Goal: Task Accomplishment & Management: Complete application form

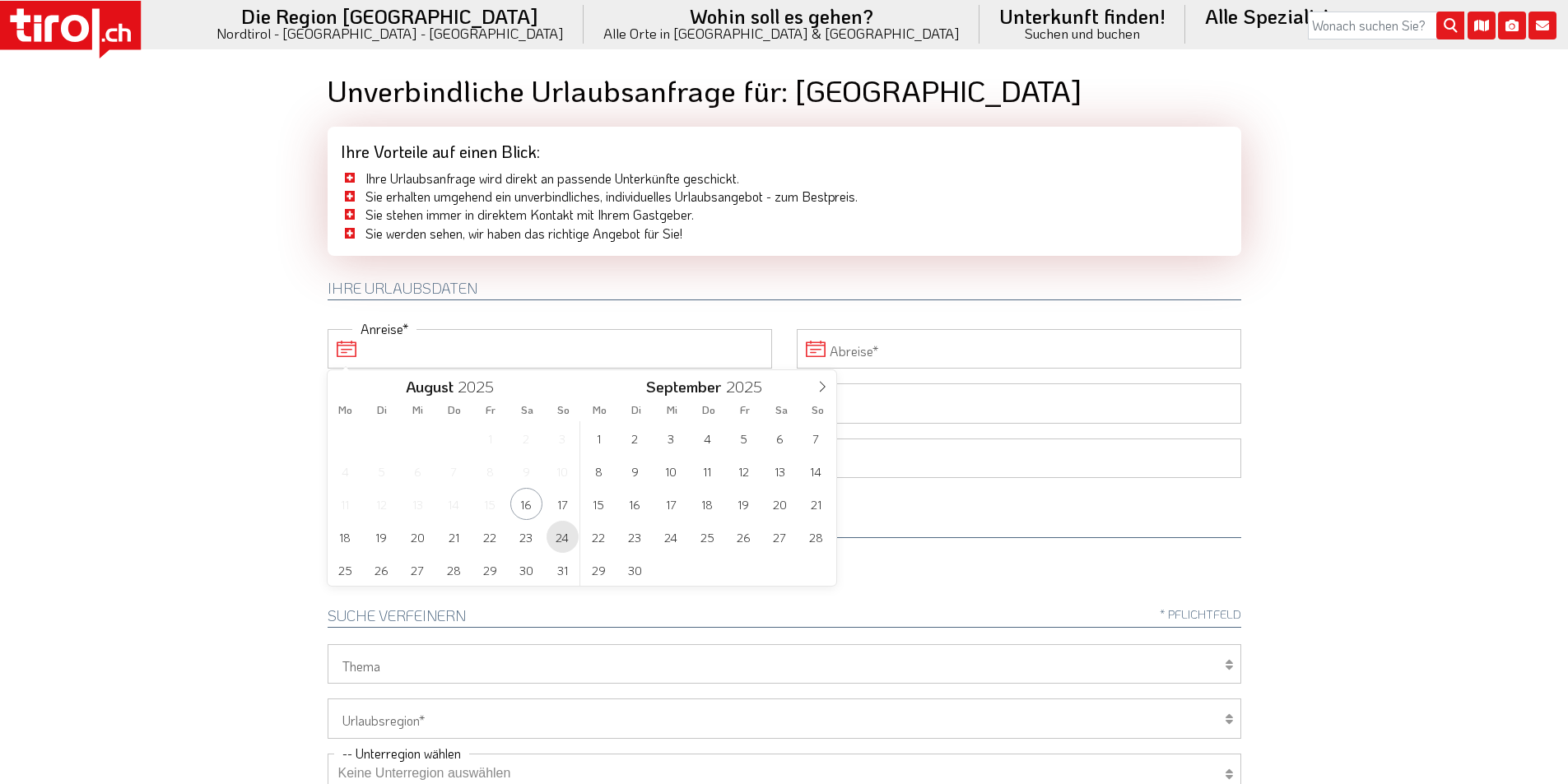
click at [559, 535] on span "24" at bounding box center [563, 537] width 32 height 32
click at [456, 570] on span "28" at bounding box center [454, 570] width 32 height 32
type input "24-08-2025"
type input "28-08-2025"
drag, startPoint x: 379, startPoint y: 404, endPoint x: 223, endPoint y: 382, distance: 157.5
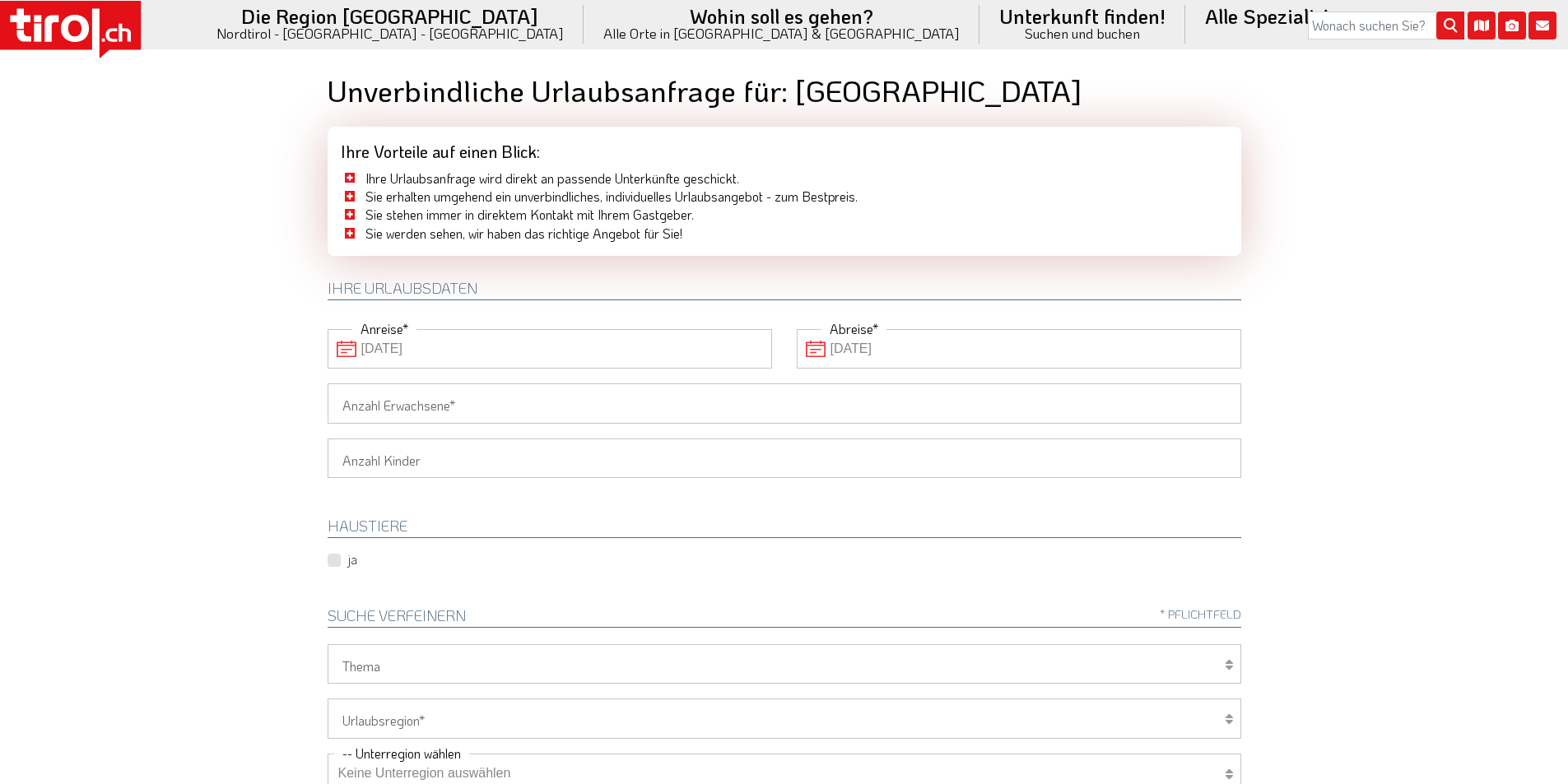
click at [376, 404] on input "Anzahl Erwachsene" at bounding box center [784, 403] width 914 height 39
click at [220, 381] on body ".st0{fill:#FFFFFF}.st1{fill:#E31017} Die Region [GEOGRAPHIC_DATA] [GEOGRAPHIC_D…" at bounding box center [784, 392] width 1568 height 784
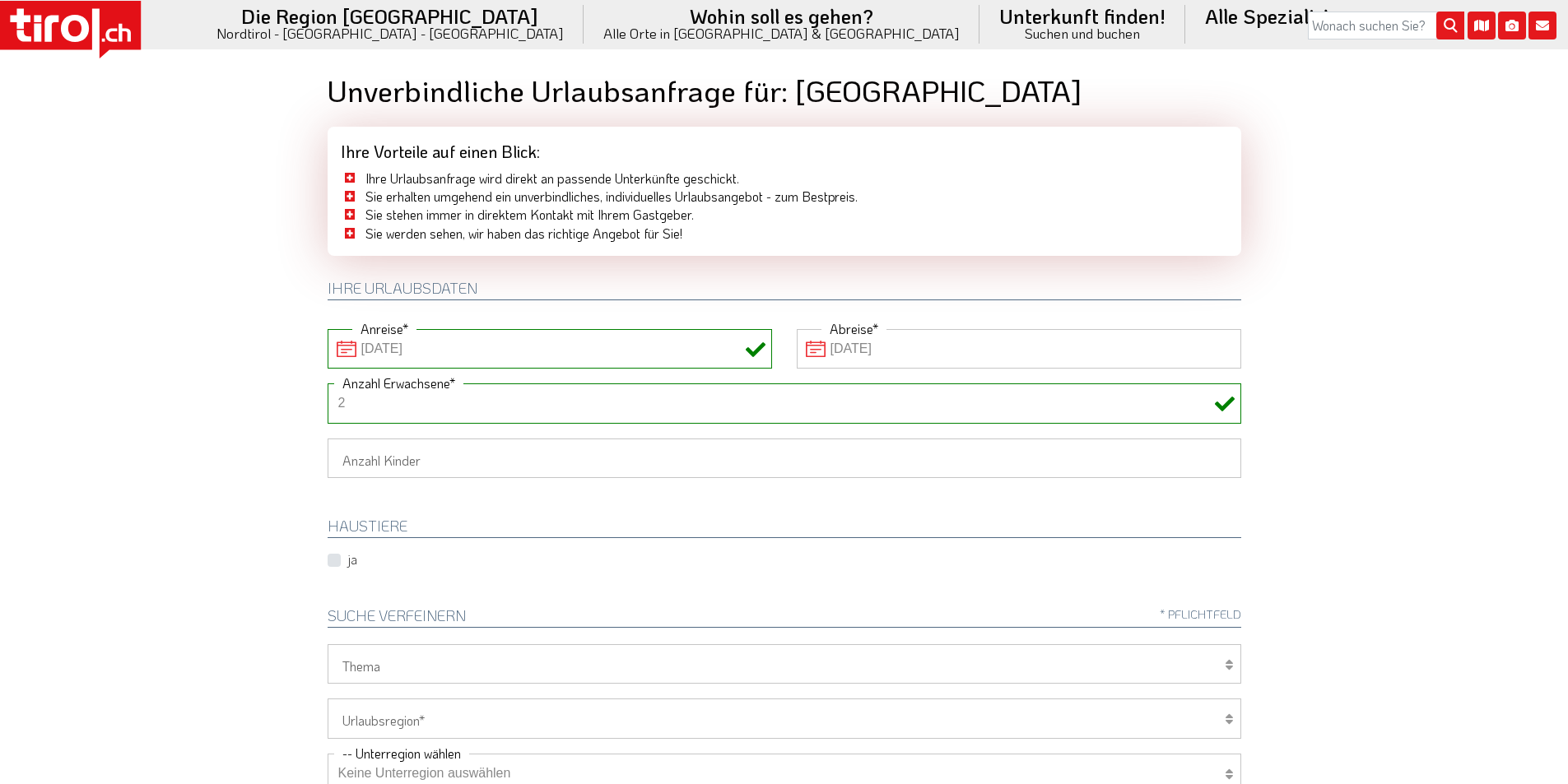
drag, startPoint x: 326, startPoint y: 399, endPoint x: 309, endPoint y: 400, distance: 17.0
click at [309, 400] on body ".st0{fill:#FFFFFF}.st1{fill:#E31017} Die Region [GEOGRAPHIC_DATA] [GEOGRAPHIC_D…" at bounding box center [784, 392] width 1568 height 784
type input "4"
click at [249, 397] on body ".st0{fill:#FFFFFF}.st1{fill:#E31017} Die Region Tirol Nordtirol - Südtirol - Os…" at bounding box center [784, 392] width 1568 height 784
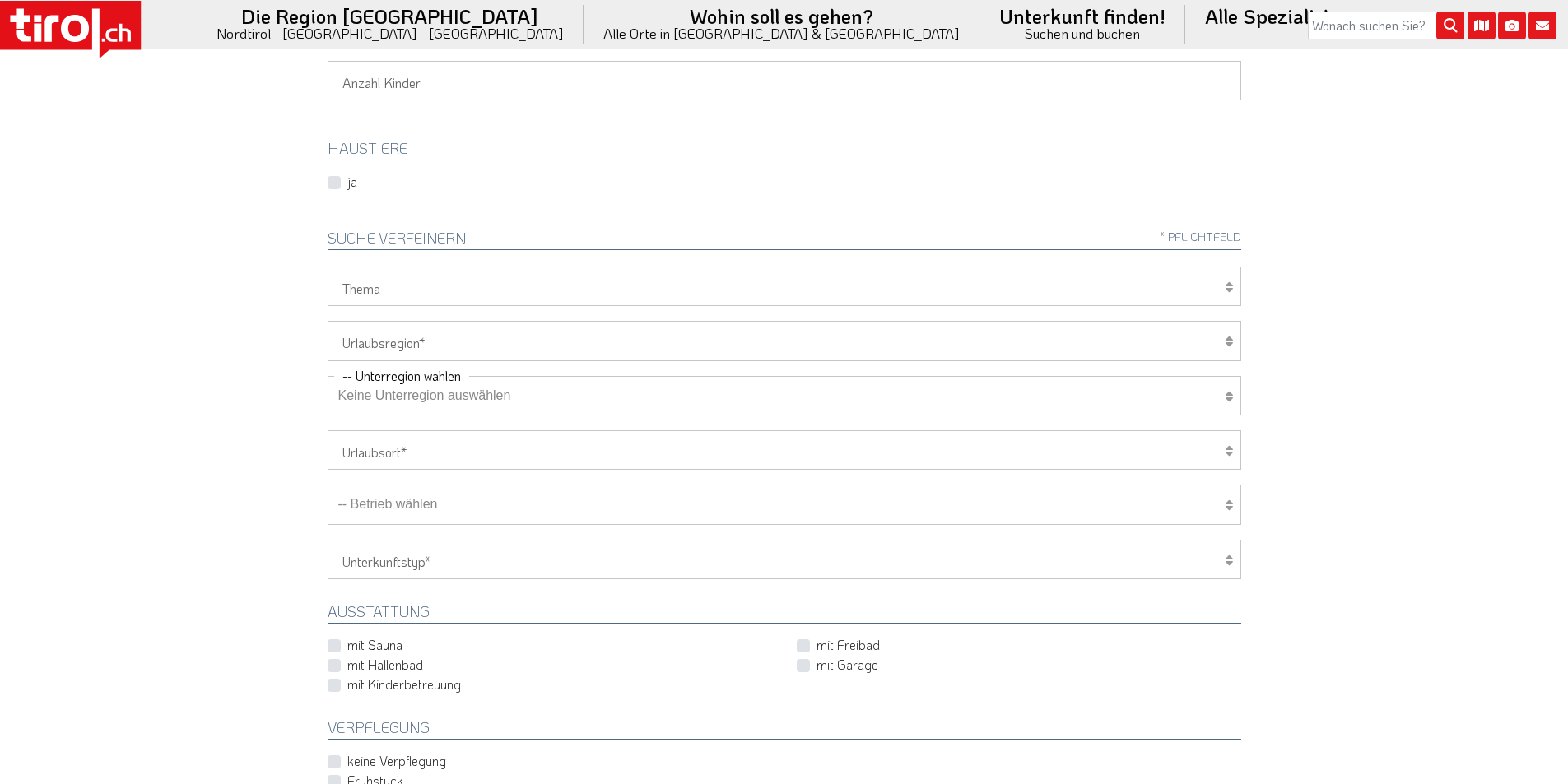
scroll to position [411, 0]
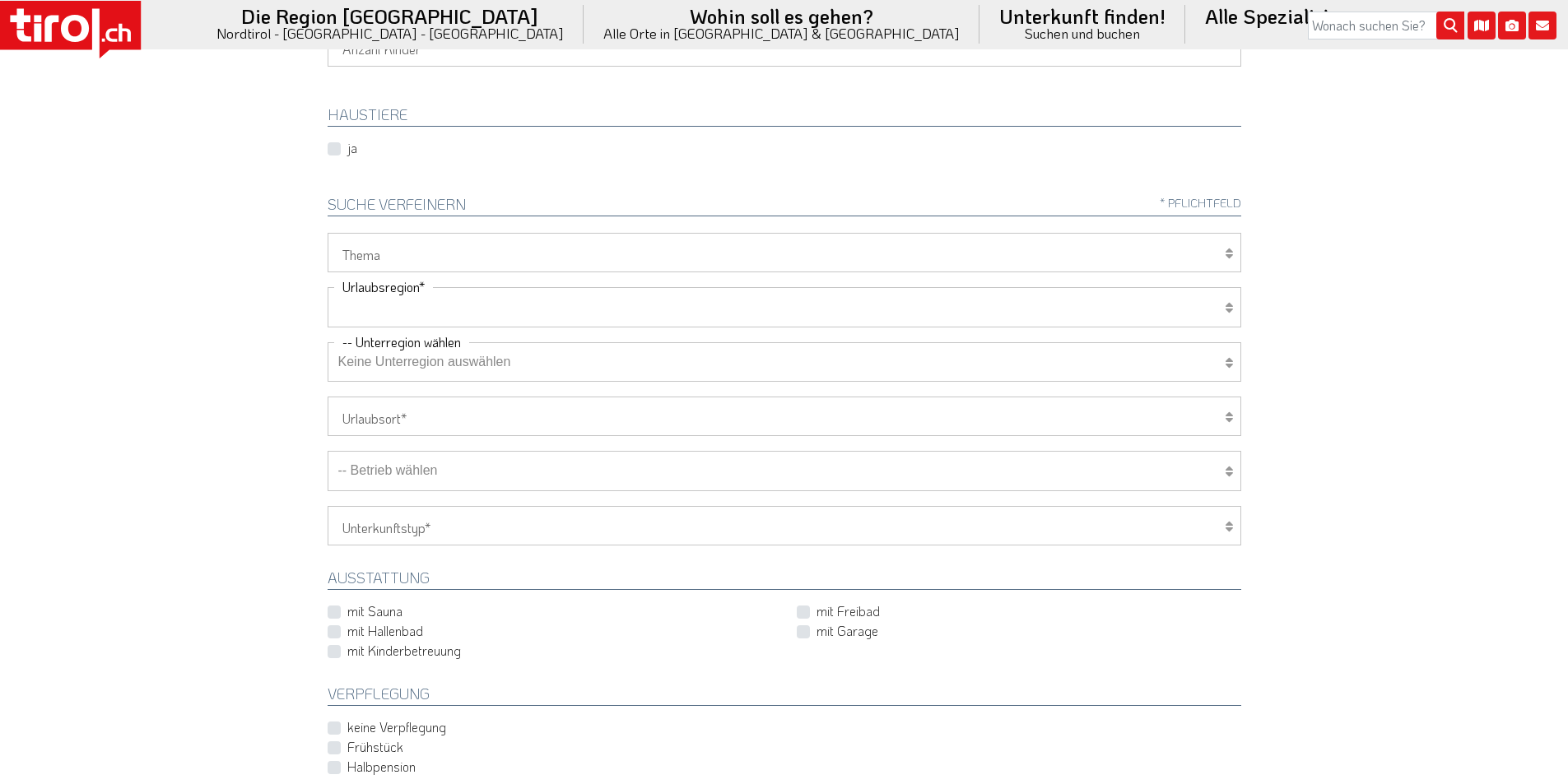
drag, startPoint x: 378, startPoint y: 302, endPoint x: 377, endPoint y: 314, distance: 12.0
click at [378, 302] on select "Tirol/Nordtirol Osttirol Südtirol Tirols Nachbarn" at bounding box center [784, 307] width 914 height 39
select select "7272"
click at [328, 287] on select "Tirol/Nordtirol Osttirol Südtirol Tirols Nachbarn" at bounding box center [784, 307] width 914 height 39
click at [381, 361] on select "Keine Unterregion auswählen Achensee Alpbachtal & Tiroler Seenland Arlberg Feri…" at bounding box center [784, 362] width 914 height 39
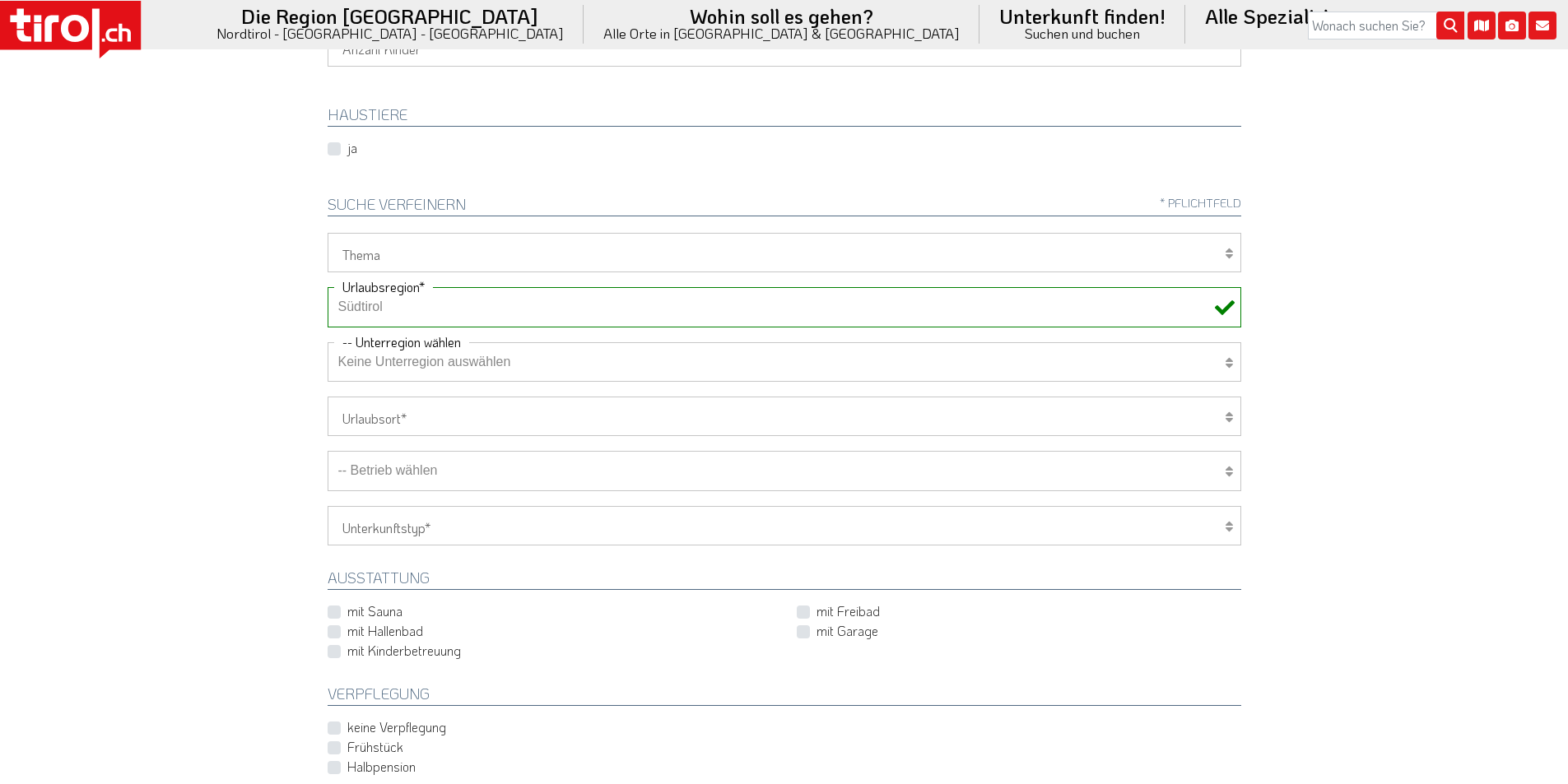
select select "7322"
click at [328, 342] on select "Keine Unterregion auswählen Achensee Alpbachtal & Tiroler Seenland Arlberg Feri…" at bounding box center [784, 362] width 914 height 39
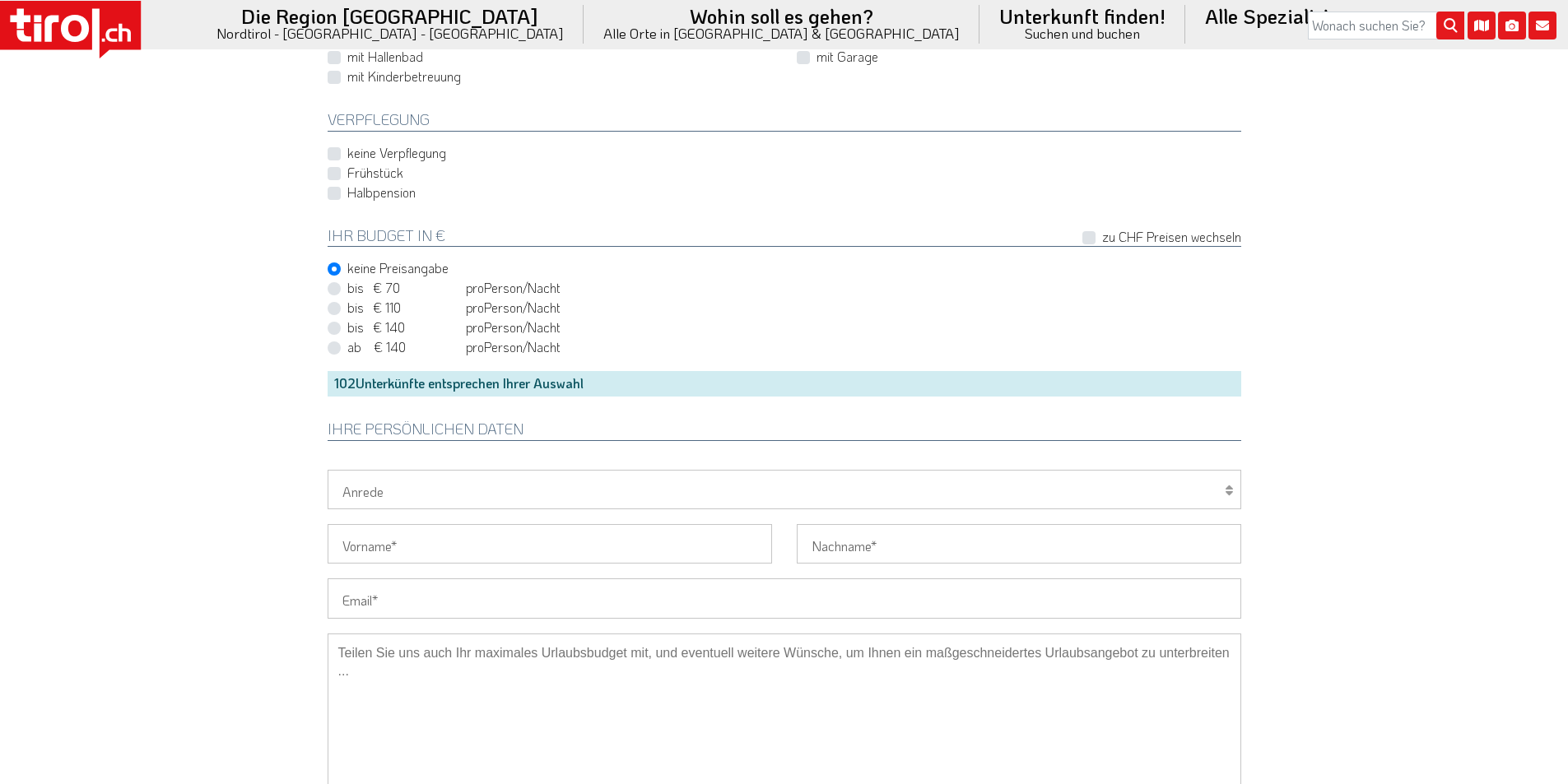
scroll to position [987, 0]
click at [382, 592] on input "Email" at bounding box center [784, 596] width 914 height 39
paste input "renatac@bluewin.ch"
type input "renatac@bluewin.ch"
drag, startPoint x: 230, startPoint y: 499, endPoint x: 144, endPoint y: 59, distance: 448.3
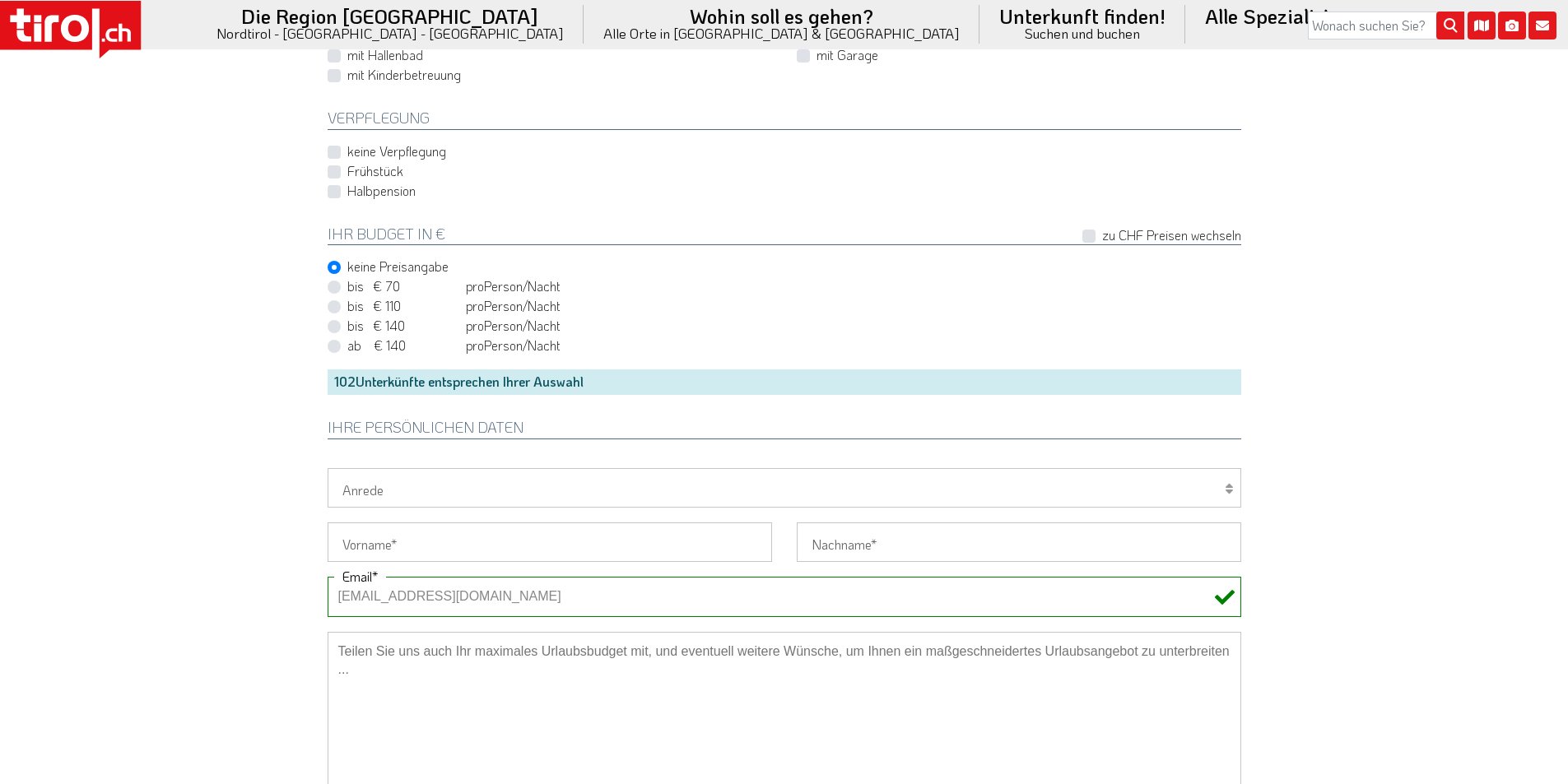
drag, startPoint x: 352, startPoint y: 496, endPoint x: 353, endPoint y: 506, distance: 10.0
click at [353, 499] on select "Herr Frau Familie" at bounding box center [784, 488] width 914 height 39
select select "Frau"
click at [328, 468] on select "Herr Frau Familie" at bounding box center [784, 488] width 914 height 39
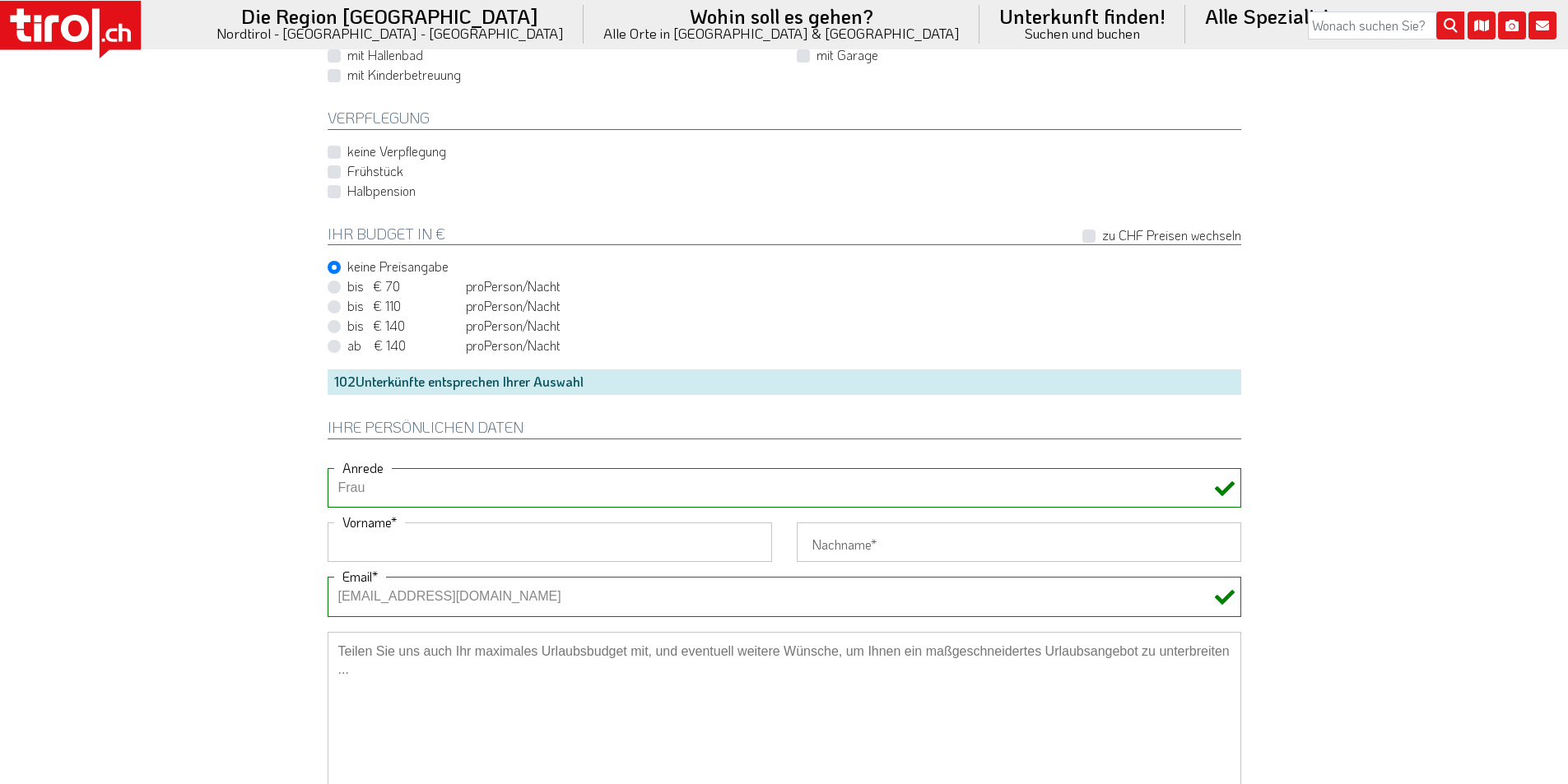
drag, startPoint x: 362, startPoint y: 544, endPoint x: 265, endPoint y: 512, distance: 102.1
click at [362, 544] on input "Vorname" at bounding box center [550, 542] width 444 height 39
paste input "Renata"
type input "Renata"
drag, startPoint x: 192, startPoint y: 471, endPoint x: 178, endPoint y: 296, distance: 175.6
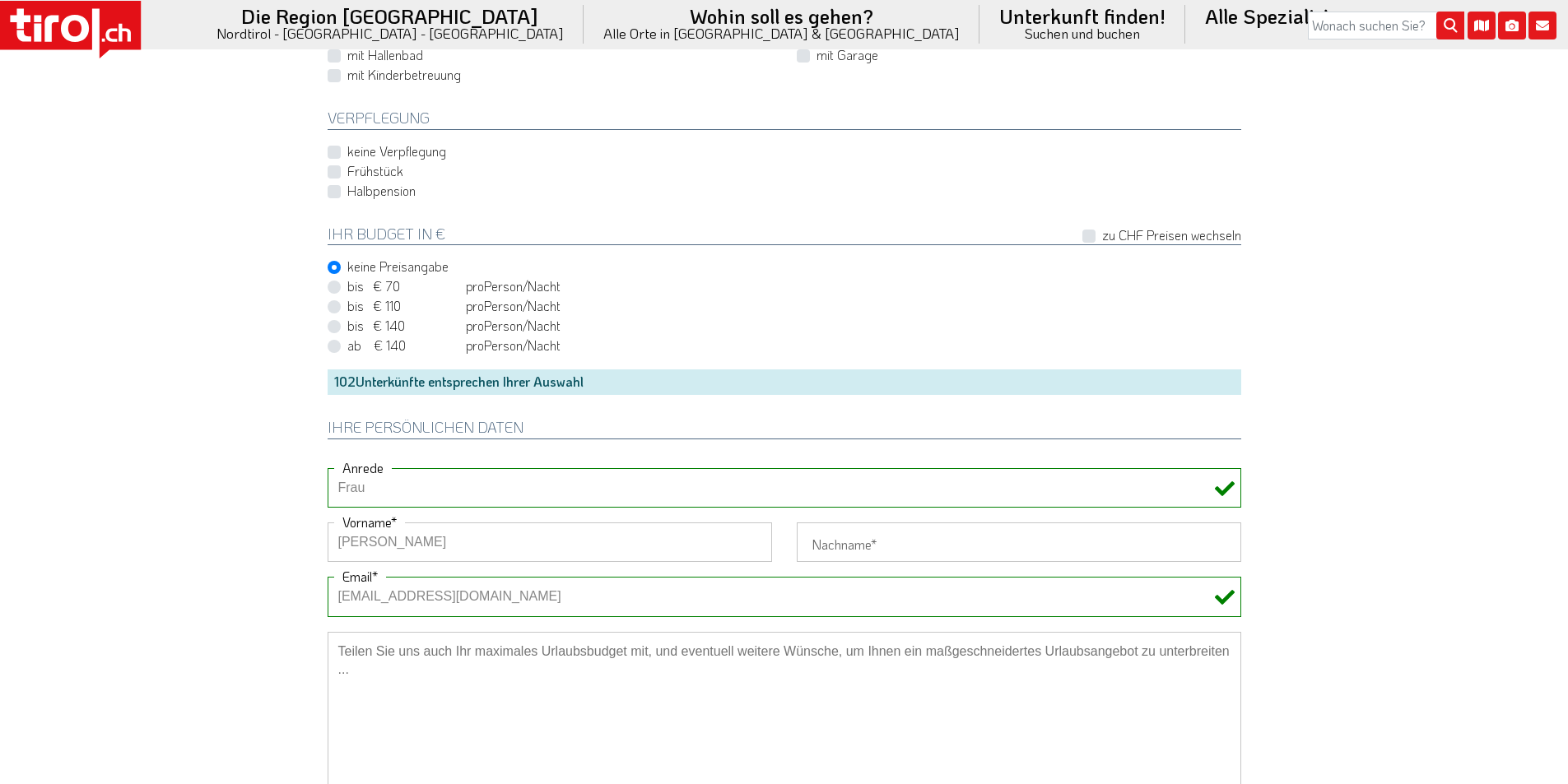
click at [845, 544] on input "Nachname" at bounding box center [1019, 542] width 444 height 39
paste input "Camenisch"
type input "Camenisch"
click at [348, 194] on label "Halbpension" at bounding box center [382, 190] width 68 height 18
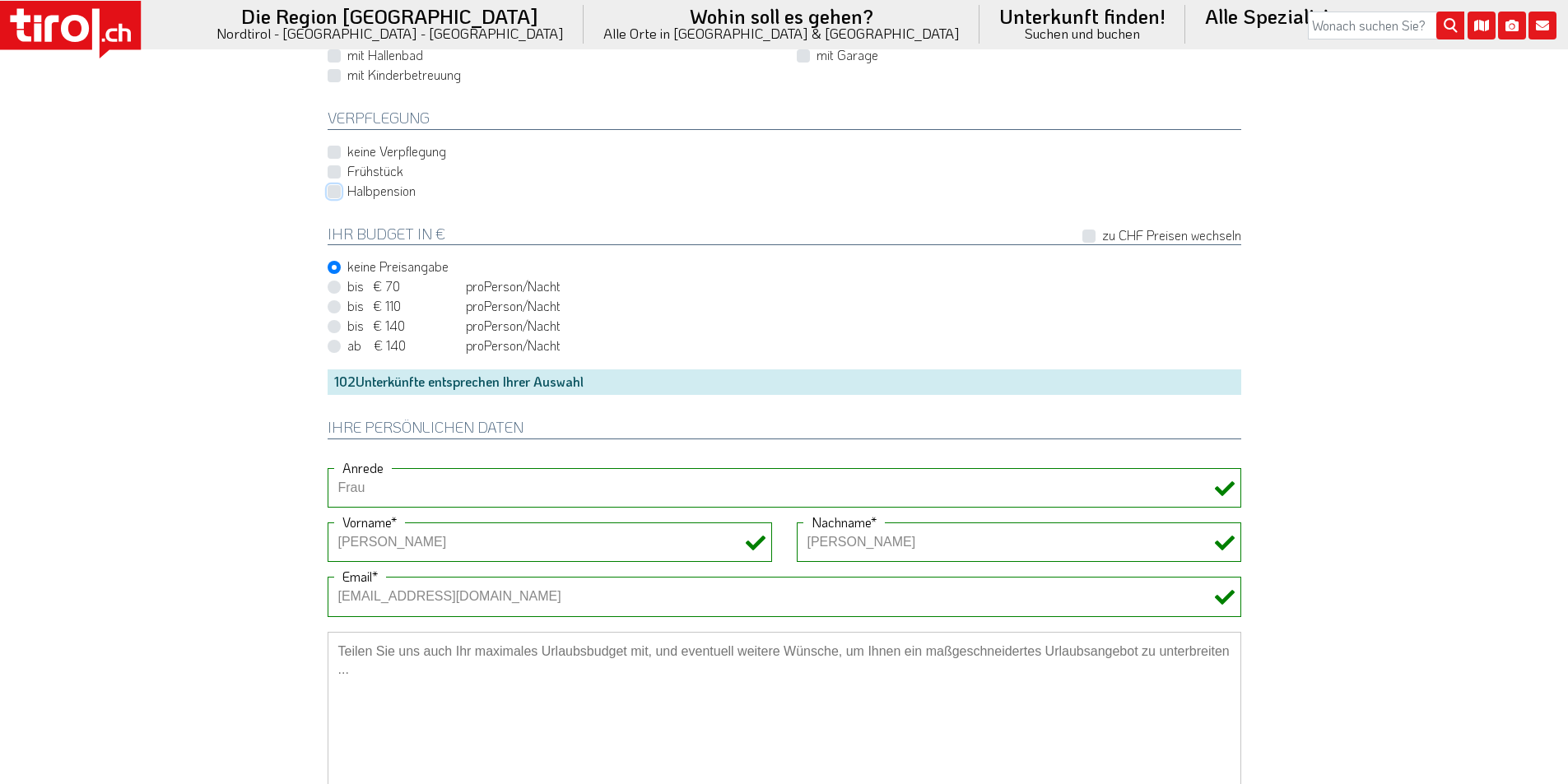
click at [331, 194] on input "Halbpension" at bounding box center [787, 190] width 914 height 11
checkbox input "true"
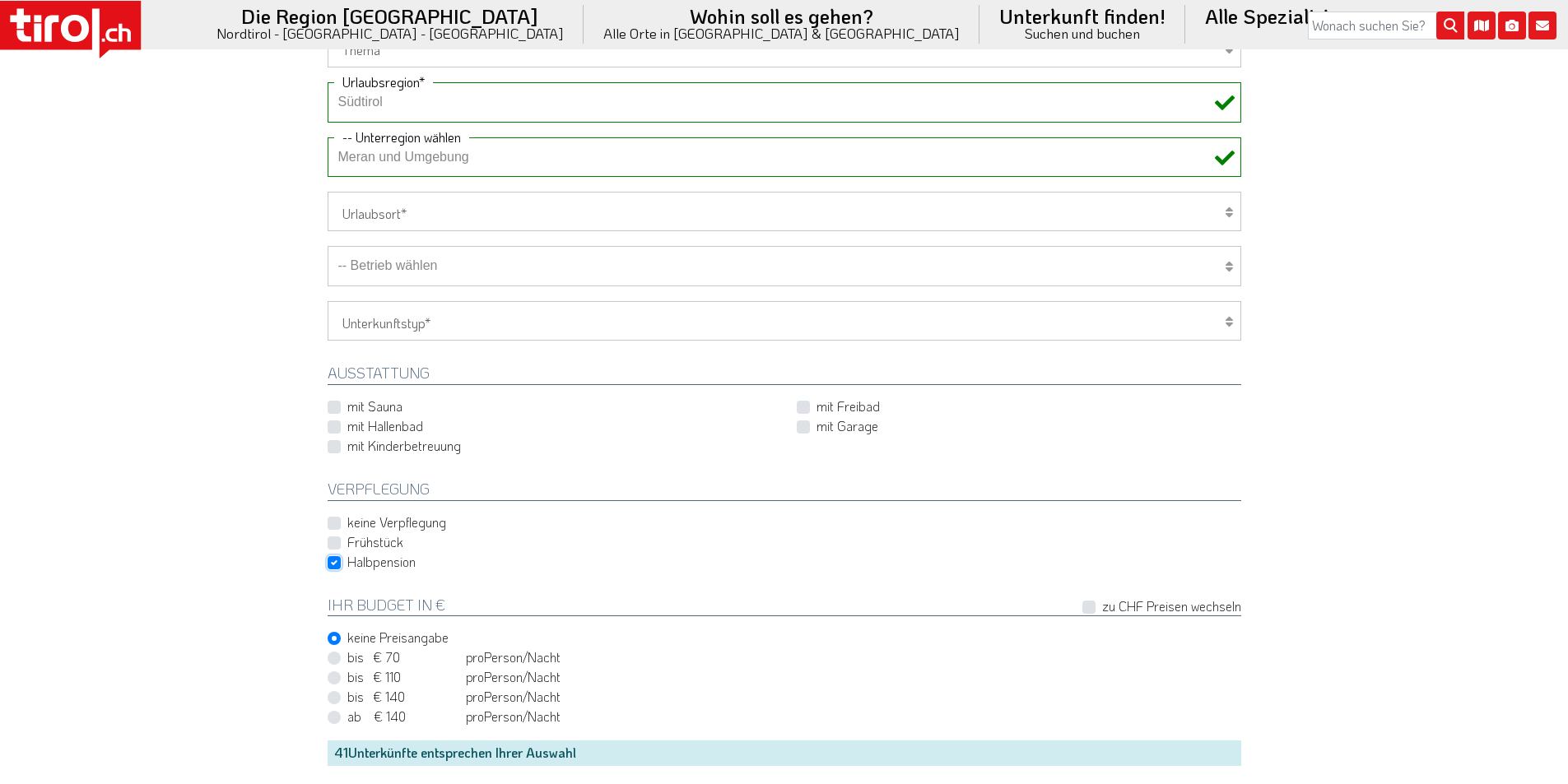
scroll to position [576, 0]
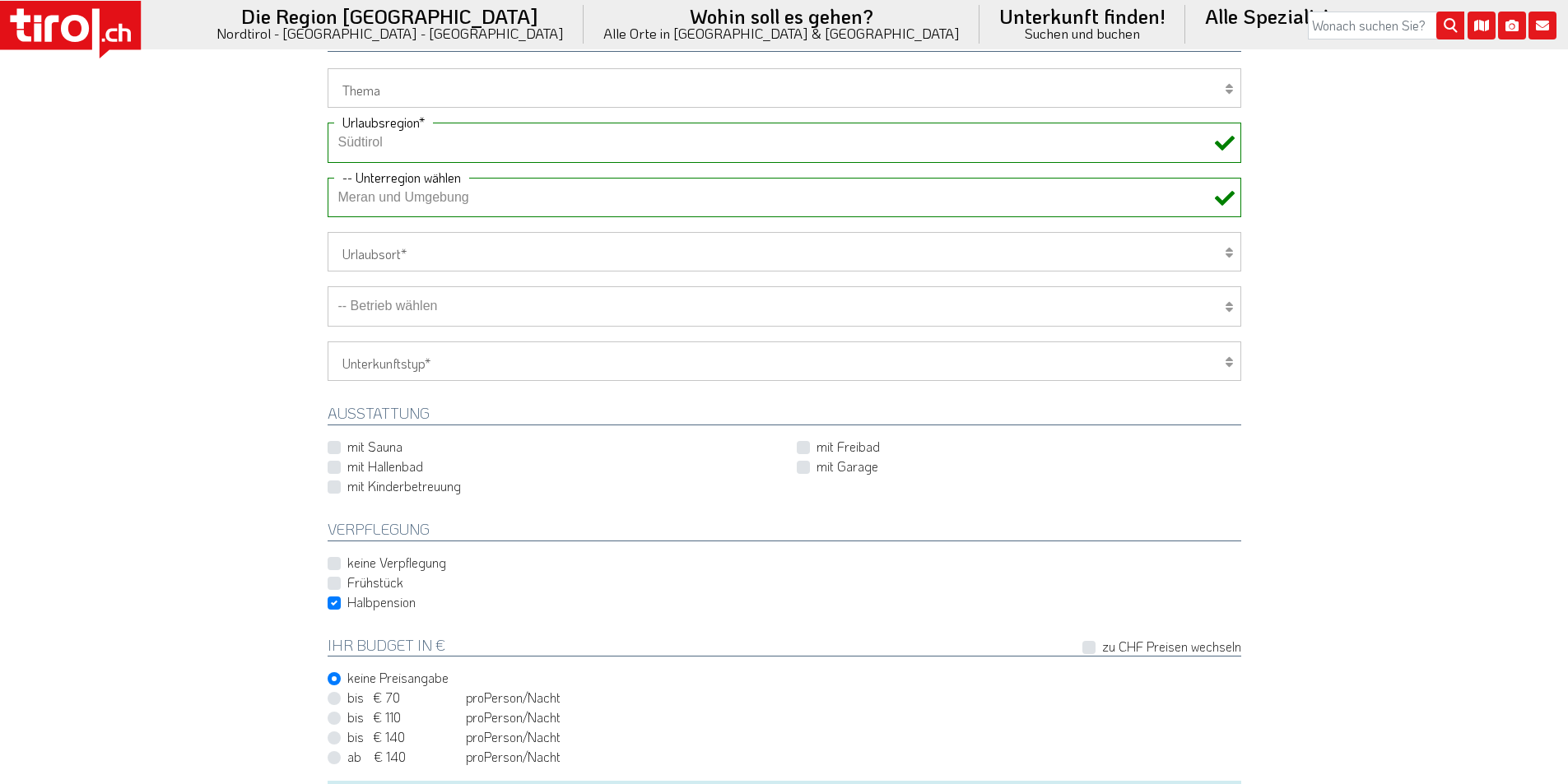
click at [422, 307] on select "-- Betrieb wählen ABINEA Dolomiti Romantic SPA Hotel Aktivhotel Waldhof - Oetz …" at bounding box center [784, 306] width 914 height 39
select select "38506"
click at [328, 286] on select "-- Betrieb wählen ABINEA Dolomiti Romantic SPA Hotel Aktivhotel Waldhof - Oetz …" at bounding box center [784, 306] width 914 height 39
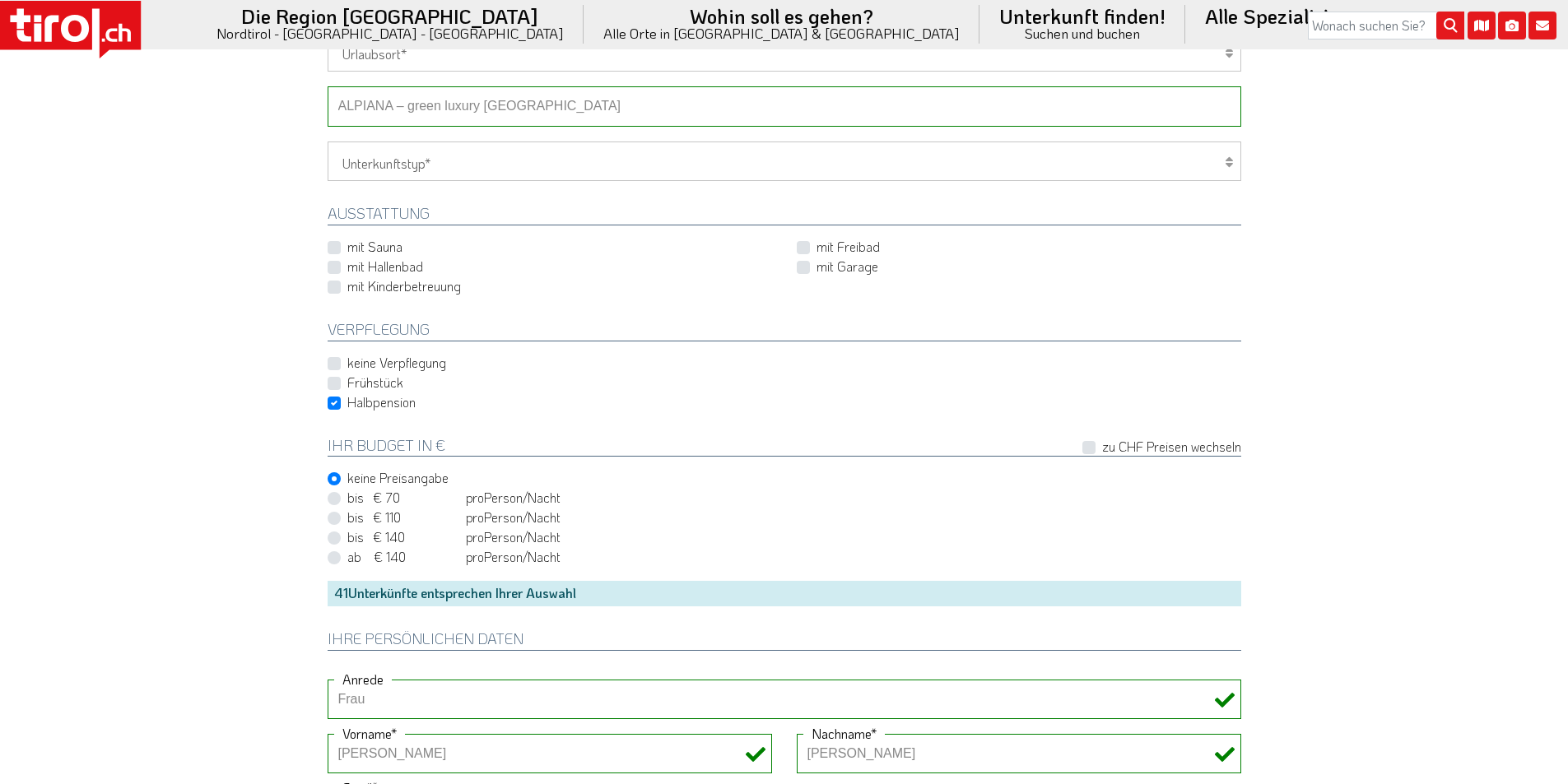
scroll to position [1234, 0]
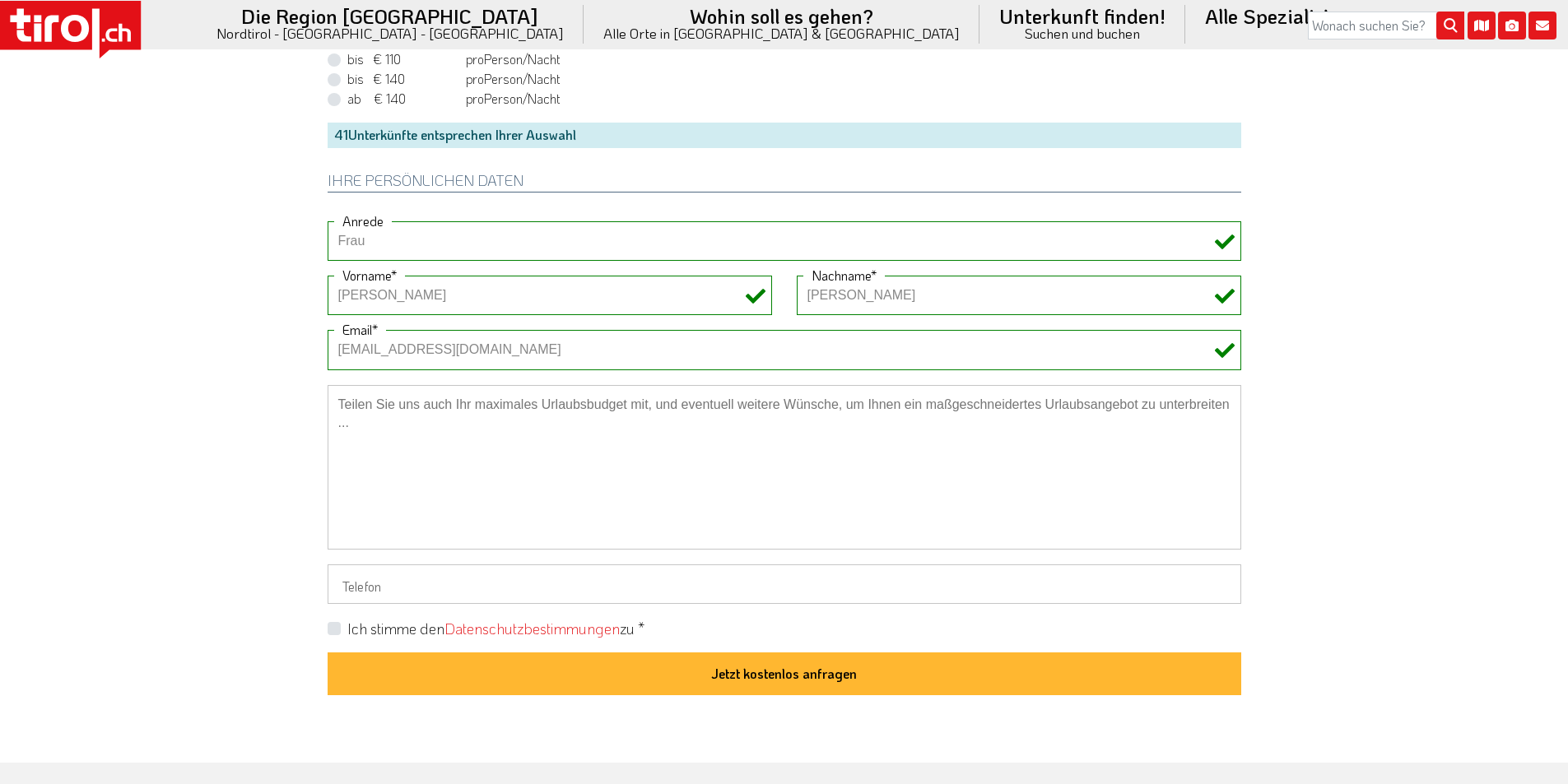
click at [348, 629] on label "Ich stimme den Datenschutzbestimmungen zu *" at bounding box center [496, 629] width 297 height 20
click at [331, 629] on input "Ich stimme den Datenschutzbestimmungen zu *" at bounding box center [787, 628] width 914 height 11
checkbox input "true"
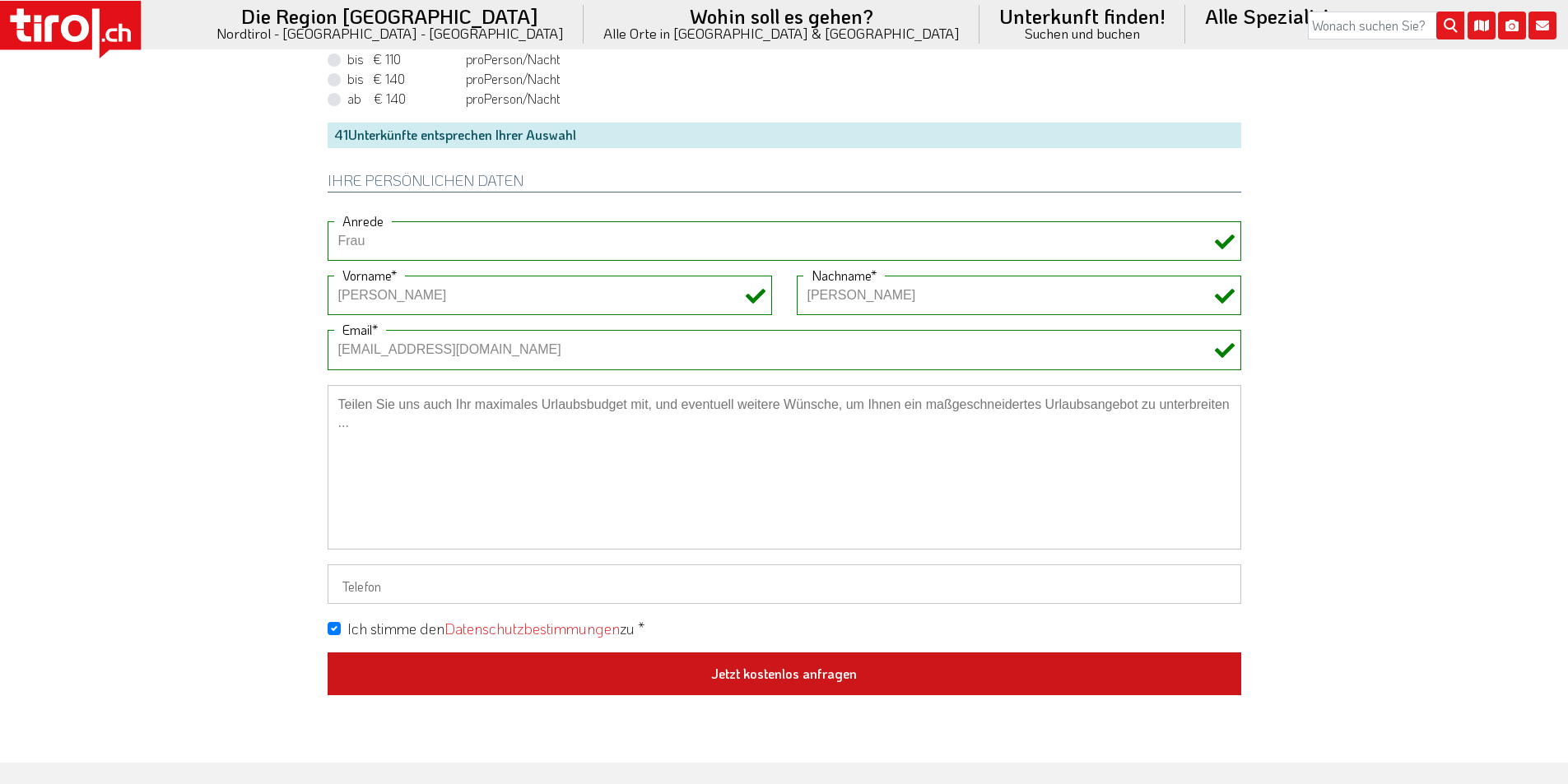
click at [751, 662] on button "Jetzt kostenlos anfragen" at bounding box center [784, 674] width 914 height 42
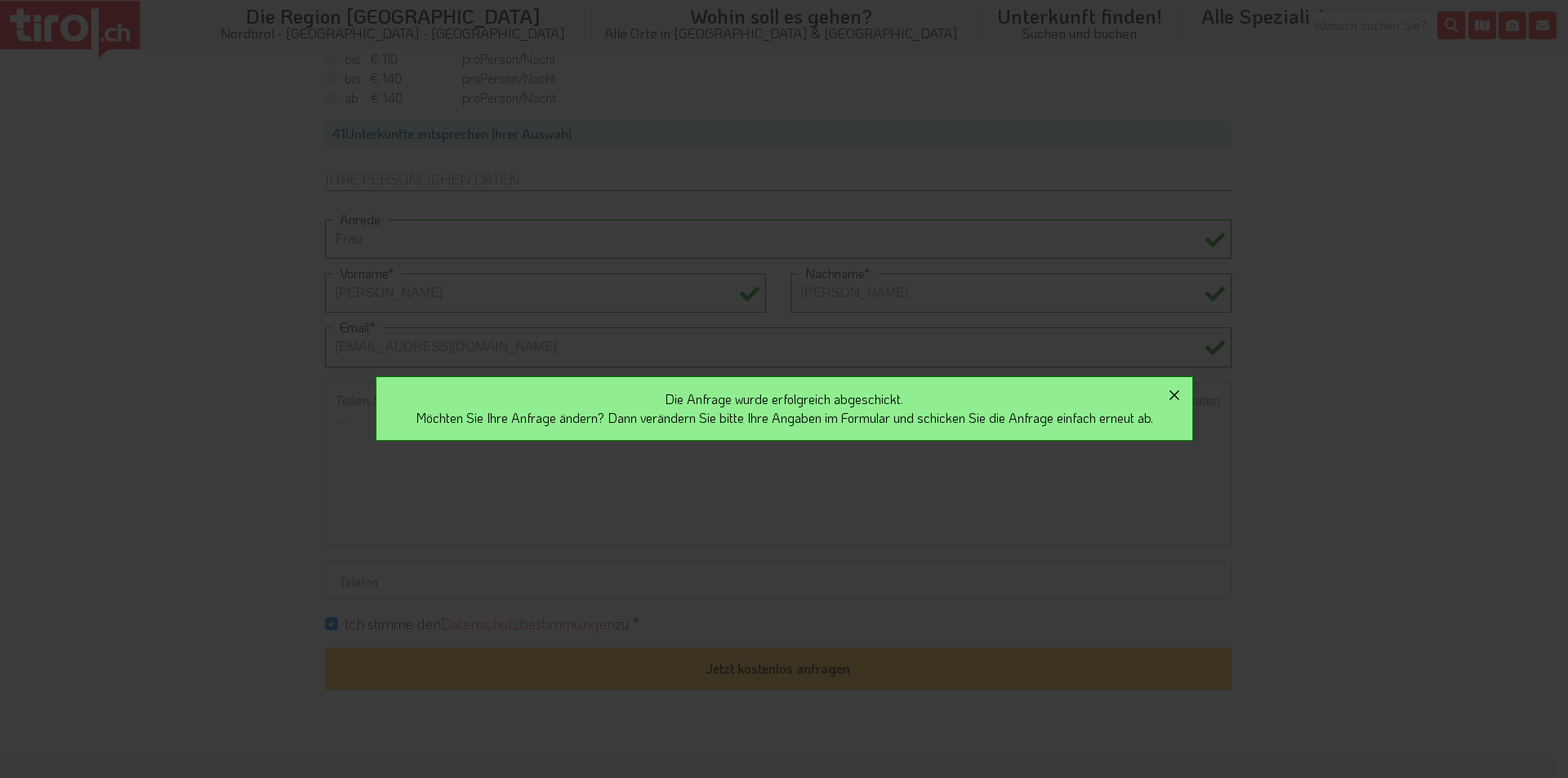
click at [1179, 390] on icon "button" at bounding box center [1173, 394] width 19 height 19
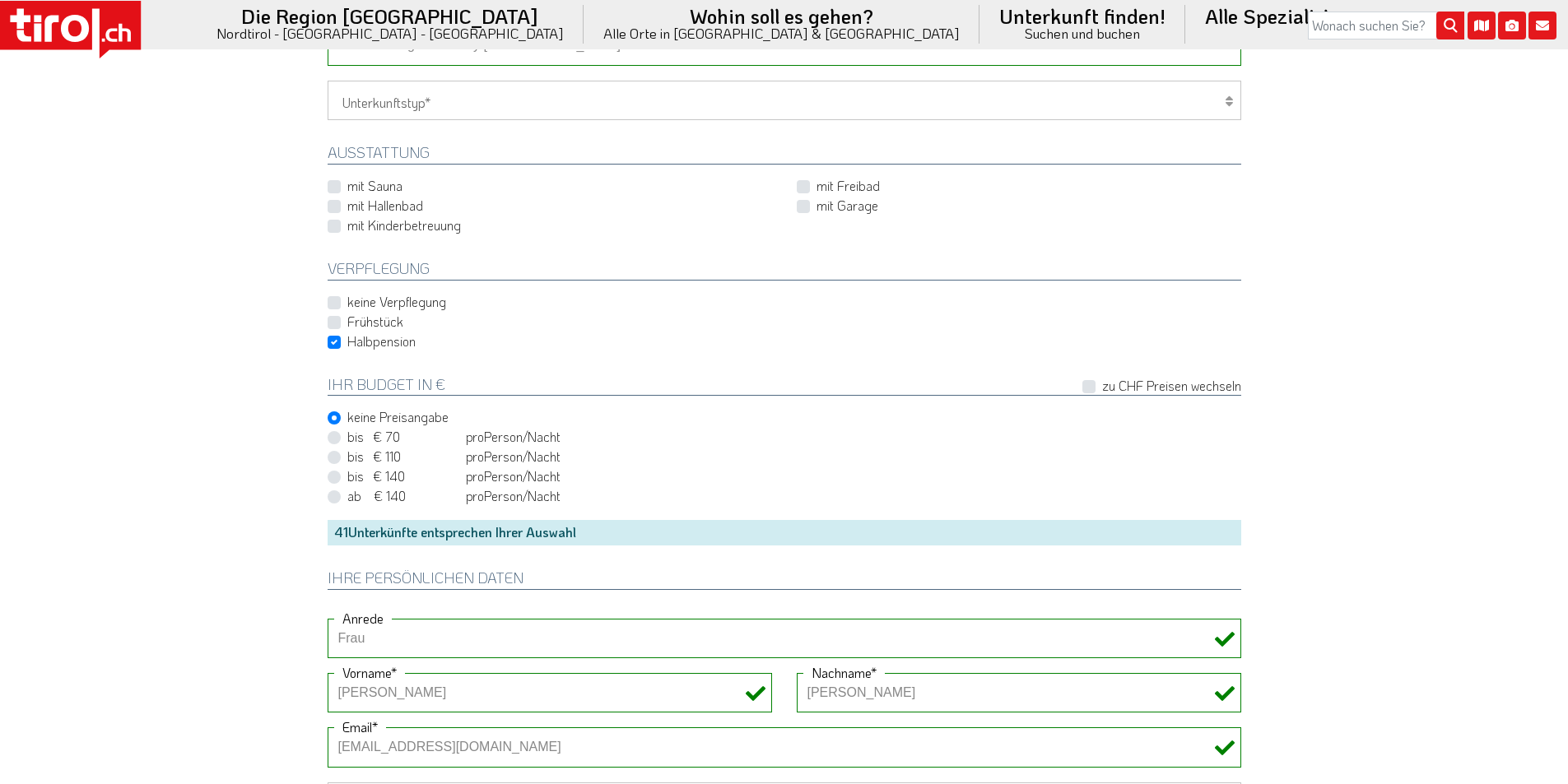
scroll to position [658, 0]
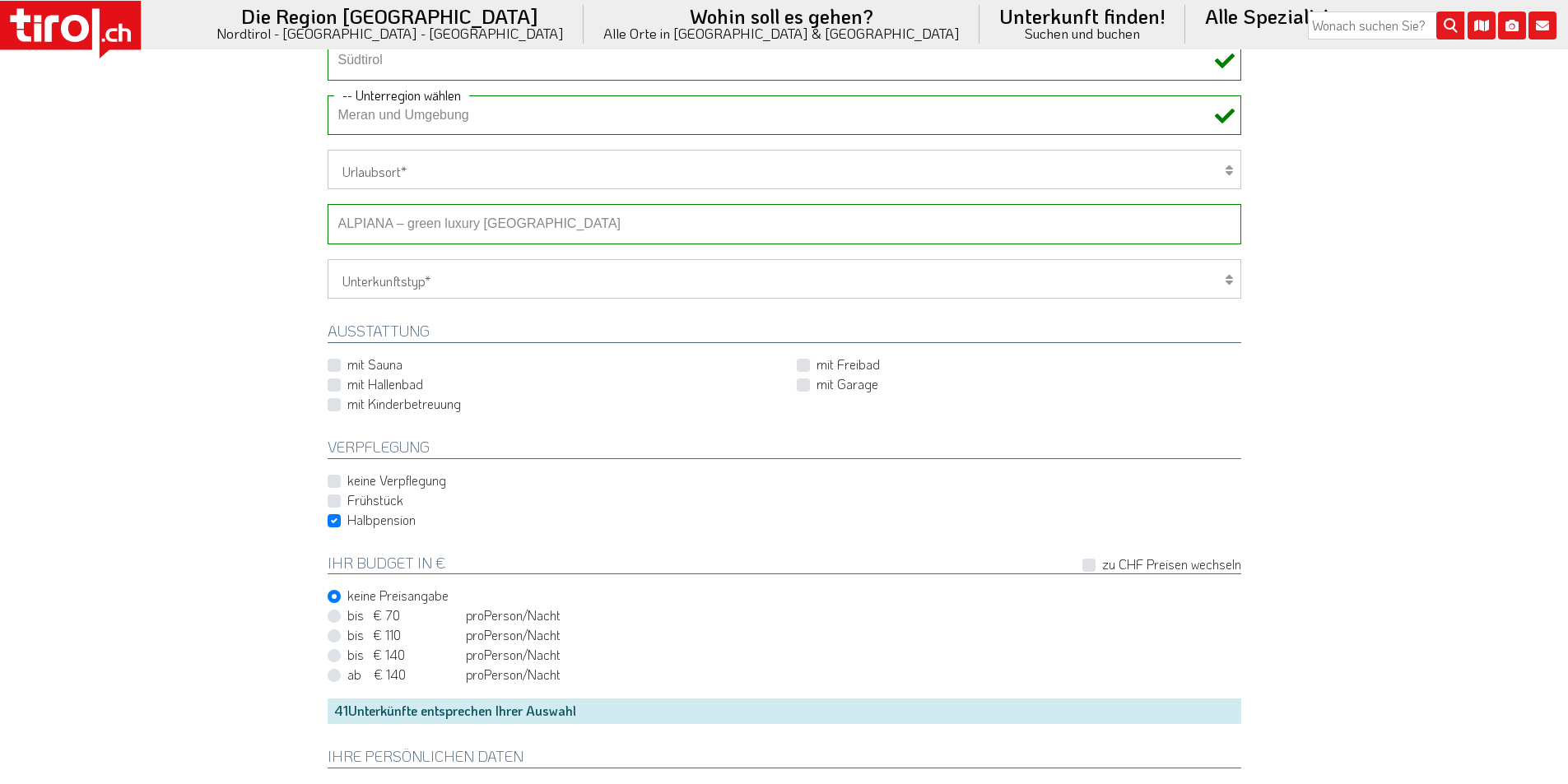
click at [393, 217] on select "-- Betrieb wählen ABINEA Dolomiti Romantic SPA Hotel Aktivhotel Waldhof - Oetz …" at bounding box center [784, 223] width 914 height 39
click at [328, 204] on select "-- Betrieb wählen ABINEA Dolomiti Romantic SPA Hotel Aktivhotel Waldhof - Oetz …" at bounding box center [784, 223] width 914 height 39
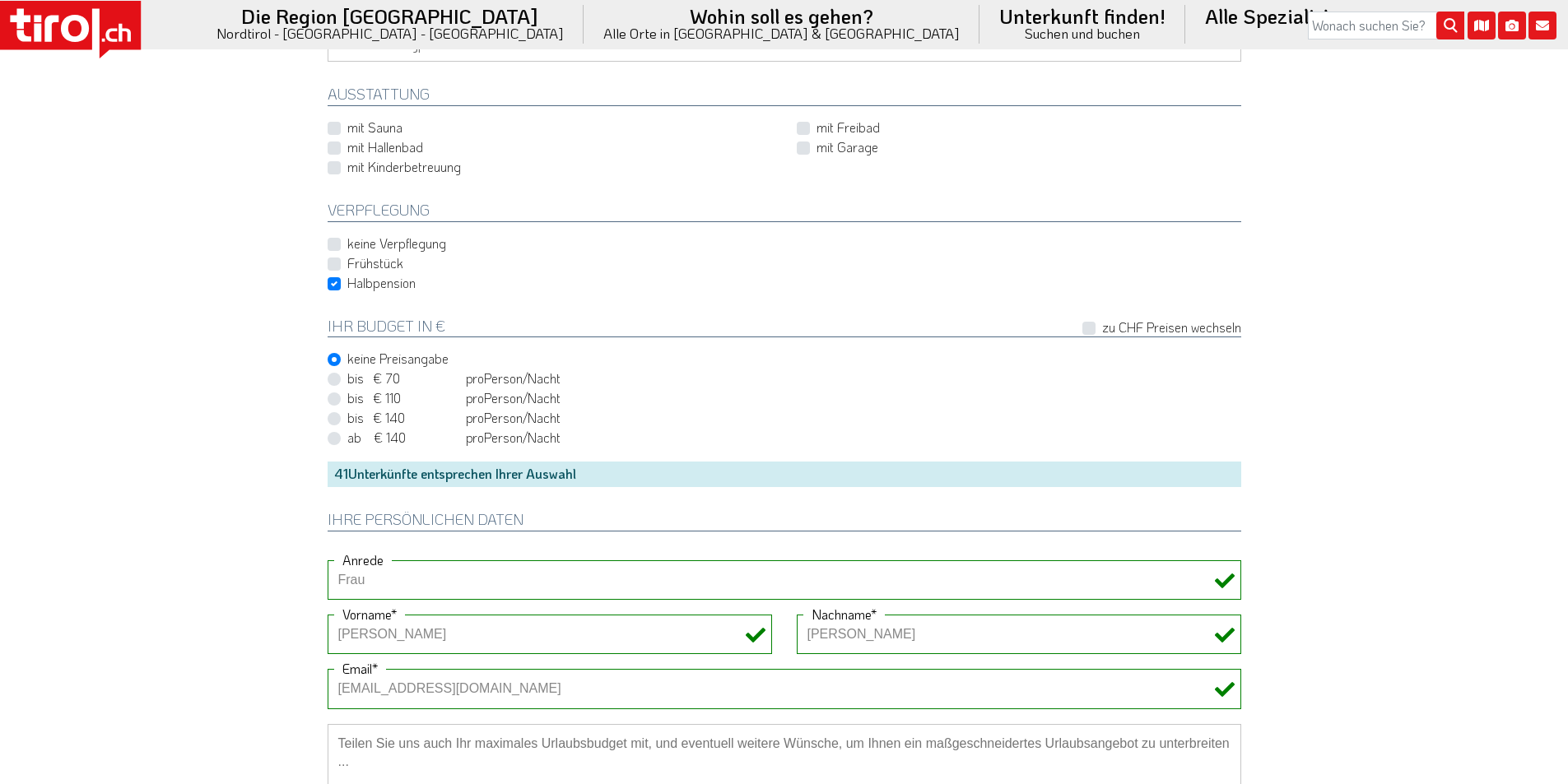
scroll to position [1152, 0]
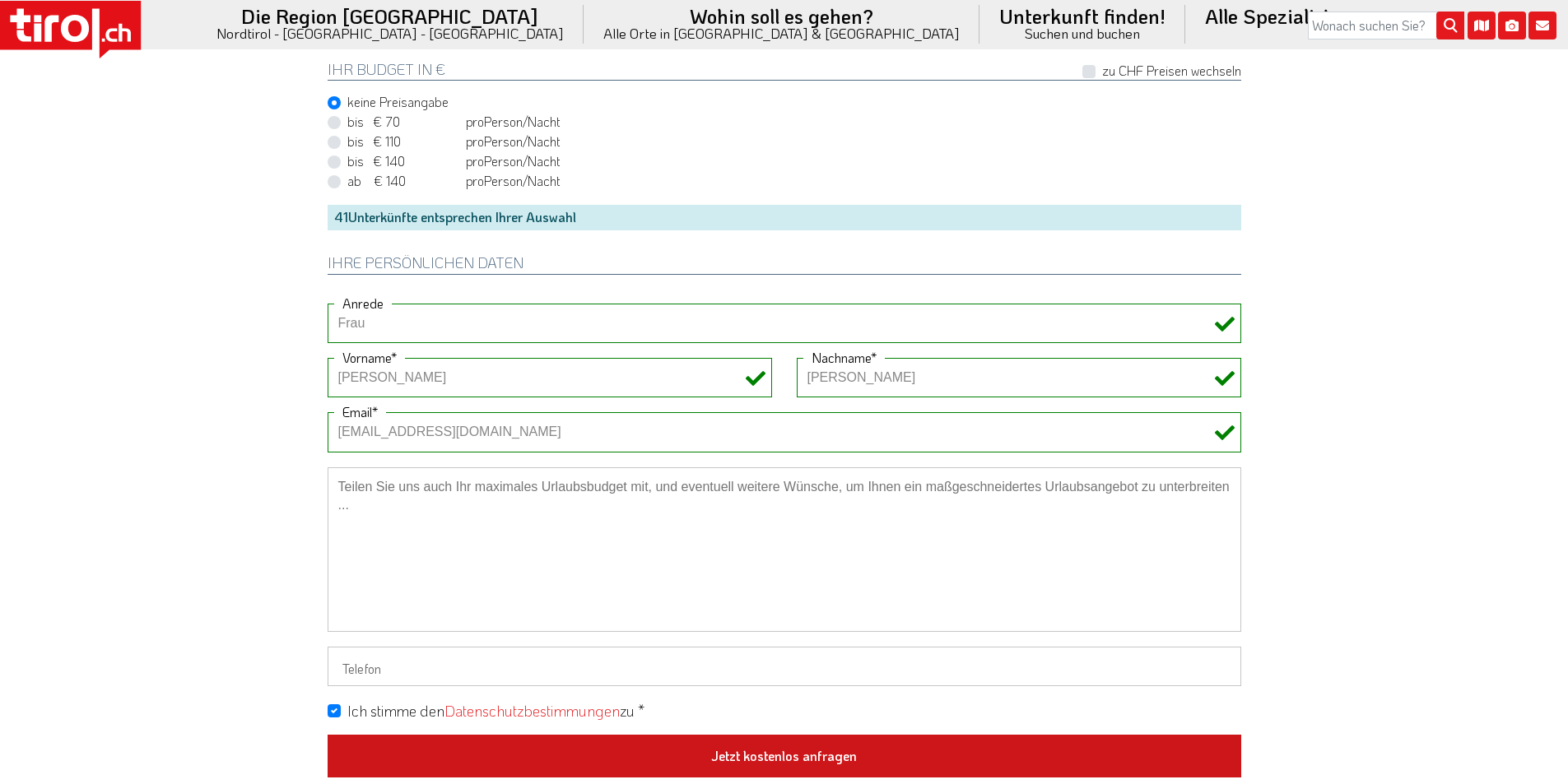
click at [778, 759] on button "Jetzt kostenlos anfragen" at bounding box center [784, 756] width 914 height 42
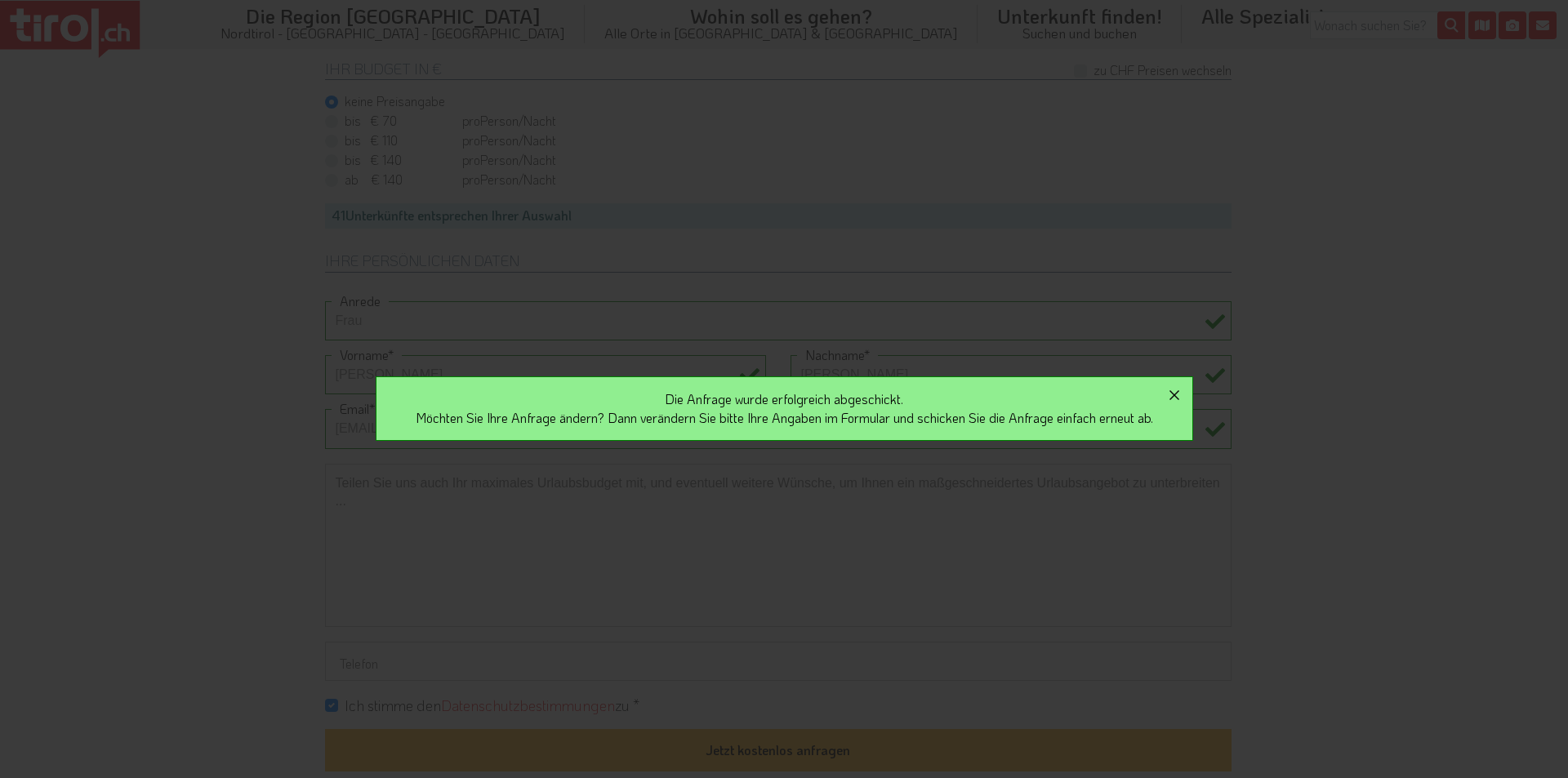
click at [1184, 393] on icon "button" at bounding box center [1173, 394] width 19 height 19
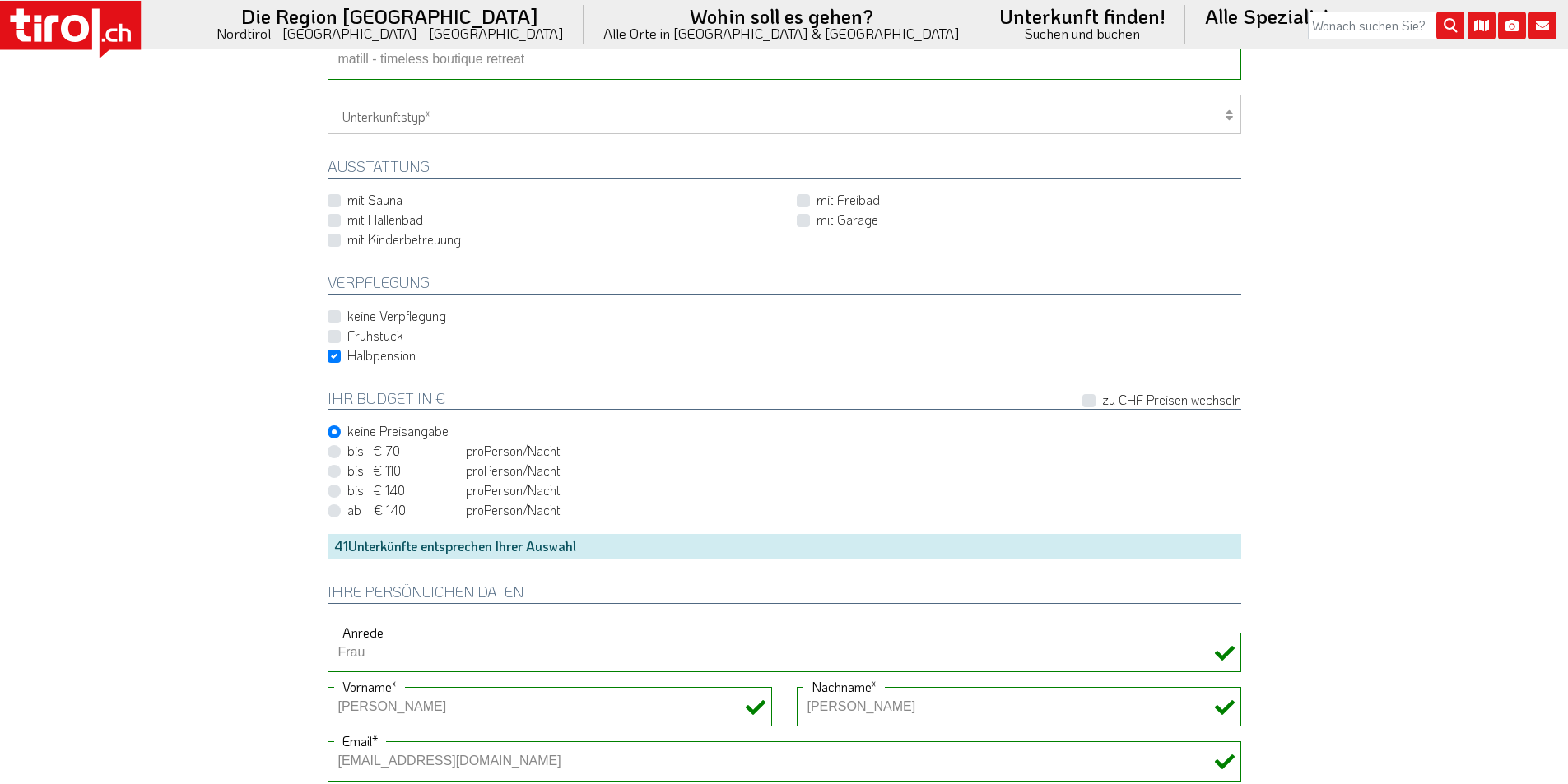
scroll to position [576, 0]
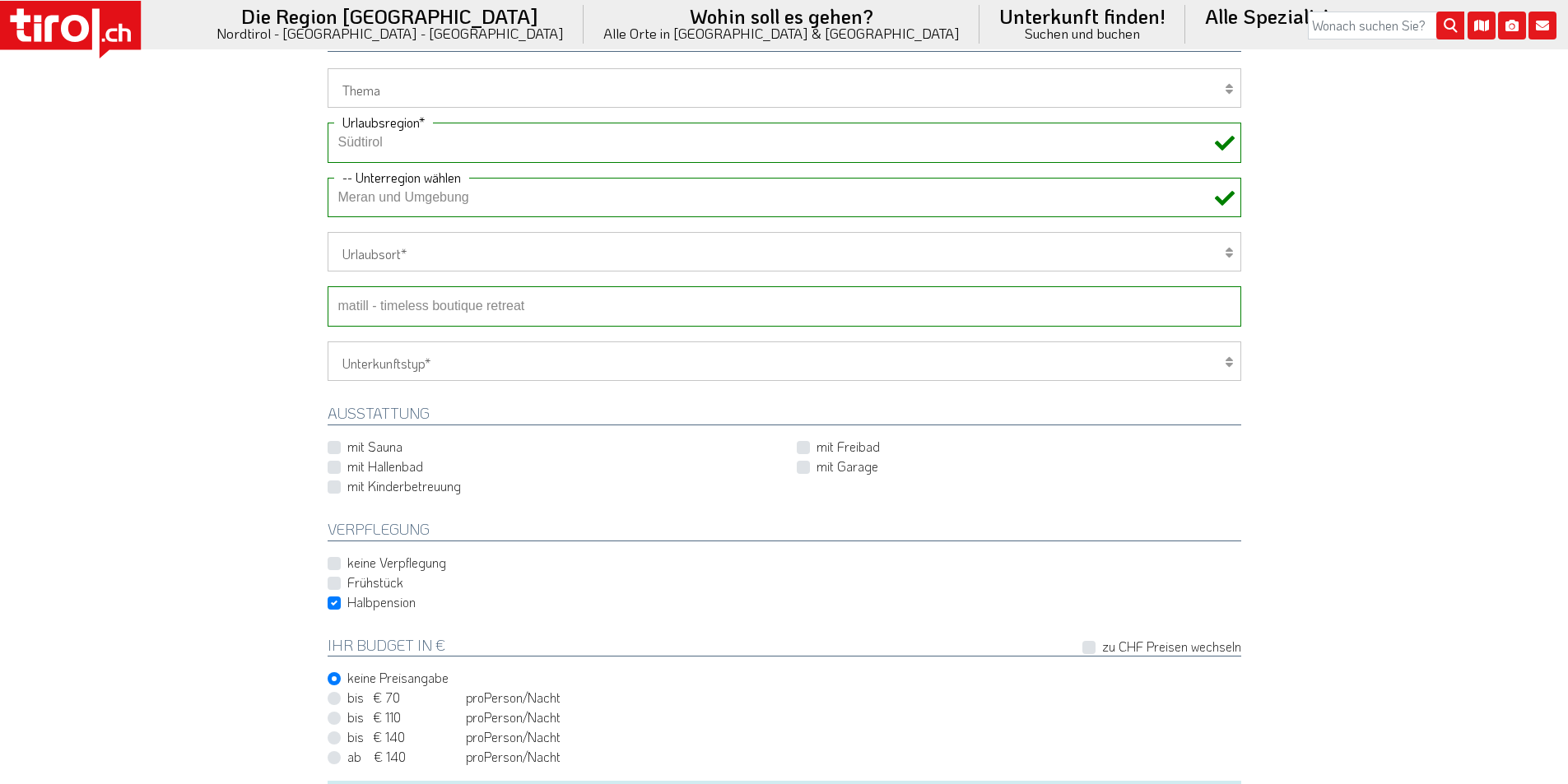
click at [365, 301] on select "-- Betrieb wählen ABINEA Dolomiti Romantic SPA Hotel Aktivhotel Waldhof - Oetz …" at bounding box center [784, 306] width 914 height 39
click at [328, 286] on select "-- Betrieb wählen ABINEA Dolomiti Romantic SPA Hotel Aktivhotel Waldhof - Oetz …" at bounding box center [784, 306] width 914 height 39
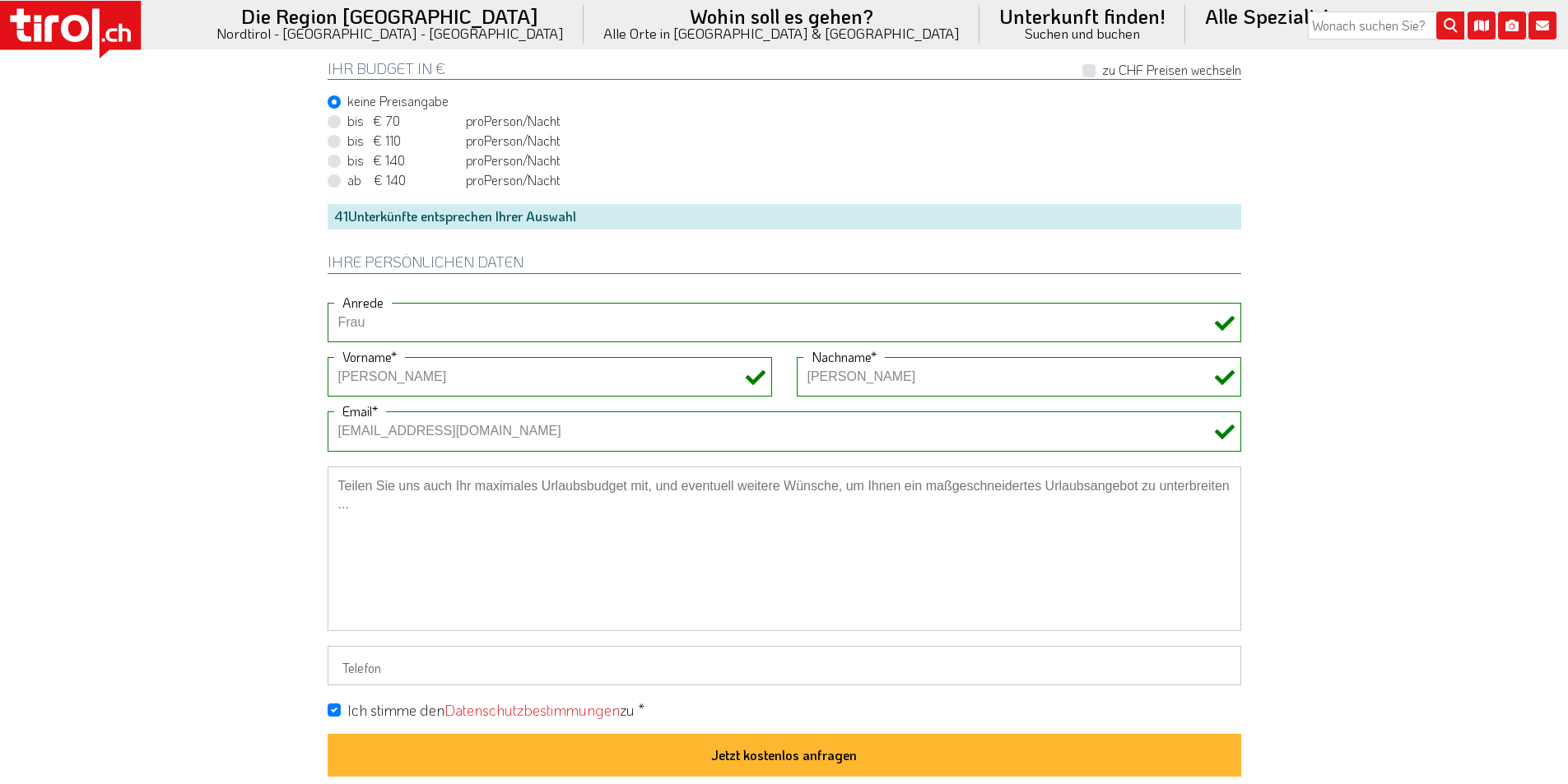
scroll to position [1234, 0]
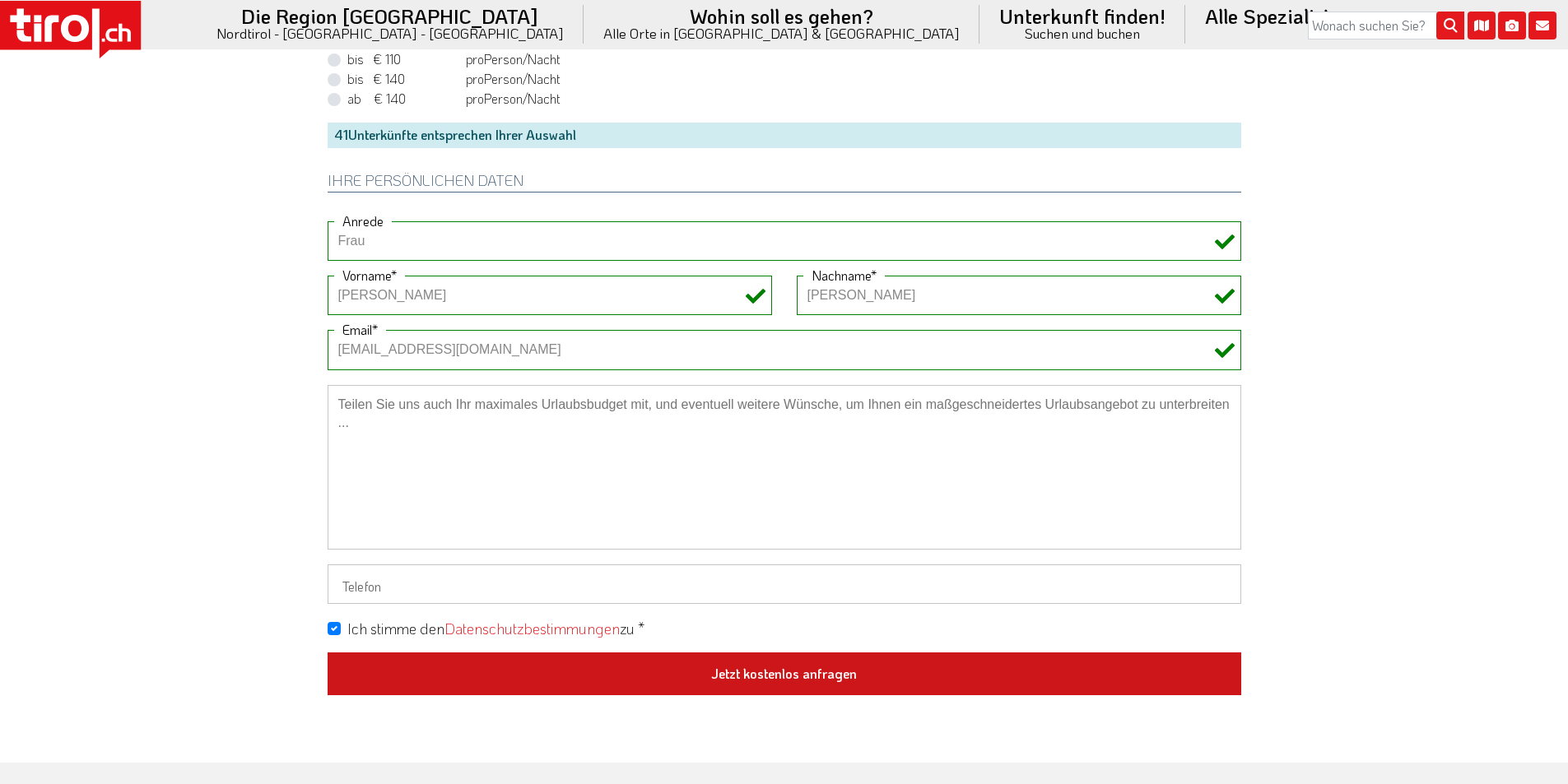
click at [770, 679] on button "Jetzt kostenlos anfragen" at bounding box center [784, 674] width 914 height 42
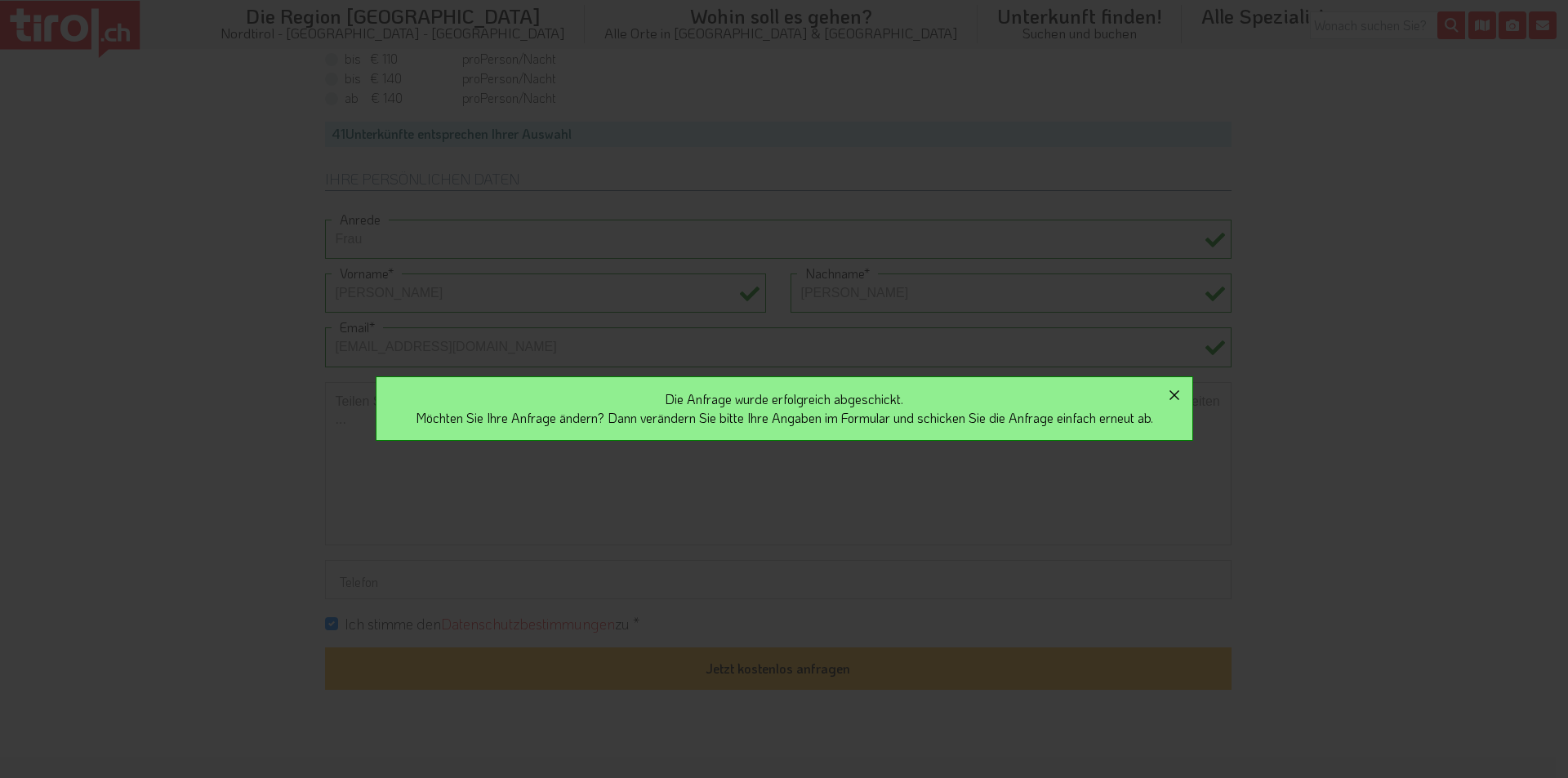
click at [1180, 389] on icon "button" at bounding box center [1173, 394] width 19 height 19
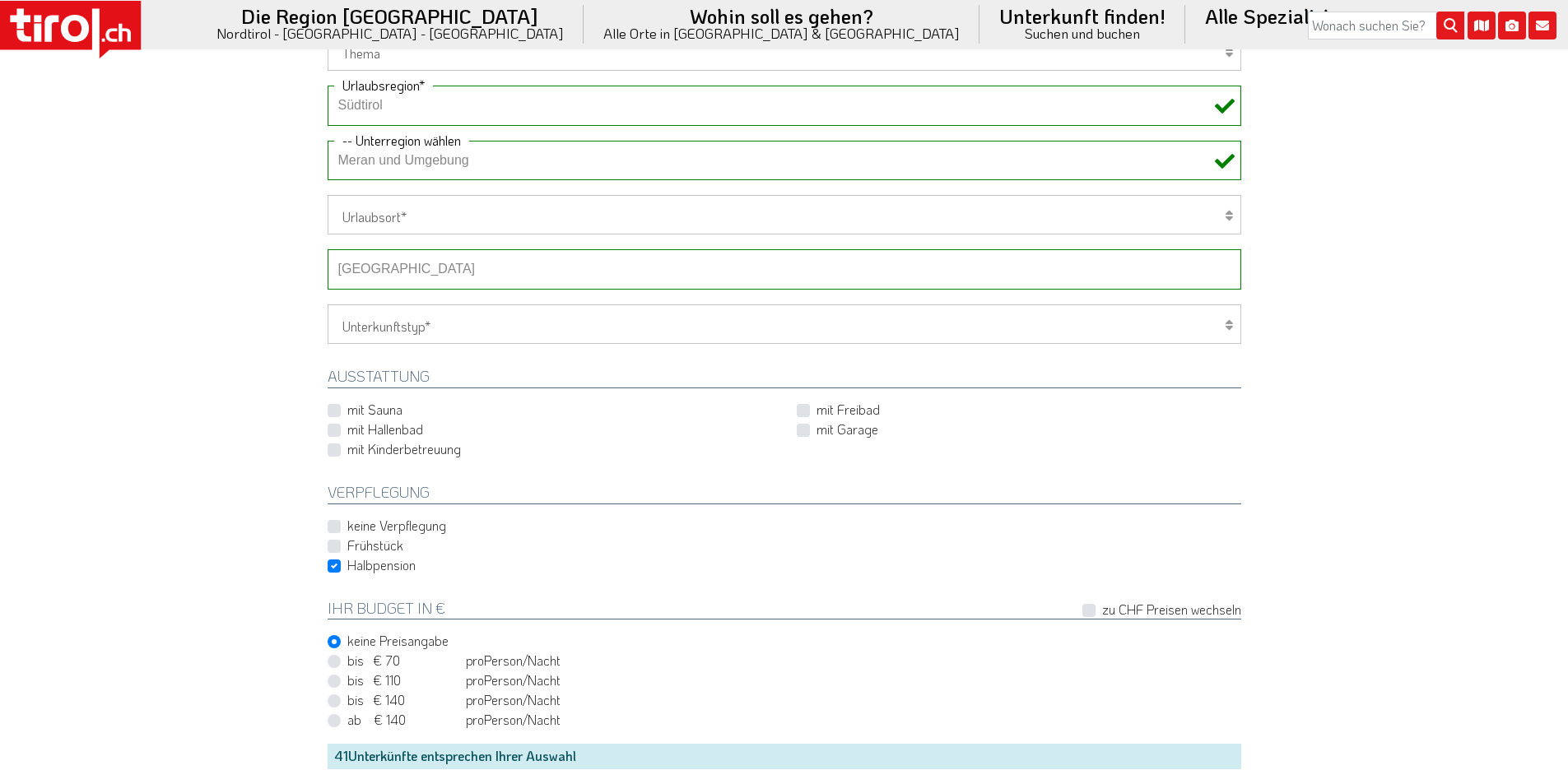
scroll to position [576, 0]
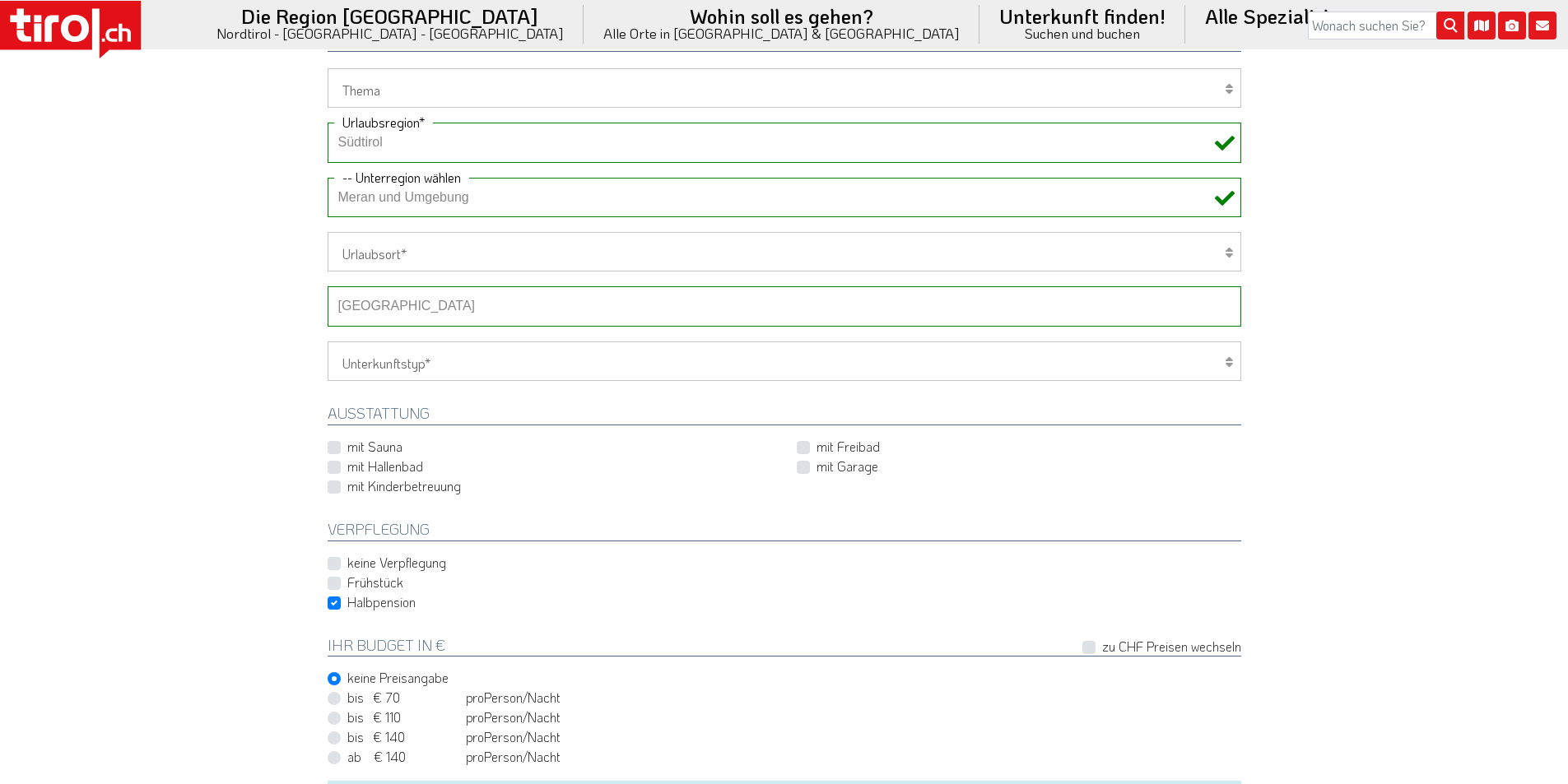
click at [401, 311] on select "-- Betrieb wählen ABINEA Dolomiti Romantic SPA Hotel Aktivhotel Waldhof - Oetz …" at bounding box center [784, 306] width 914 height 39
select select "28884"
click at [328, 286] on select "-- Betrieb wählen ABINEA Dolomiti Romantic SPA Hotel Aktivhotel Waldhof - Oetz …" at bounding box center [784, 306] width 914 height 39
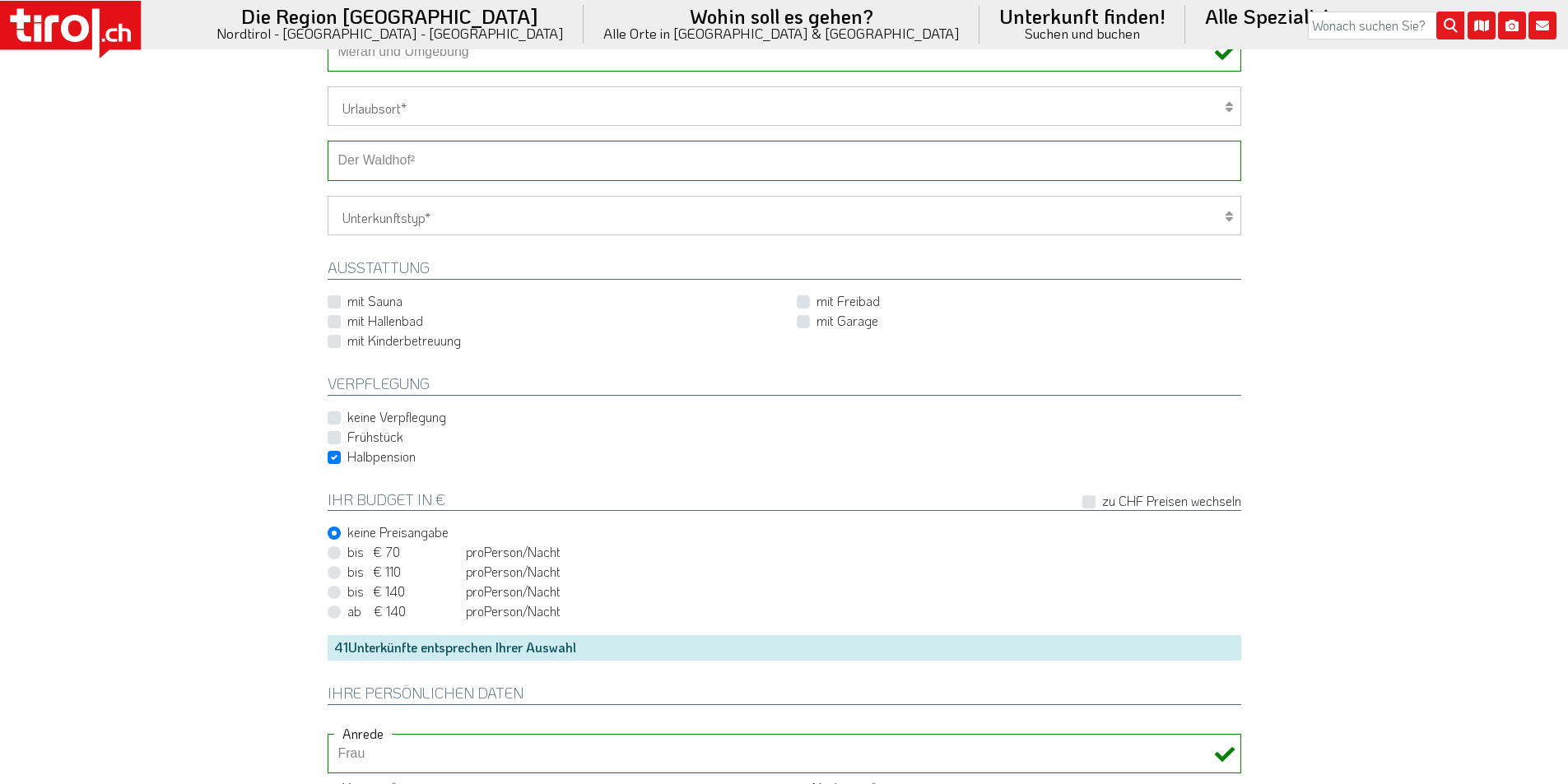
scroll to position [1234, 0]
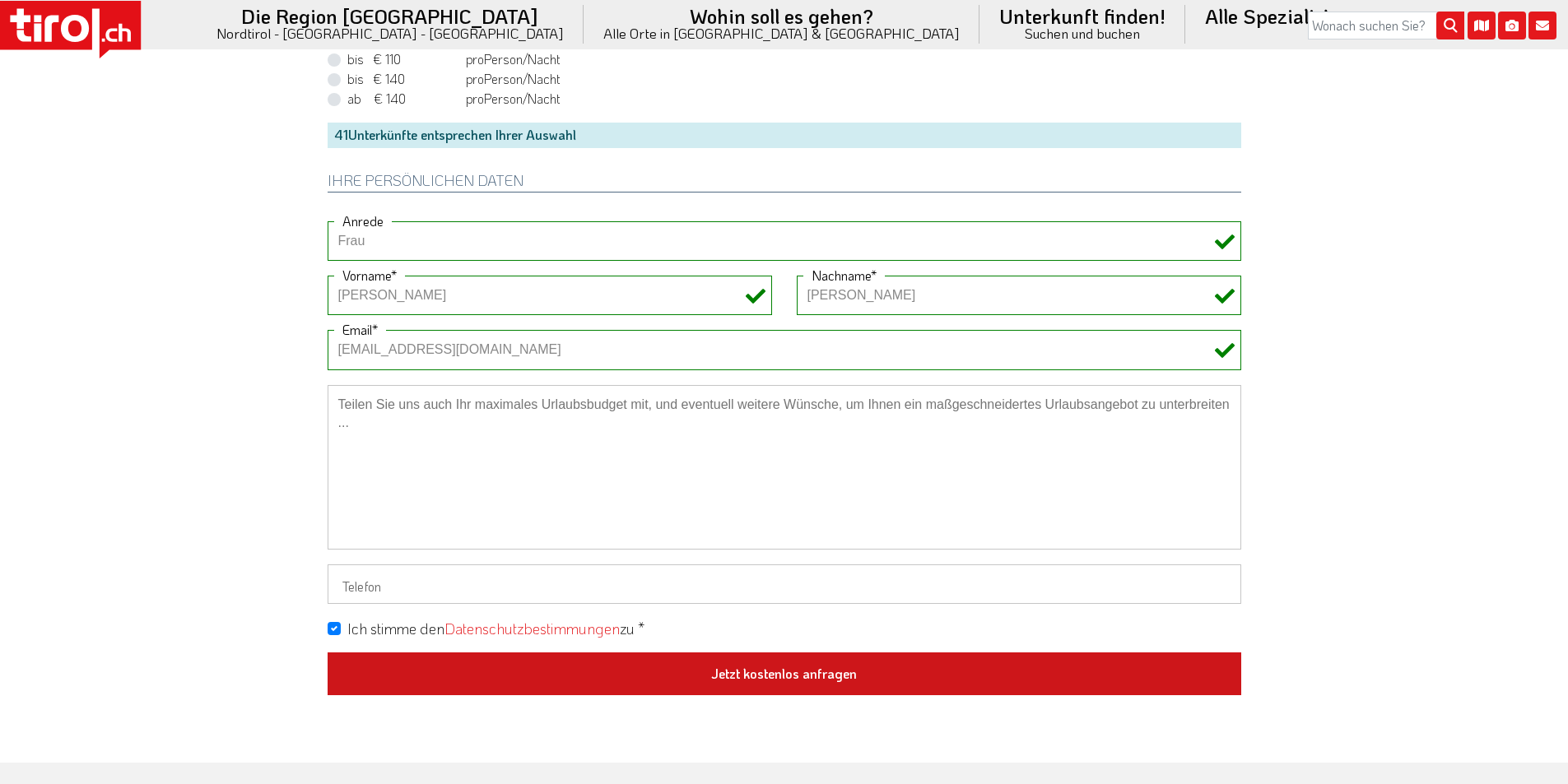
click at [757, 677] on button "Jetzt kostenlos anfragen" at bounding box center [784, 674] width 914 height 42
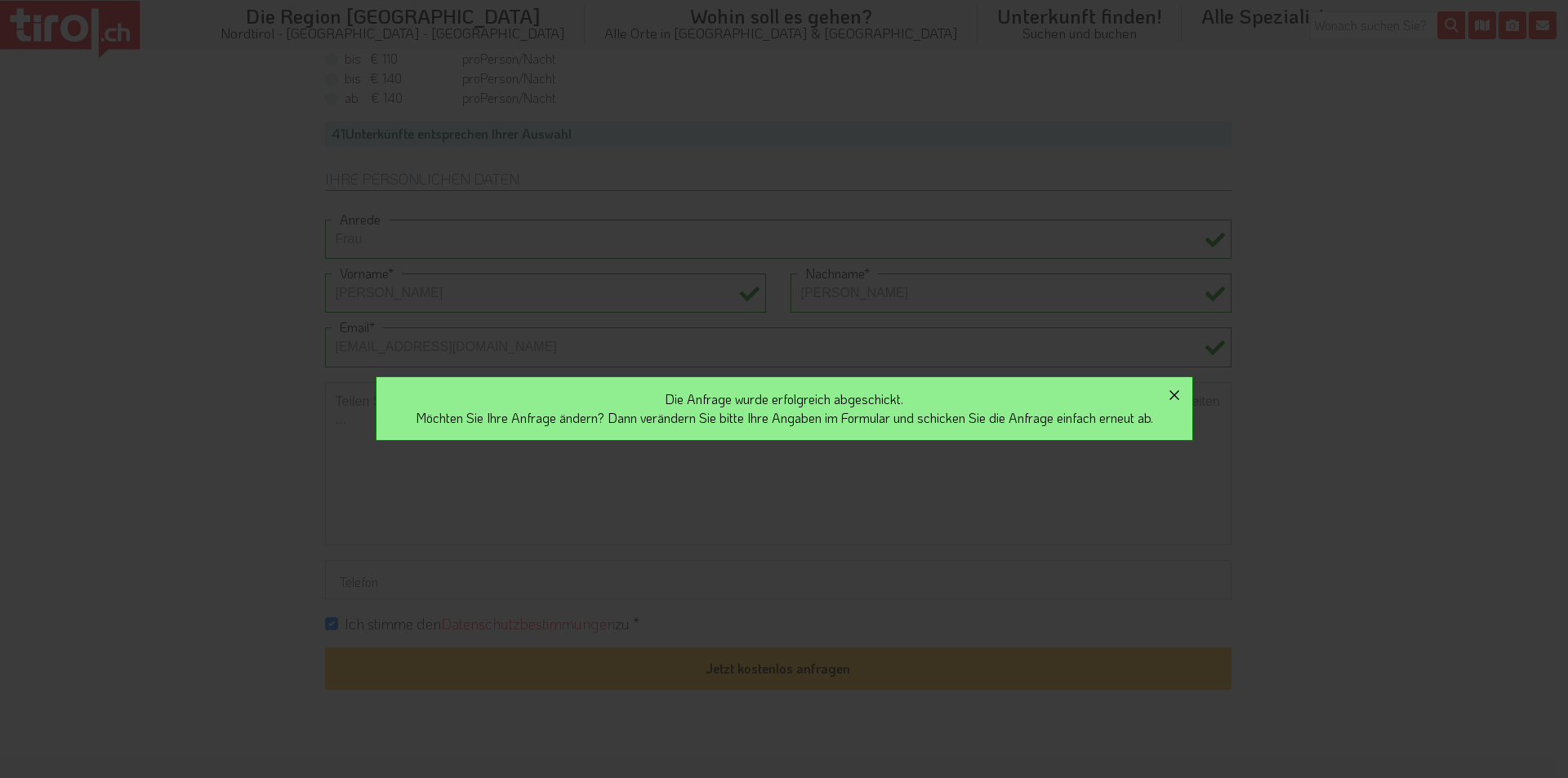
click at [1184, 390] on icon "button" at bounding box center [1173, 394] width 19 height 19
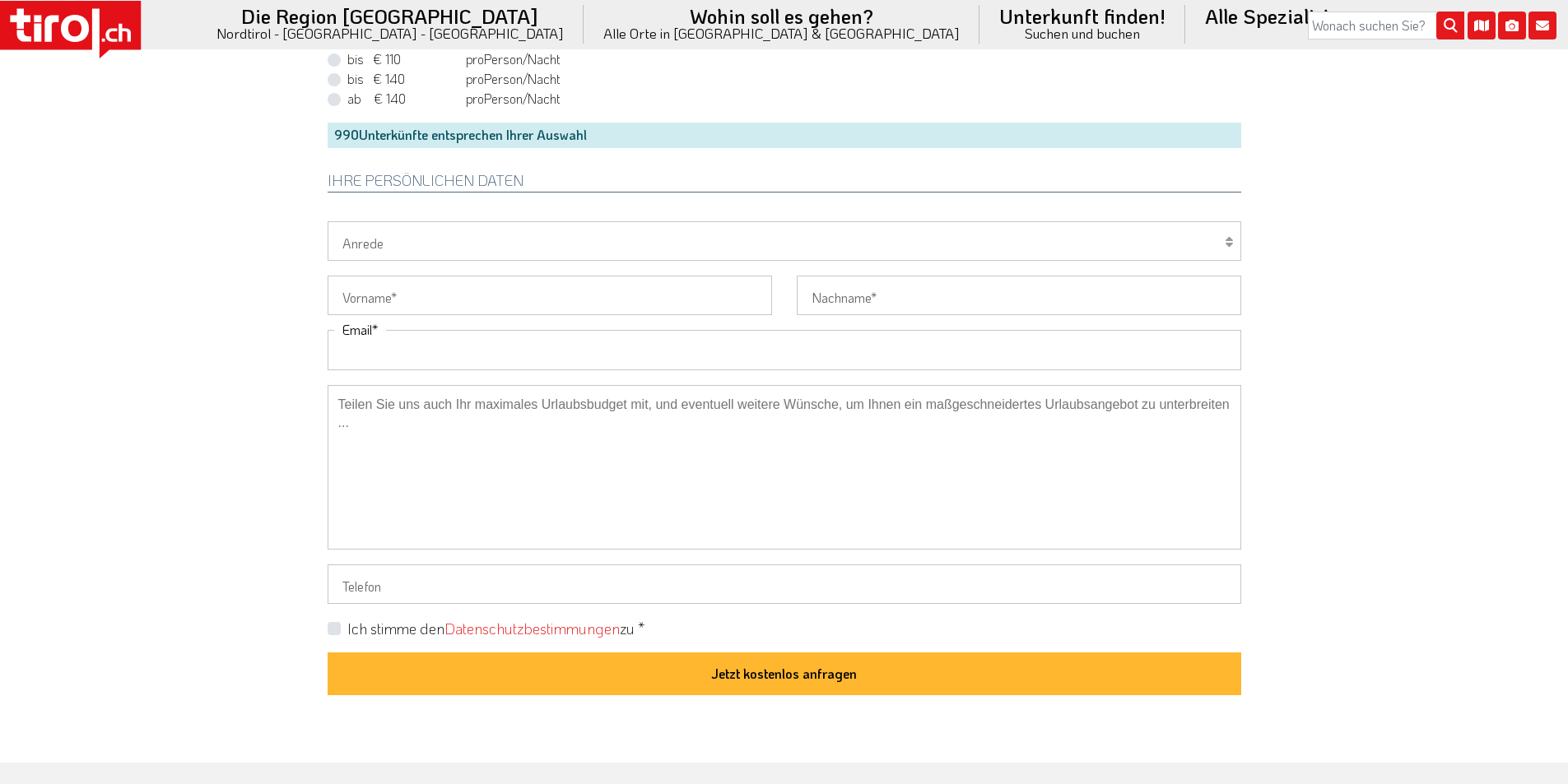
click at [397, 350] on input "Email" at bounding box center [784, 349] width 914 height 39
paste input "[PERSON_NAME][EMAIL_ADDRESS][DOMAIN_NAME]"
type input "[PERSON_NAME][EMAIL_ADDRESS][DOMAIN_NAME]"
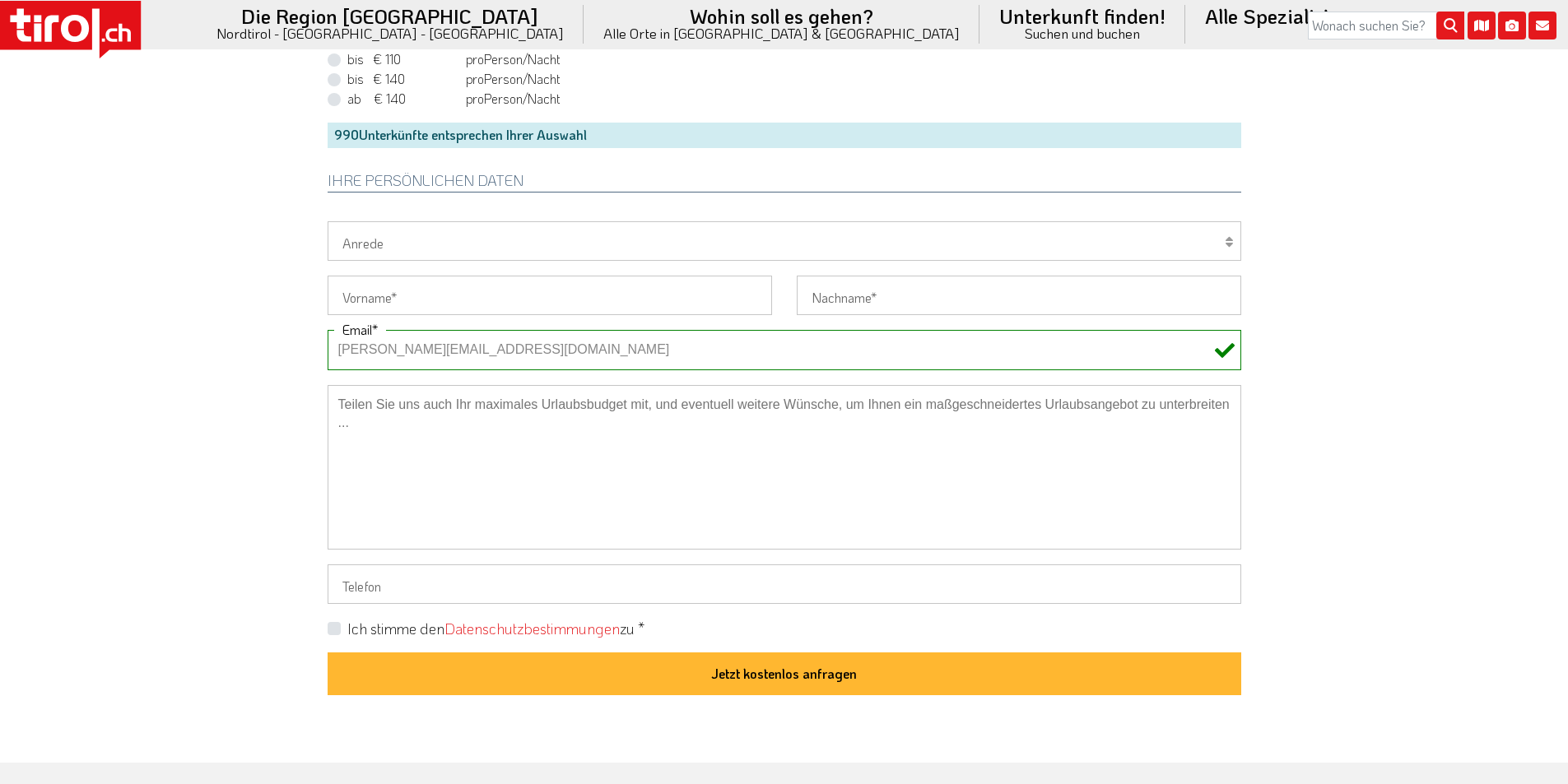
click at [372, 247] on select "Herr Frau Familie" at bounding box center [784, 241] width 914 height 39
select select "Frau"
click at [328, 222] on select "Herr Frau Familie" at bounding box center [784, 241] width 914 height 39
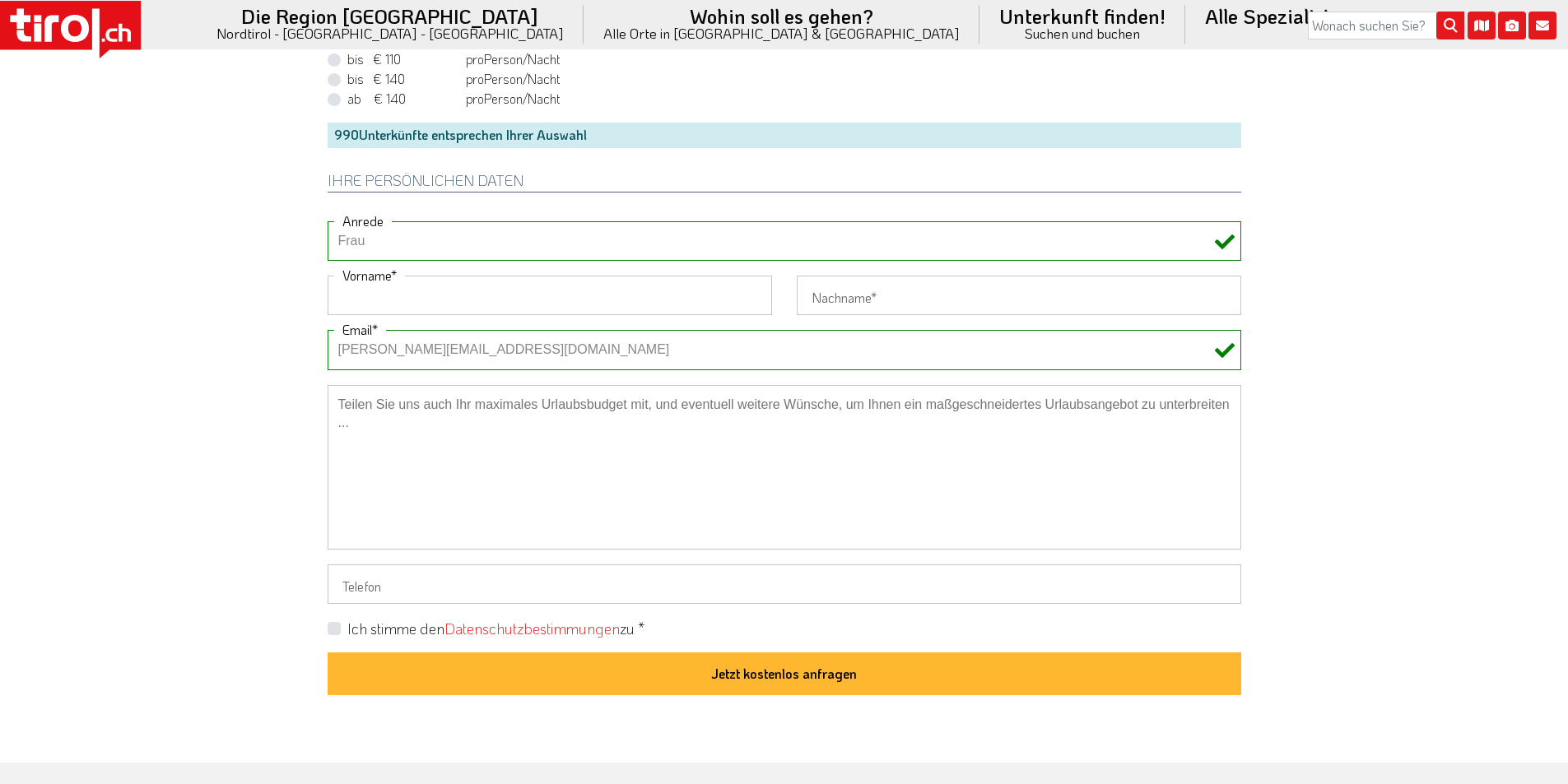
click at [373, 297] on input "Vorname" at bounding box center [550, 295] width 444 height 39
paste input "Jeannette"
type input "Jeannette"
drag, startPoint x: 242, startPoint y: 255, endPoint x: 205, endPoint y: 58, distance: 200.4
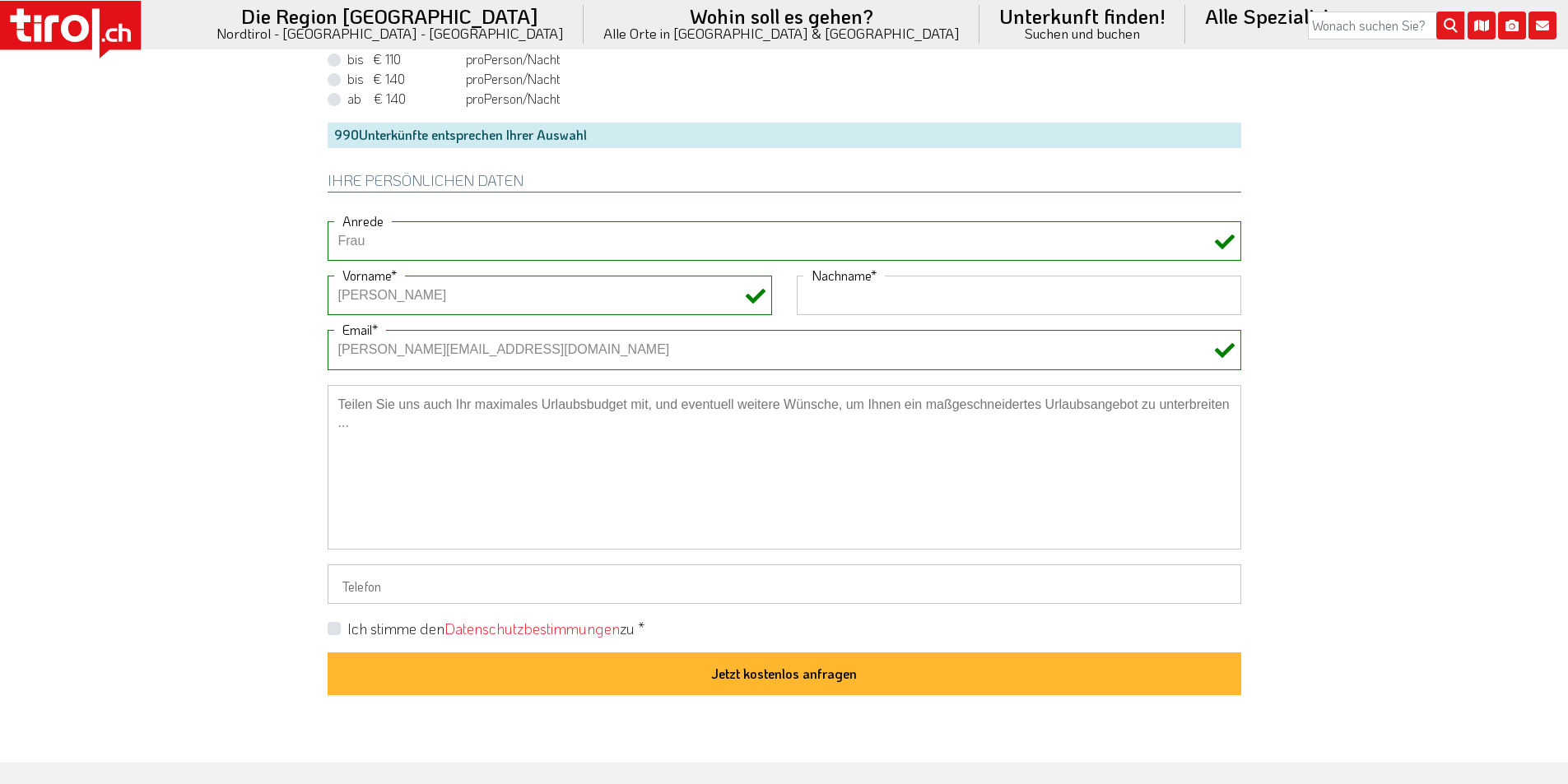
click at [821, 294] on input "Nachname" at bounding box center [1019, 295] width 444 height 39
paste input "Großmann"
type input "Großmann"
click at [348, 630] on label "Ich stimme den Datenschutzbestimmungen zu *" at bounding box center [496, 629] width 297 height 20
click at [336, 630] on input "Ich stimme den Datenschutzbestimmungen zu *" at bounding box center [787, 628] width 914 height 11
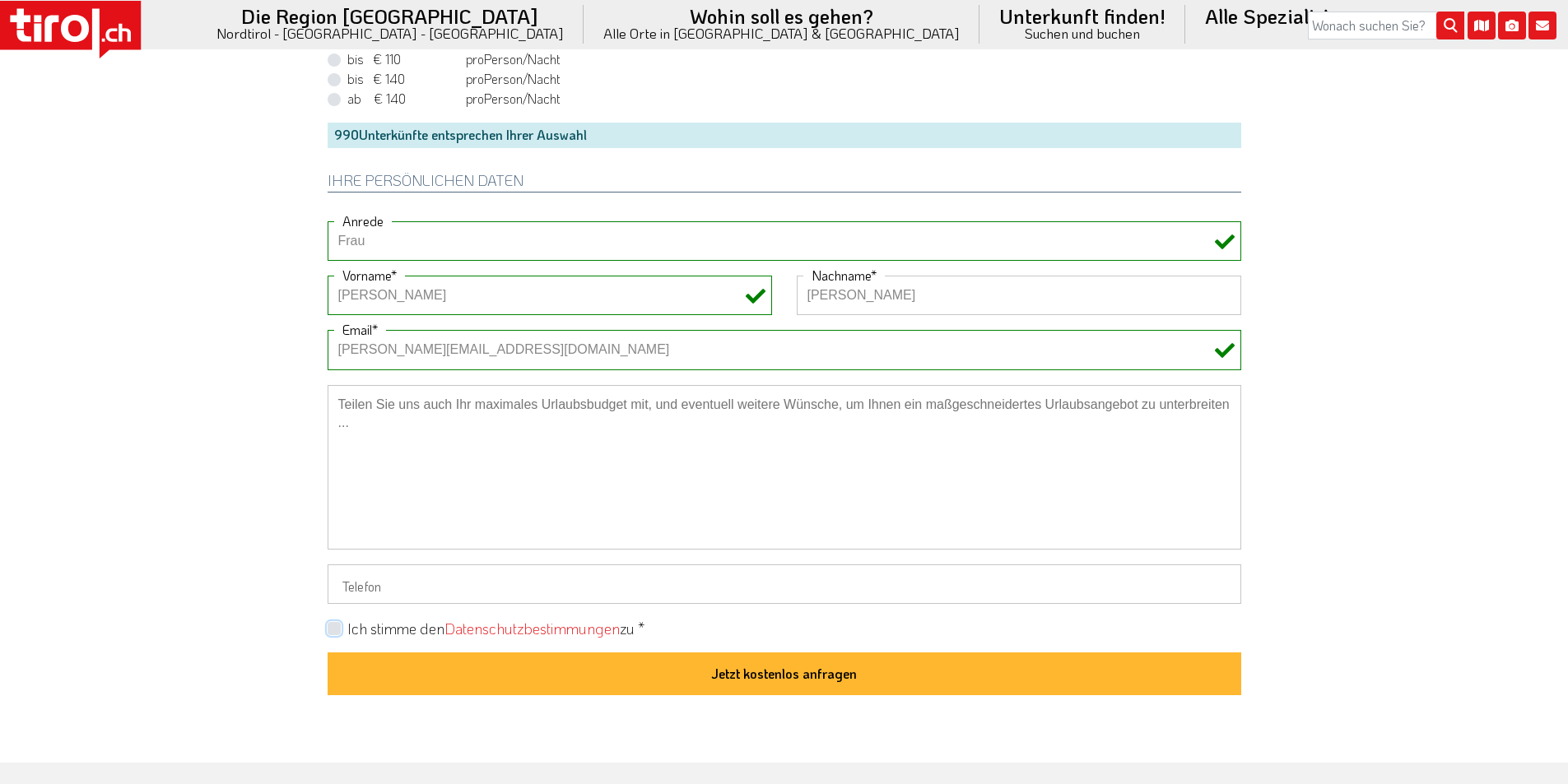
checkbox input "true"
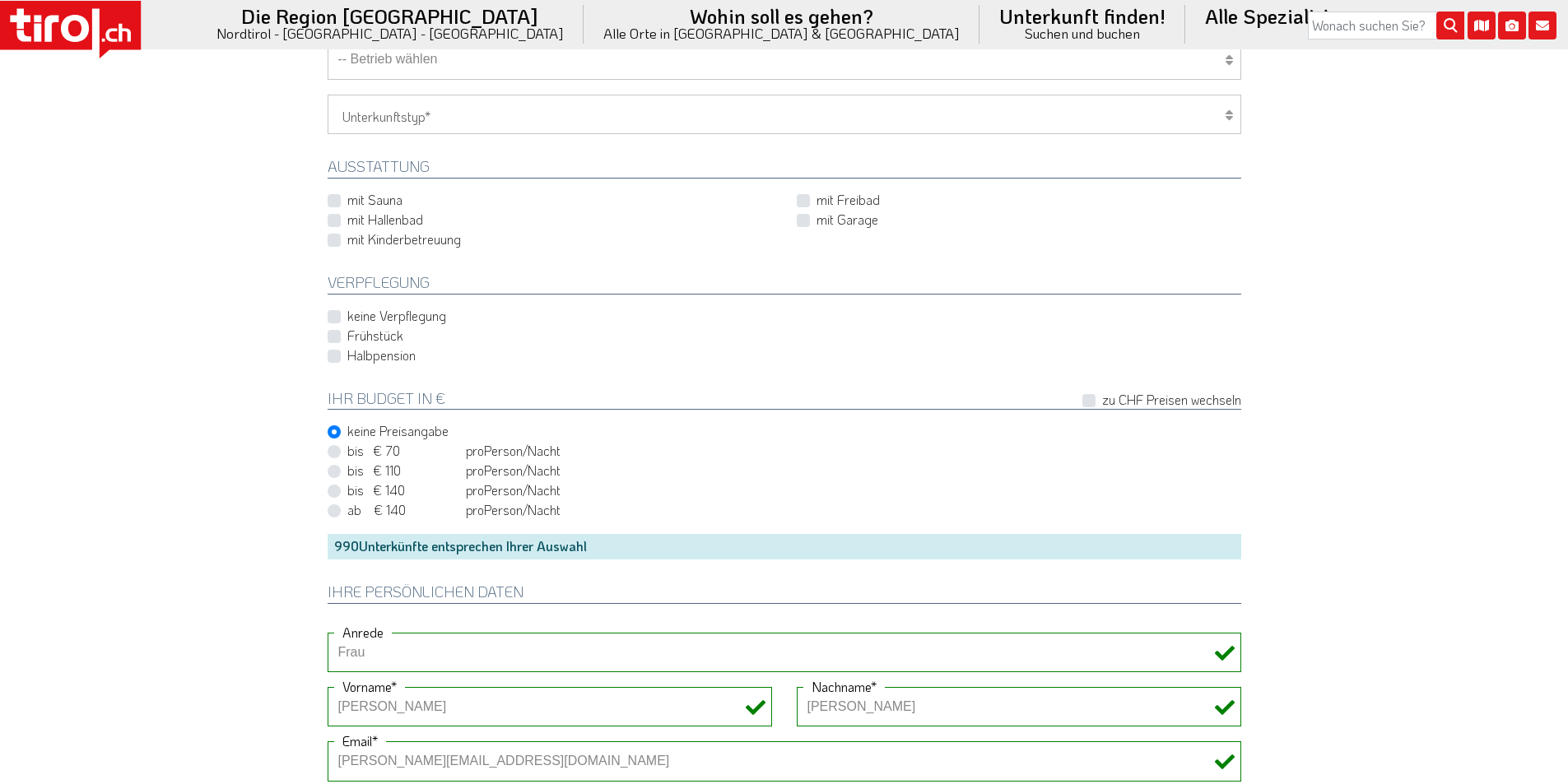
scroll to position [658, 0]
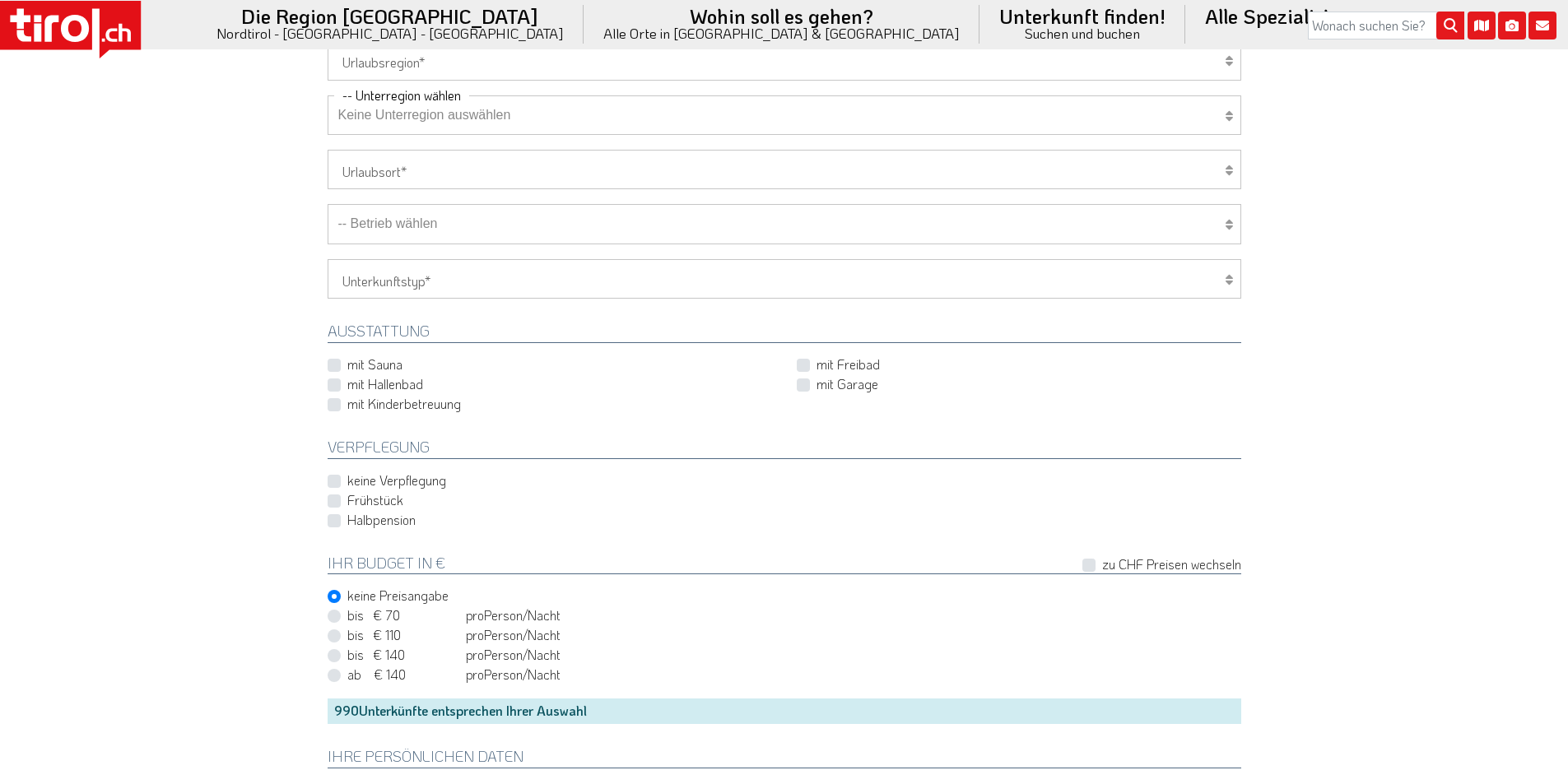
click at [328, 528] on div "Halbpension" at bounding box center [784, 521] width 914 height 20
click at [348, 520] on label "Halbpension" at bounding box center [382, 520] width 68 height 18
click at [337, 520] on input "Halbpension" at bounding box center [787, 519] width 914 height 11
checkbox input "true"
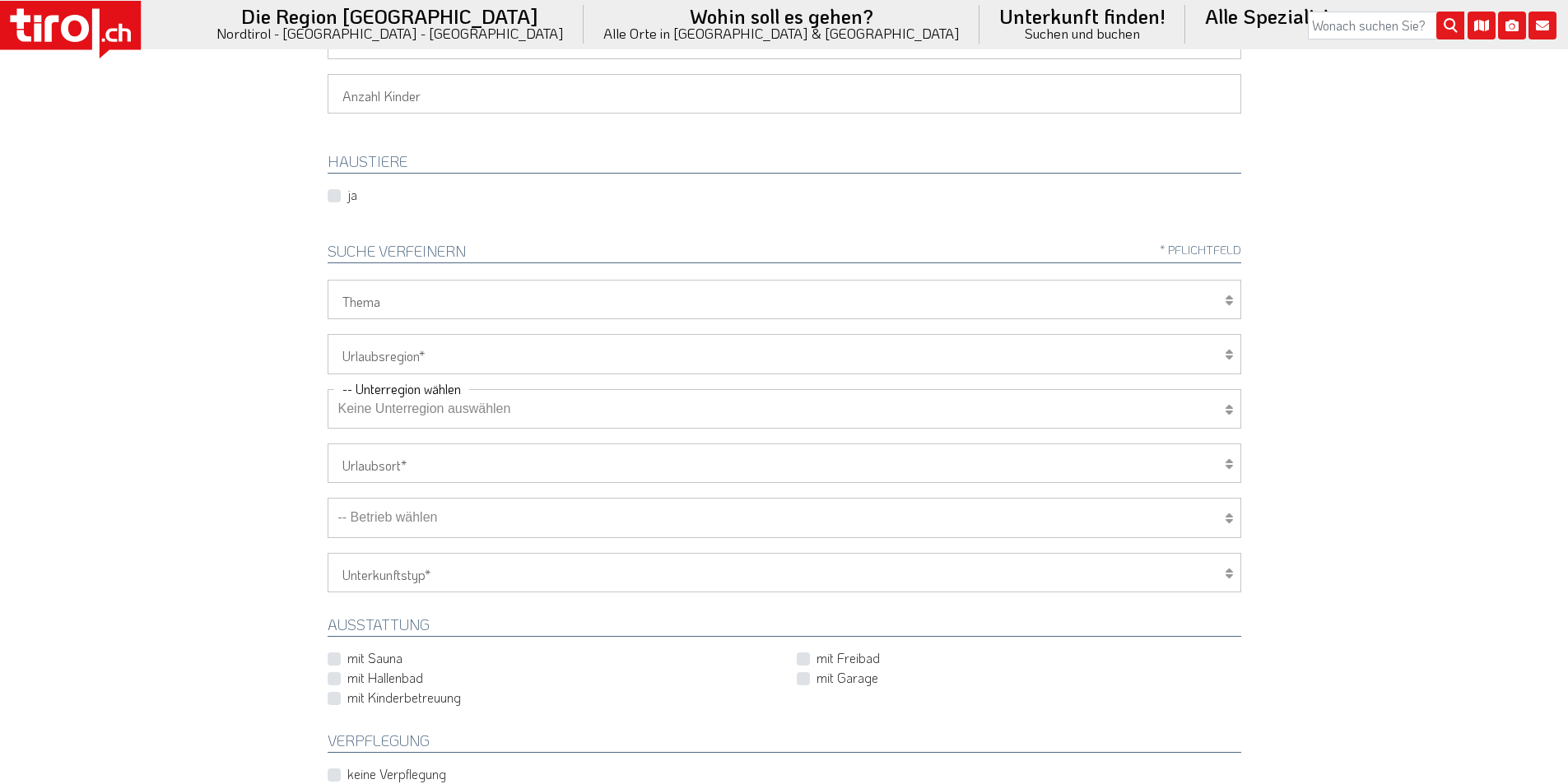
scroll to position [247, 0]
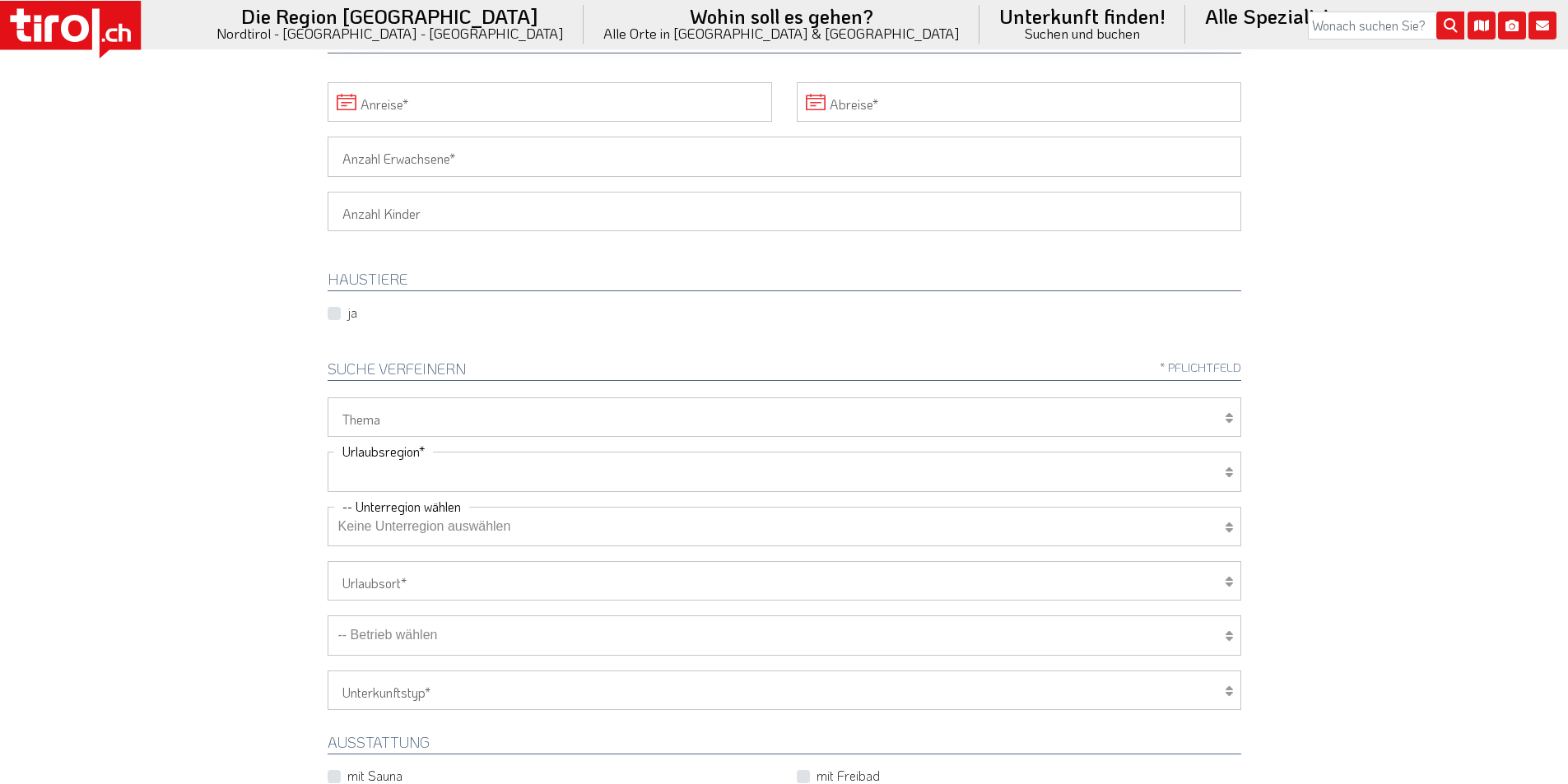
click at [408, 471] on select "[GEOGRAPHIC_DATA]/Nordtirol Osttirol [GEOGRAPHIC_DATA] Tirols Nachbarn" at bounding box center [784, 471] width 914 height 39
select select "7272"
click at [328, 452] on select "[GEOGRAPHIC_DATA]/Nordtirol Osttirol [GEOGRAPHIC_DATA] Tirols Nachbarn" at bounding box center [784, 471] width 914 height 39
click at [406, 528] on select "Keine Unterregion auswählen Achensee Alpbachtal & Tiroler Seenland [GEOGRAPHIC_…" at bounding box center [784, 527] width 914 height 39
select select "7273"
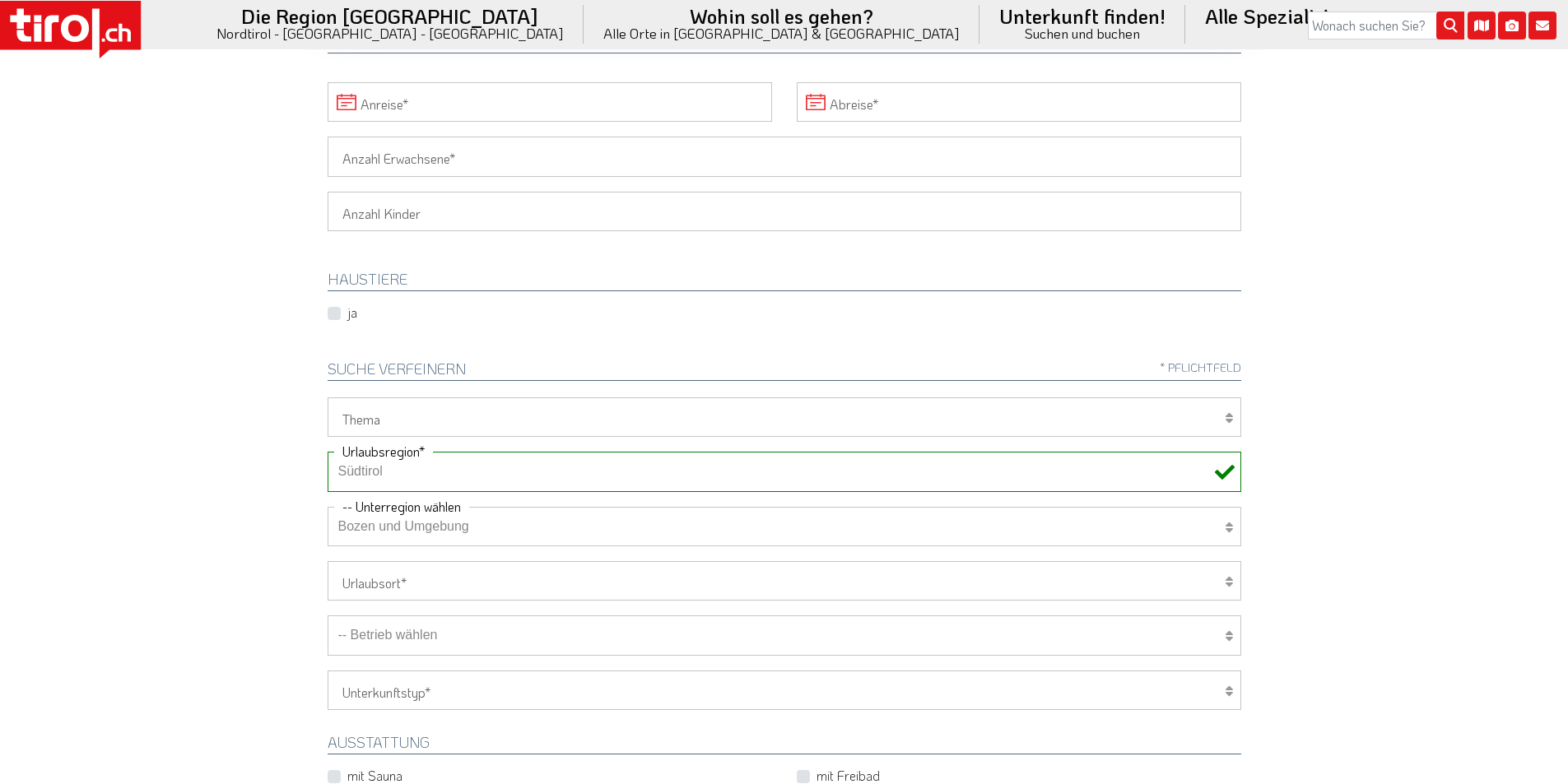
click at [328, 507] on select "Keine Unterregion auswählen Achensee Alpbachtal & Tiroler Seenland [GEOGRAPHIC_…" at bounding box center [784, 527] width 914 height 39
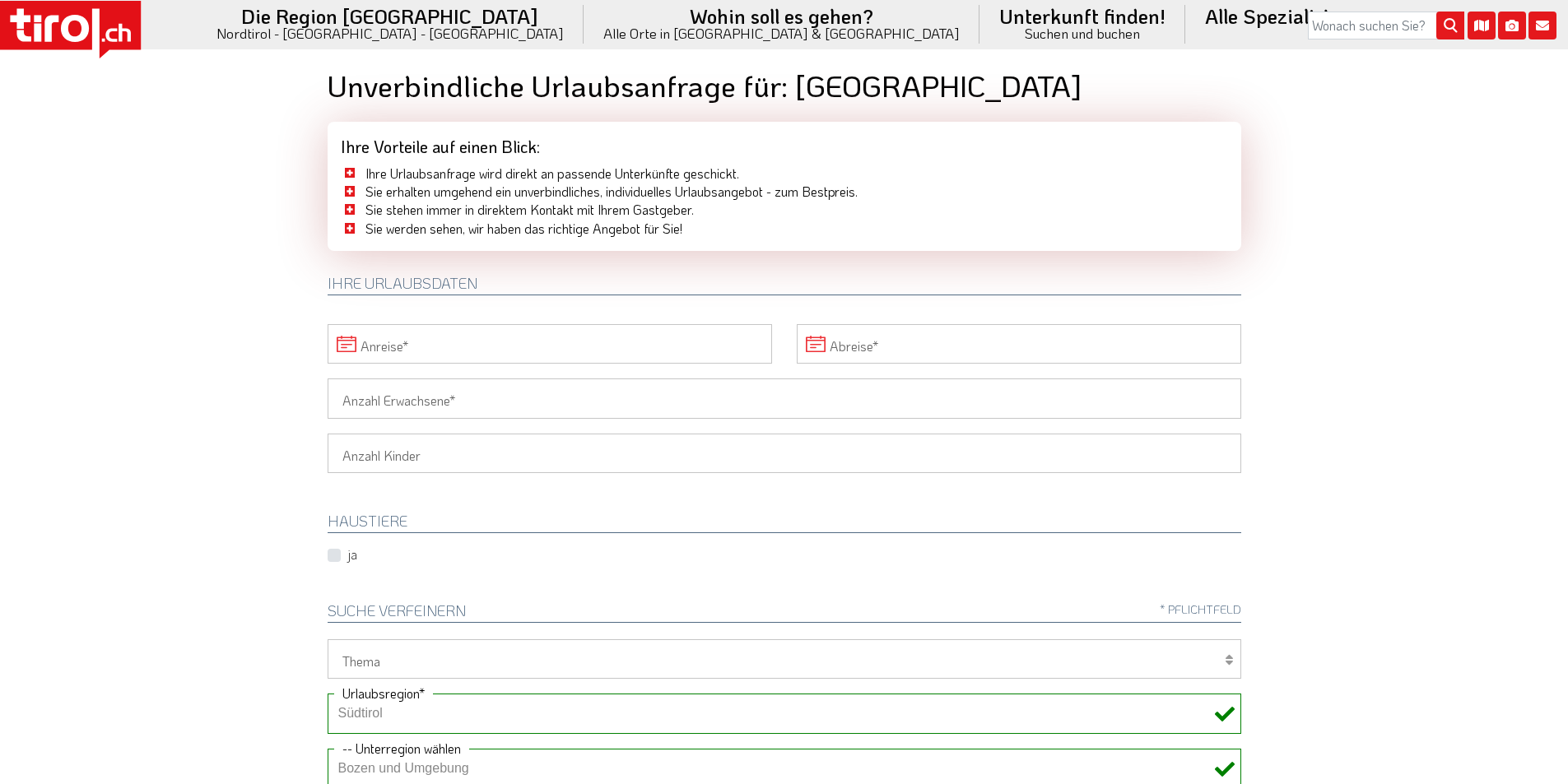
scroll to position [0, 0]
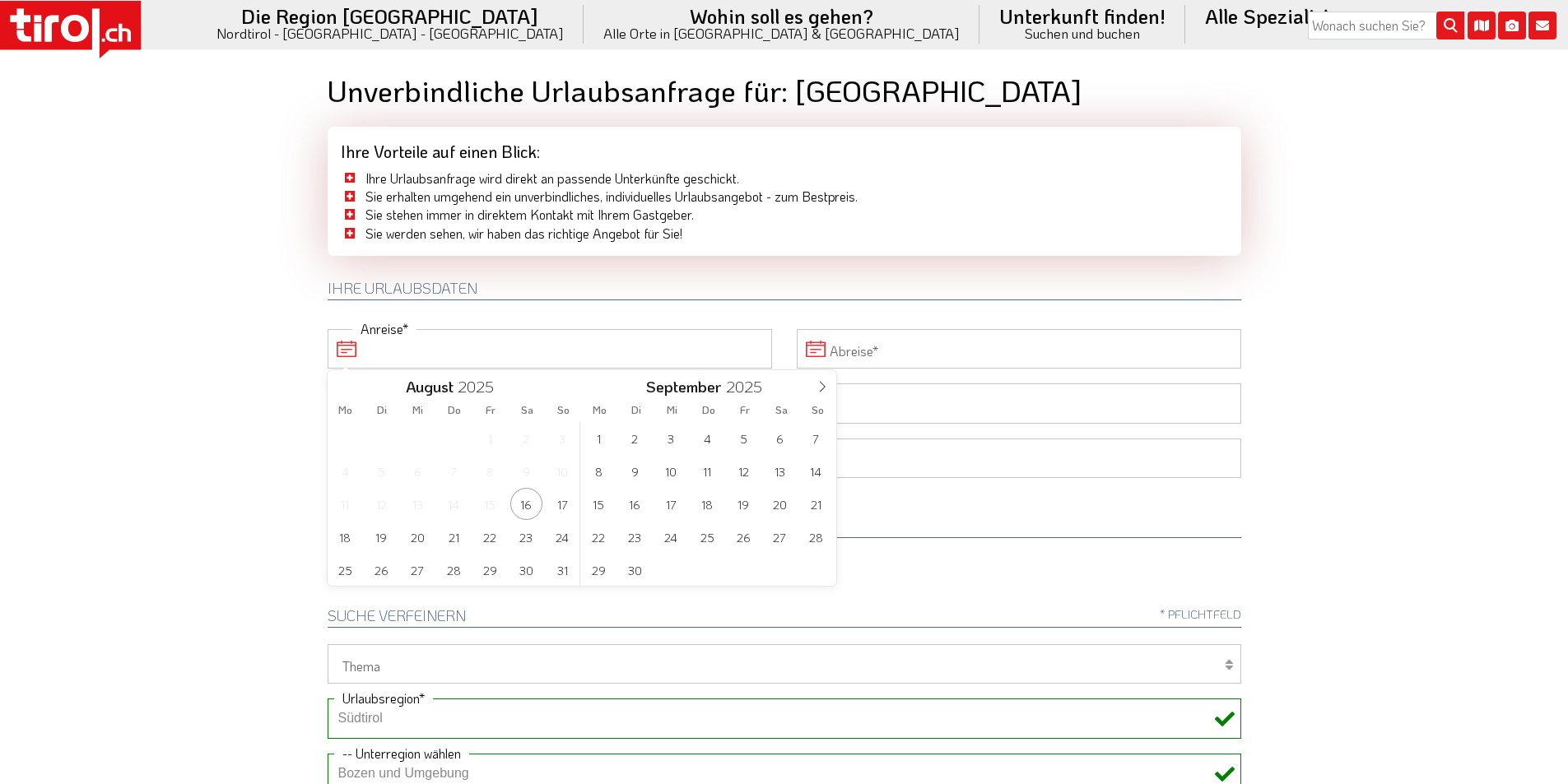
click at [439, 345] on input "Anreise" at bounding box center [550, 348] width 444 height 39
click at [819, 386] on icon at bounding box center [823, 386] width 12 height 12
click at [740, 438] on span "3" at bounding box center [744, 438] width 32 height 32
click at [535, 472] on span "11" at bounding box center [527, 471] width 32 height 32
type input "03-10-2025"
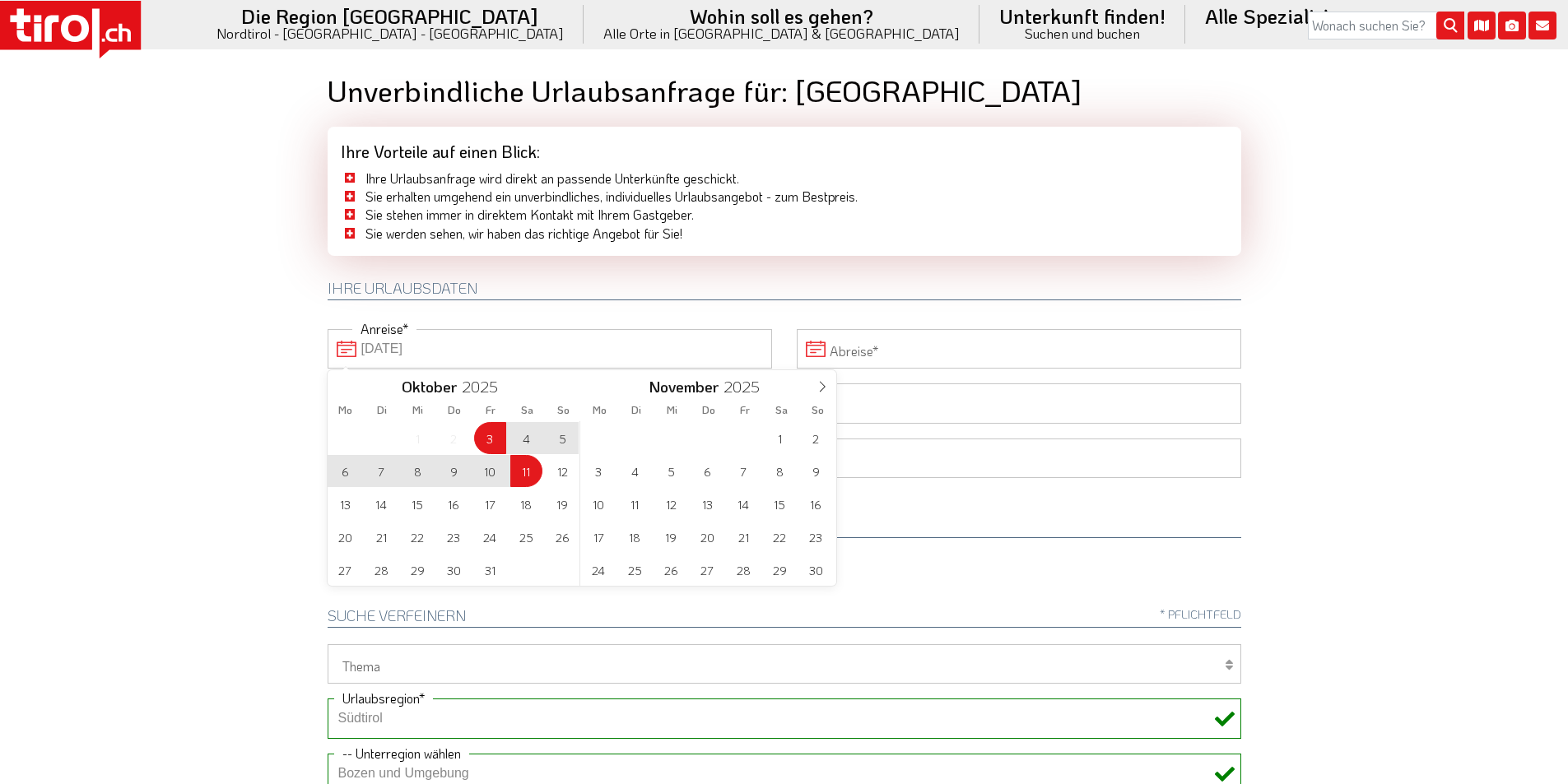
type input "11-10-2025"
click at [124, 252] on body ".st0{fill:#FFFFFF}.st1{fill:#E31017} Die Region Tirol Nordtirol - Südtirol - Os…" at bounding box center [784, 392] width 1568 height 784
type input "03-10-2025"
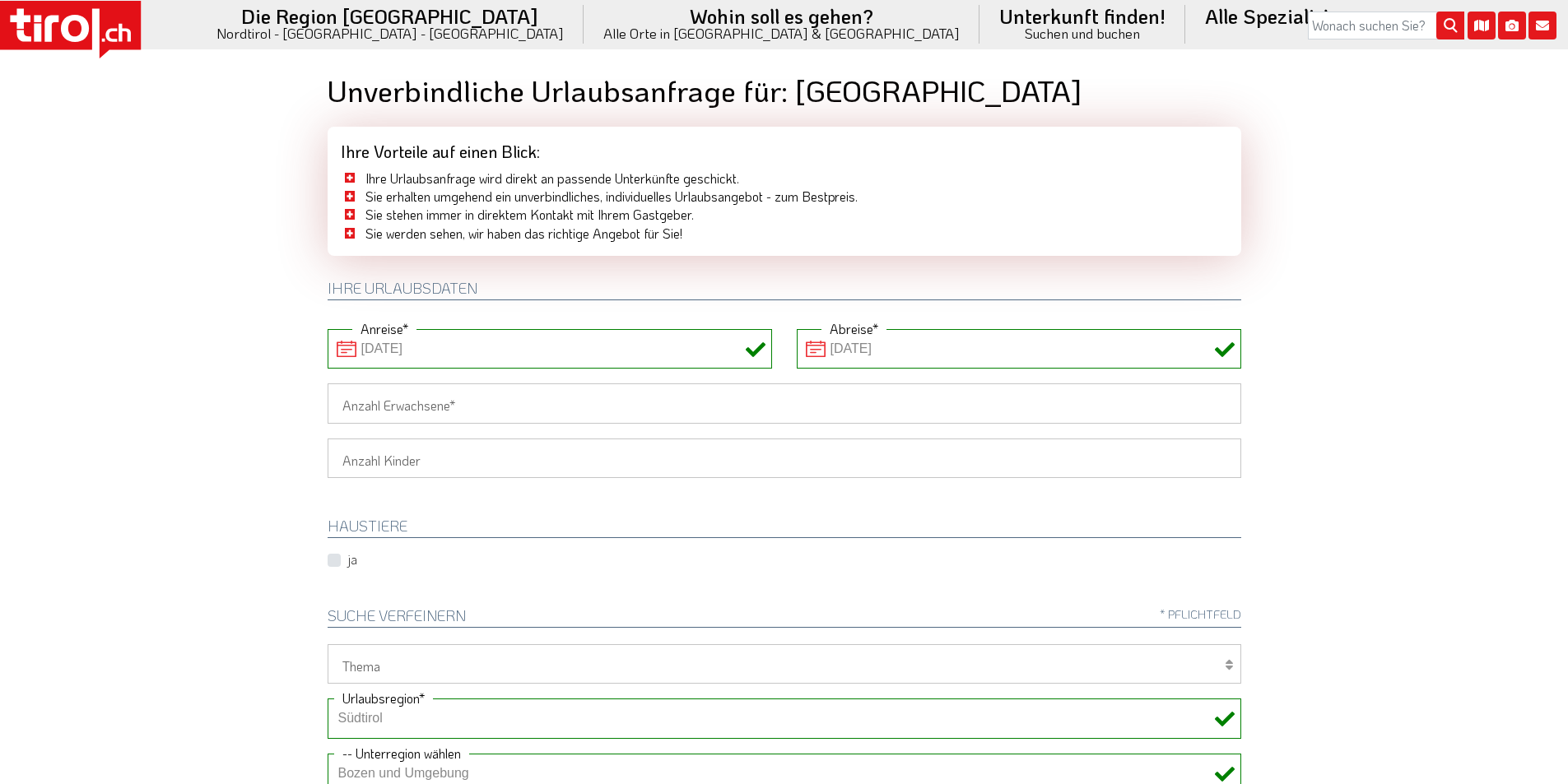
drag, startPoint x: 377, startPoint y: 408, endPoint x: 329, endPoint y: 406, distance: 48.0
click at [377, 407] on input "Anzahl Erwachsene" at bounding box center [784, 403] width 914 height 39
type input "2"
click at [287, 406] on body ".st0{fill:#FFFFFF}.st1{fill:#E31017} Die Region Tirol Nordtirol - Südtirol - Os…" at bounding box center [784, 392] width 1568 height 784
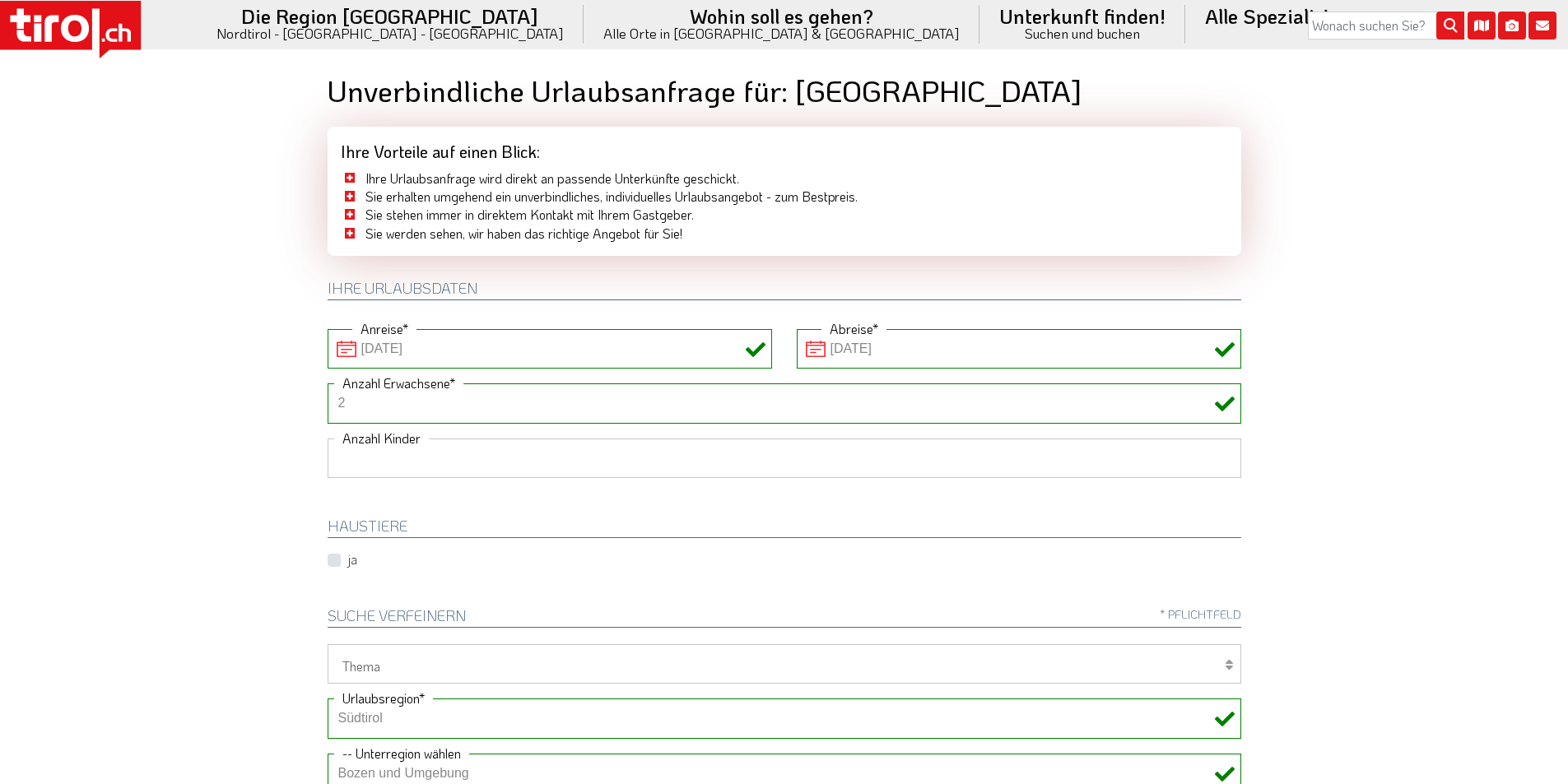
drag, startPoint x: 377, startPoint y: 465, endPoint x: 377, endPoint y: 477, distance: 12.0
click at [377, 465] on select "1 2 3 4 5 6" at bounding box center [784, 458] width 914 height 39
select select "1"
click at [328, 438] on select "1 2 3 4 5 6" at bounding box center [784, 458] width 914 height 39
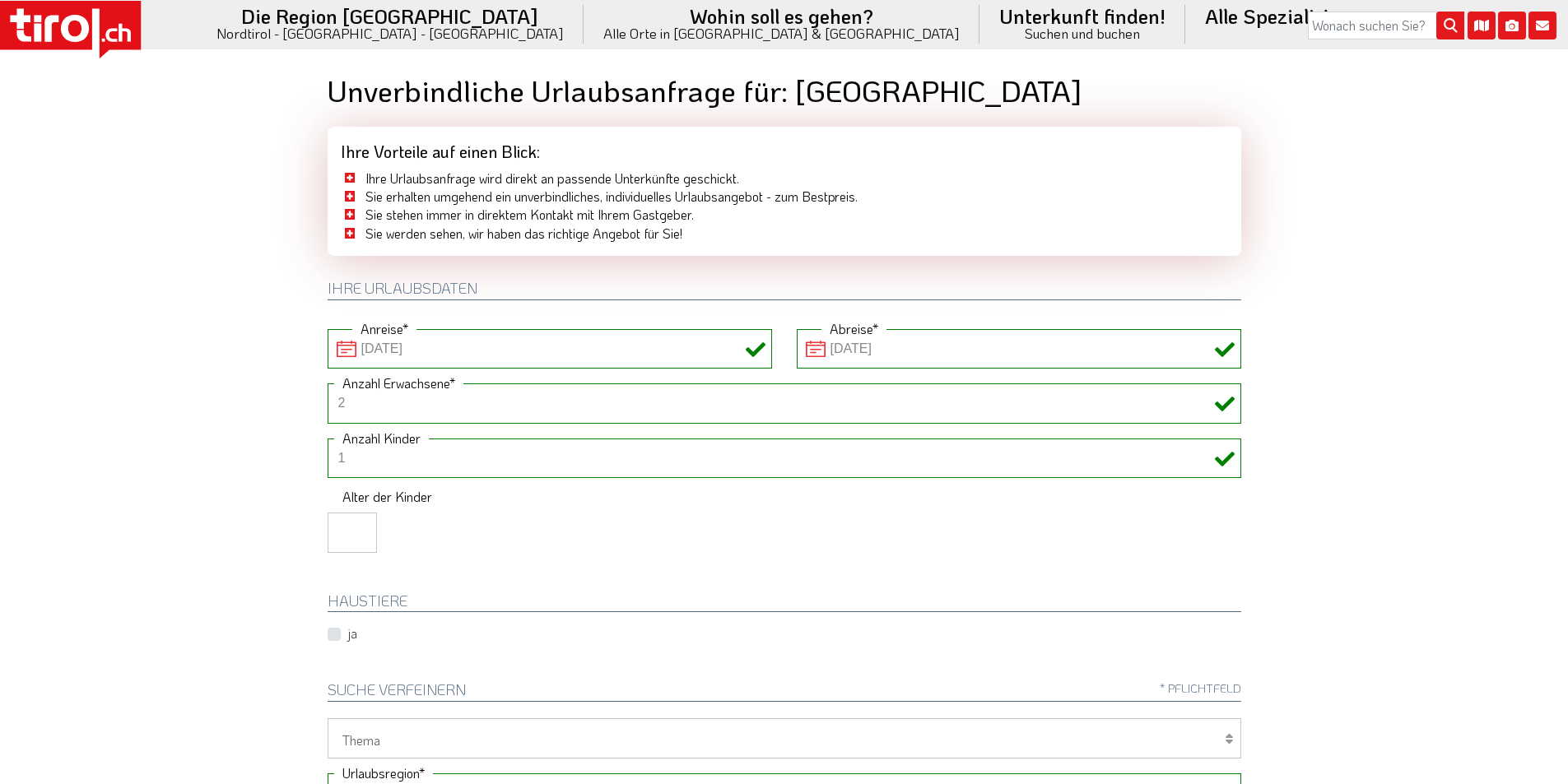
click at [337, 542] on input "number" at bounding box center [353, 532] width 49 height 39
type input "7"
click at [190, 475] on body ".st0{fill:#FFFFFF}.st1{fill:#E31017} Die Region [GEOGRAPHIC_DATA] [GEOGRAPHIC_D…" at bounding box center [784, 392] width 1568 height 784
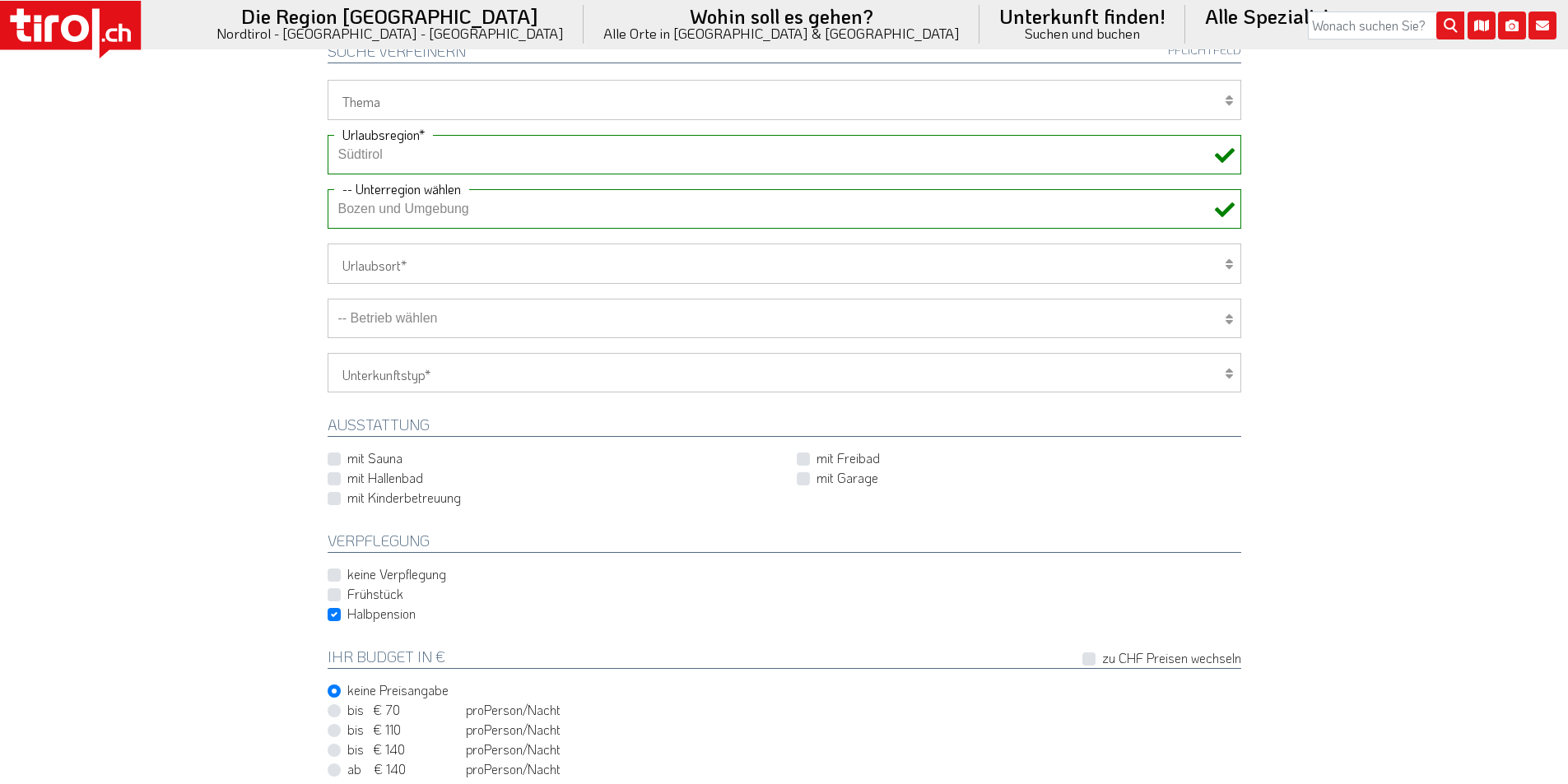
scroll to position [576, 0]
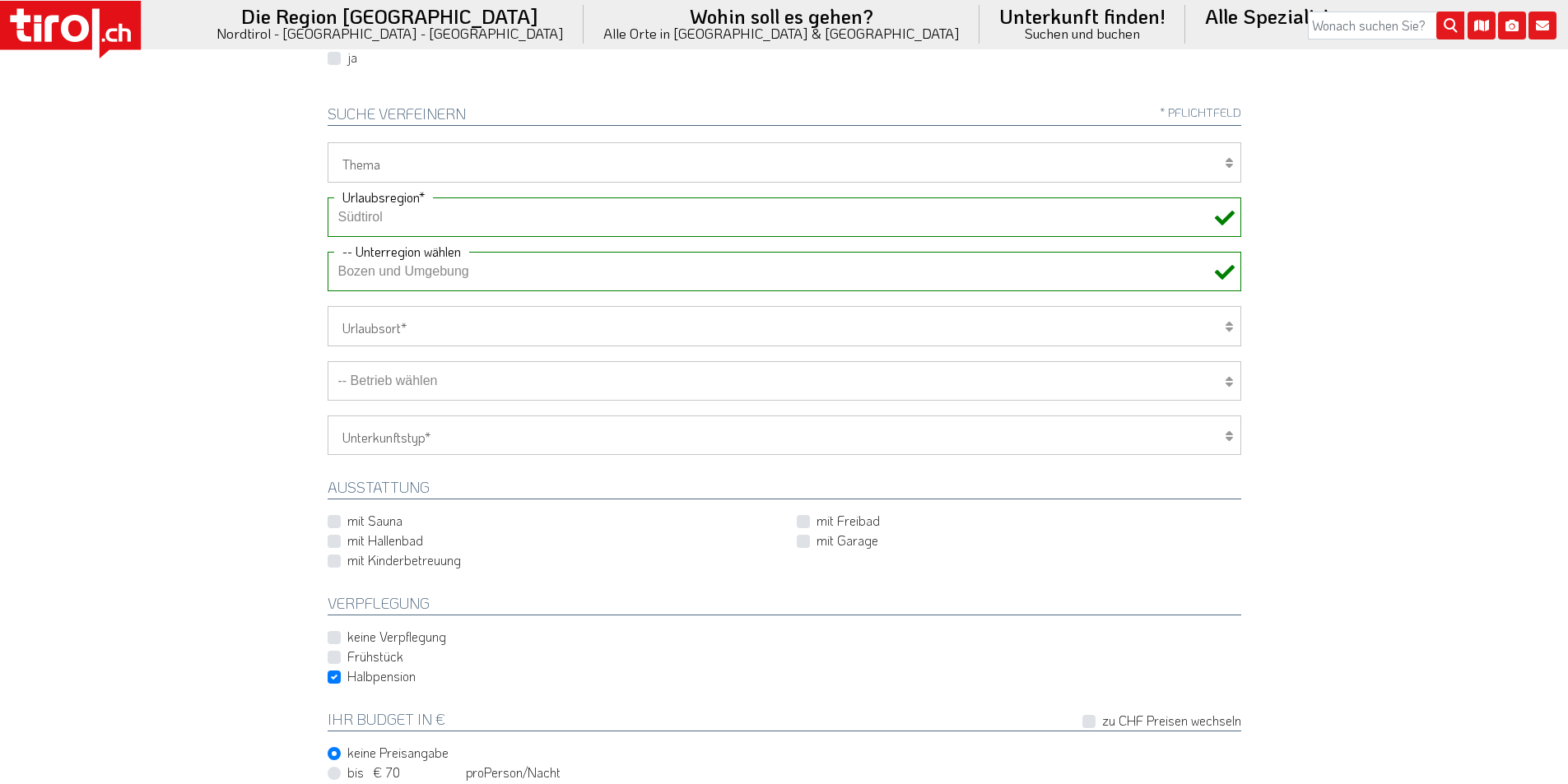
click at [459, 382] on select "-- Betrieb wählen ABINEA Dolomiti Romantic SPA Hotel Aktivhotel Waldhof - Oetz …" at bounding box center [784, 381] width 914 height 39
click at [328, 361] on select "-- Betrieb wählen ABINEA Dolomiti Romantic SPA Hotel Aktivhotel Waldhof - Oetz …" at bounding box center [784, 381] width 914 height 39
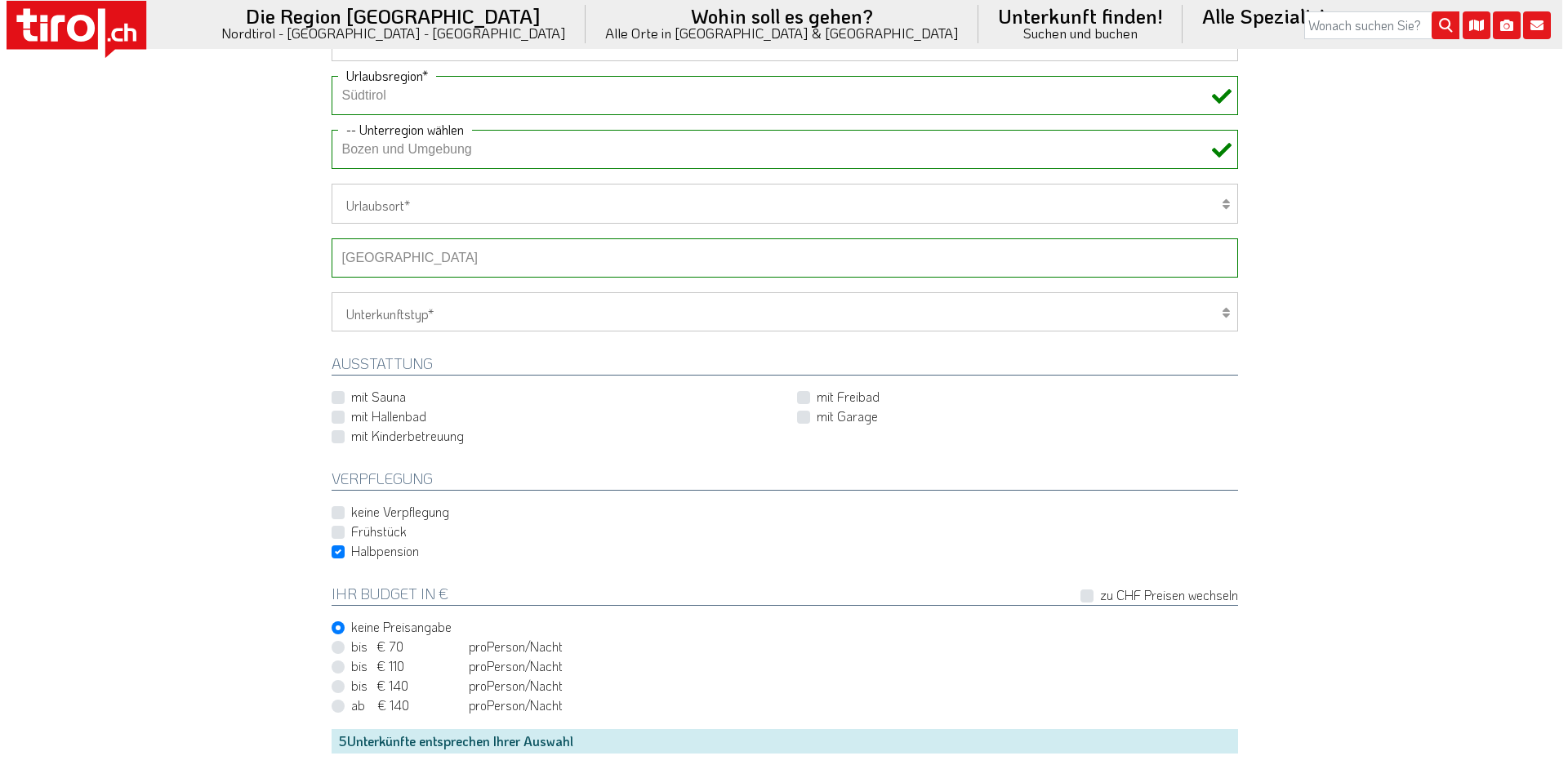
scroll to position [1307, 0]
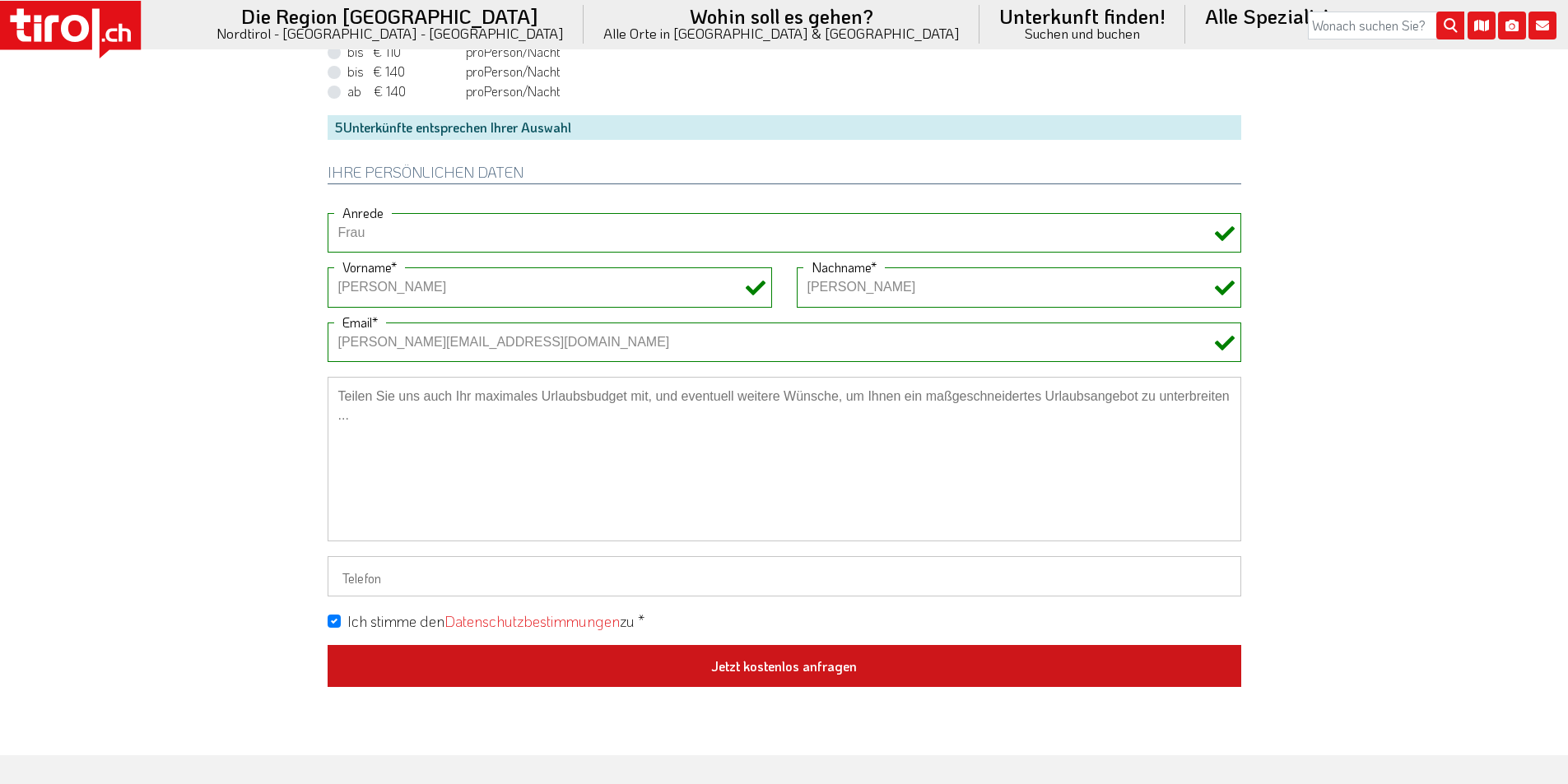
click at [736, 662] on button "Jetzt kostenlos anfragen" at bounding box center [784, 666] width 914 height 42
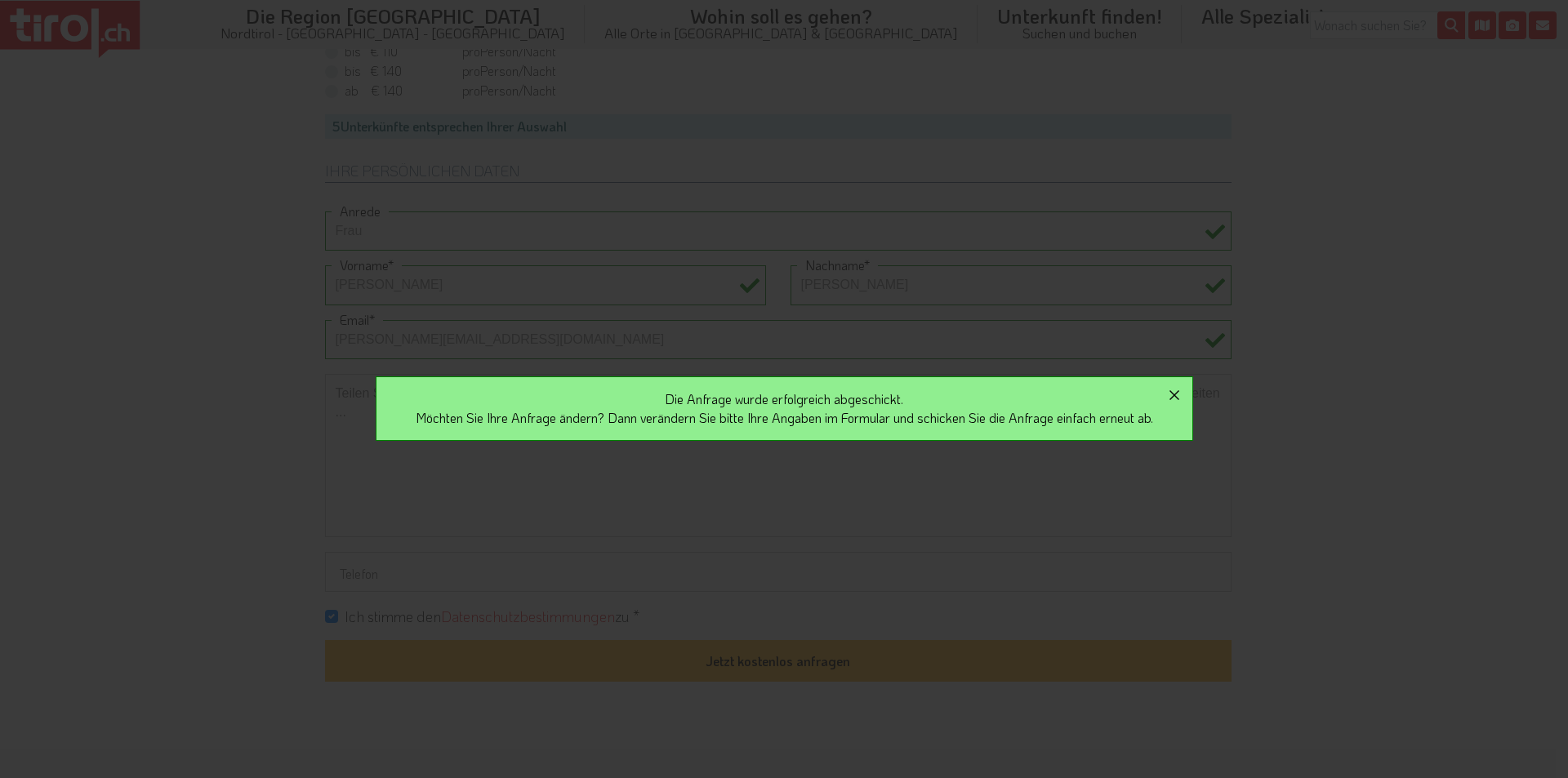
drag, startPoint x: 1181, startPoint y: 399, endPoint x: 1164, endPoint y: 389, distance: 19.7
click at [1181, 397] on icon "button" at bounding box center [1173, 394] width 19 height 19
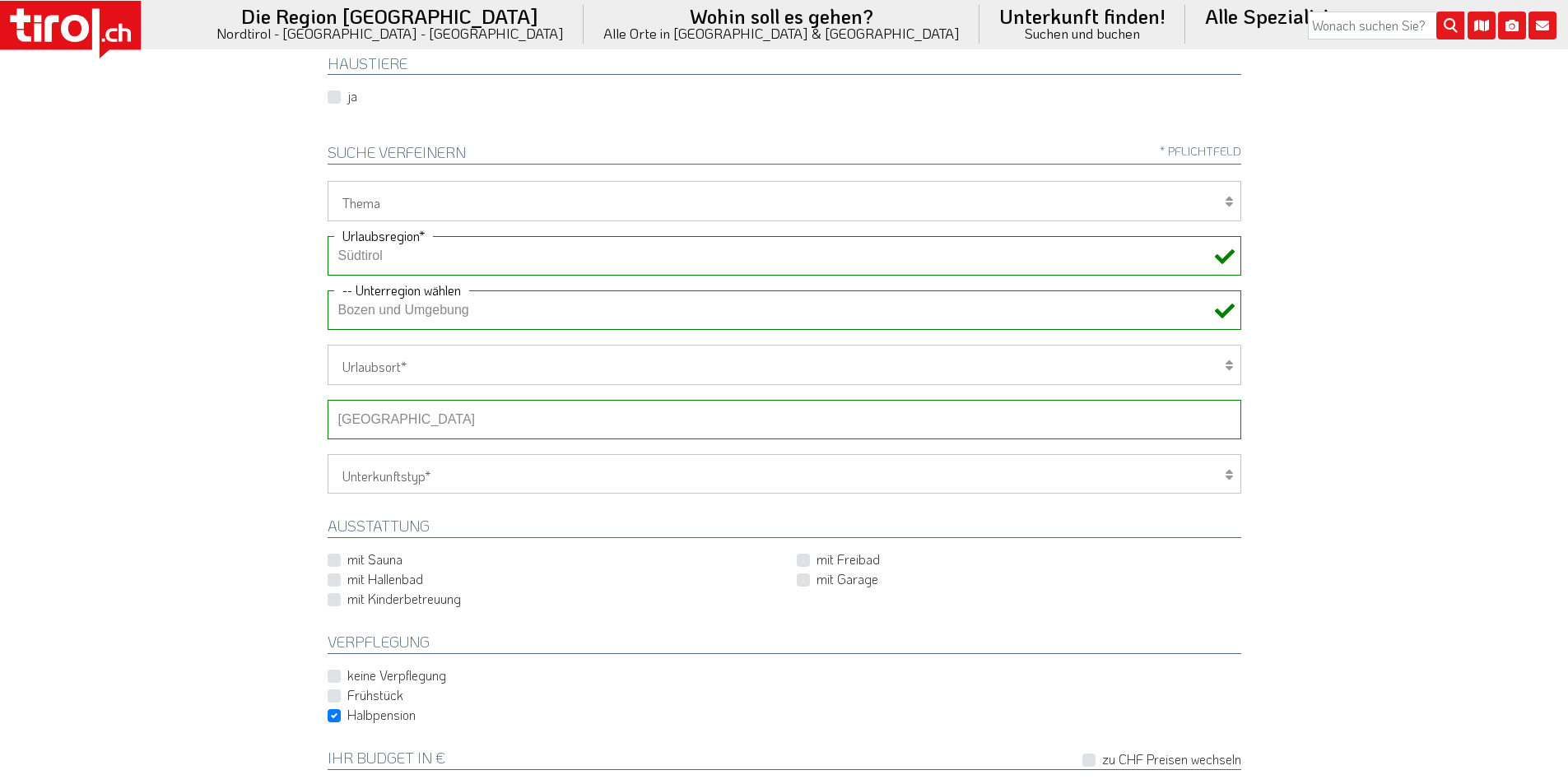
scroll to position [658, 0]
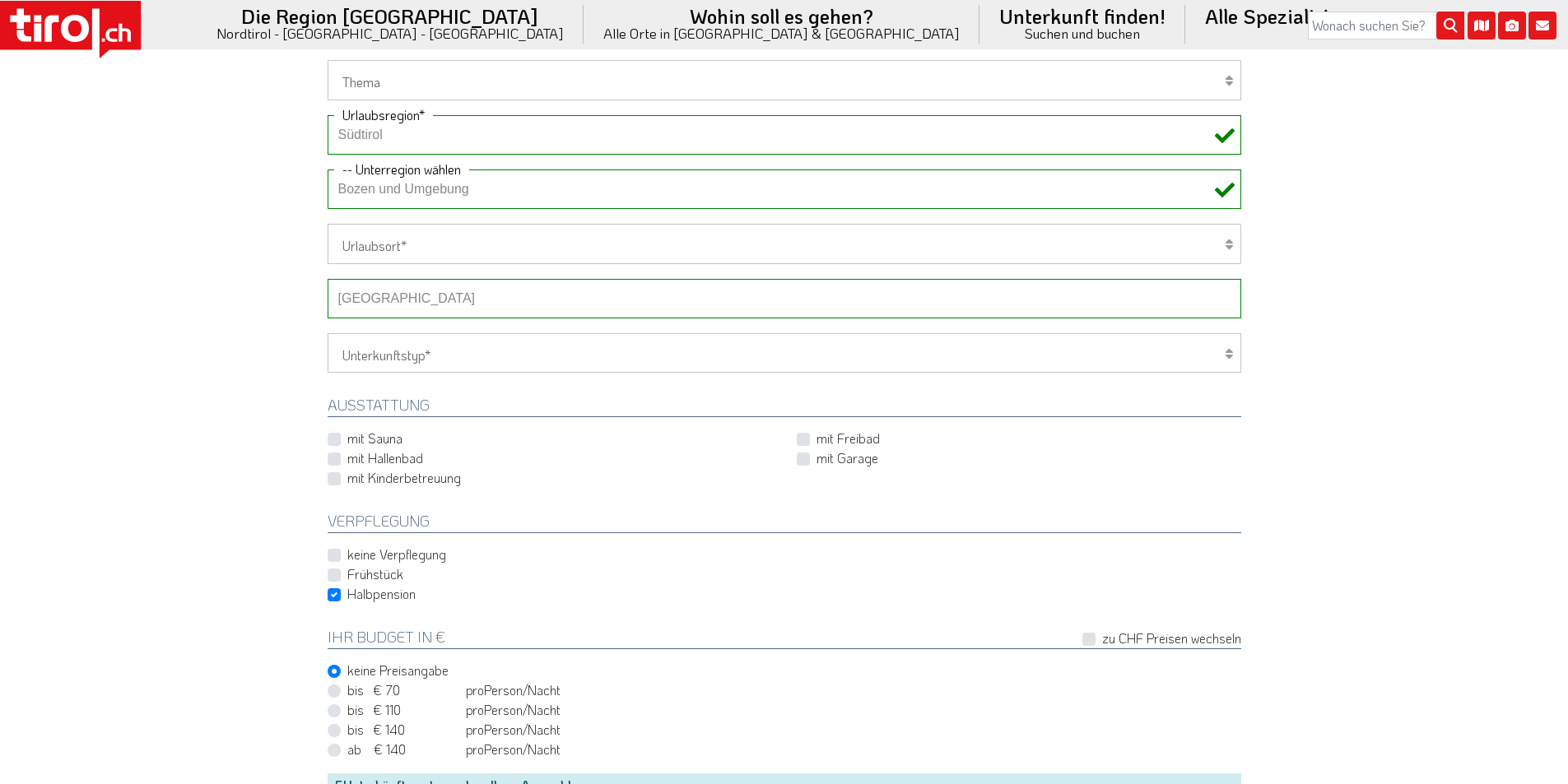
click at [434, 295] on select "-- Betrieb wählen ABINEA Dolomiti Romantic SPA Hotel Aktivhotel Waldhof - Oetz …" at bounding box center [784, 298] width 914 height 39
select select "11688"
click at [328, 279] on select "-- Betrieb wählen ABINEA Dolomiti Romantic SPA Hotel Aktivhotel Waldhof - Oetz …" at bounding box center [784, 298] width 914 height 39
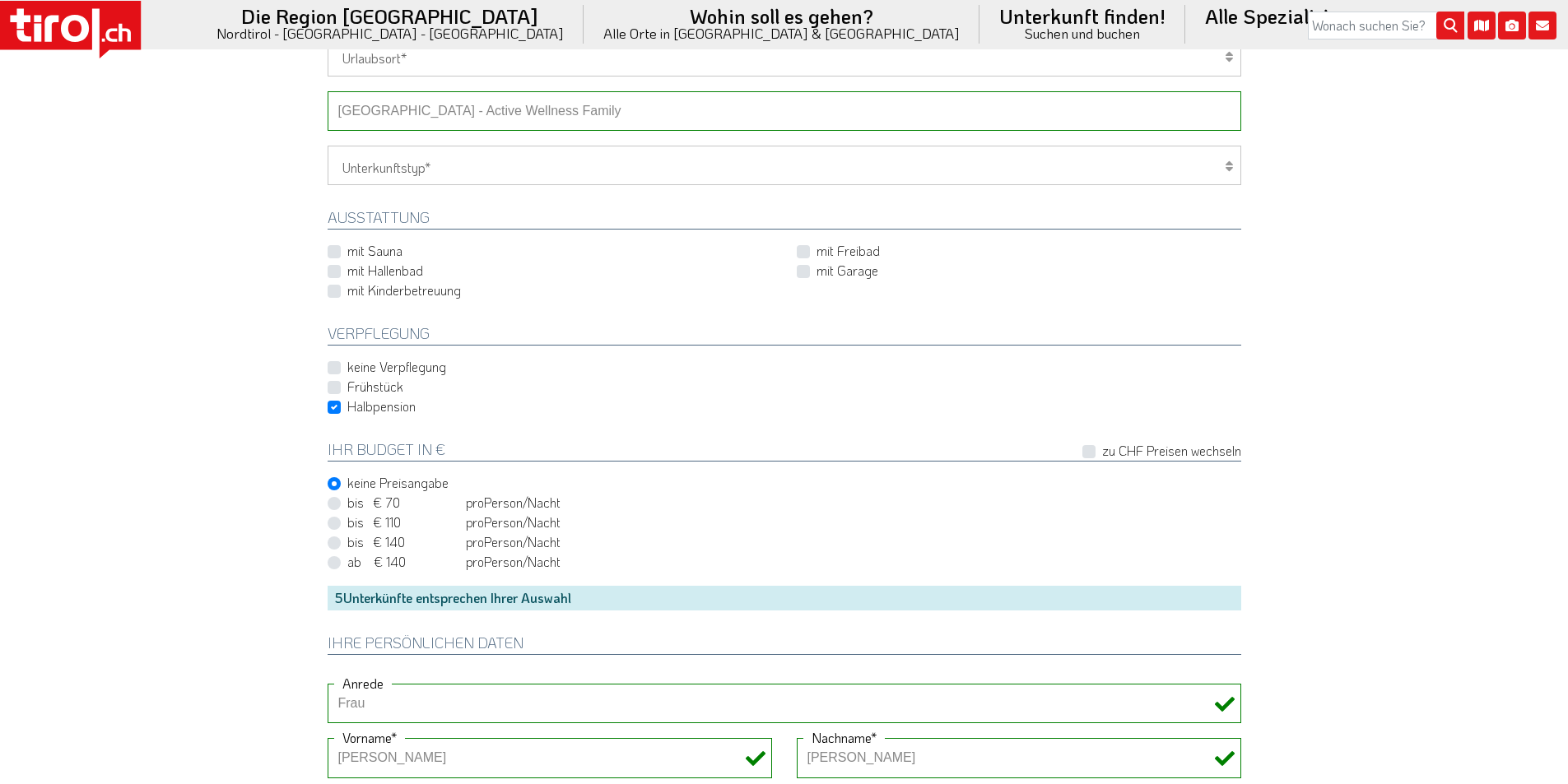
scroll to position [1399, 0]
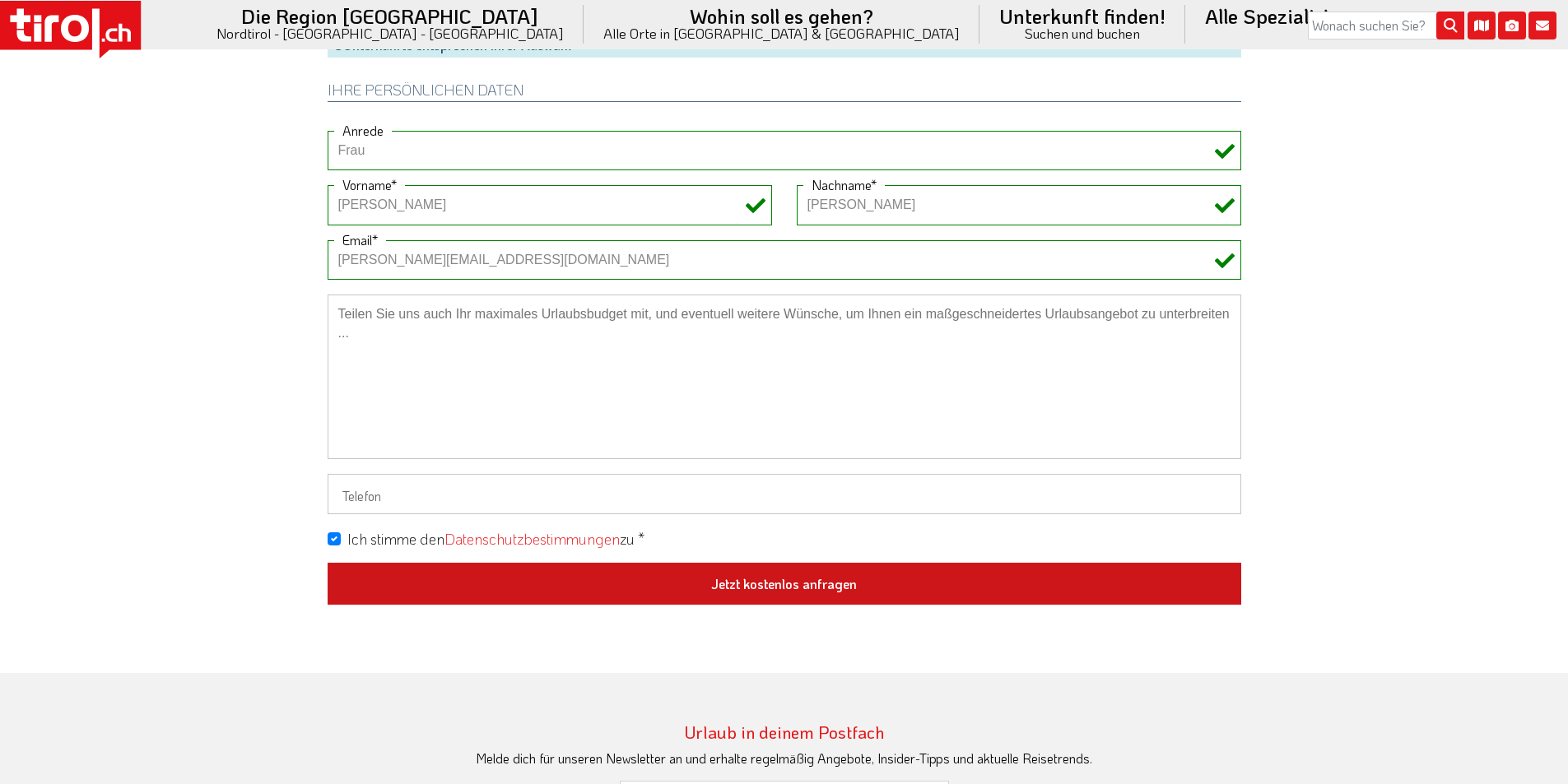
click at [791, 579] on button "Jetzt kostenlos anfragen" at bounding box center [784, 584] width 914 height 42
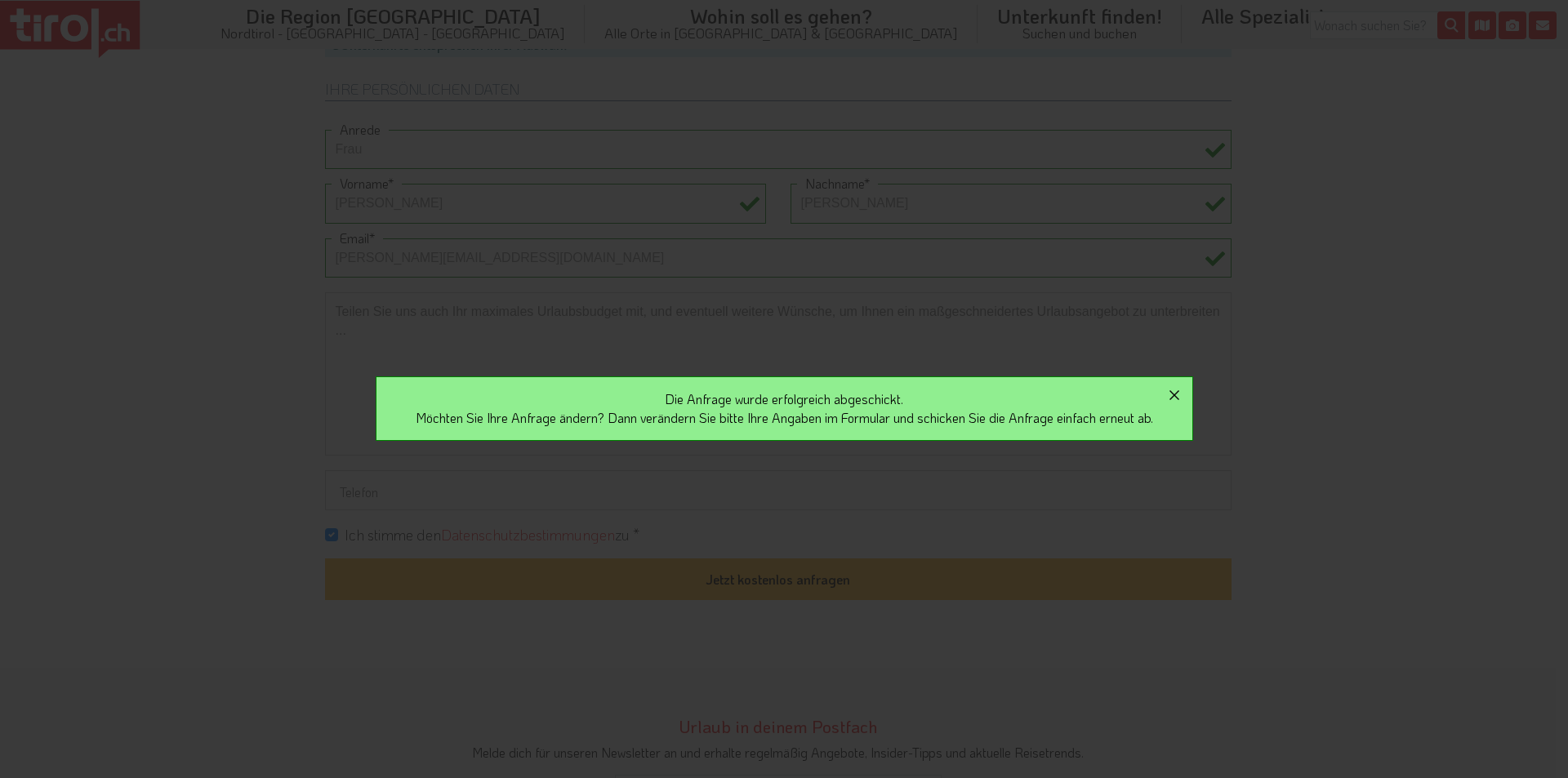
click at [1179, 393] on icon "button" at bounding box center [1174, 395] width 10 height 10
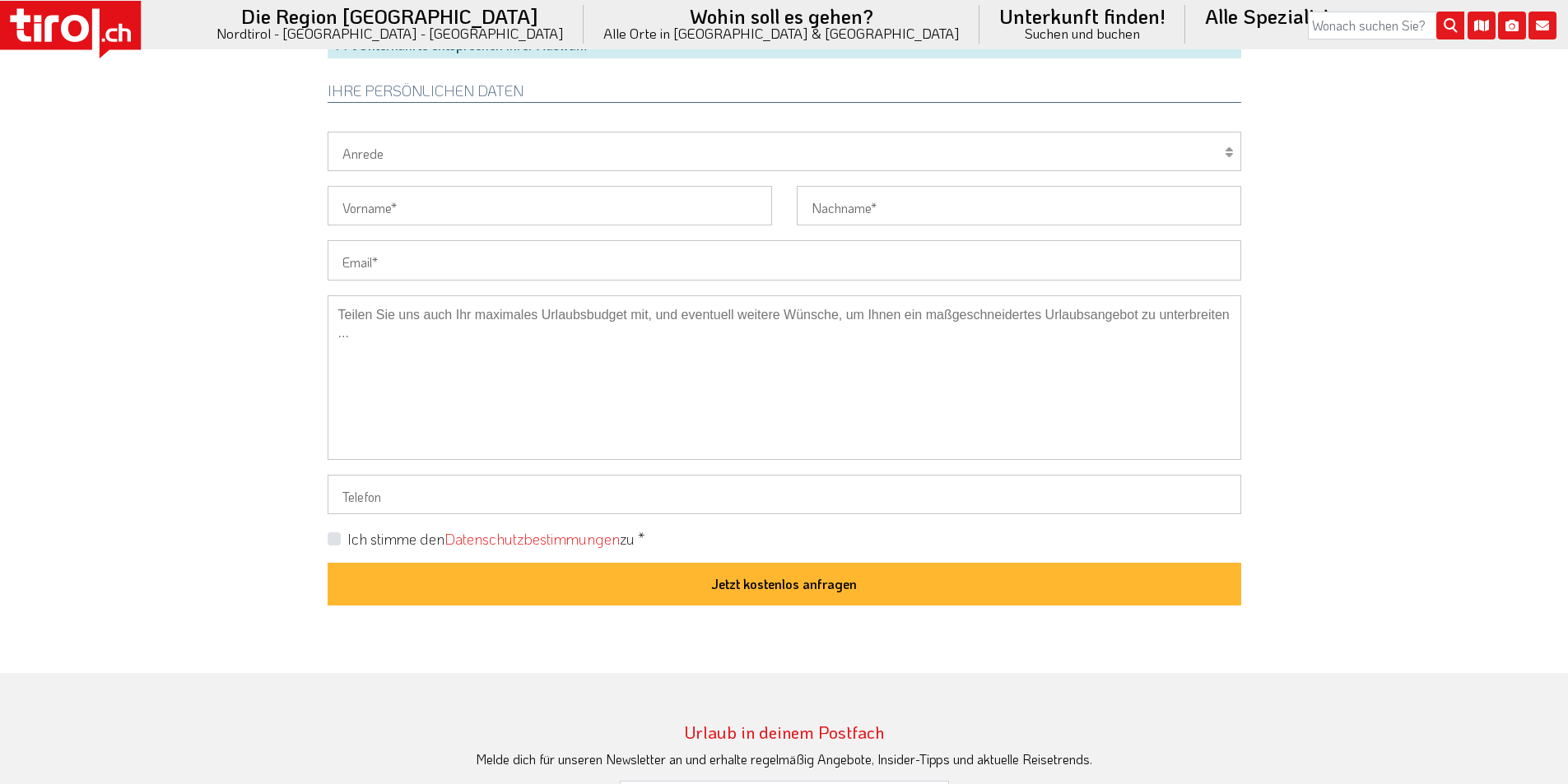
drag, startPoint x: 399, startPoint y: 257, endPoint x: 203, endPoint y: 100, distance: 251.1
click at [399, 257] on input "Email" at bounding box center [784, 260] width 914 height 39
paste input "bayard.sascha@gmail.com"
type input "bayard.sascha@gmail.com"
click at [371, 149] on select "Herr Frau Familie" at bounding box center [784, 151] width 914 height 39
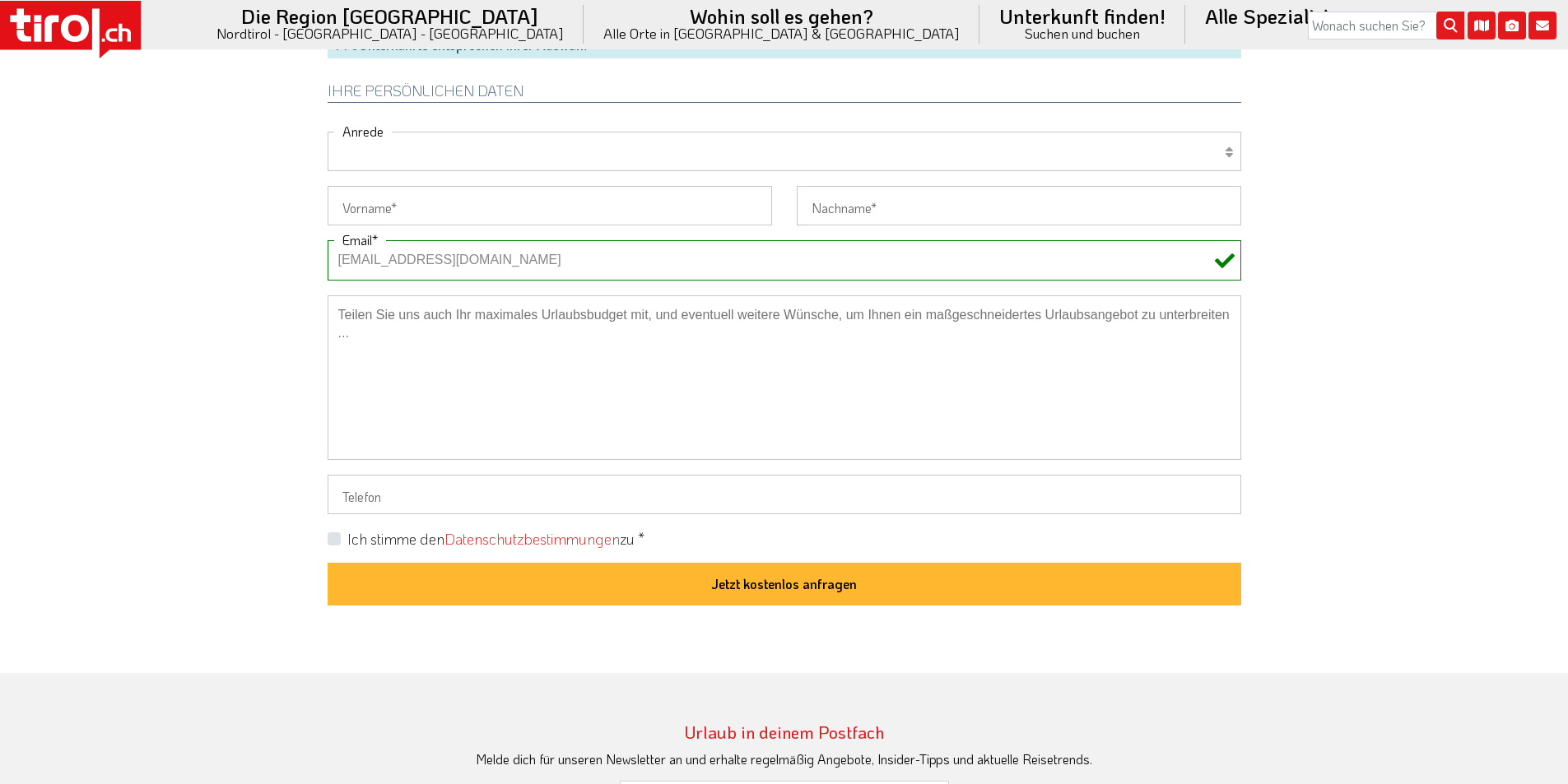
select select "Herr"
click at [328, 132] on select "Herr Frau Familie" at bounding box center [784, 151] width 914 height 39
click at [362, 201] on input "Vorname" at bounding box center [550, 206] width 444 height 39
paste input "Sascha"
type input "Sascha"
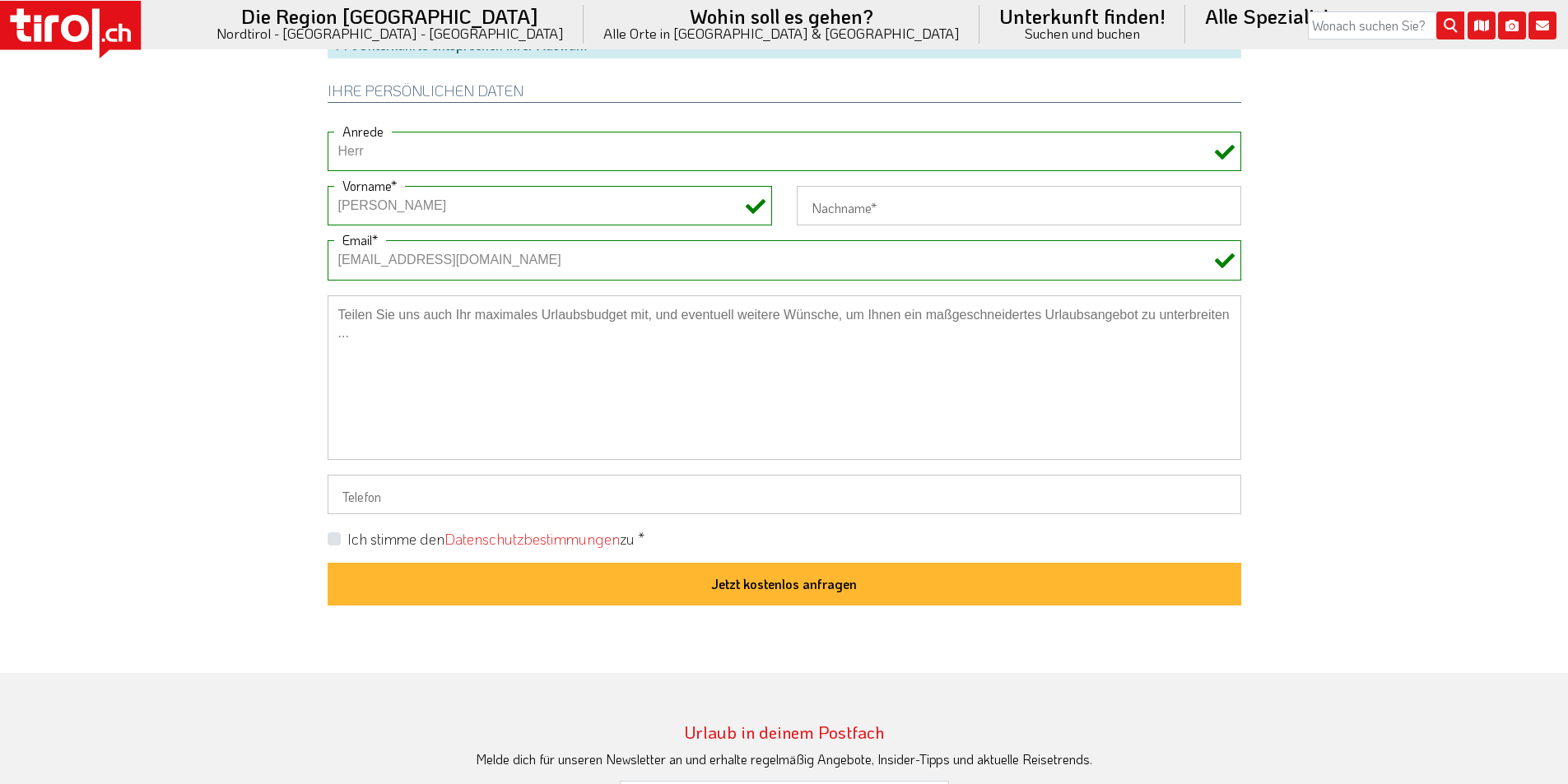
drag, startPoint x: 249, startPoint y: 189, endPoint x: 173, endPoint y: 6, distance: 198.2
click at [852, 215] on input "Nachname" at bounding box center [1019, 206] width 444 height 39
paste input "Bayard"
type input "Bayard"
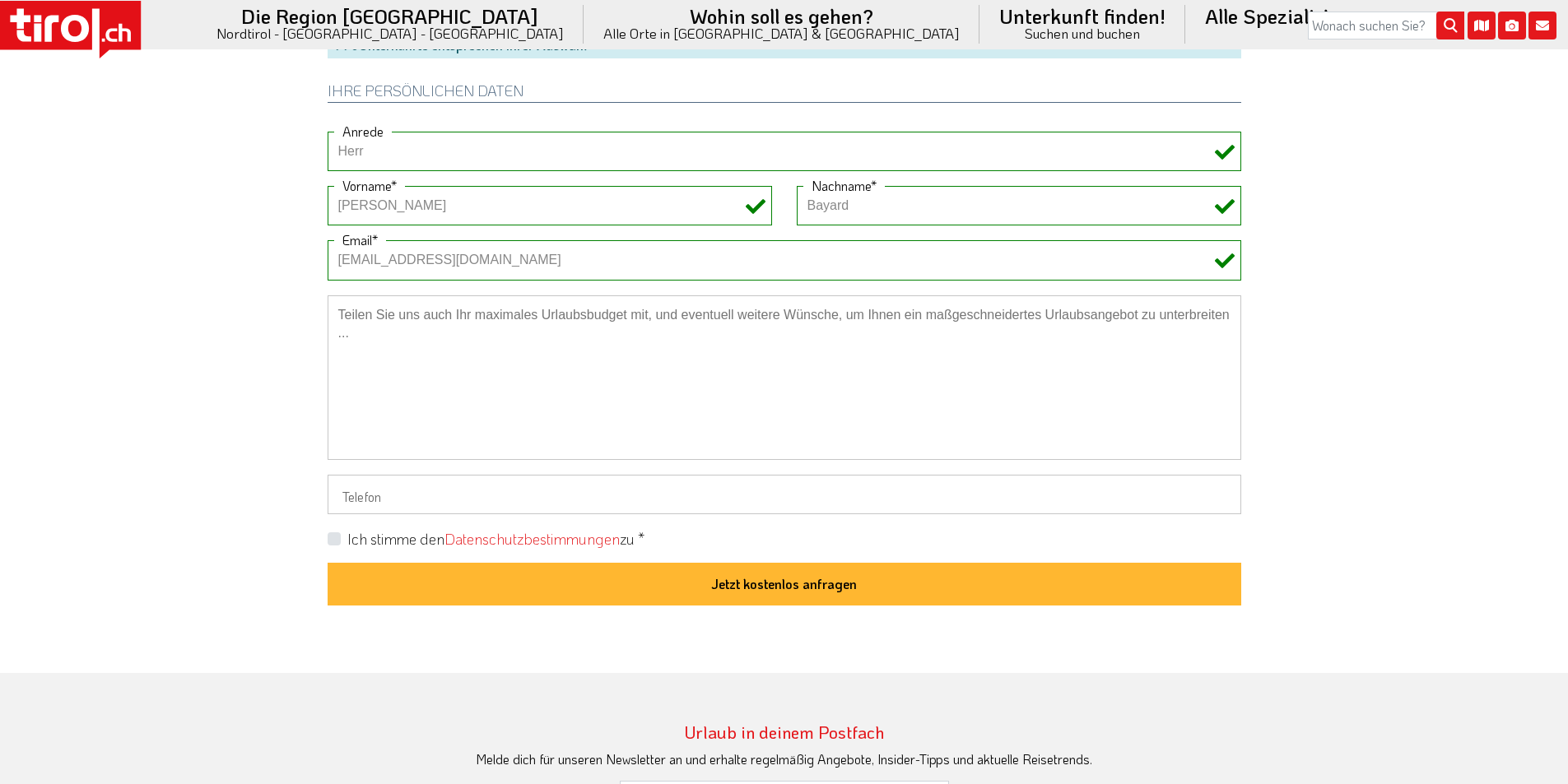
drag, startPoint x: 328, startPoint y: 256, endPoint x: 275, endPoint y: 255, distance: 53.0
click at [422, 334] on textarea at bounding box center [784, 378] width 914 height 165
paste textarea "Wir reisen mit einem Hund"
type textarea "Wir reisen mit einem Hund"
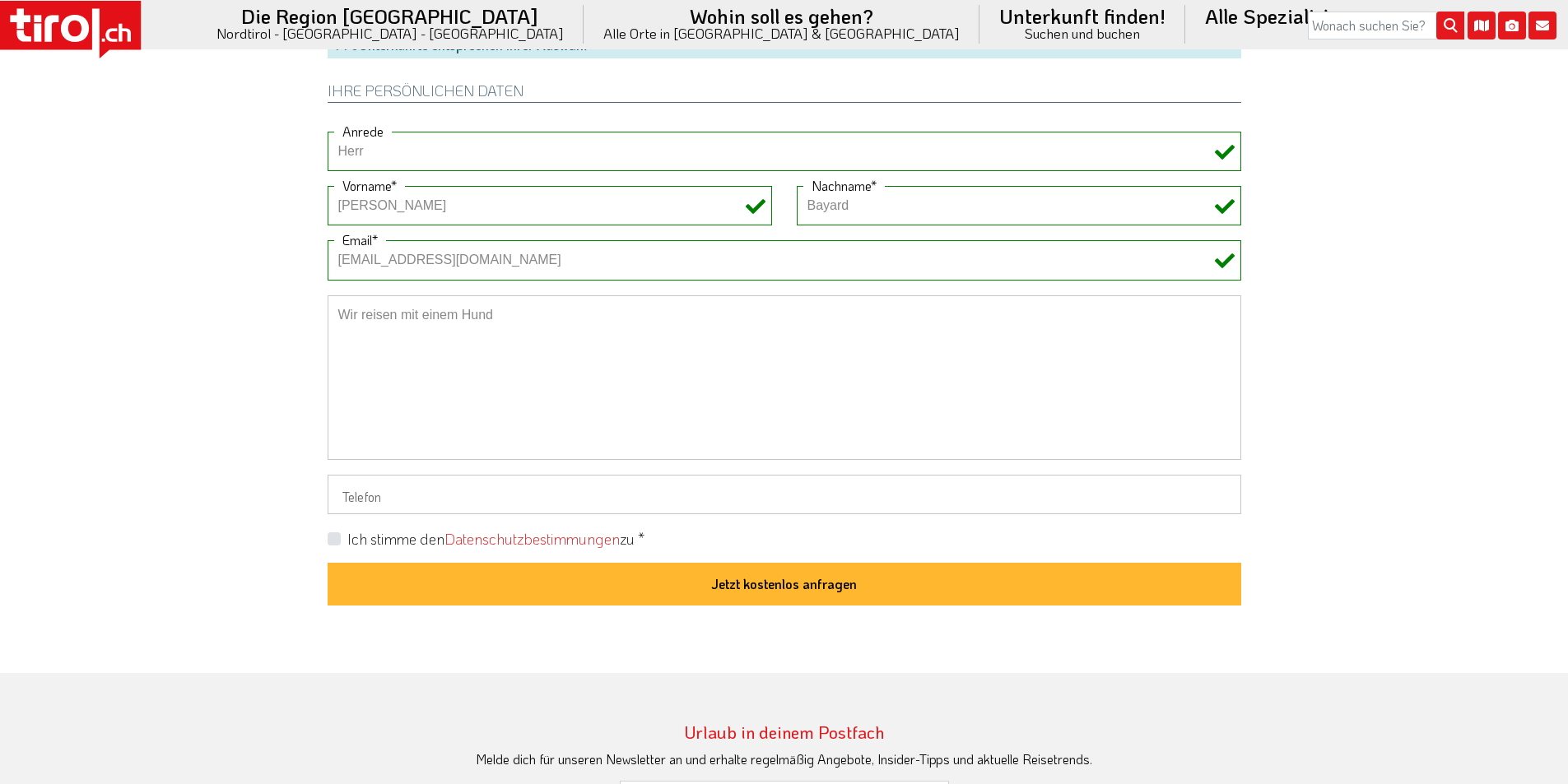
click at [348, 542] on label "Ich stimme den Datenschutzbestimmungen zu *" at bounding box center [496, 539] width 297 height 20
click at [331, 542] on input "Ich stimme den Datenschutzbestimmungen zu *" at bounding box center [787, 539] width 914 height 11
checkbox input "true"
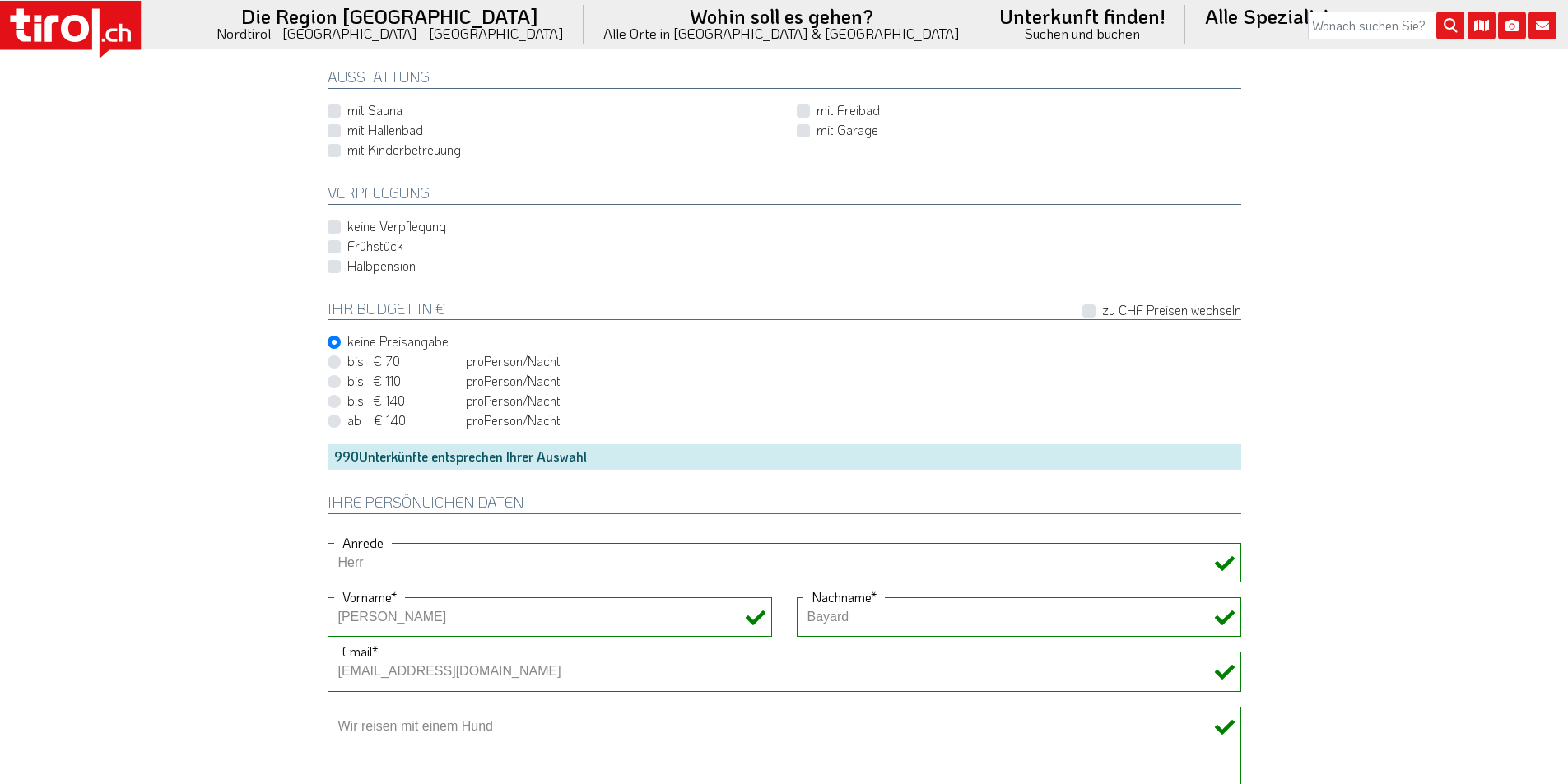
scroll to position [830, 0]
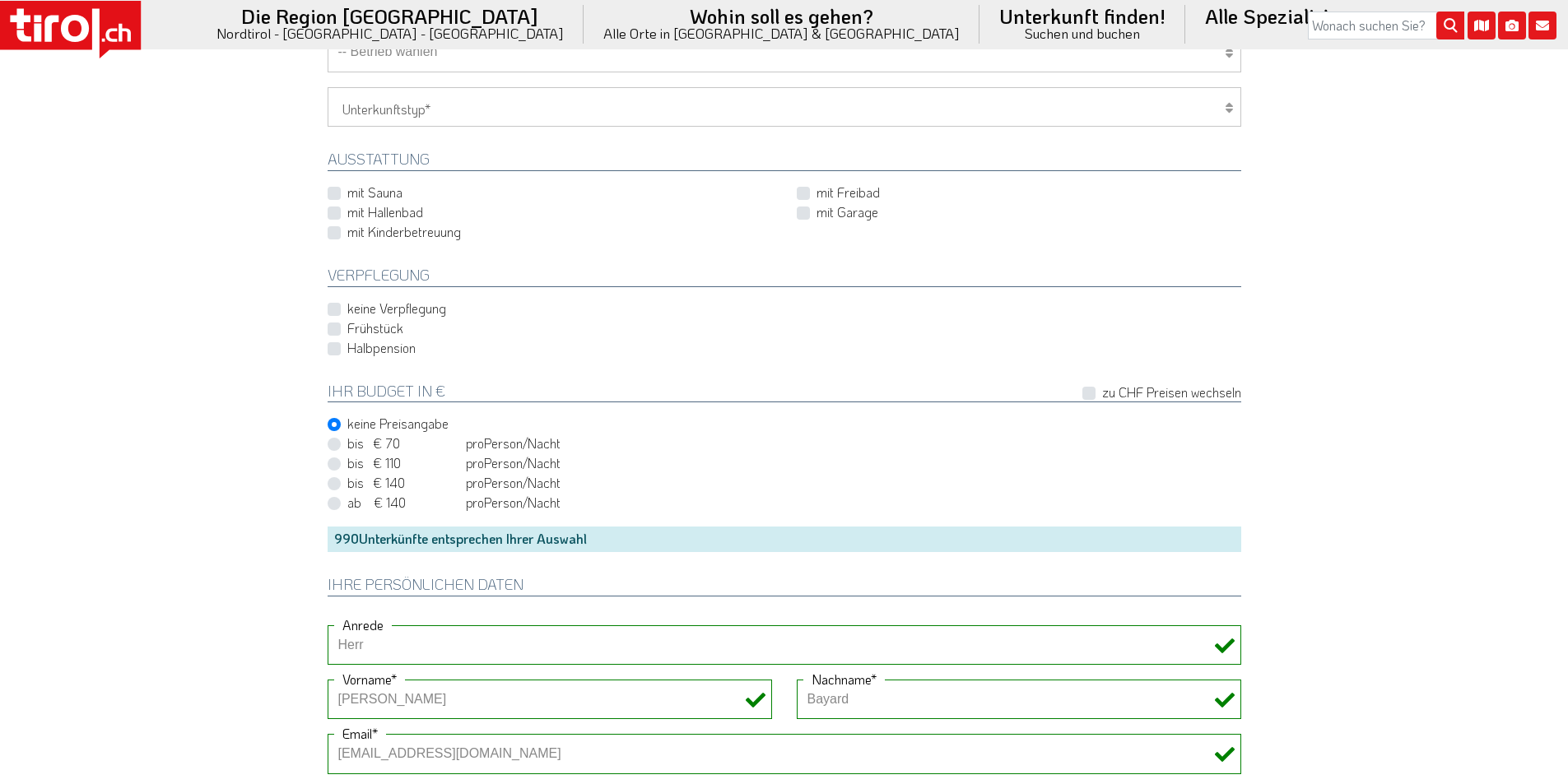
click at [348, 332] on label "Frühstück" at bounding box center [376, 328] width 56 height 18
click at [336, 332] on input "Frühstück" at bounding box center [787, 328] width 914 height 11
checkbox input "true"
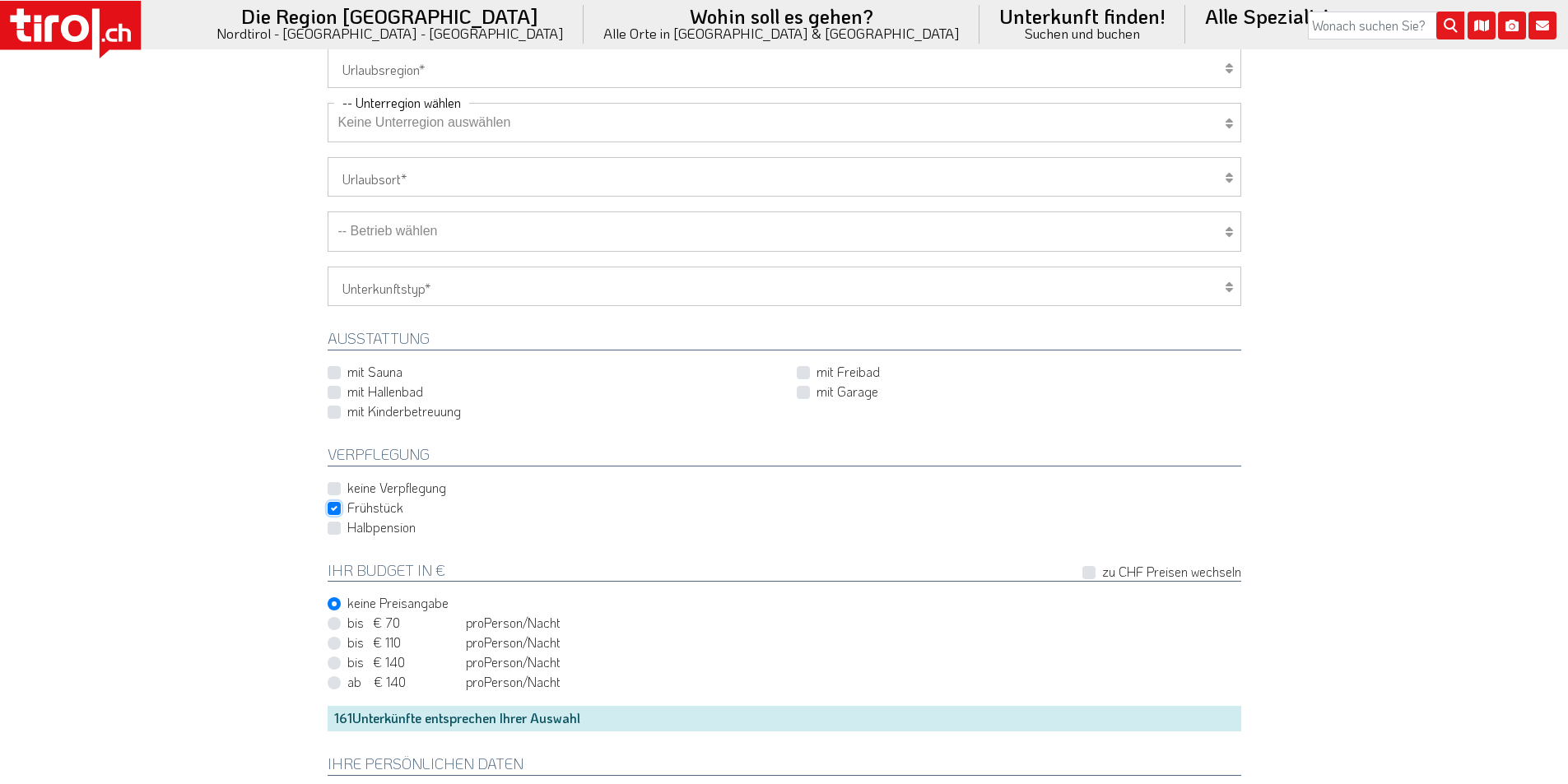
scroll to position [419, 0]
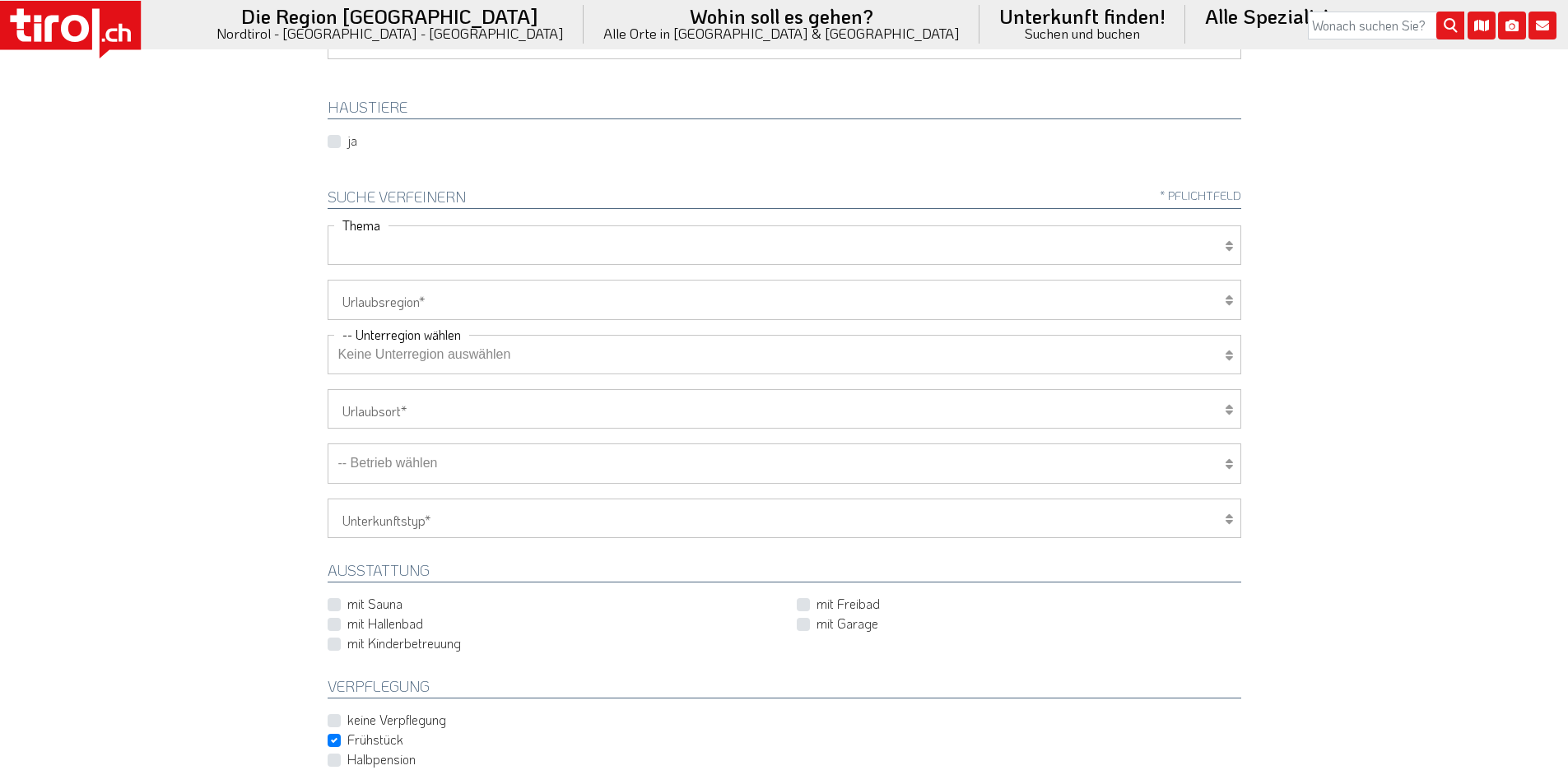
click at [388, 236] on select "Wellness Mountainbiken/Radfahren Familie Wandern Sport Skifahren Motorrad Golf" at bounding box center [784, 245] width 914 height 39
select select "7376"
click at [328, 225] on select "Wellness Mountainbiken/Radfahren Familie Wandern Sport Skifahren Motorrad Golf" at bounding box center [784, 245] width 914 height 39
click at [410, 295] on select "[GEOGRAPHIC_DATA]/Nordtirol Osttirol [GEOGRAPHIC_DATA] Tirols Nachbarn" at bounding box center [784, 299] width 914 height 39
select select "7272"
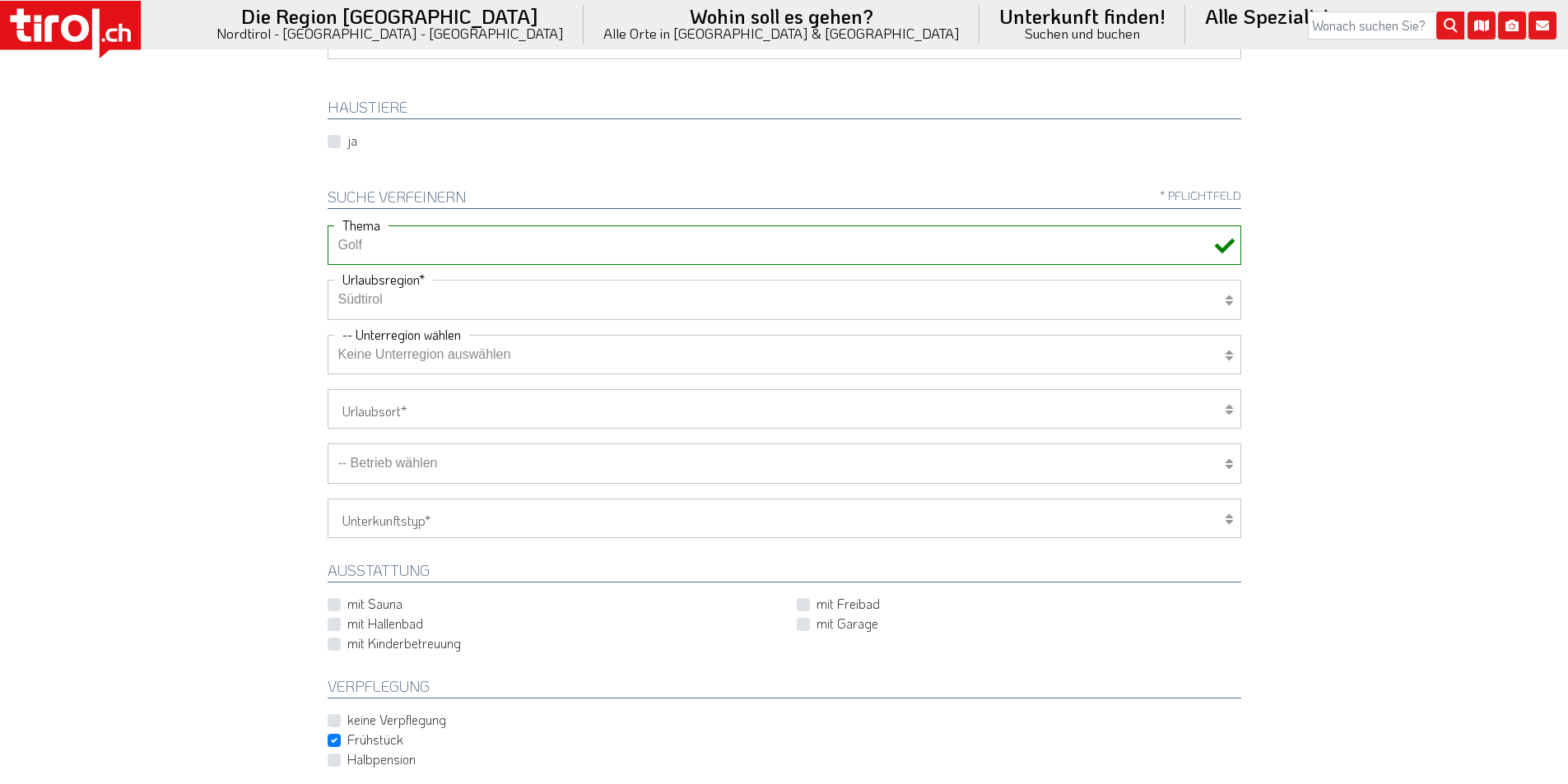
click at [328, 279] on select "[GEOGRAPHIC_DATA]/Nordtirol Osttirol [GEOGRAPHIC_DATA] Tirols Nachbarn" at bounding box center [784, 299] width 914 height 39
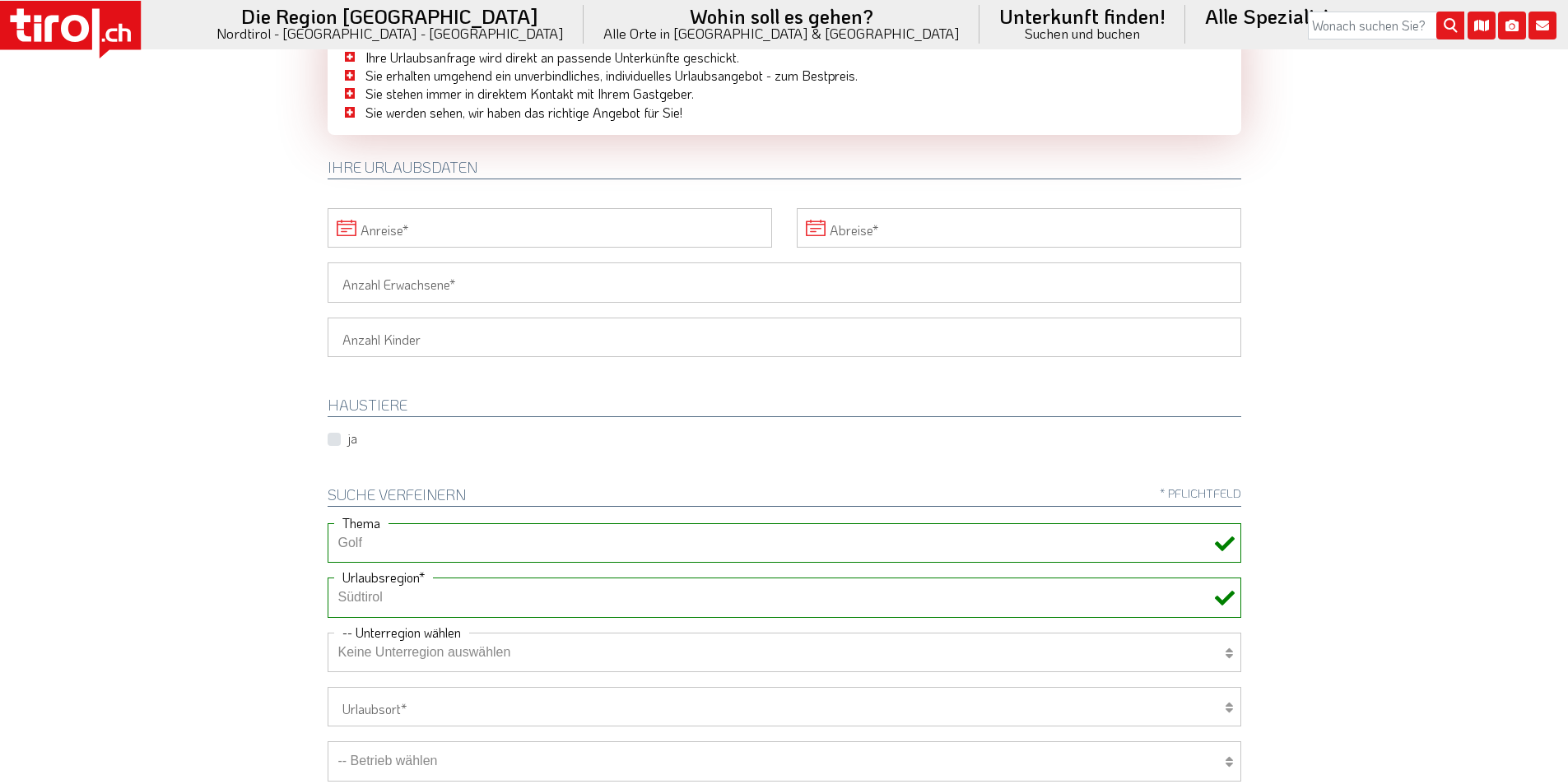
scroll to position [0, 0]
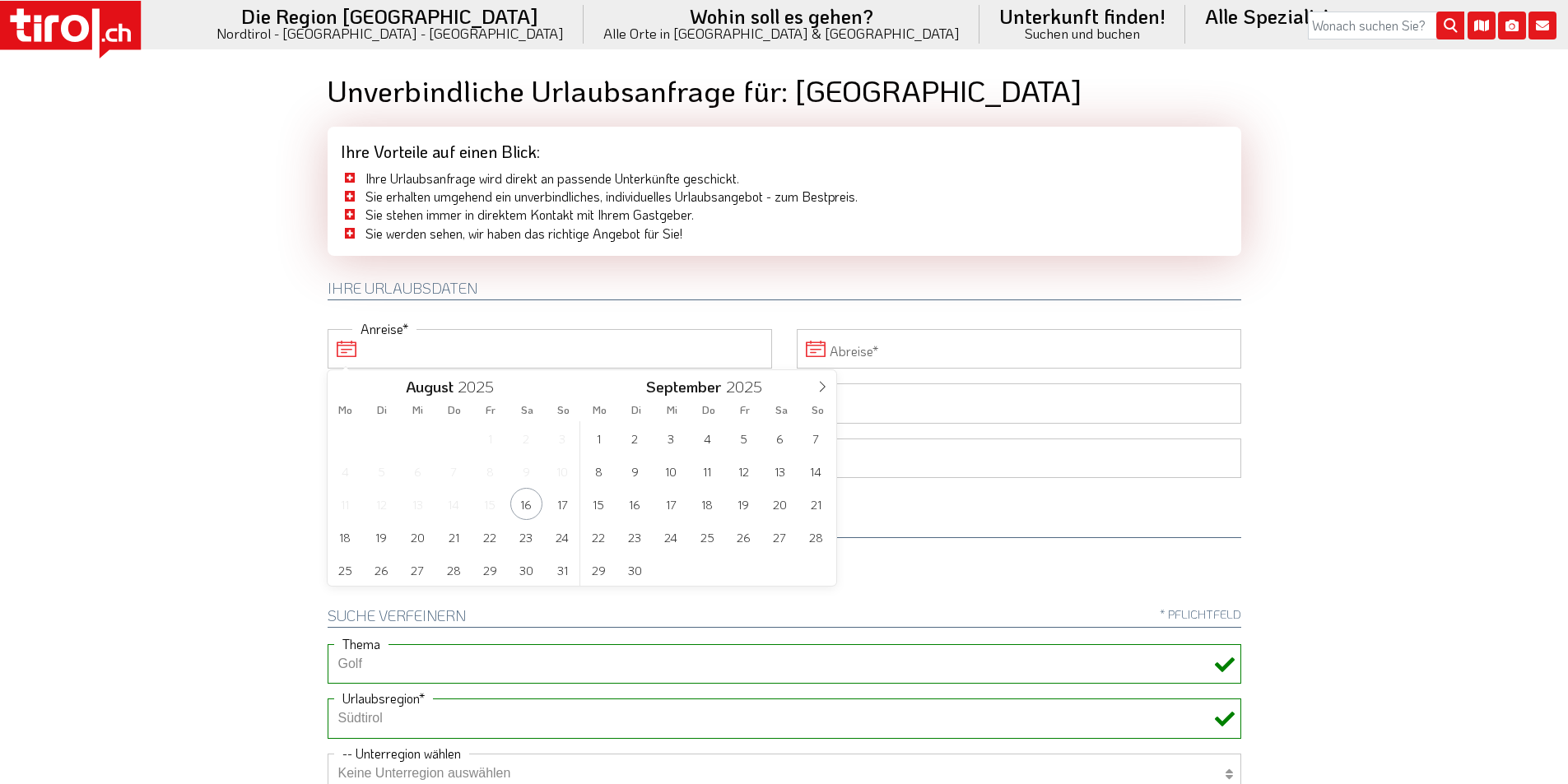
click at [454, 343] on input "Anreise" at bounding box center [550, 348] width 444 height 39
click at [777, 472] on span "13" at bounding box center [780, 471] width 32 height 32
click at [529, 497] on span "20" at bounding box center [527, 504] width 32 height 32
type input "13-09-2025"
type input "20-09-2025"
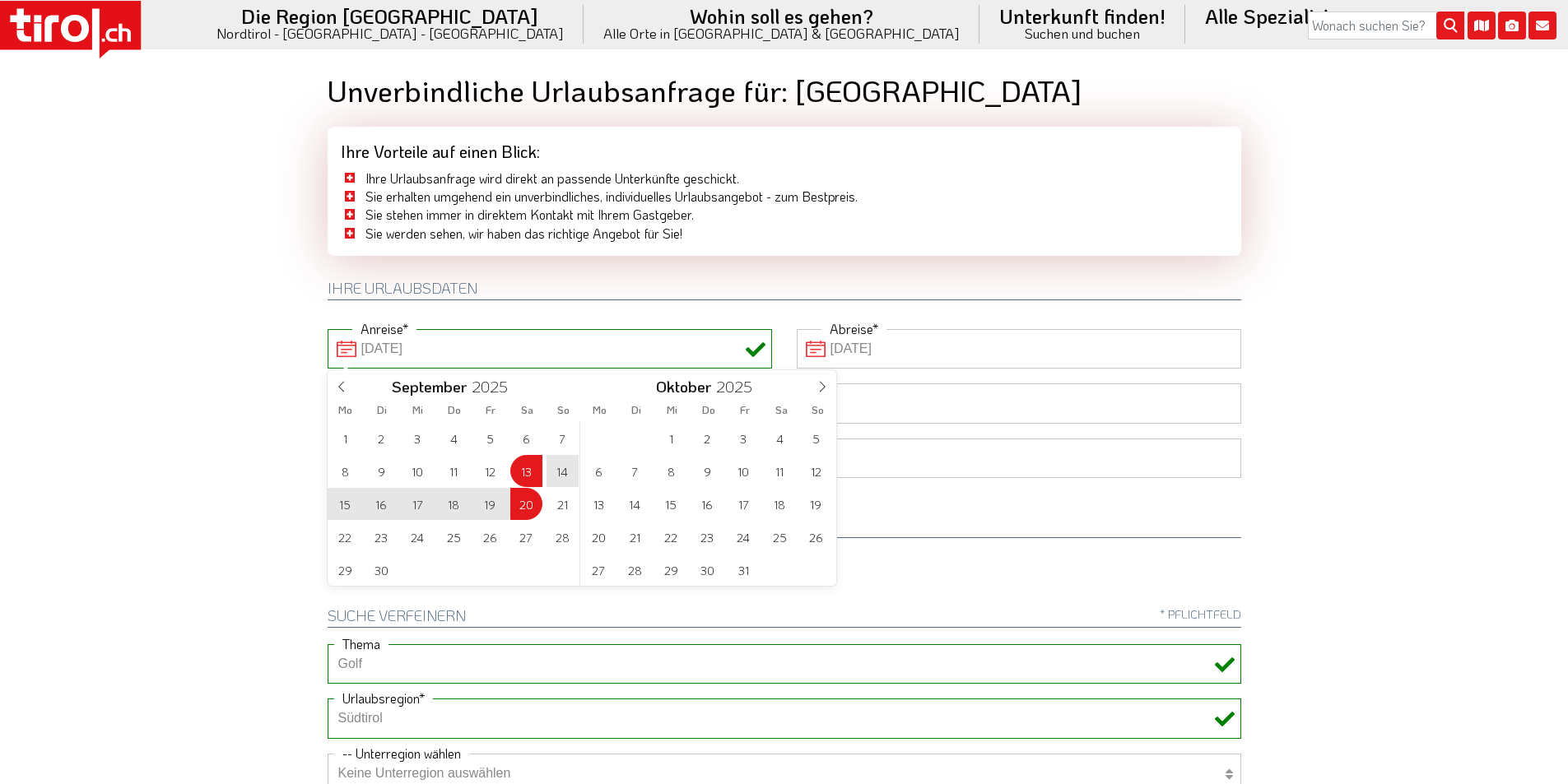
click at [126, 227] on body ".st0{fill:#FFFFFF}.st1{fill:#E31017} Die Region [GEOGRAPHIC_DATA] [GEOGRAPHIC_D…" at bounding box center [784, 392] width 1568 height 784
type input "13-09-2025"
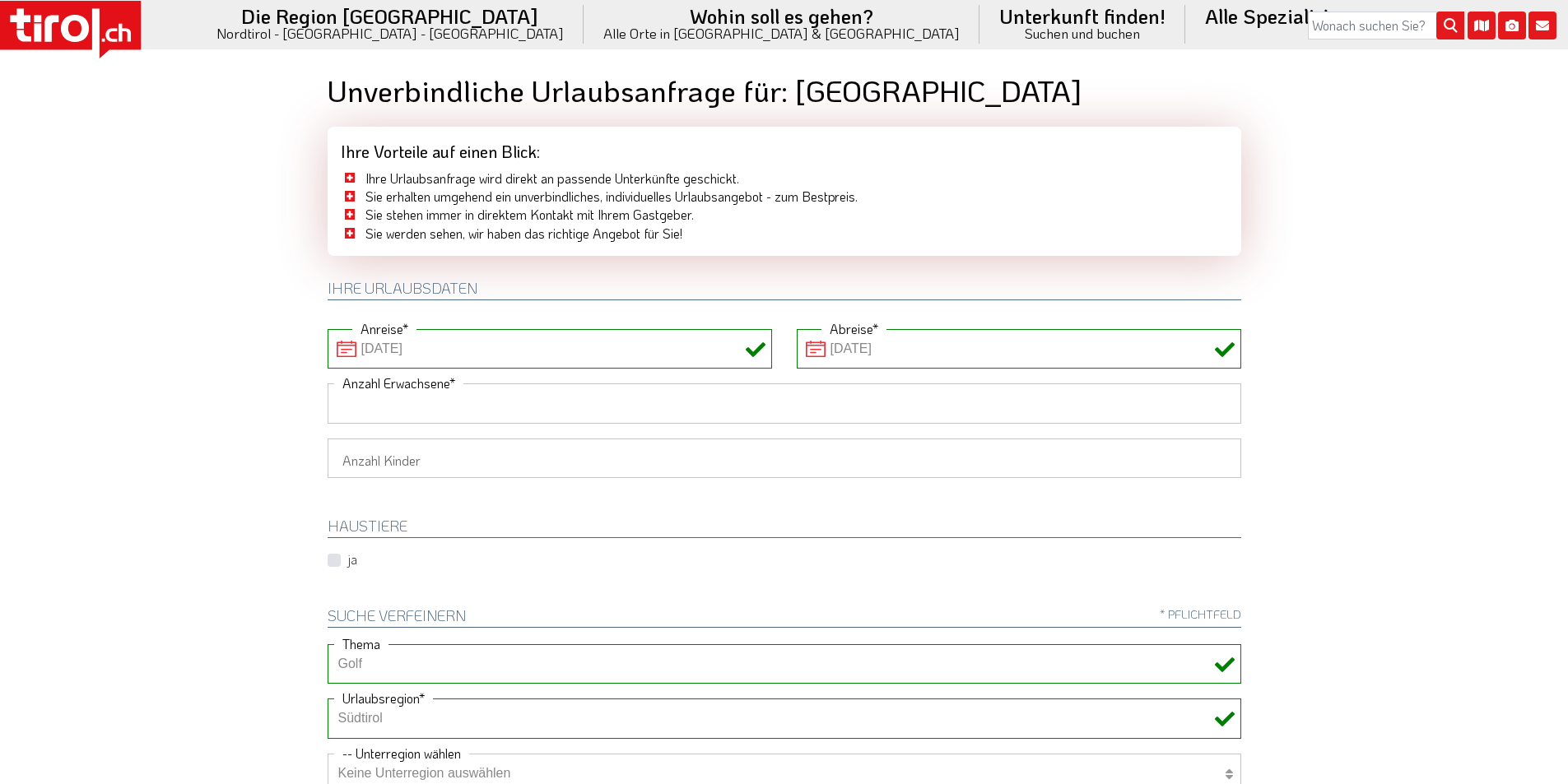
click at [355, 409] on input "Anzahl Erwachsene" at bounding box center [784, 403] width 914 height 39
type input "2"
drag, startPoint x: 263, startPoint y: 392, endPoint x: 167, endPoint y: 51, distance: 354.3
click at [263, 392] on body ".st0{fill:#FFFFFF}.st1{fill:#E31017} Die Region [GEOGRAPHIC_DATA] [GEOGRAPHIC_D…" at bounding box center [784, 392] width 1568 height 784
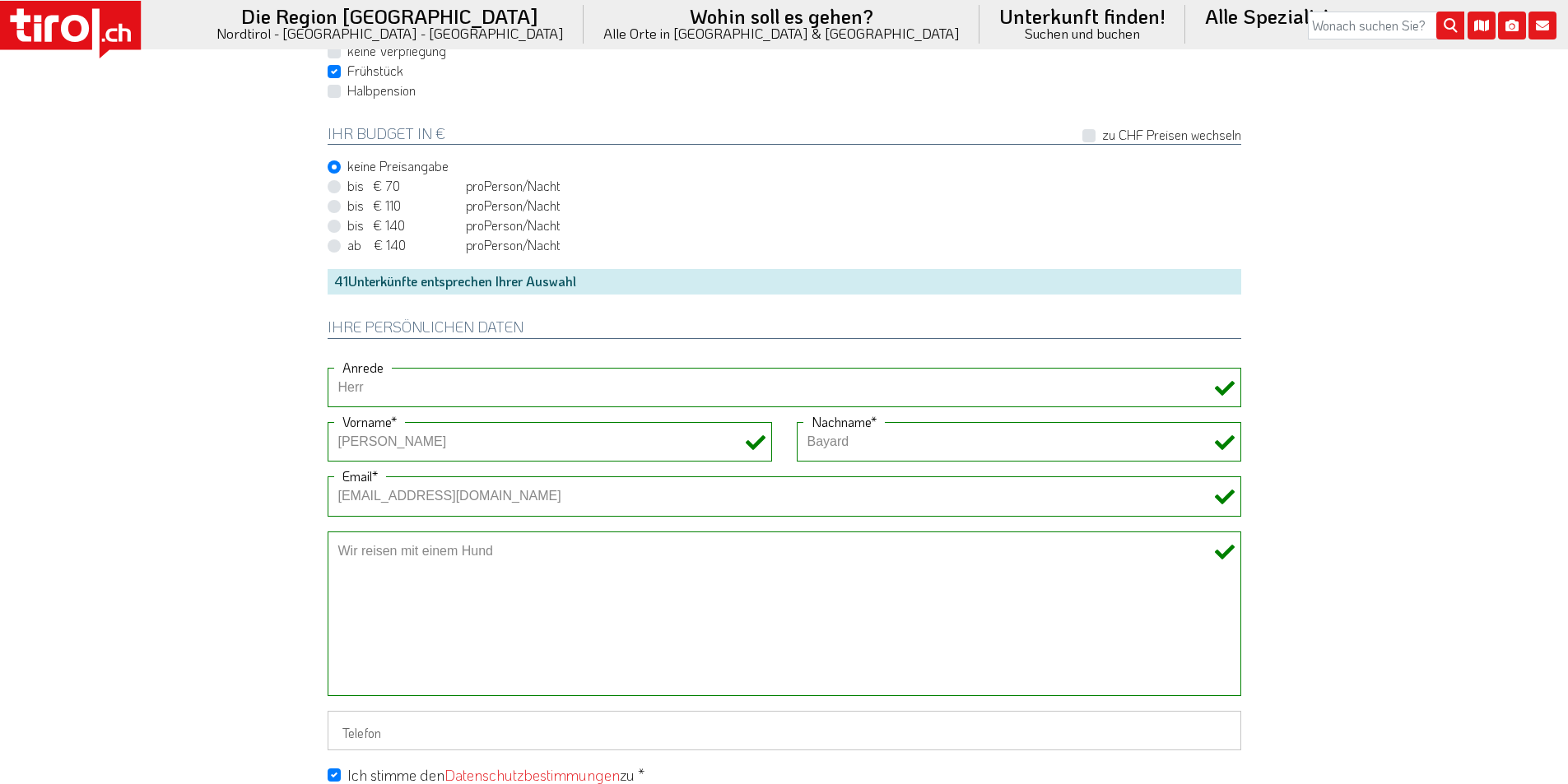
scroll to position [1234, 0]
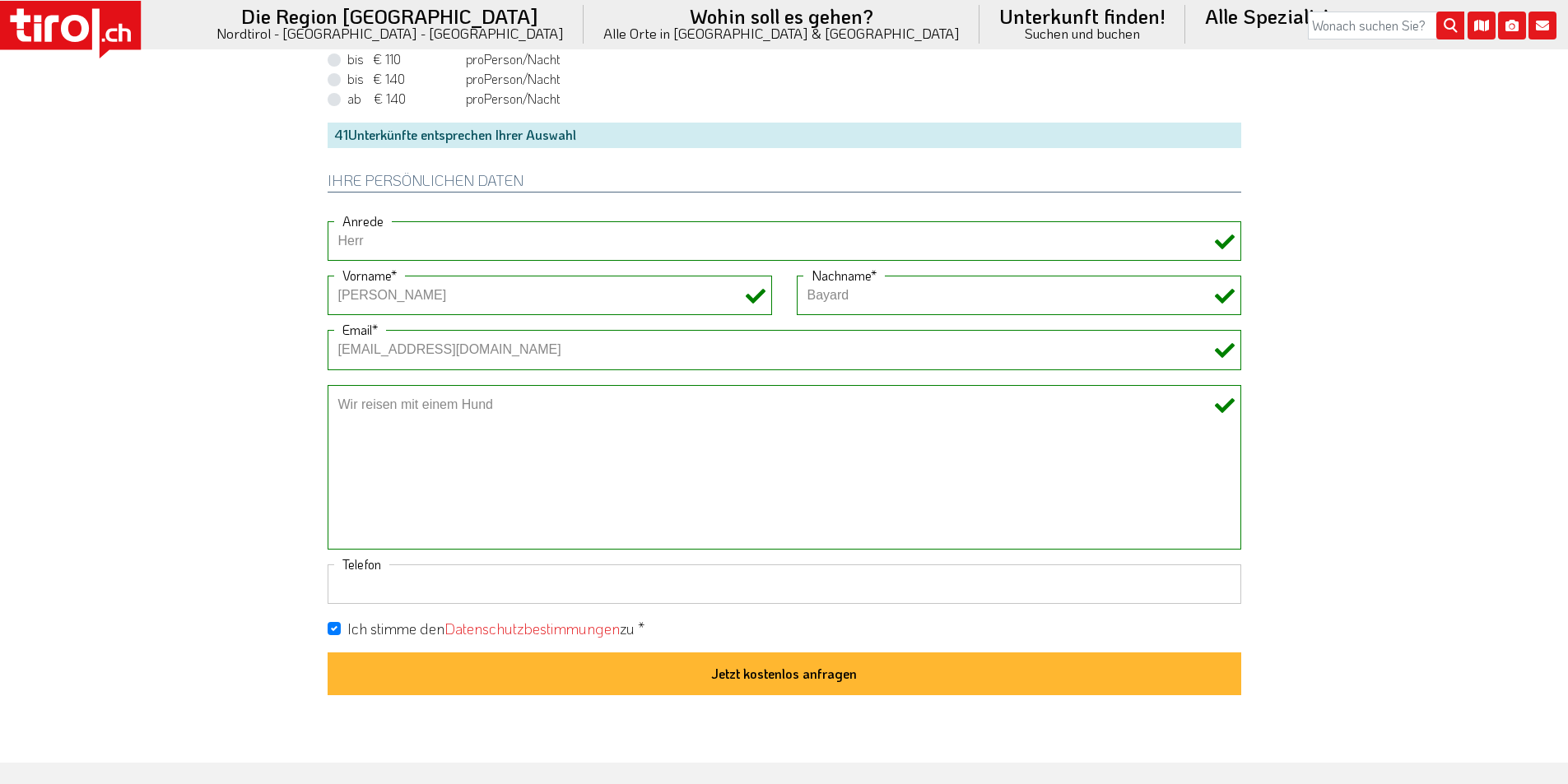
drag, startPoint x: 381, startPoint y: 586, endPoint x: 373, endPoint y: 582, distance: 8.9
click at [379, 586] on input "Telefon" at bounding box center [784, 584] width 914 height 39
paste input "0041 78 628 17 00"
type input "0041 78 628 17 00"
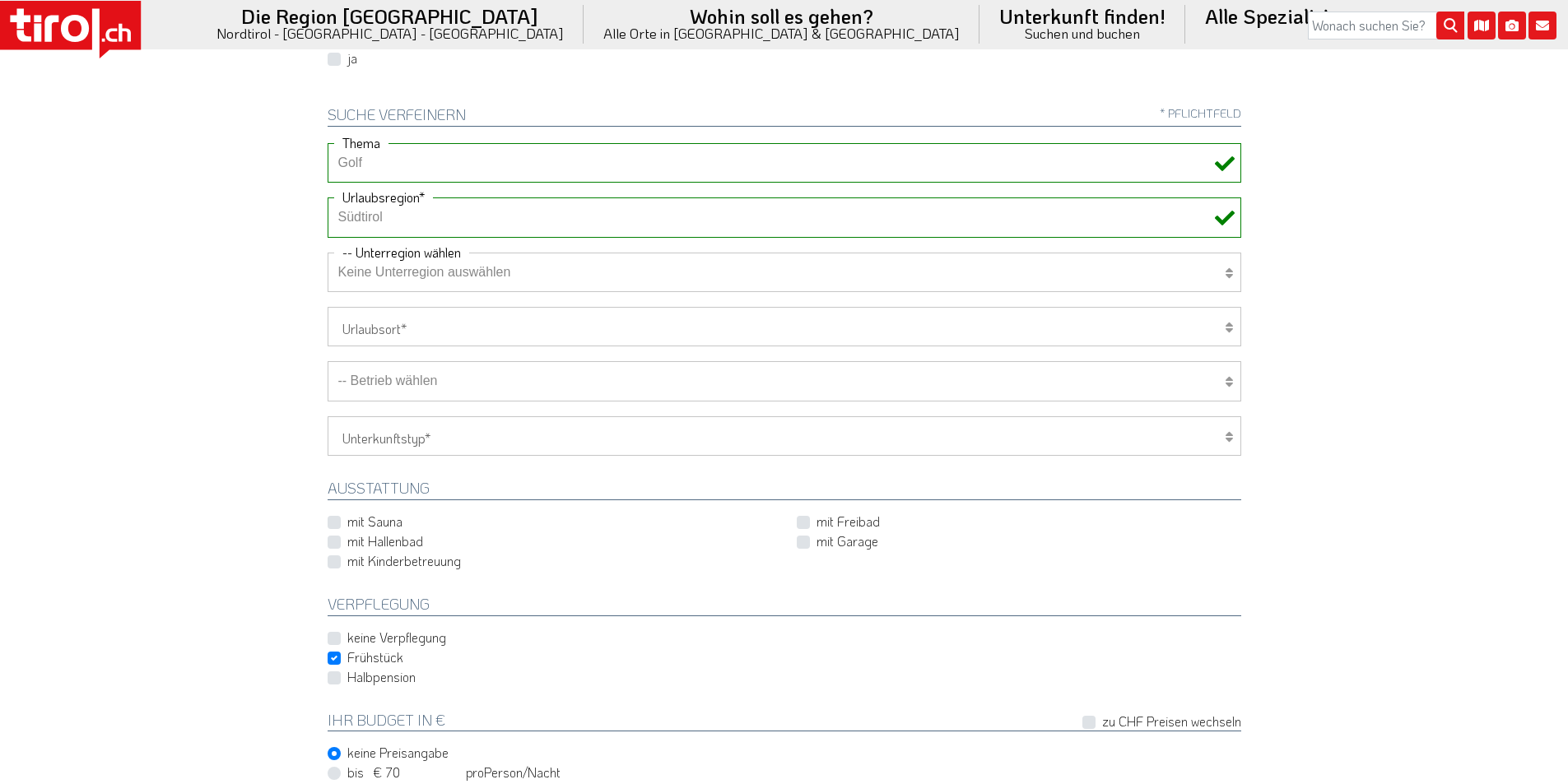
scroll to position [494, 0]
click at [430, 394] on select "-- Betrieb wählen ABINEA Dolomiti Romantic SPA Hotel [GEOGRAPHIC_DATA] - Oetz A…" at bounding box center [784, 388] width 914 height 39
click at [328, 369] on select "-- Betrieb wählen ABINEA Dolomiti Romantic SPA Hotel [GEOGRAPHIC_DATA] - Oetz A…" at bounding box center [784, 388] width 914 height 39
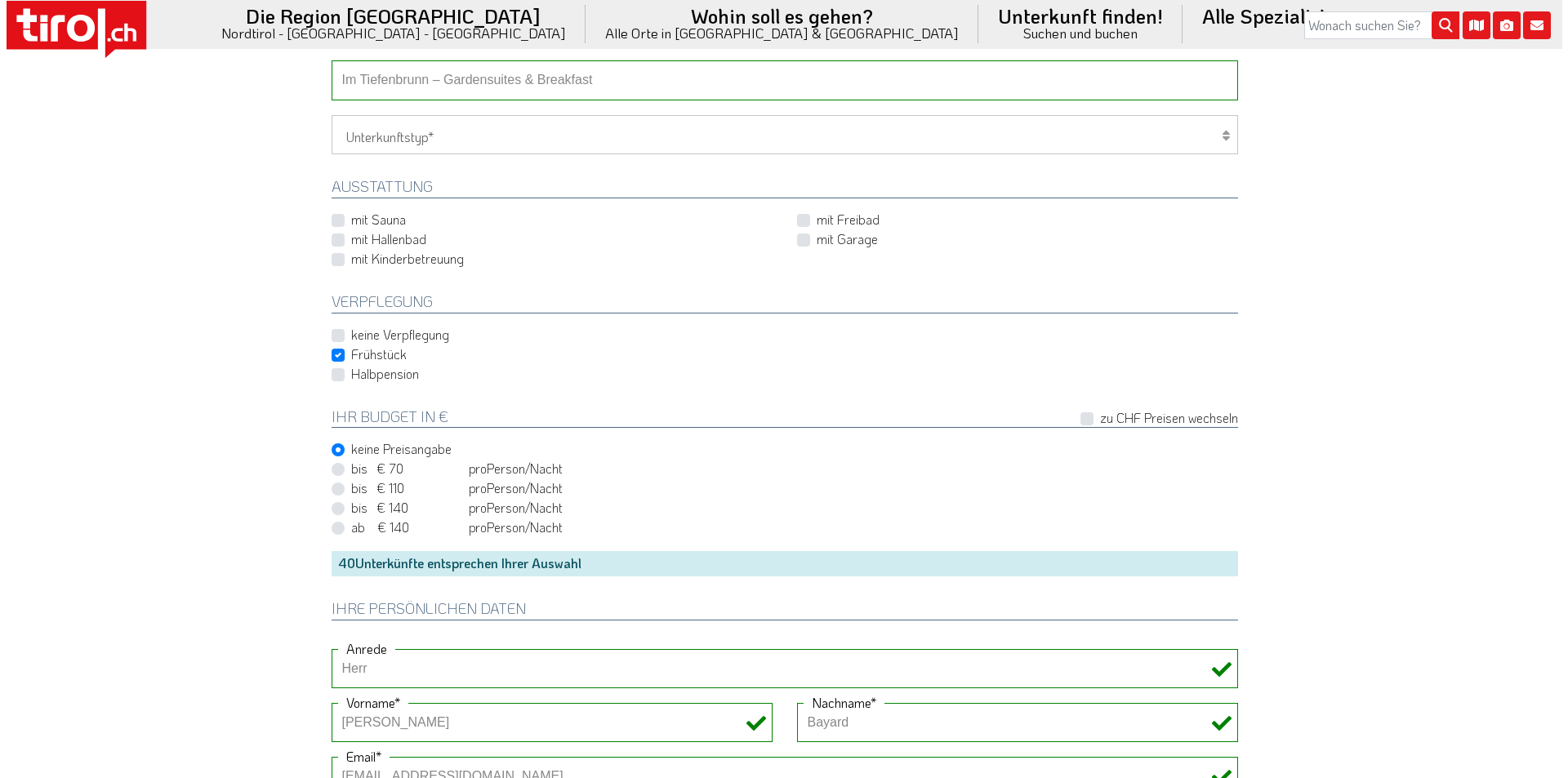
scroll to position [1143, 0]
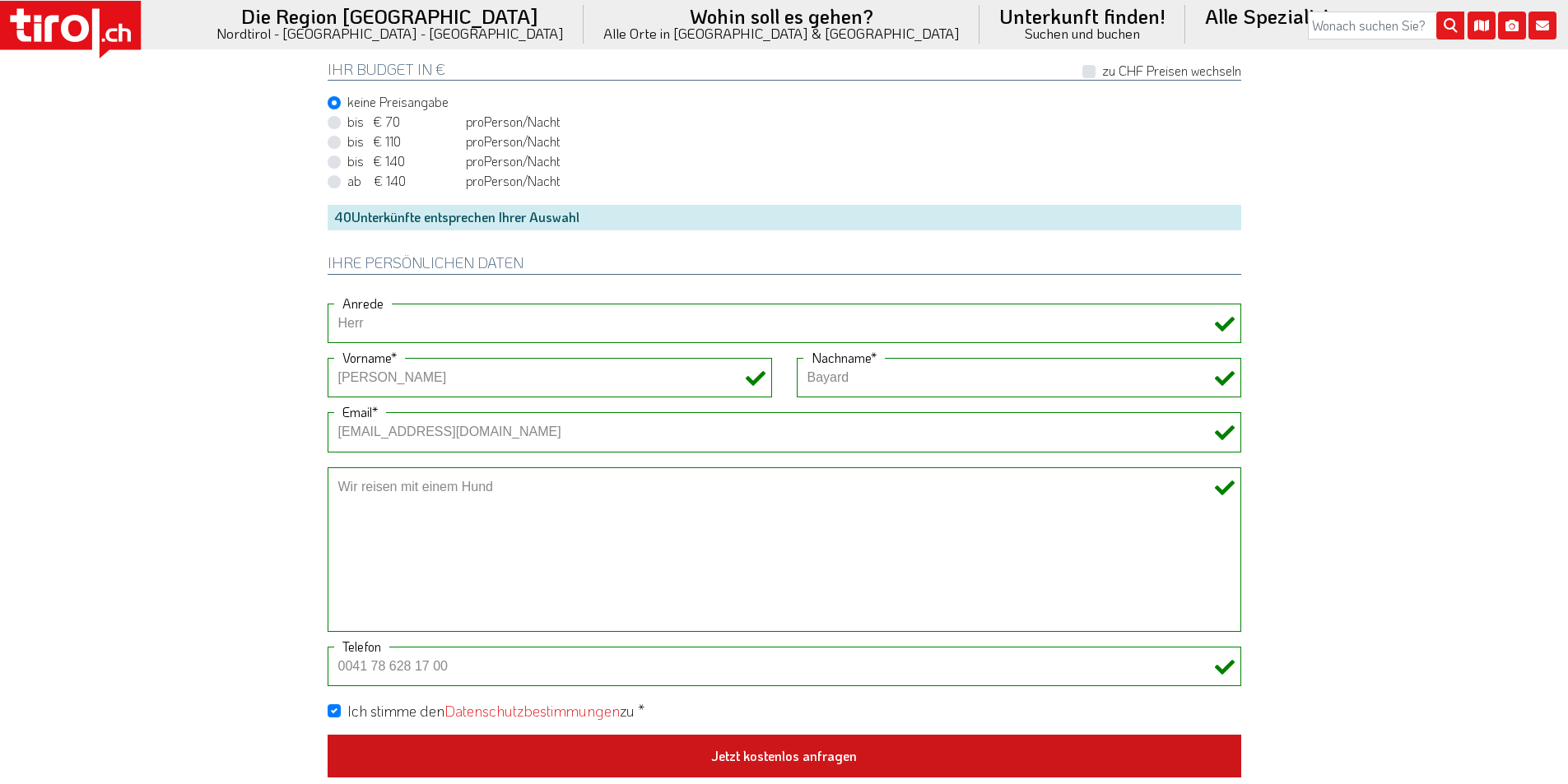
click at [793, 748] on button "Jetzt kostenlos anfragen" at bounding box center [784, 756] width 914 height 42
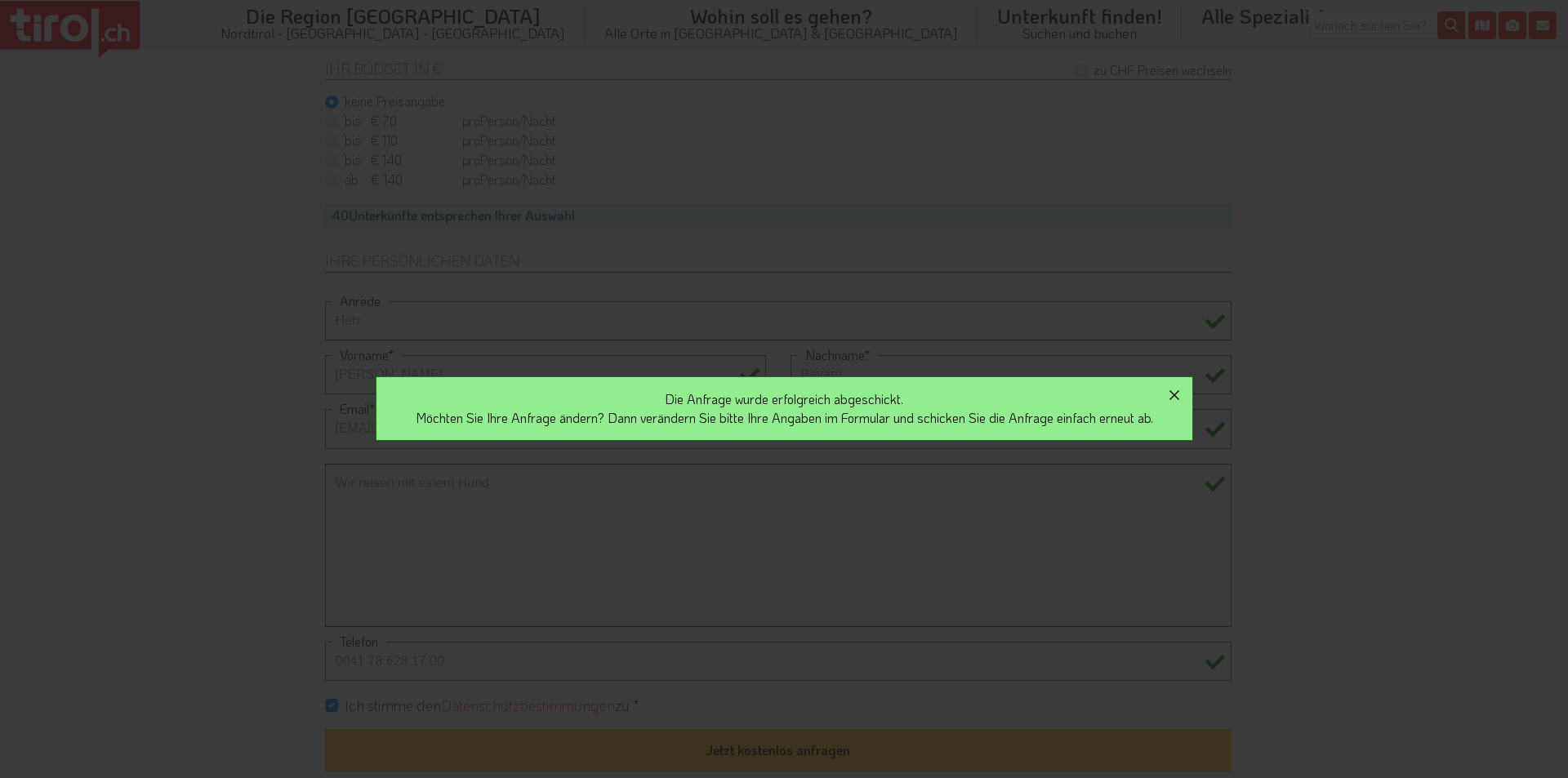
click at [1180, 392] on icon "button" at bounding box center [1173, 394] width 19 height 19
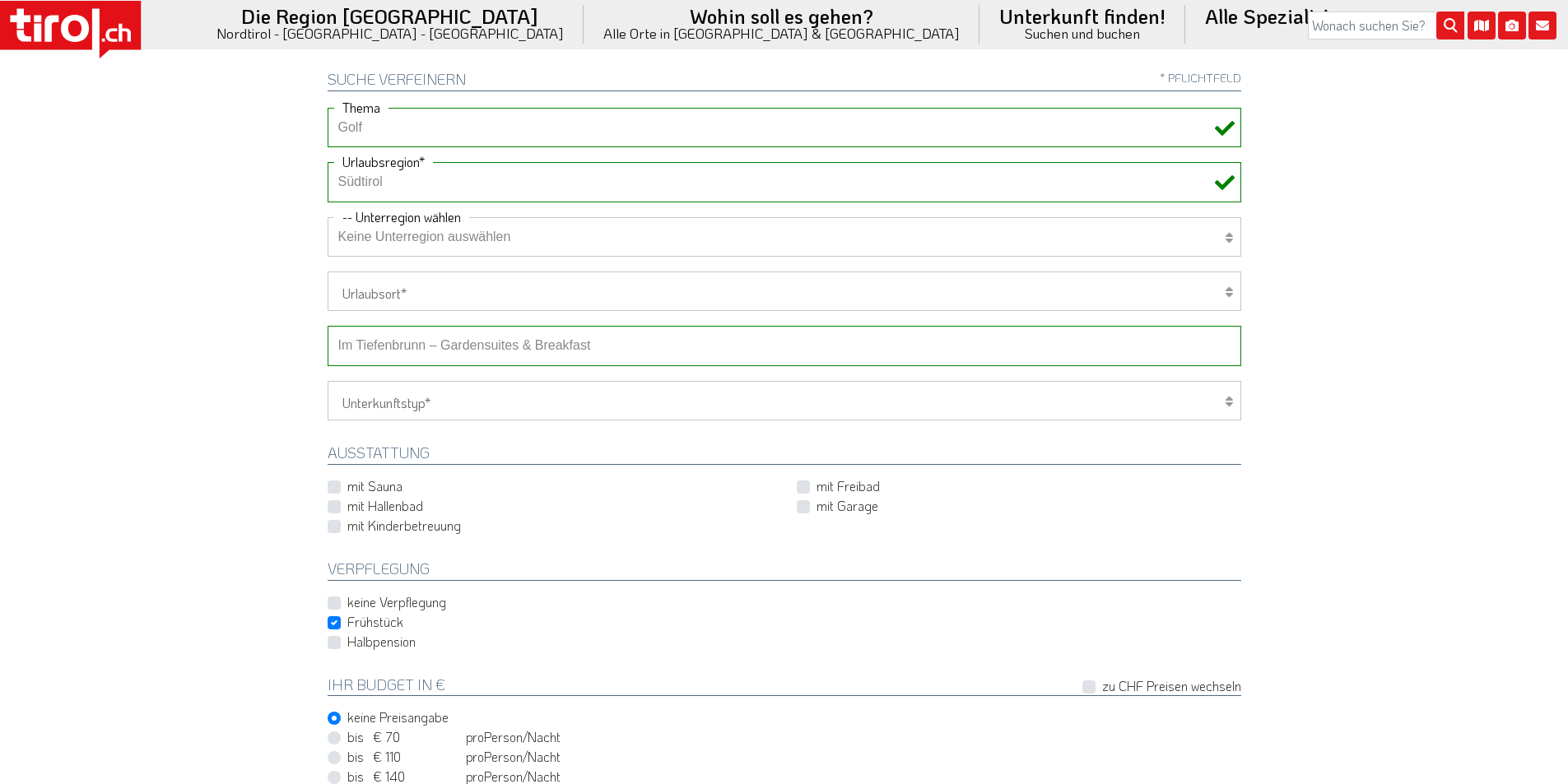
scroll to position [411, 0]
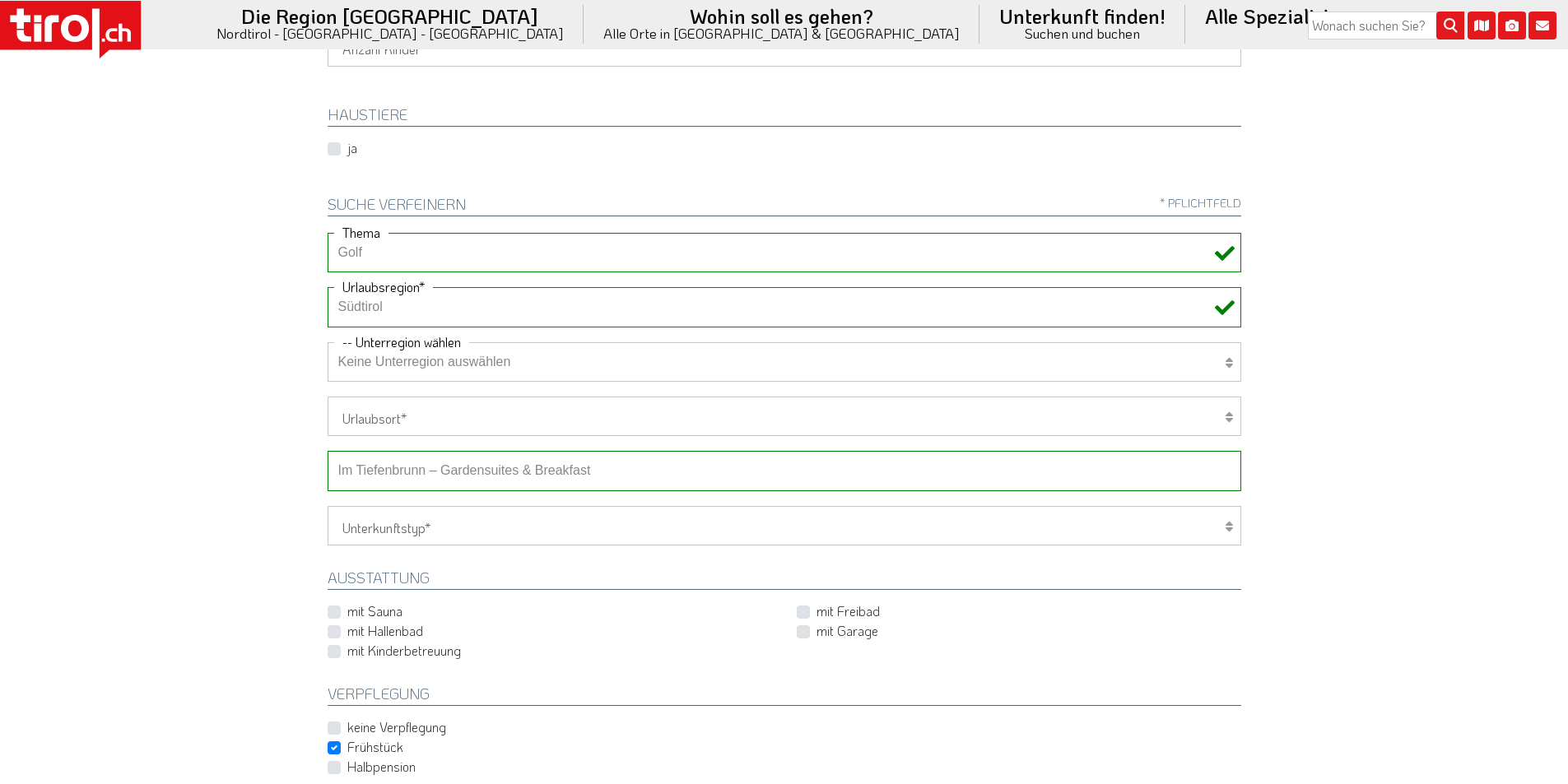
click at [433, 476] on select "-- Betrieb wählen ABINEA Dolomiti Romantic SPA Hotel Aktivhotel Waldhof - Oetz …" at bounding box center [784, 471] width 914 height 39
click at [328, 451] on select "-- Betrieb wählen ABINEA Dolomiti Romantic SPA Hotel Aktivhotel Waldhof - Oetz …" at bounding box center [784, 471] width 914 height 39
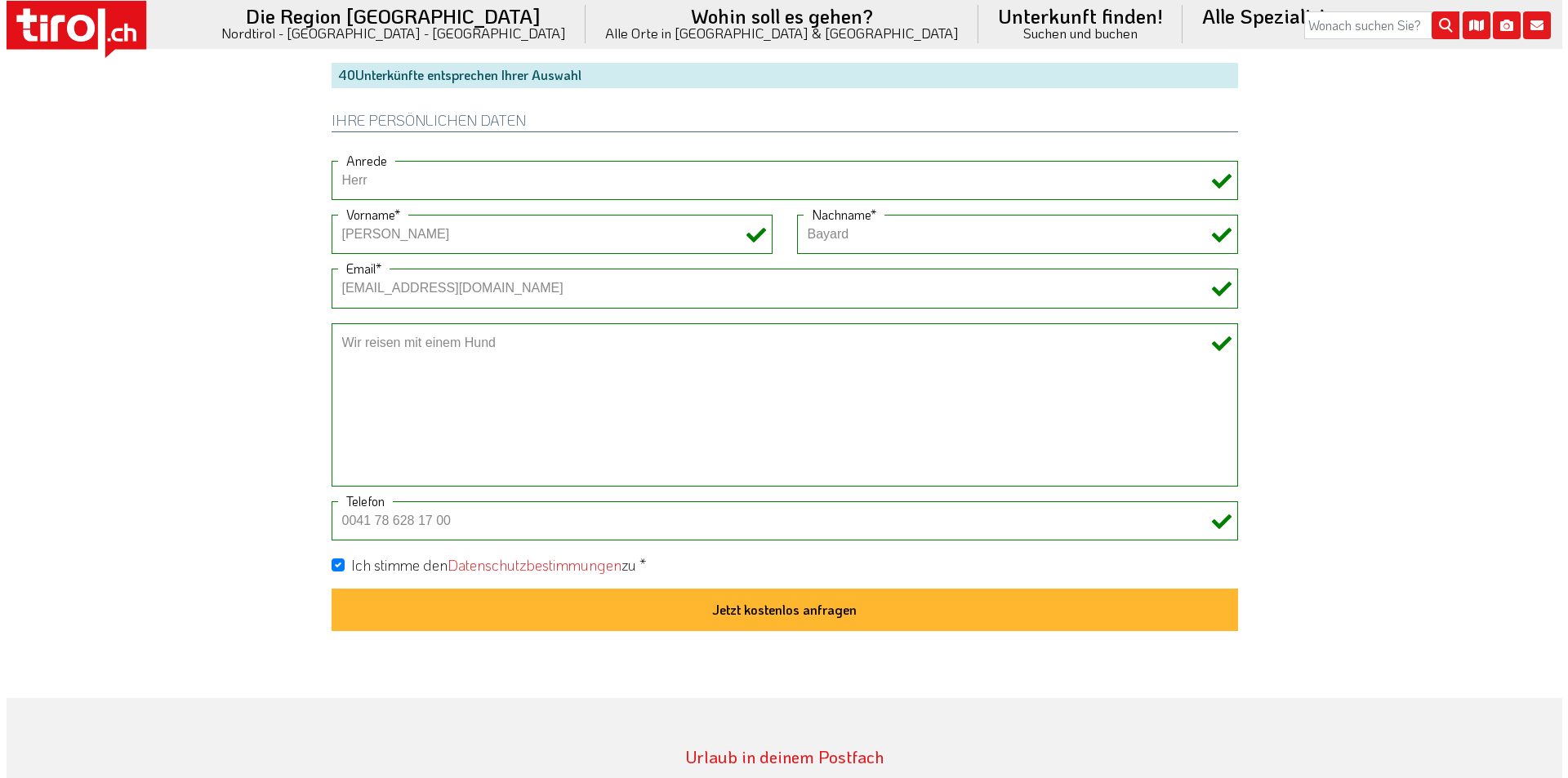
scroll to position [1307, 0]
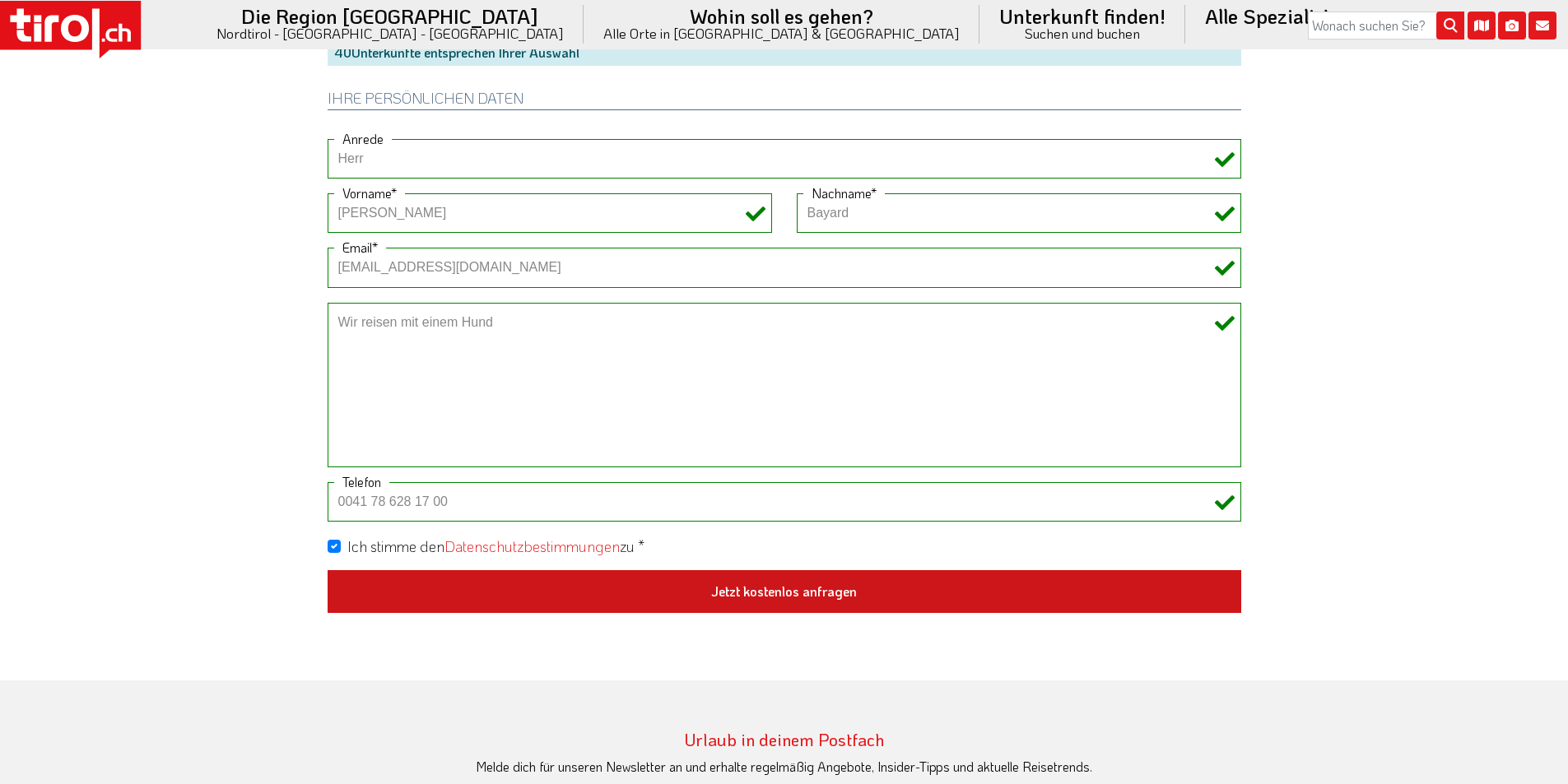
click at [748, 591] on button "Jetzt kostenlos anfragen" at bounding box center [784, 591] width 914 height 42
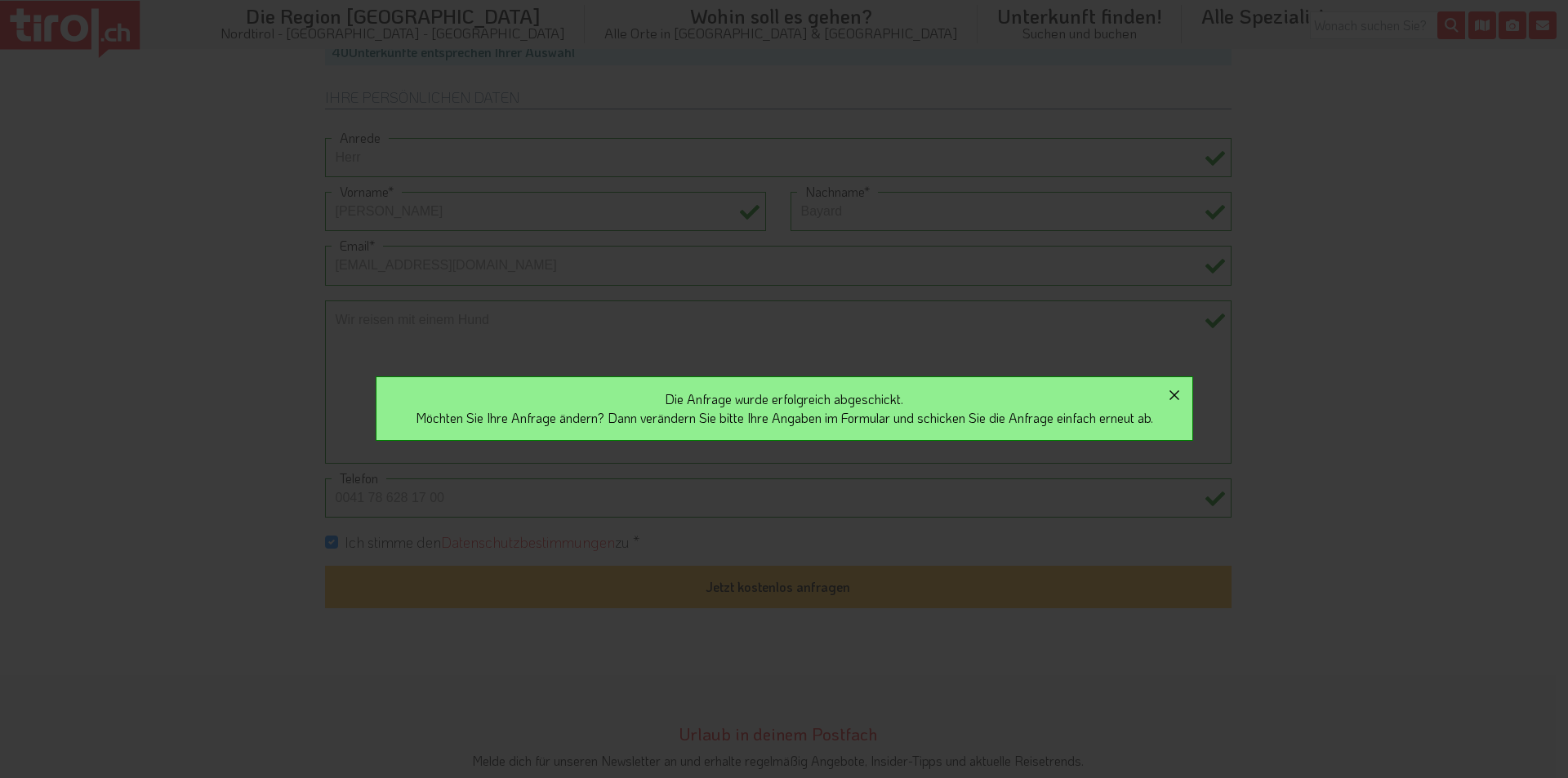
click at [1179, 394] on icon "button" at bounding box center [1174, 395] width 10 height 10
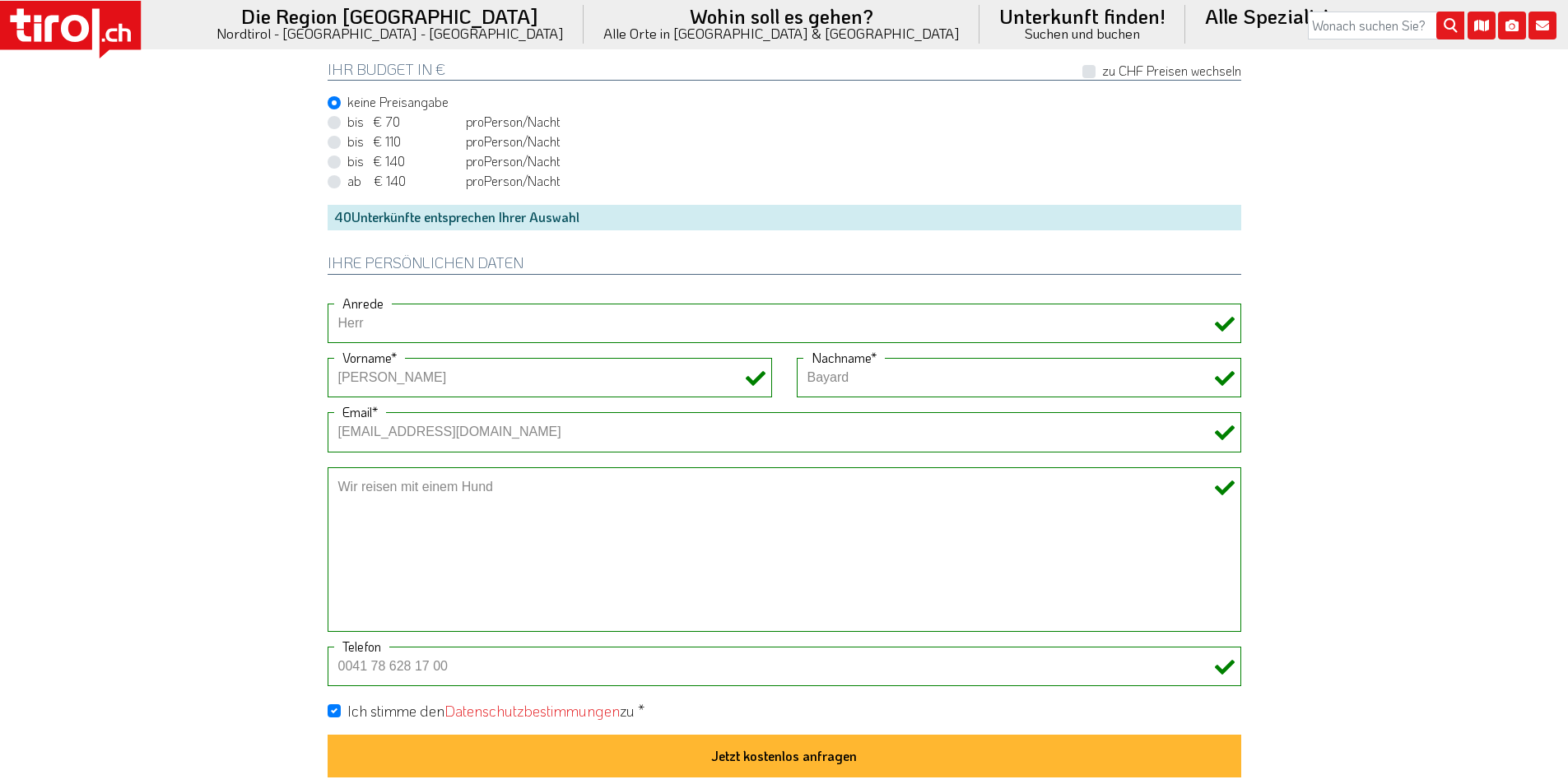
scroll to position [741, 0]
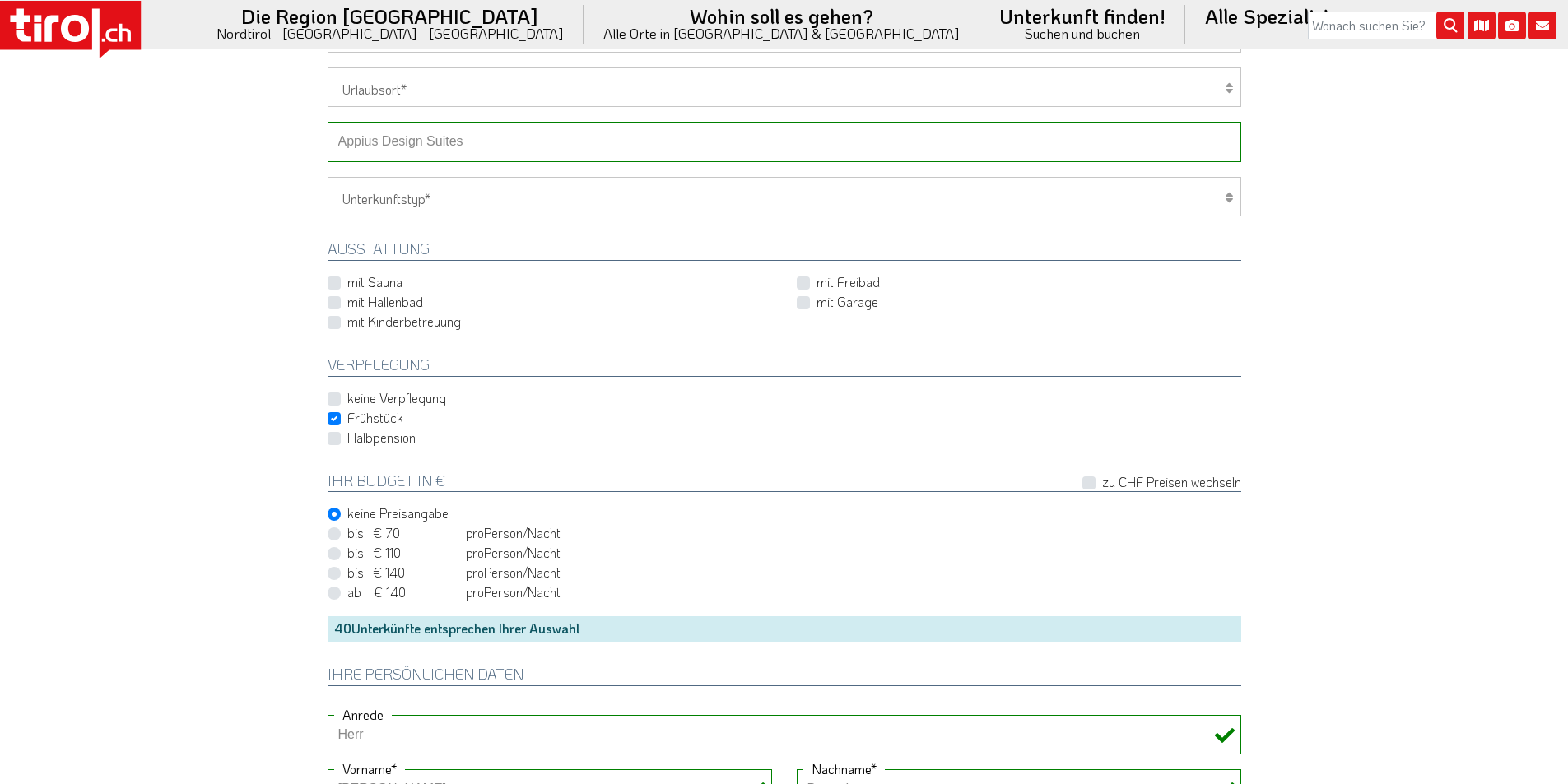
click at [399, 133] on select "-- Betrieb wählen ABINEA Dolomiti Romantic SPA Hotel Aktivhotel Waldhof - Oetz …" at bounding box center [784, 141] width 914 height 39
select select "11688"
click at [328, 121] on select "-- Betrieb wählen ABINEA Dolomiti Romantic SPA Hotel Aktivhotel Waldhof - Oetz …" at bounding box center [784, 141] width 914 height 39
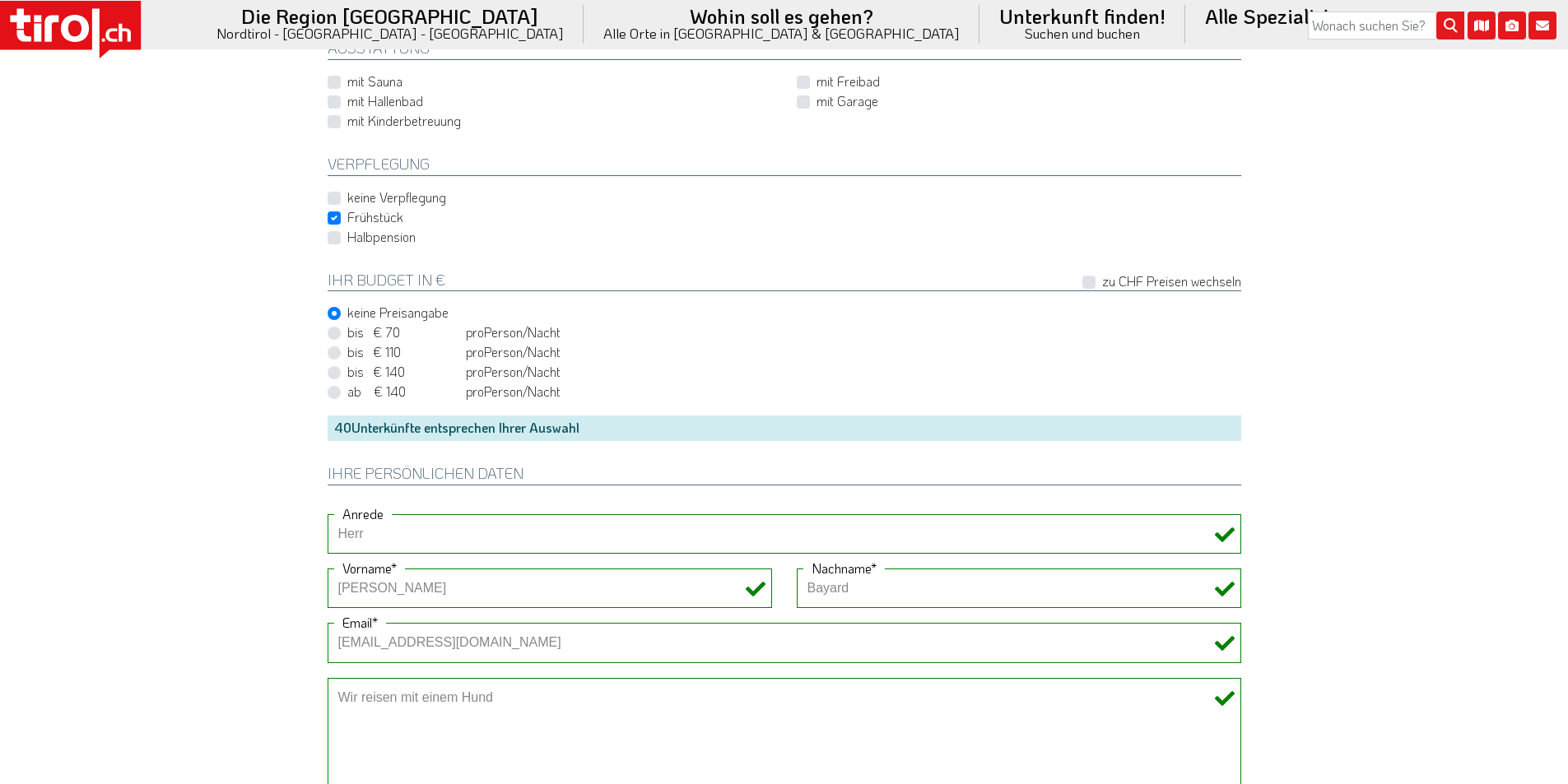
scroll to position [1399, 0]
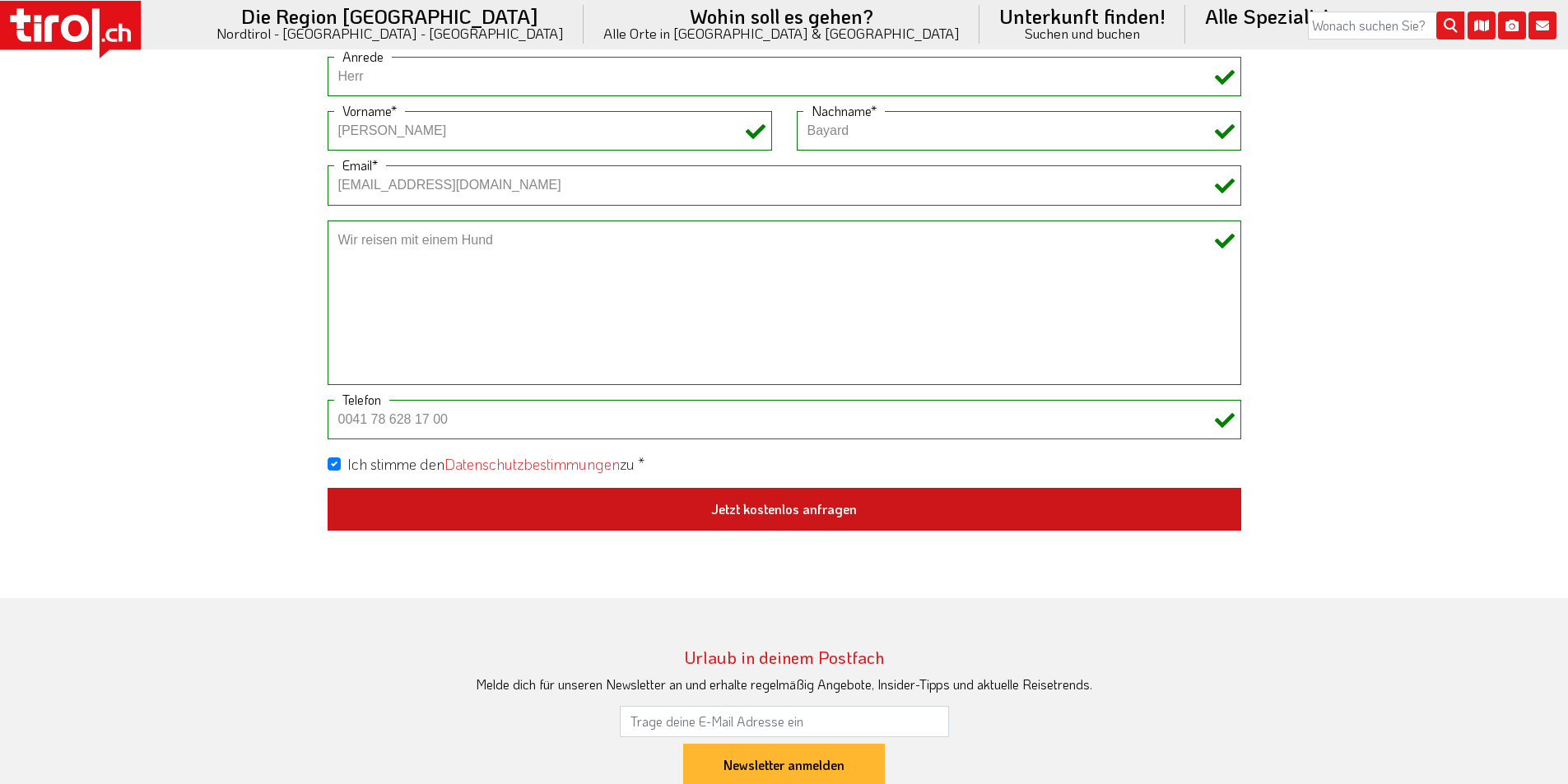
click at [784, 505] on button "Jetzt kostenlos anfragen" at bounding box center [784, 509] width 914 height 42
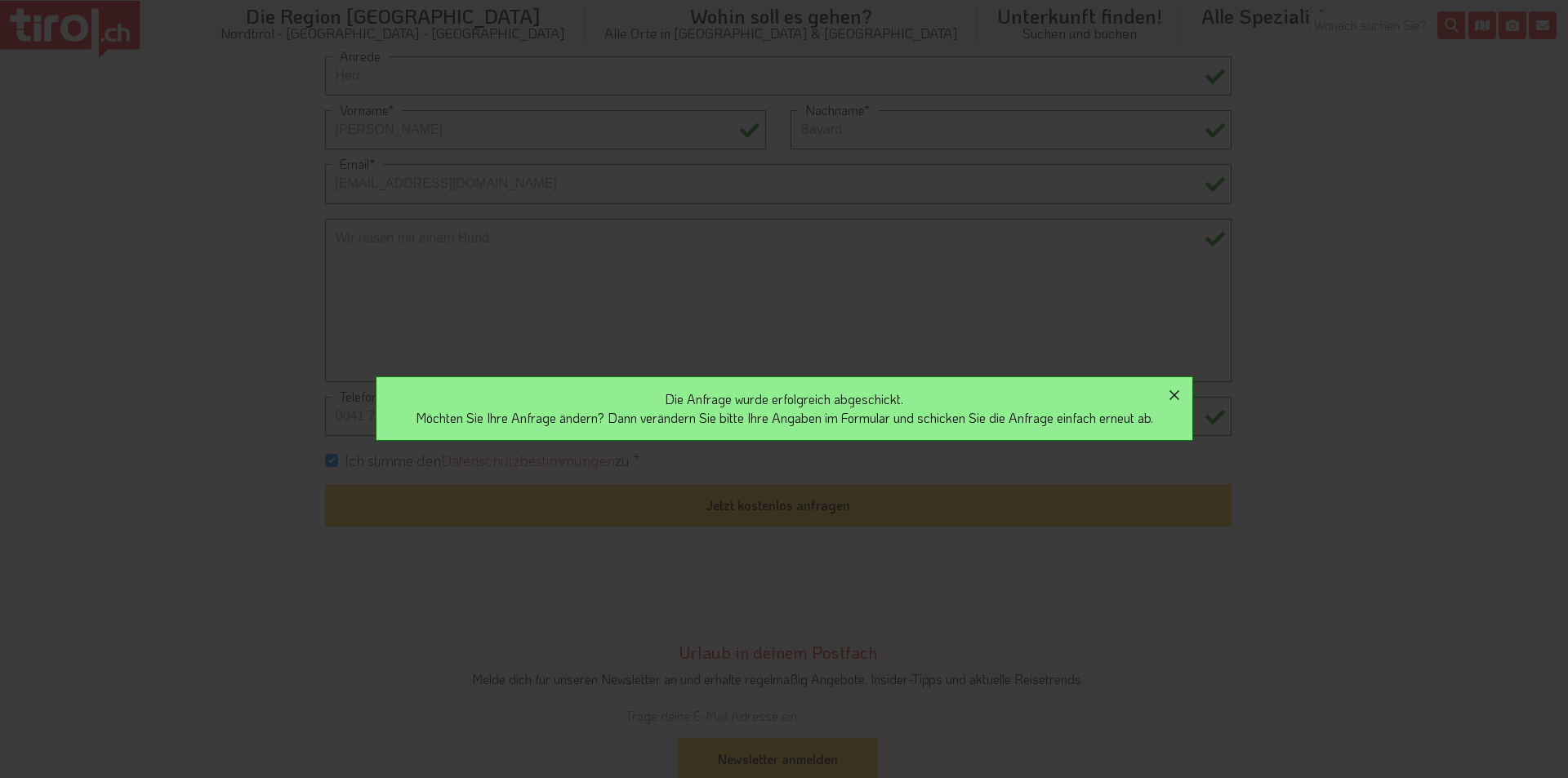
click at [1182, 392] on icon "button" at bounding box center [1173, 394] width 19 height 19
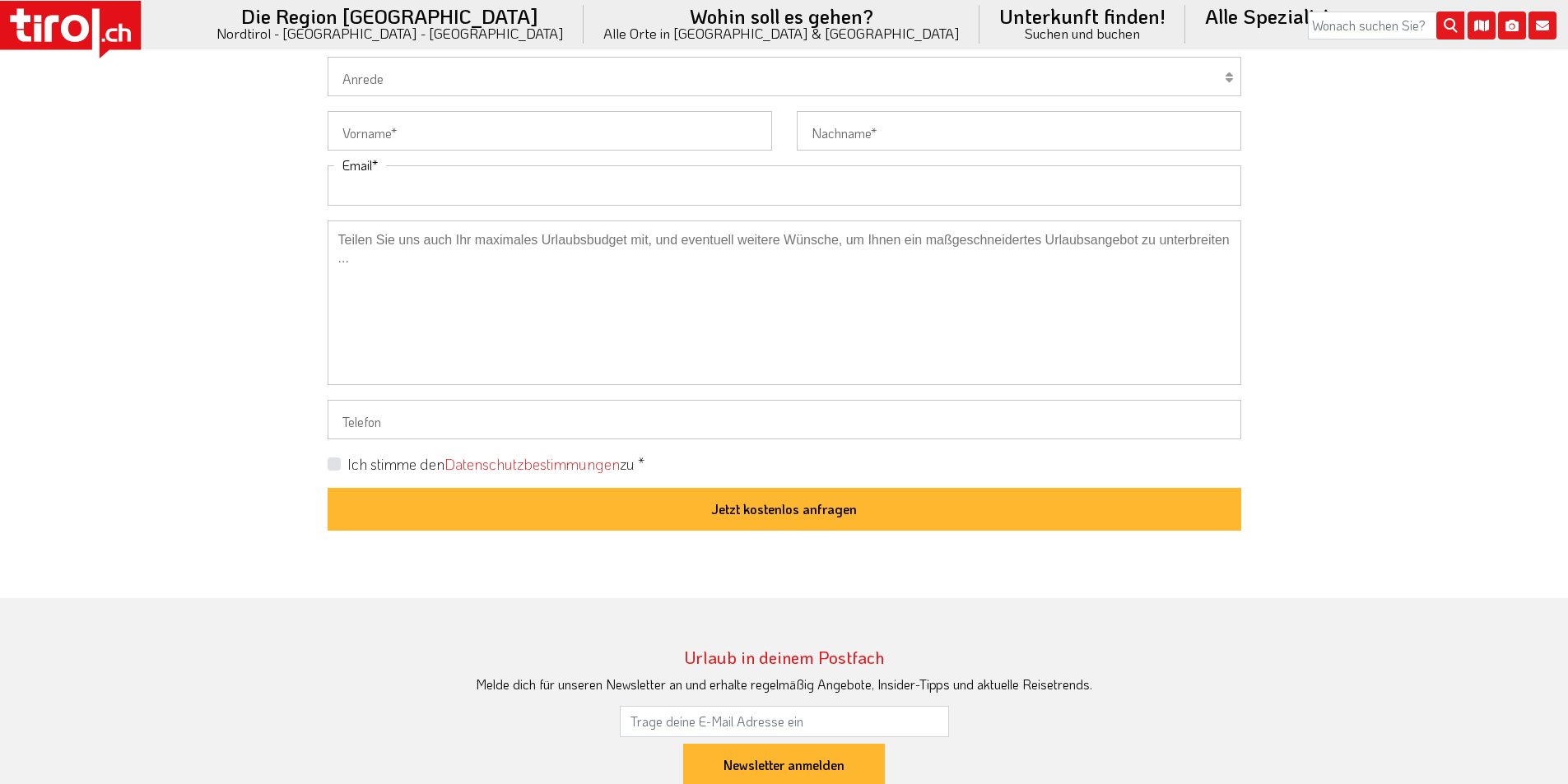
click at [382, 187] on input "Email" at bounding box center [784, 185] width 914 height 39
paste input "nadja.diefke@gmail.com"
type input "nadja.diefke@gmail.com"
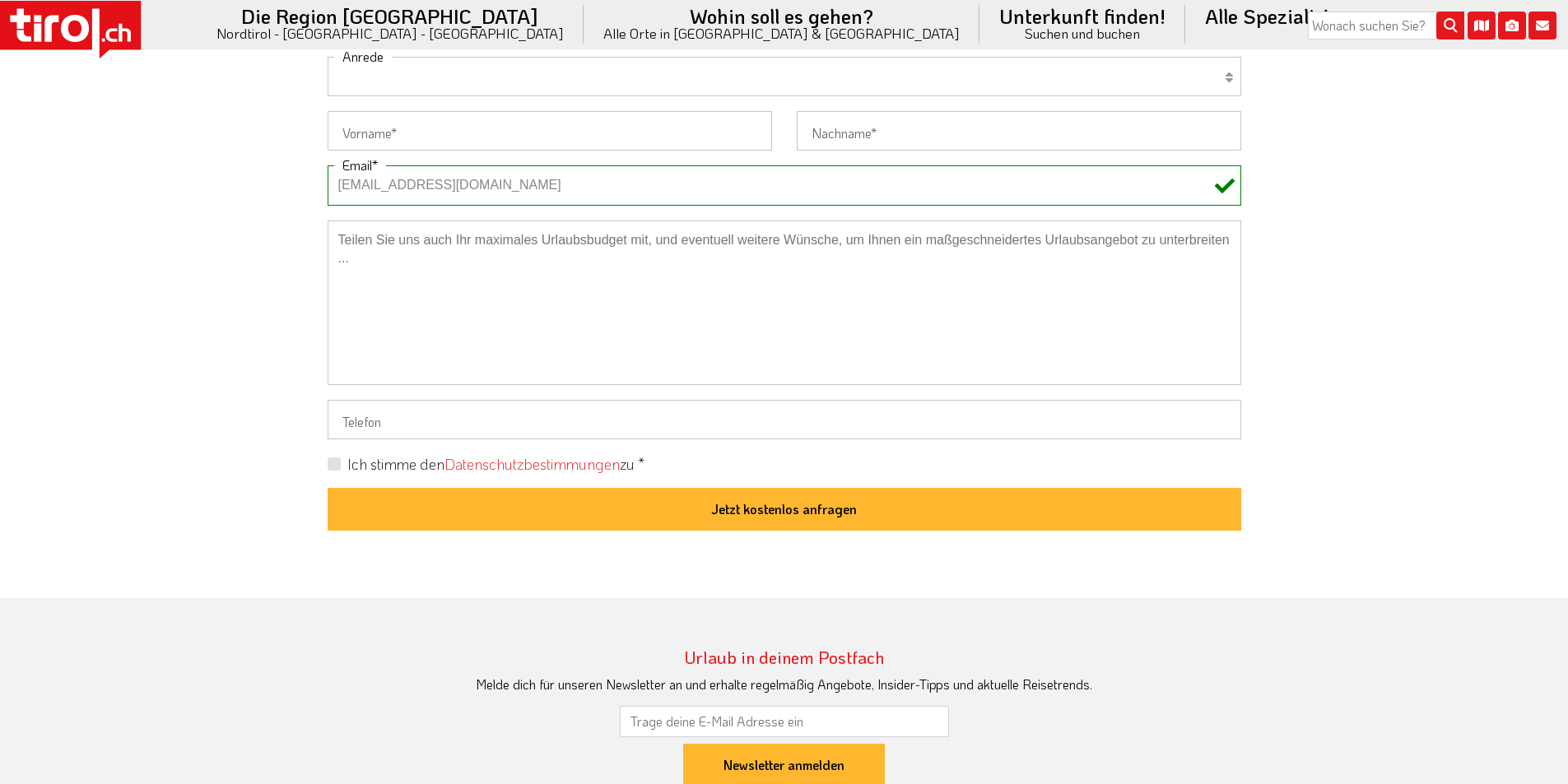
click at [377, 85] on select "Herr Frau Familie" at bounding box center [784, 76] width 914 height 39
select select "Frau"
click at [328, 57] on select "Herr Frau Familie" at bounding box center [784, 76] width 914 height 39
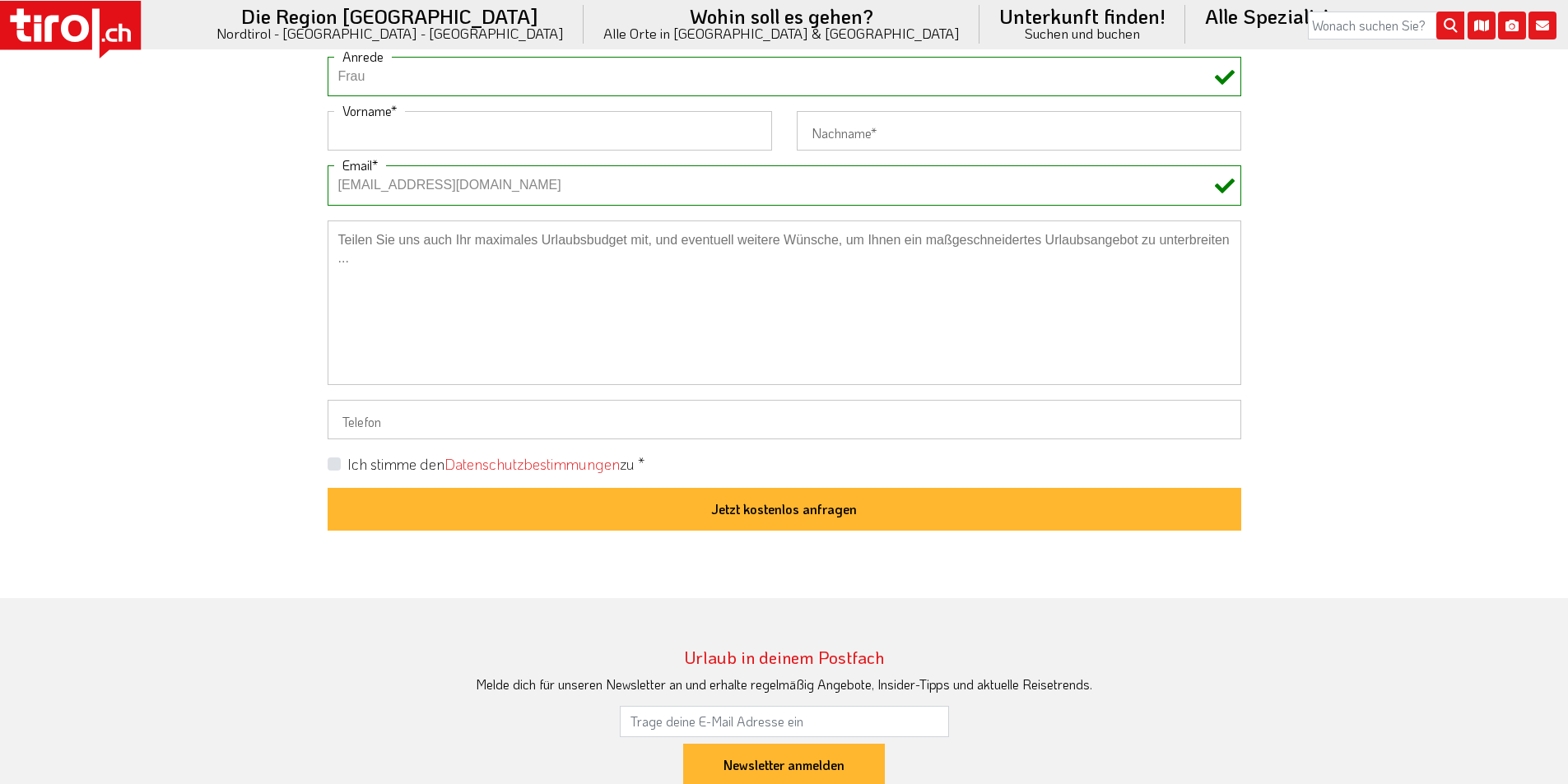
drag, startPoint x: 362, startPoint y: 135, endPoint x: 333, endPoint y: 124, distance: 31.0
click at [362, 135] on input "Vorname" at bounding box center [550, 131] width 444 height 39
paste input "Nadja"
type input "Nadja"
drag, startPoint x: 822, startPoint y: 116, endPoint x: 733, endPoint y: 142, distance: 92.7
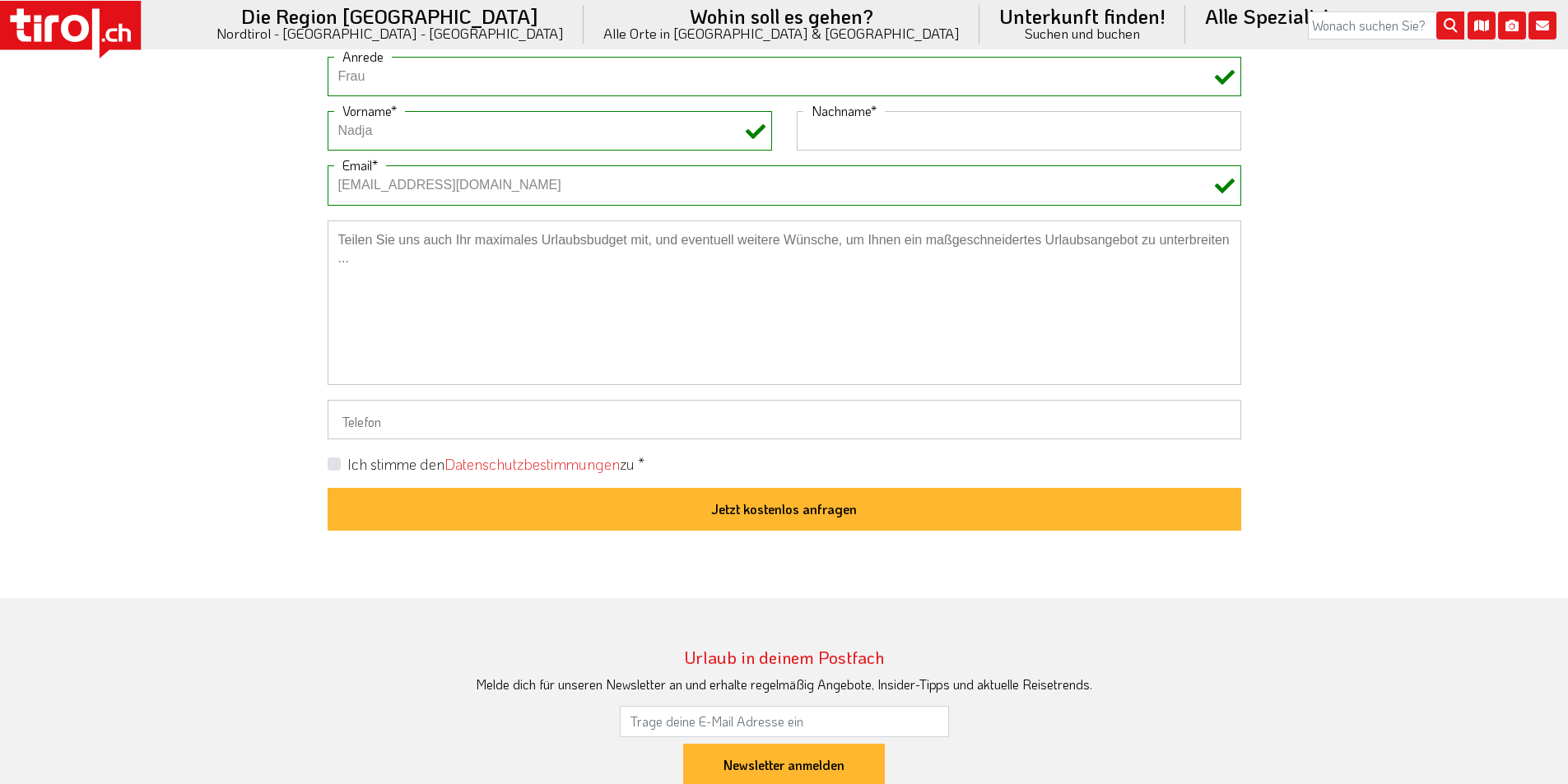
click at [822, 116] on input "Nachname" at bounding box center [1019, 131] width 444 height 39
paste input "Diefke"
type input "Diefke"
drag, startPoint x: 359, startPoint y: 183, endPoint x: 309, endPoint y: 182, distance: 50.0
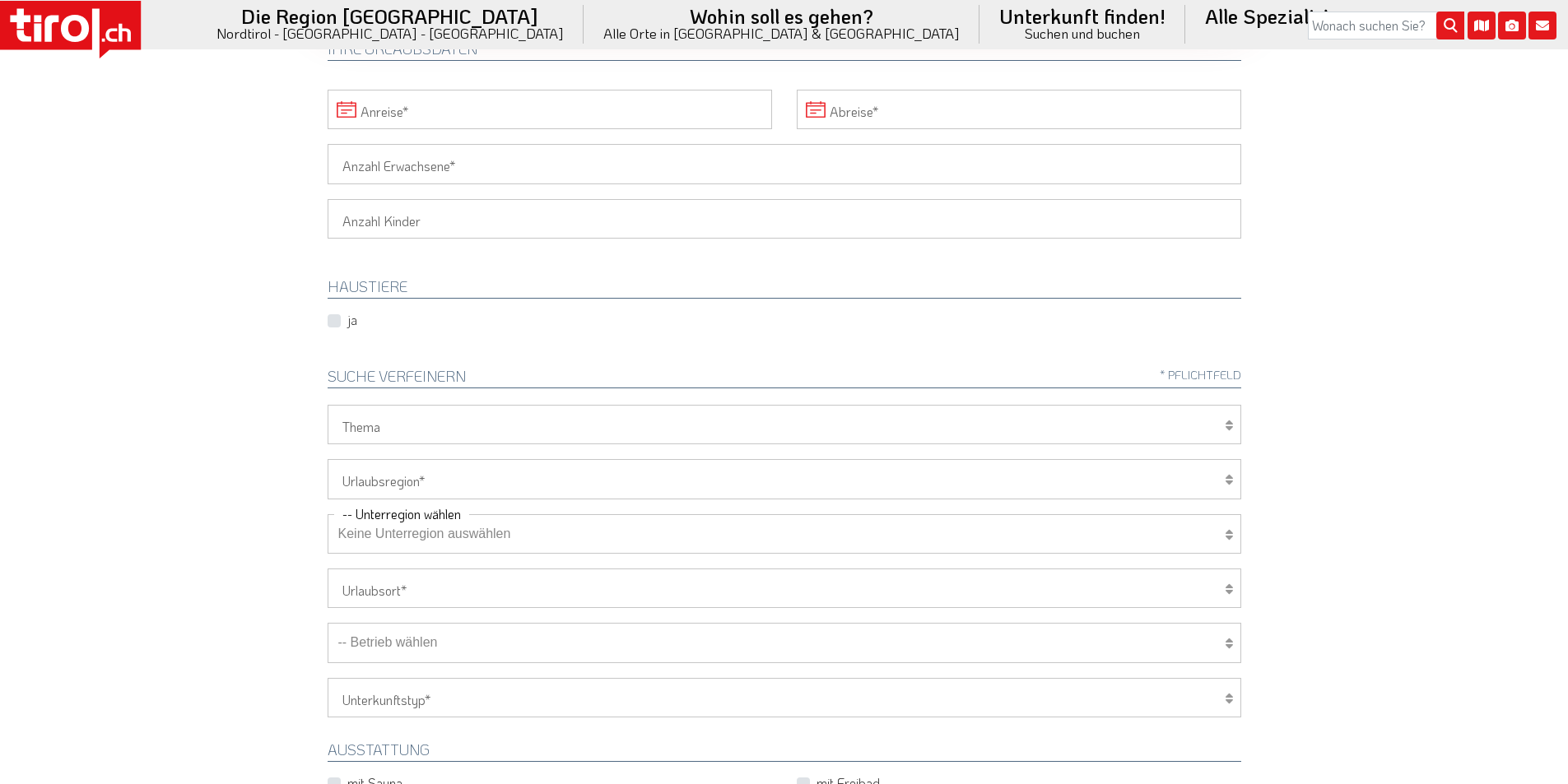
scroll to position [82, 0]
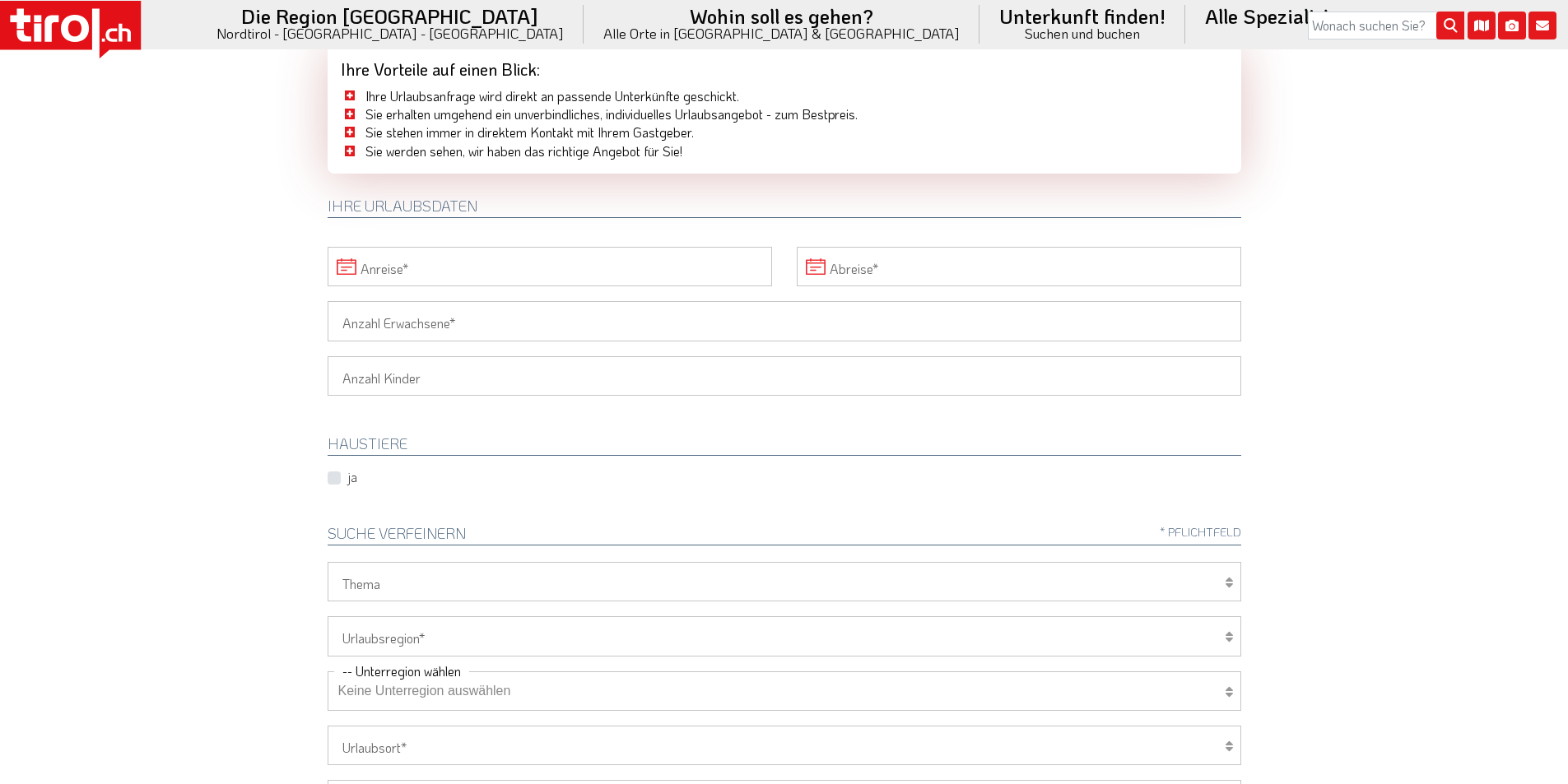
click at [427, 265] on input "Anreise" at bounding box center [550, 267] width 444 height 39
click at [826, 302] on icon at bounding box center [823, 305] width 12 height 12
click at [701, 355] on span "2" at bounding box center [708, 356] width 32 height 32
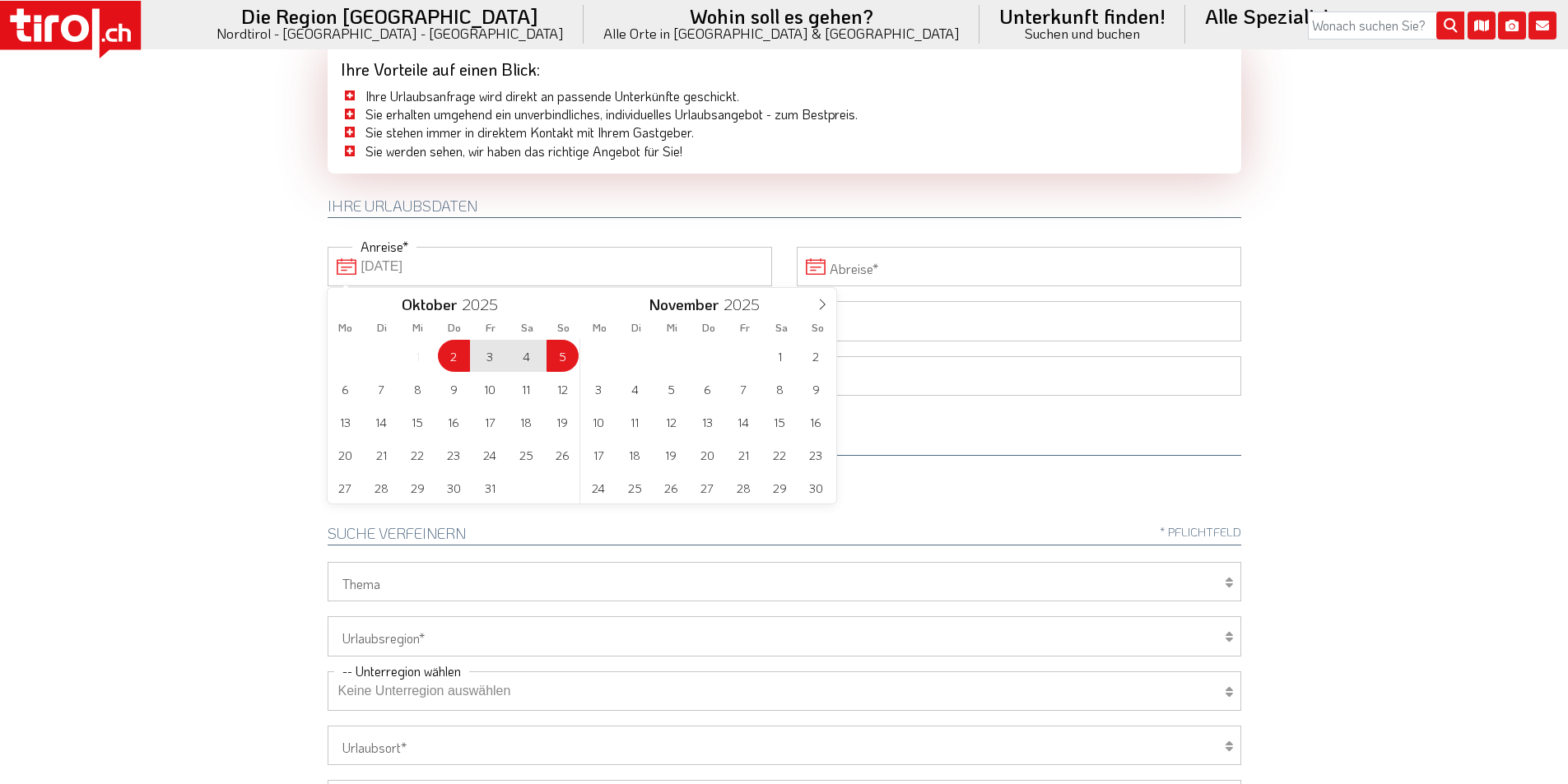
click at [555, 359] on span "5" at bounding box center [563, 356] width 32 height 32
type input "02-10-2025"
type input "05-10-2025"
drag, startPoint x: 116, startPoint y: 310, endPoint x: 133, endPoint y: 319, distance: 19.2
click at [117, 312] on body ".st0{fill:#FFFFFF}.st1{fill:#E31017} Die Region [GEOGRAPHIC_DATA] [GEOGRAPHIC_D…" at bounding box center [784, 309] width 1568 height 784
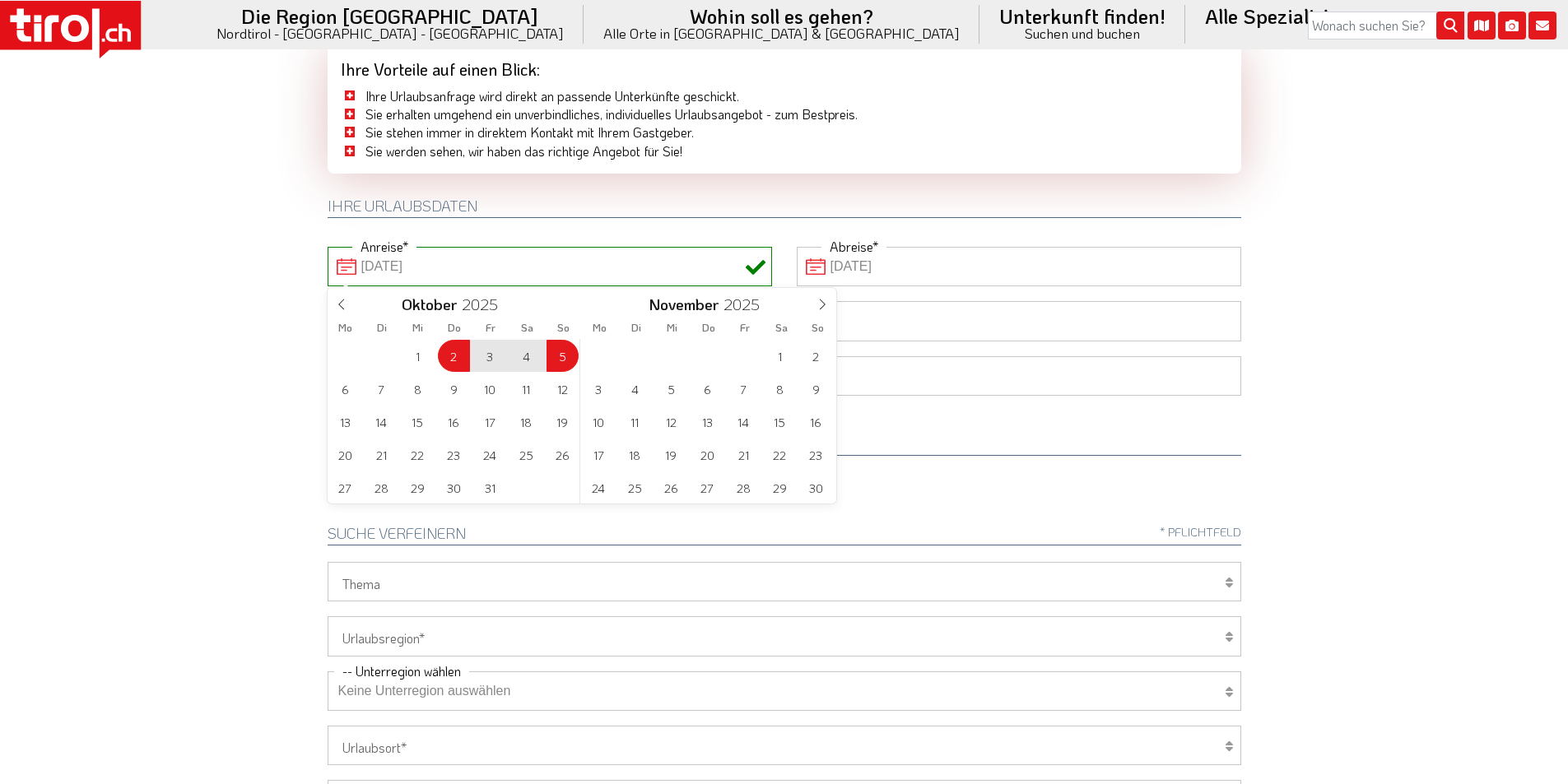
type input "02-10-2025"
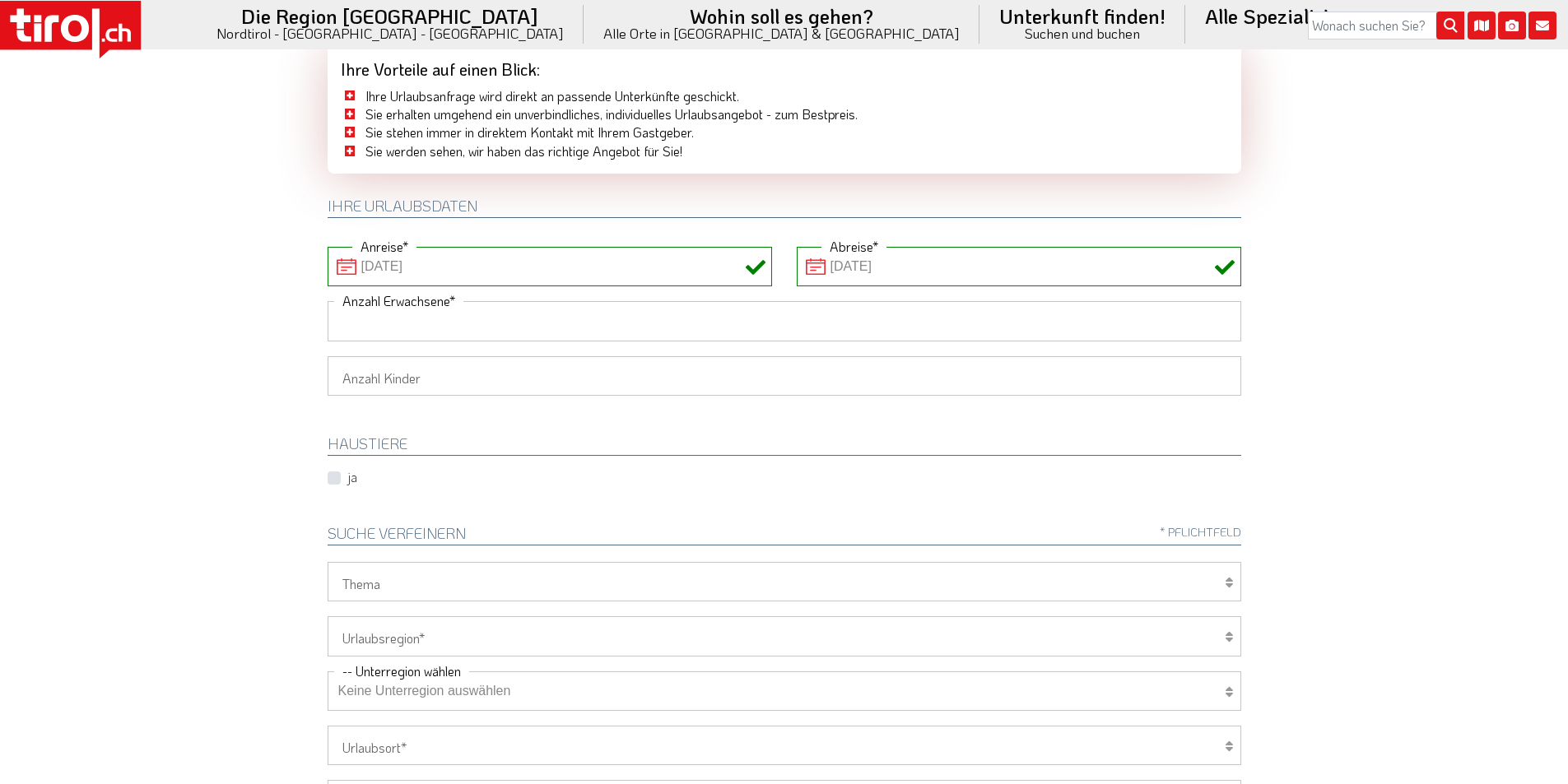
drag, startPoint x: 362, startPoint y: 322, endPoint x: 243, endPoint y: 321, distance: 119.0
click at [357, 321] on input "Anzahl Erwachsene" at bounding box center [784, 321] width 914 height 39
type input "2"
click at [242, 322] on body ".st0{fill:#FFFFFF}.st1{fill:#E31017} Die Region [GEOGRAPHIC_DATA] [GEOGRAPHIC_D…" at bounding box center [784, 309] width 1568 height 784
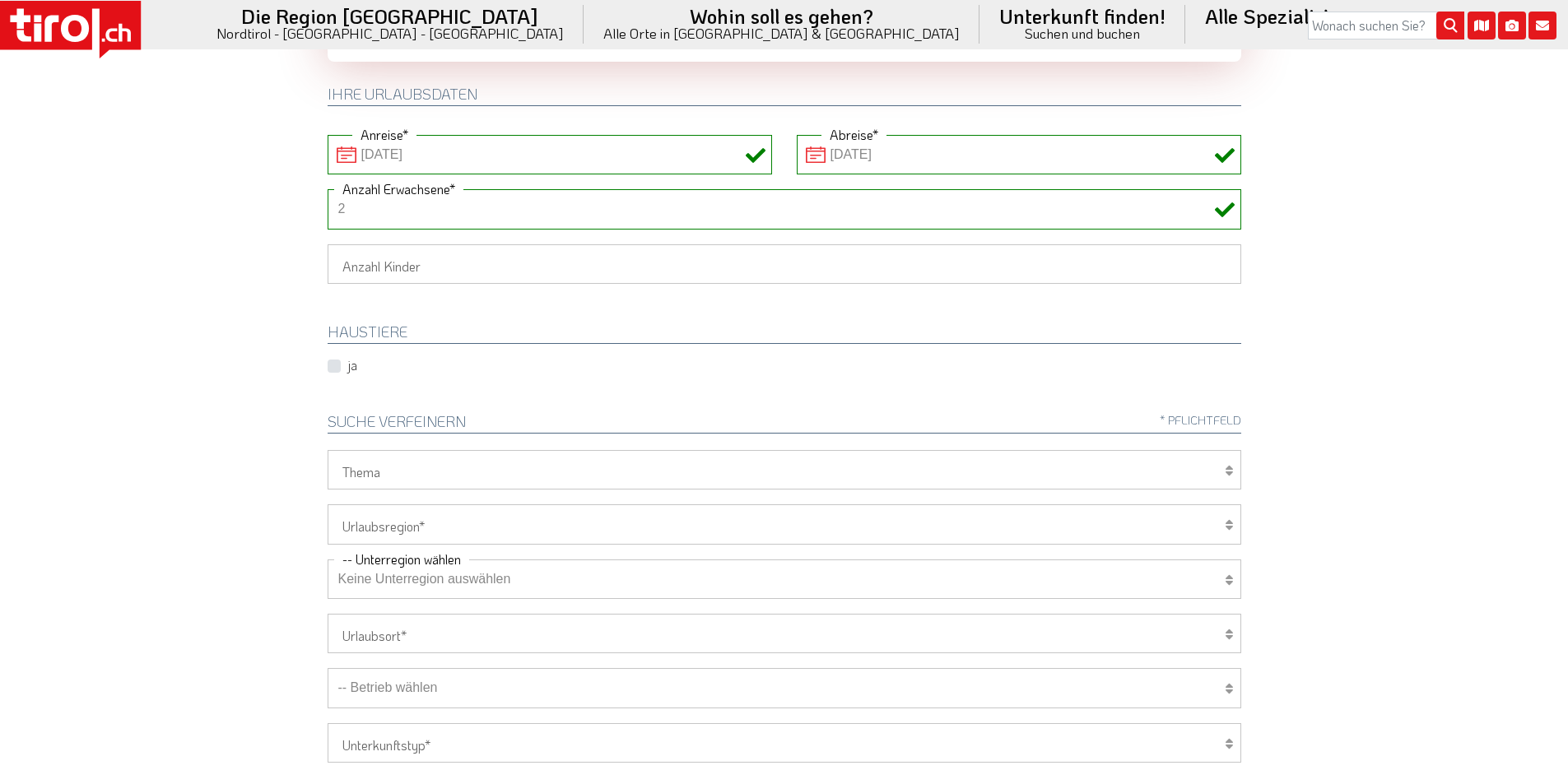
scroll to position [329, 0]
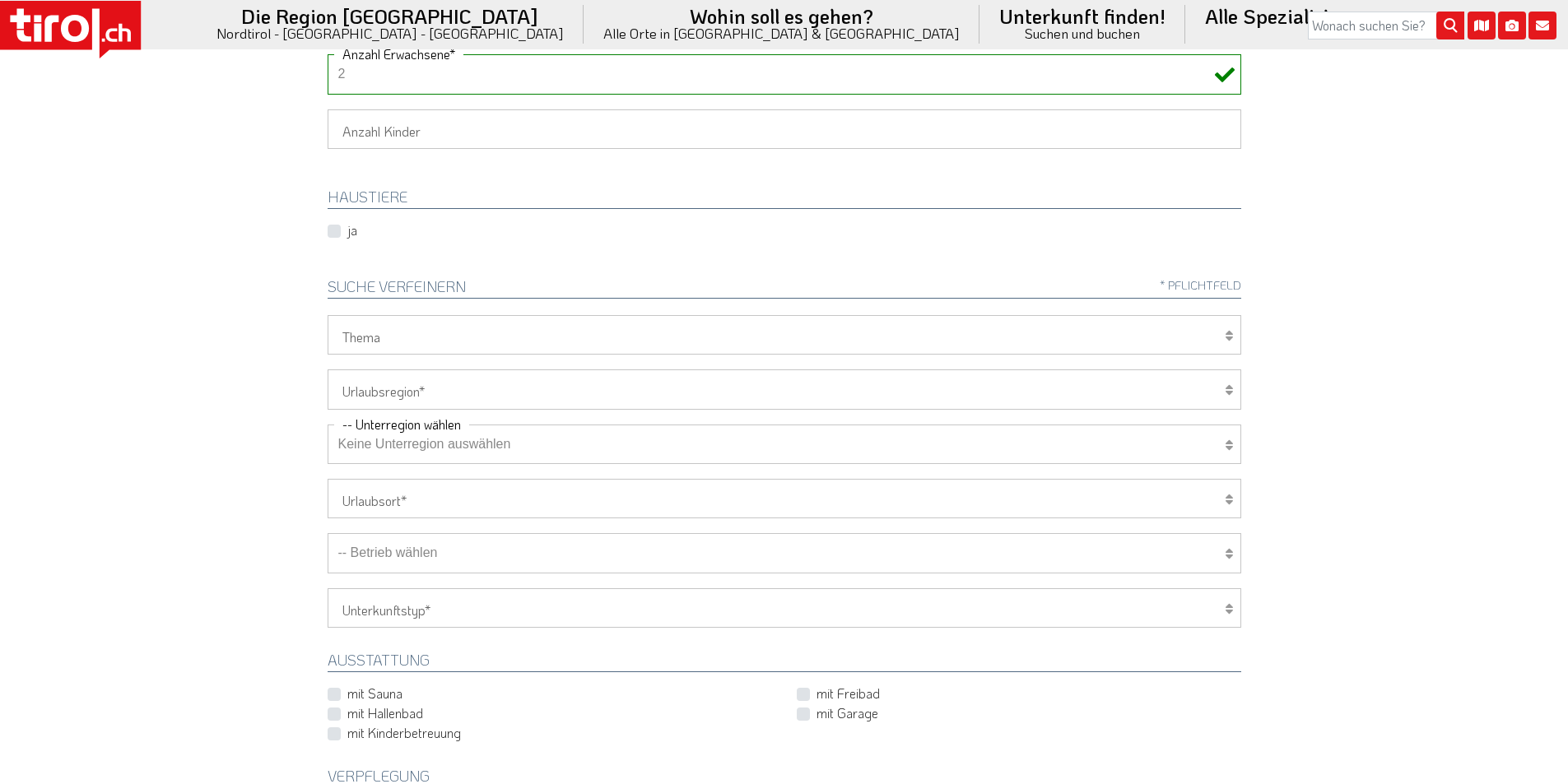
click at [377, 386] on select "[GEOGRAPHIC_DATA]/Nordtirol Osttirol [GEOGRAPHIC_DATA] Tirols Nachbarn" at bounding box center [784, 389] width 914 height 39
select select "7272"
click at [328, 369] on select "[GEOGRAPHIC_DATA]/Nordtirol Osttirol [GEOGRAPHIC_DATA] Tirols Nachbarn" at bounding box center [784, 389] width 914 height 39
click at [378, 447] on select "Keine Unterregion auswählen Achensee Alpbachtal & Tiroler Seenland [GEOGRAPHIC_…" at bounding box center [784, 444] width 914 height 39
select select "41016"
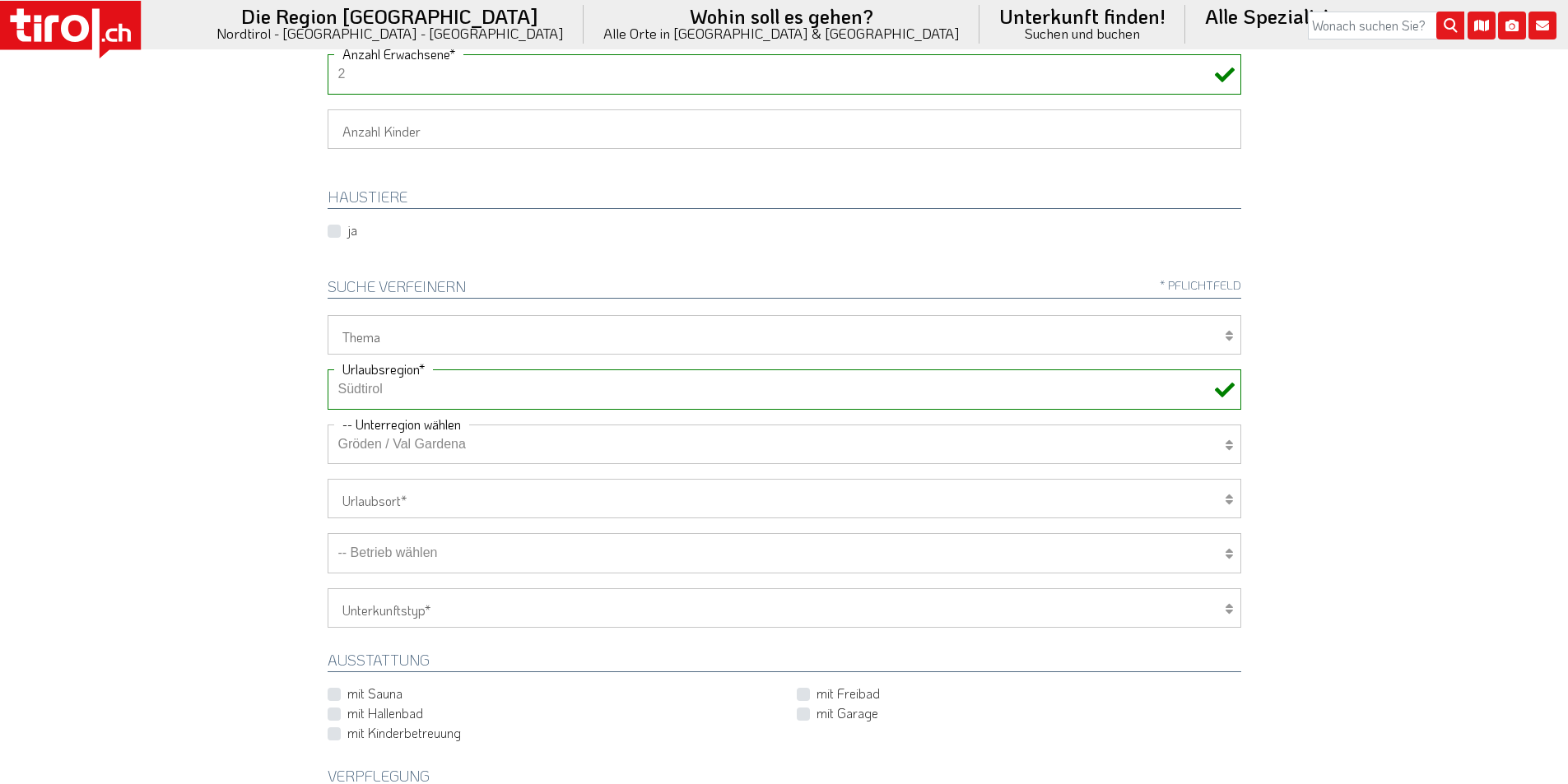
click at [328, 425] on select "Keine Unterregion auswählen Achensee Alpbachtal & Tiroler Seenland [GEOGRAPHIC_…" at bounding box center [784, 444] width 914 height 39
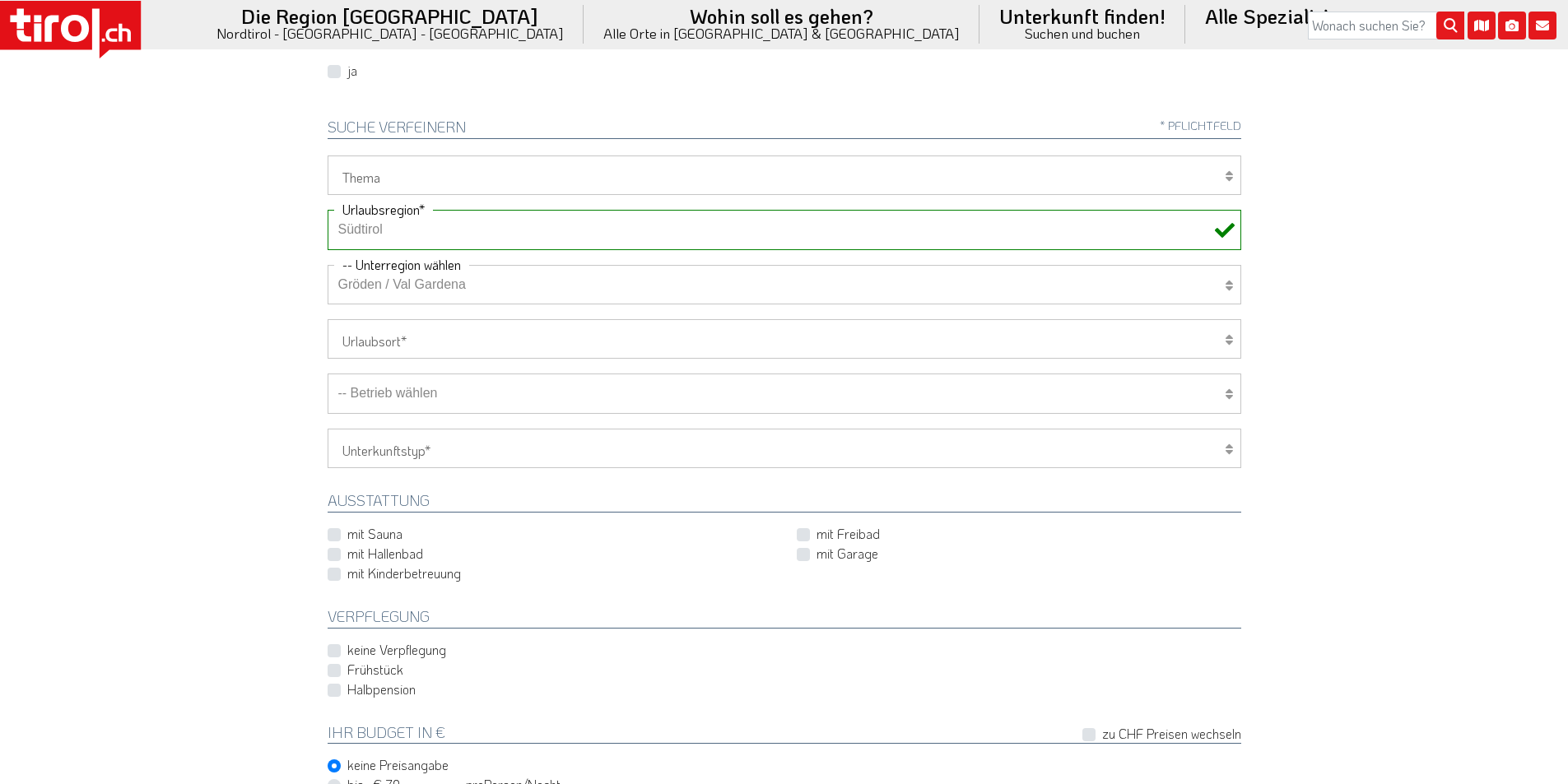
scroll to position [494, 0]
click at [402, 389] on select "-- Betrieb wählen ABINEA Dolomiti Romantic SPA Hotel [GEOGRAPHIC_DATA] - Oetz A…" at bounding box center [784, 388] width 914 height 39
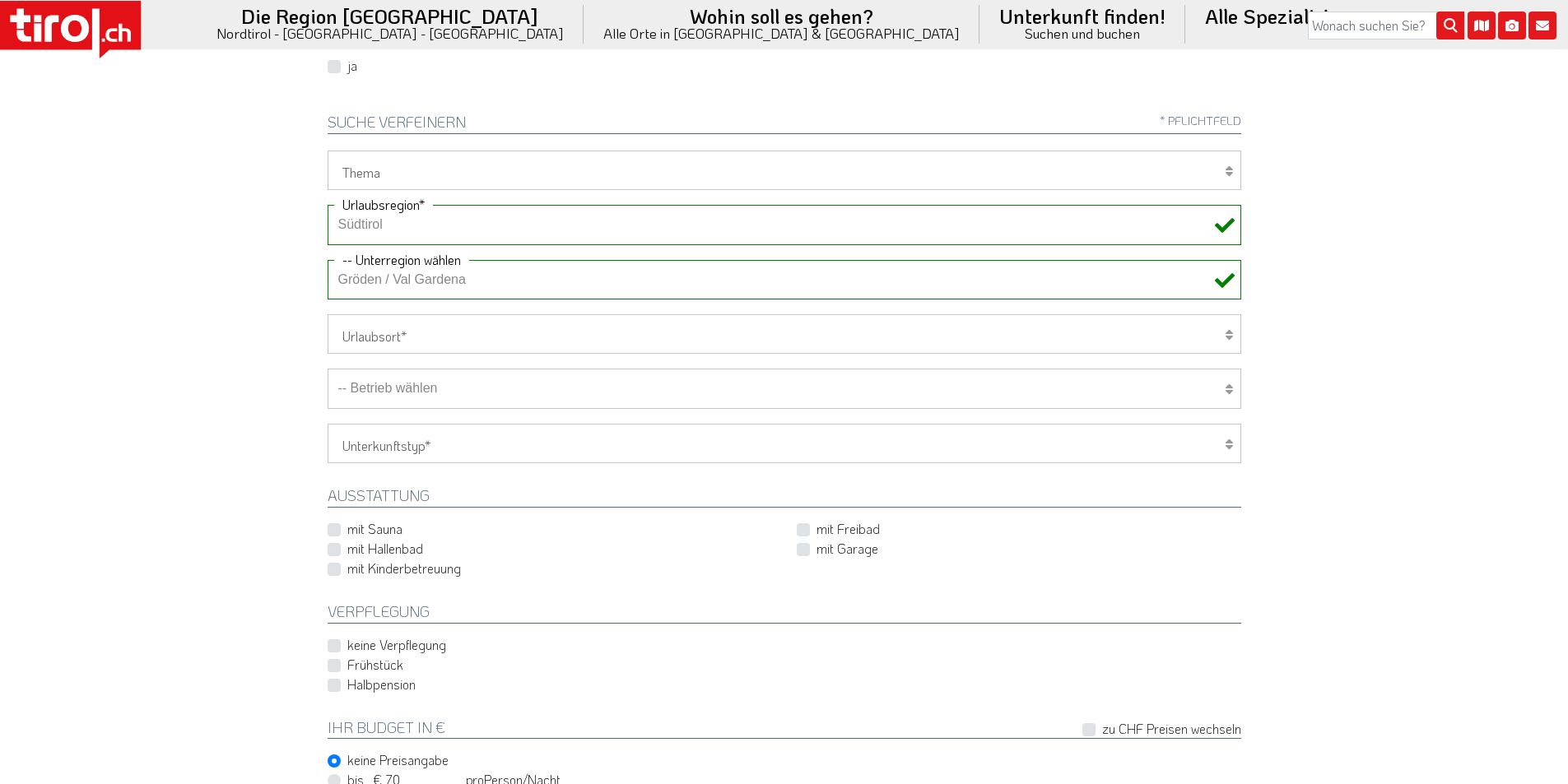
select select "29340"
click at [328, 369] on select "-- Betrieb wählen ABINEA Dolomiti Romantic SPA Hotel [GEOGRAPHIC_DATA] - Oetz A…" at bounding box center [784, 388] width 914 height 39
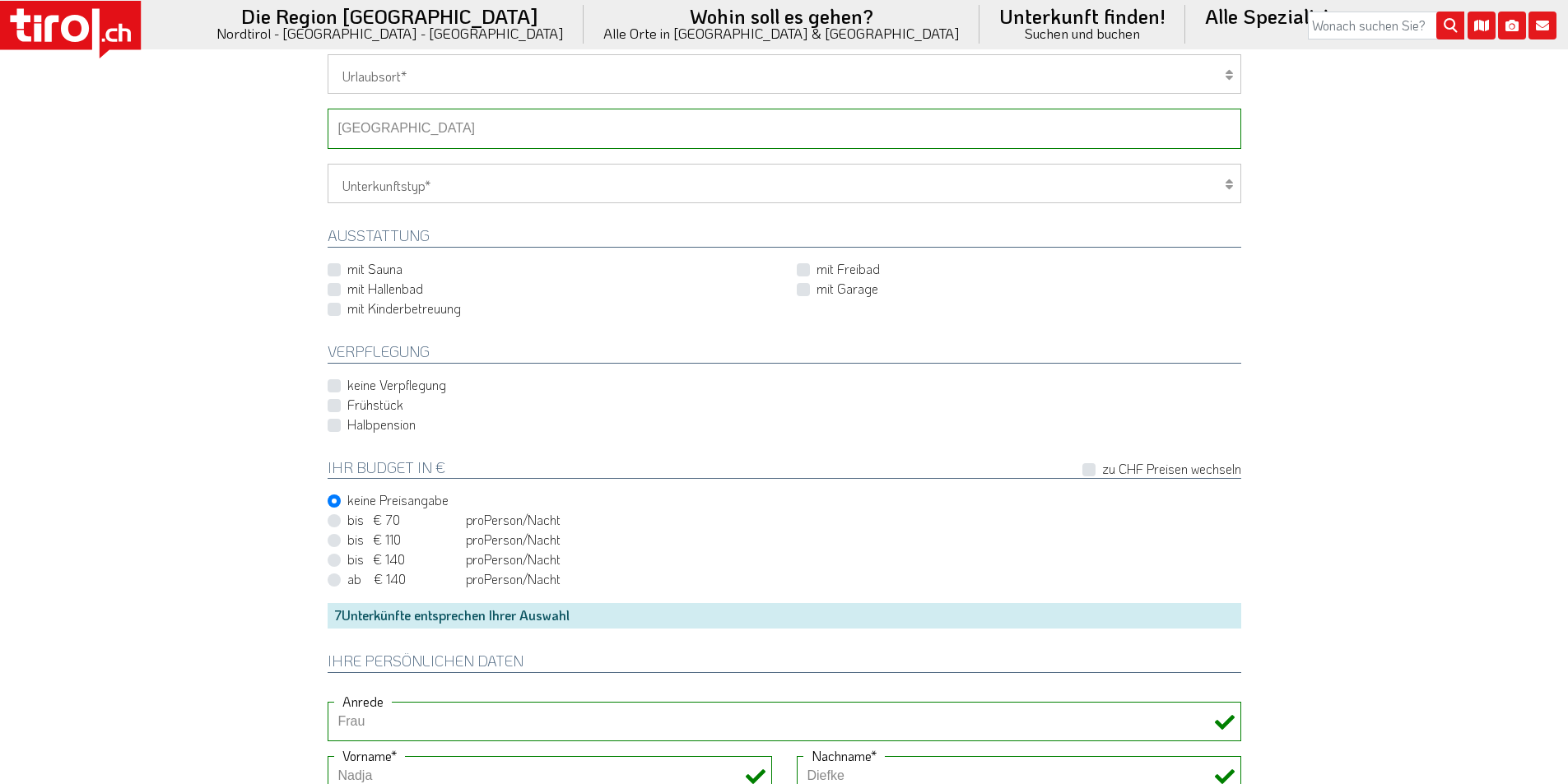
scroll to position [987, 0]
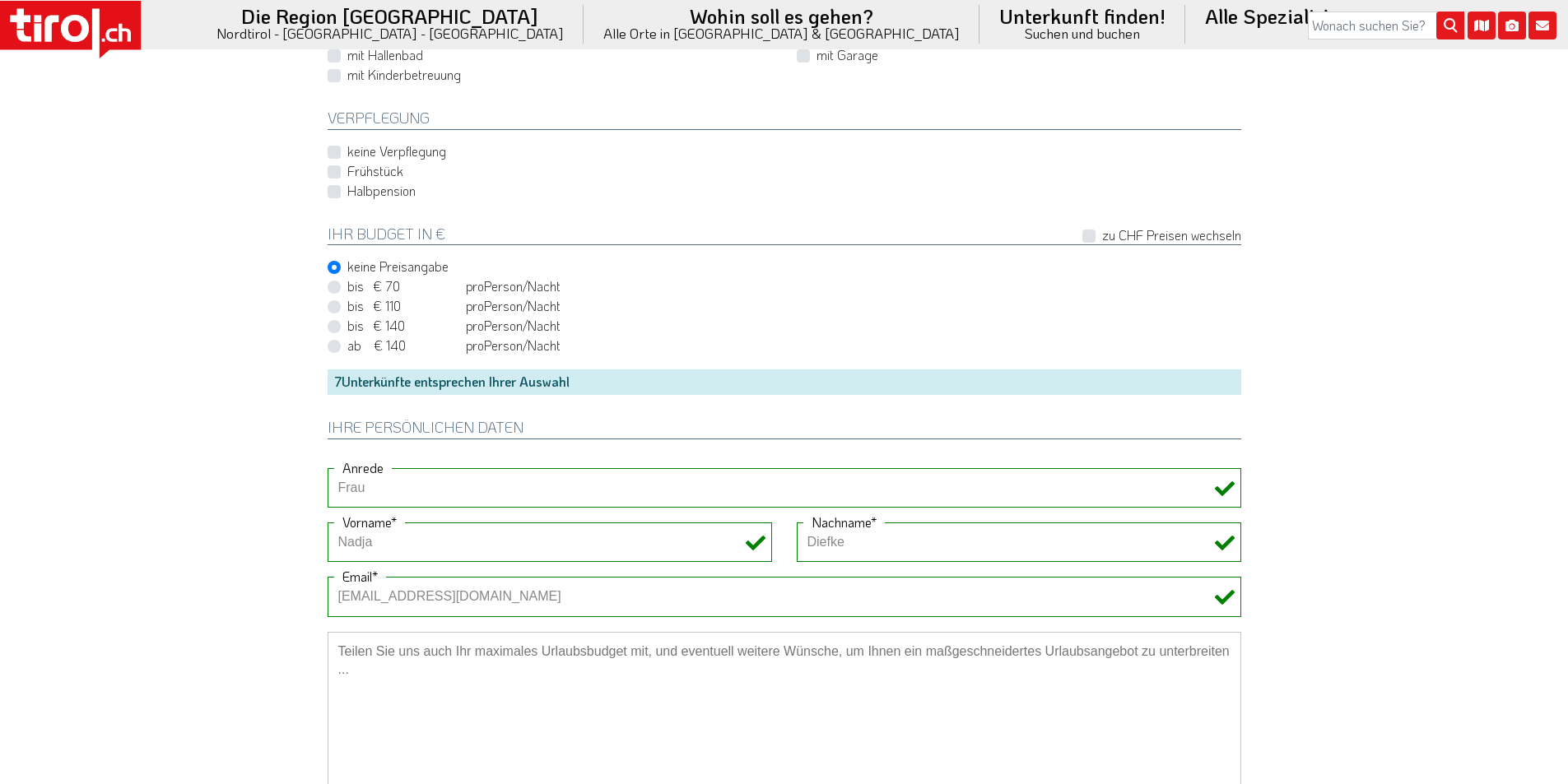
click at [348, 190] on label "Halbpension" at bounding box center [382, 190] width 68 height 18
click at [332, 190] on input "Halbpension" at bounding box center [787, 190] width 914 height 11
checkbox input "true"
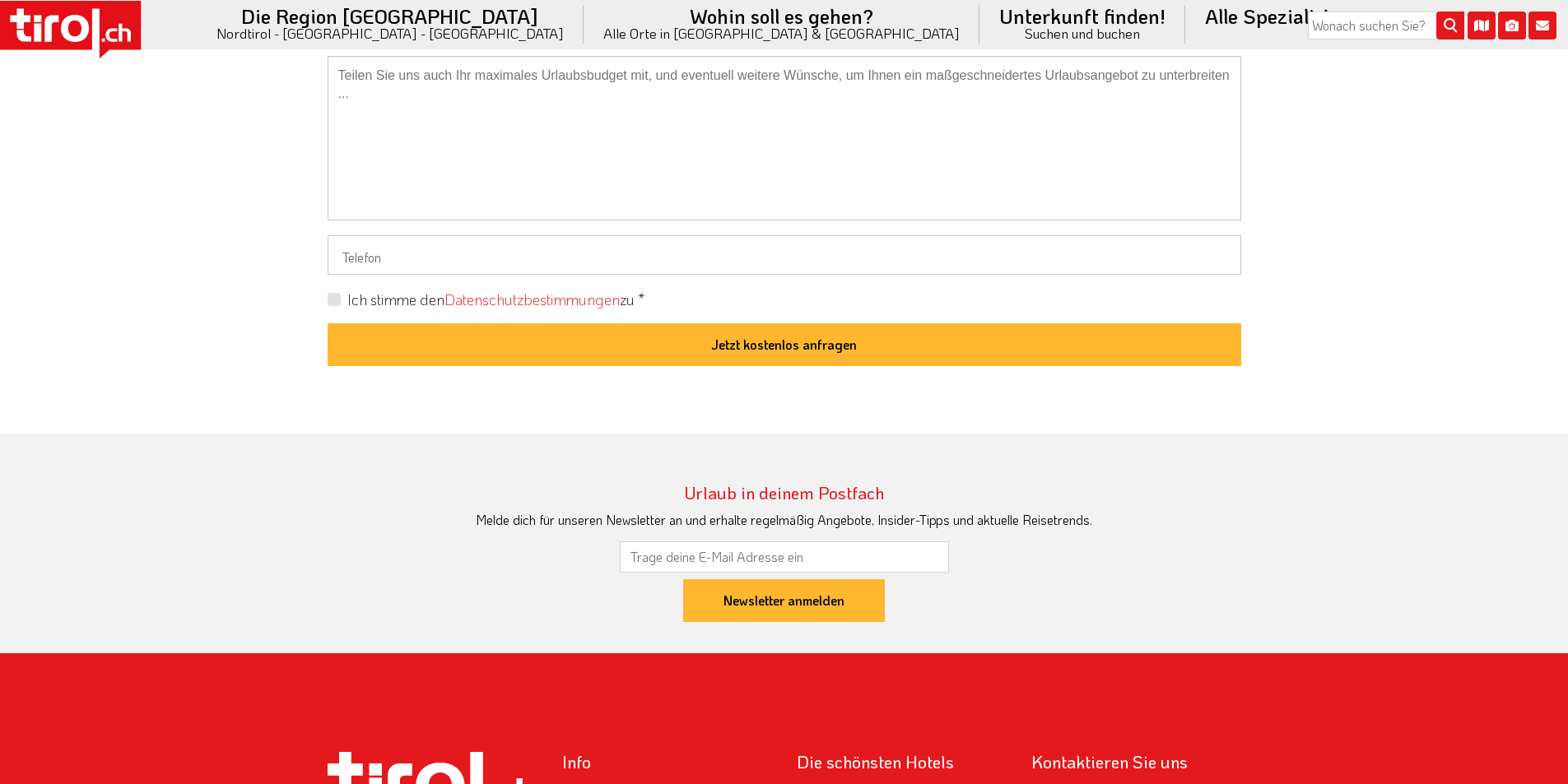
click at [348, 299] on label "Ich stimme den Datenschutzbestimmungen zu *" at bounding box center [496, 300] width 297 height 20
click at [331, 299] on input "Ich stimme den Datenschutzbestimmungen zu *" at bounding box center [787, 299] width 914 height 11
checkbox input "true"
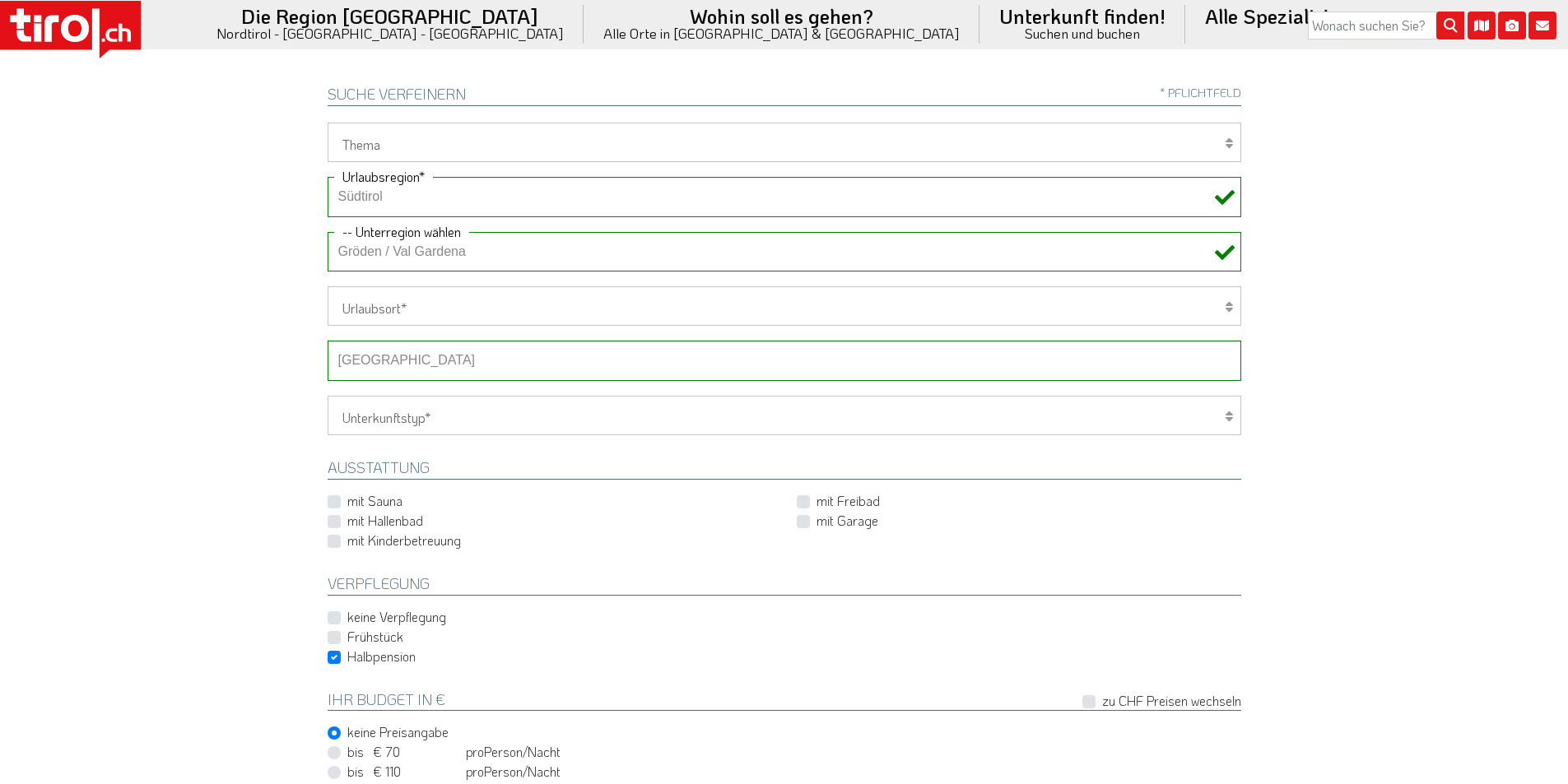
scroll to position [494, 0]
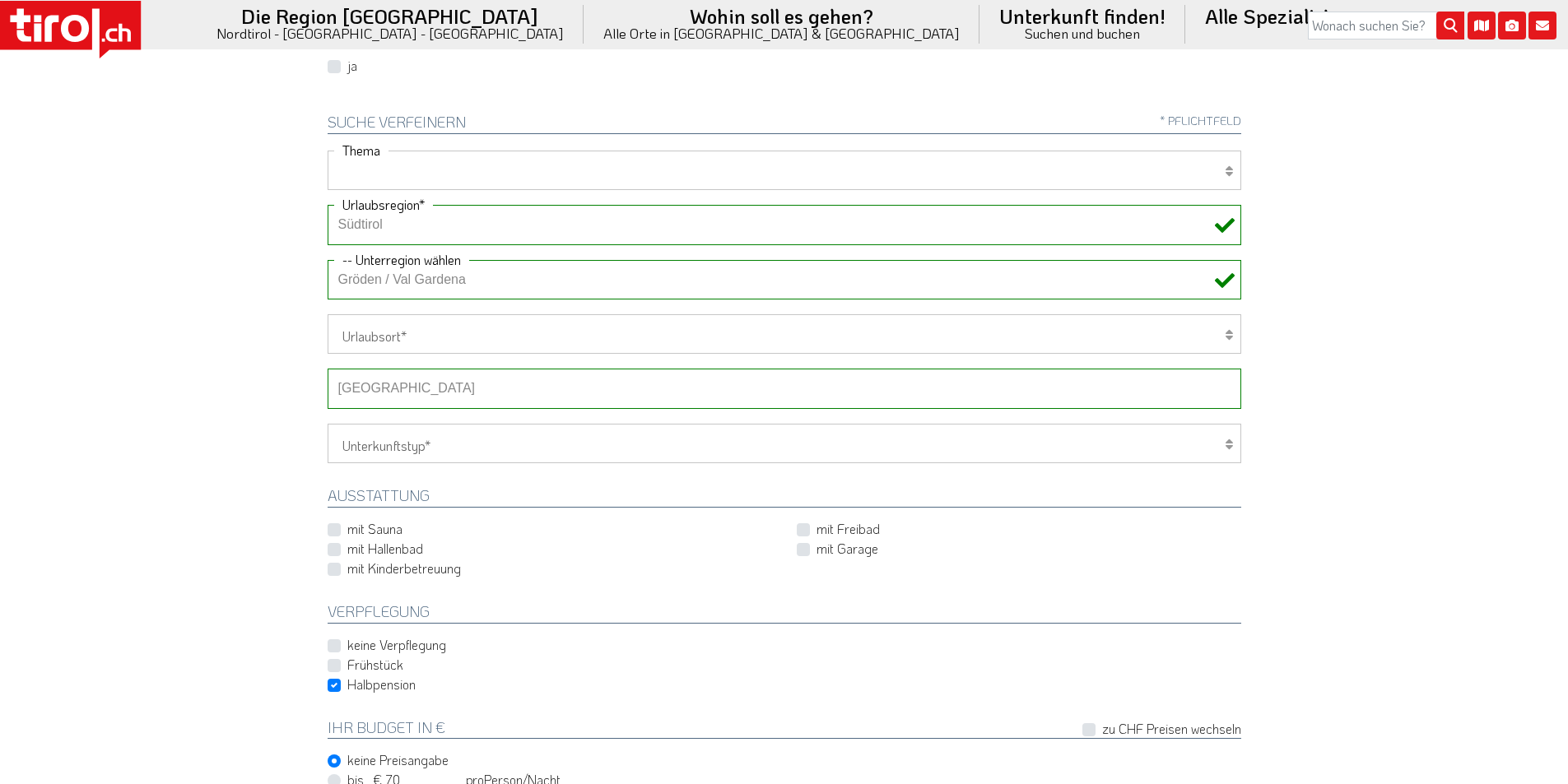
click at [374, 166] on select "Wellness Mountainbiken/Radfahren Familie Wandern Sport Skifahren Motorrad Golf" at bounding box center [784, 170] width 914 height 39
select select "7399"
click at [328, 150] on select "Wellness Mountainbiken/Radfahren Familie Wandern Sport Skifahren Motorrad Golf" at bounding box center [784, 170] width 914 height 39
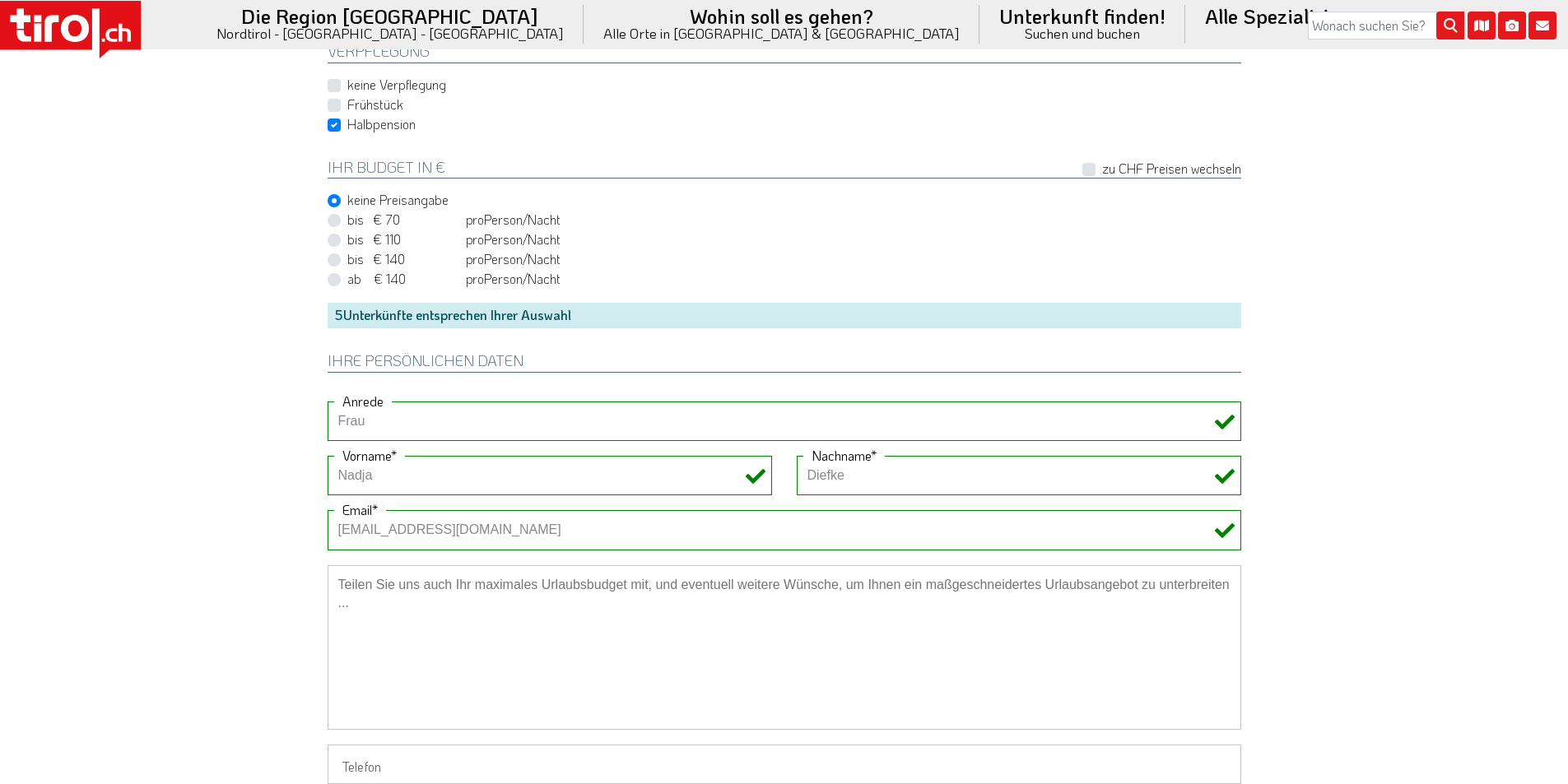
scroll to position [1234, 0]
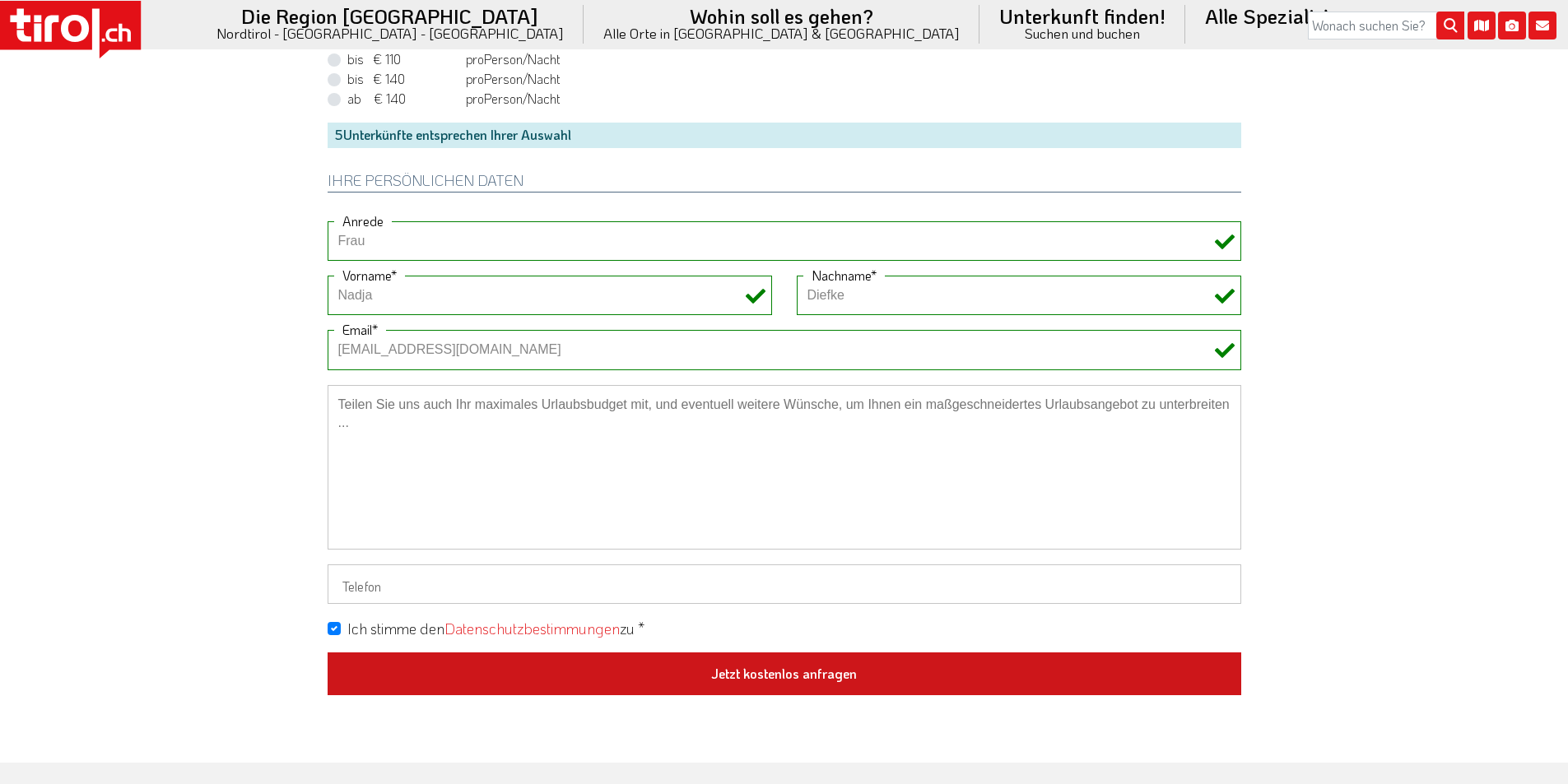
click at [855, 672] on button "Jetzt kostenlos anfragen" at bounding box center [784, 674] width 914 height 42
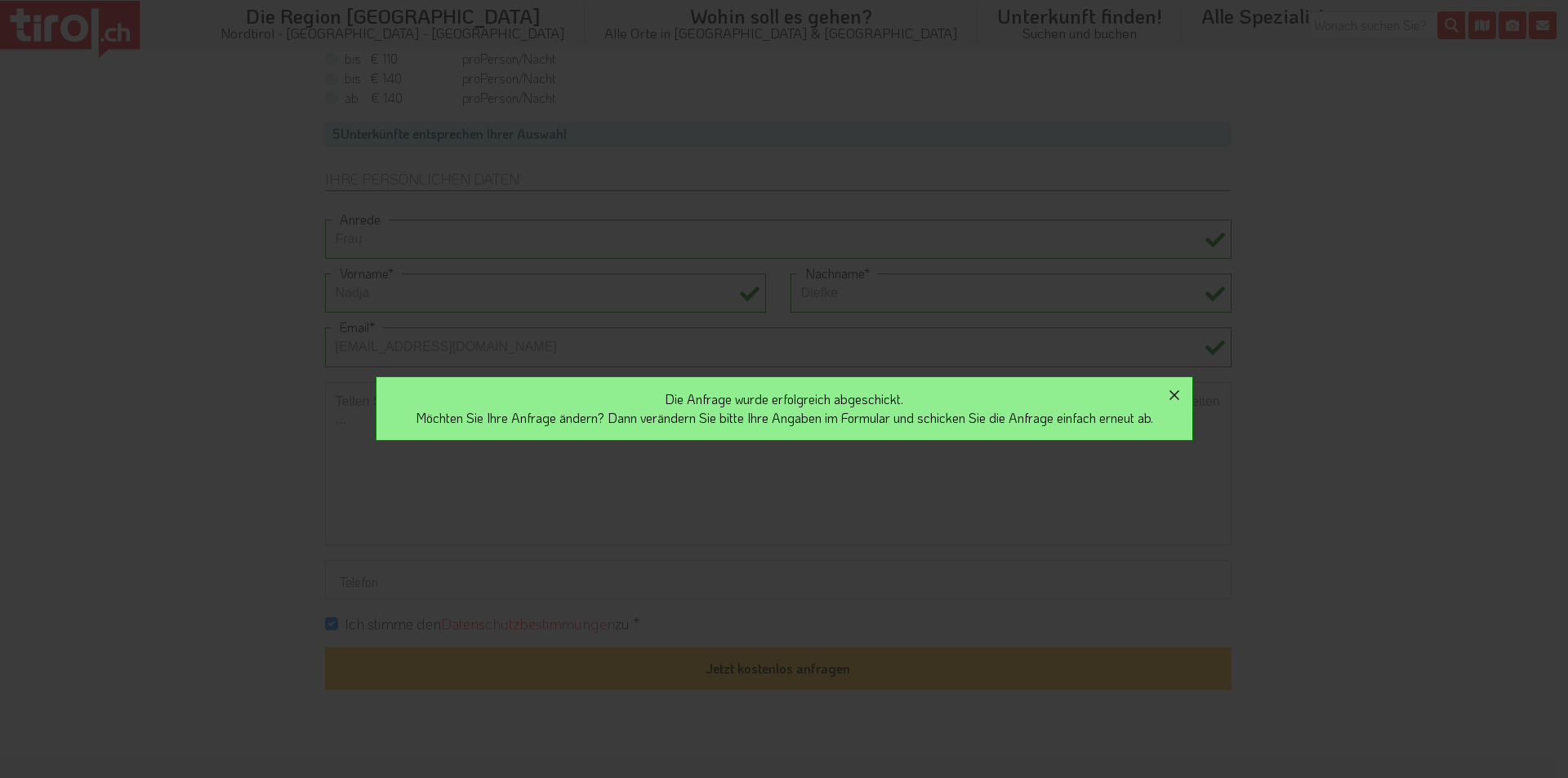
click at [1184, 389] on icon "button" at bounding box center [1173, 394] width 19 height 19
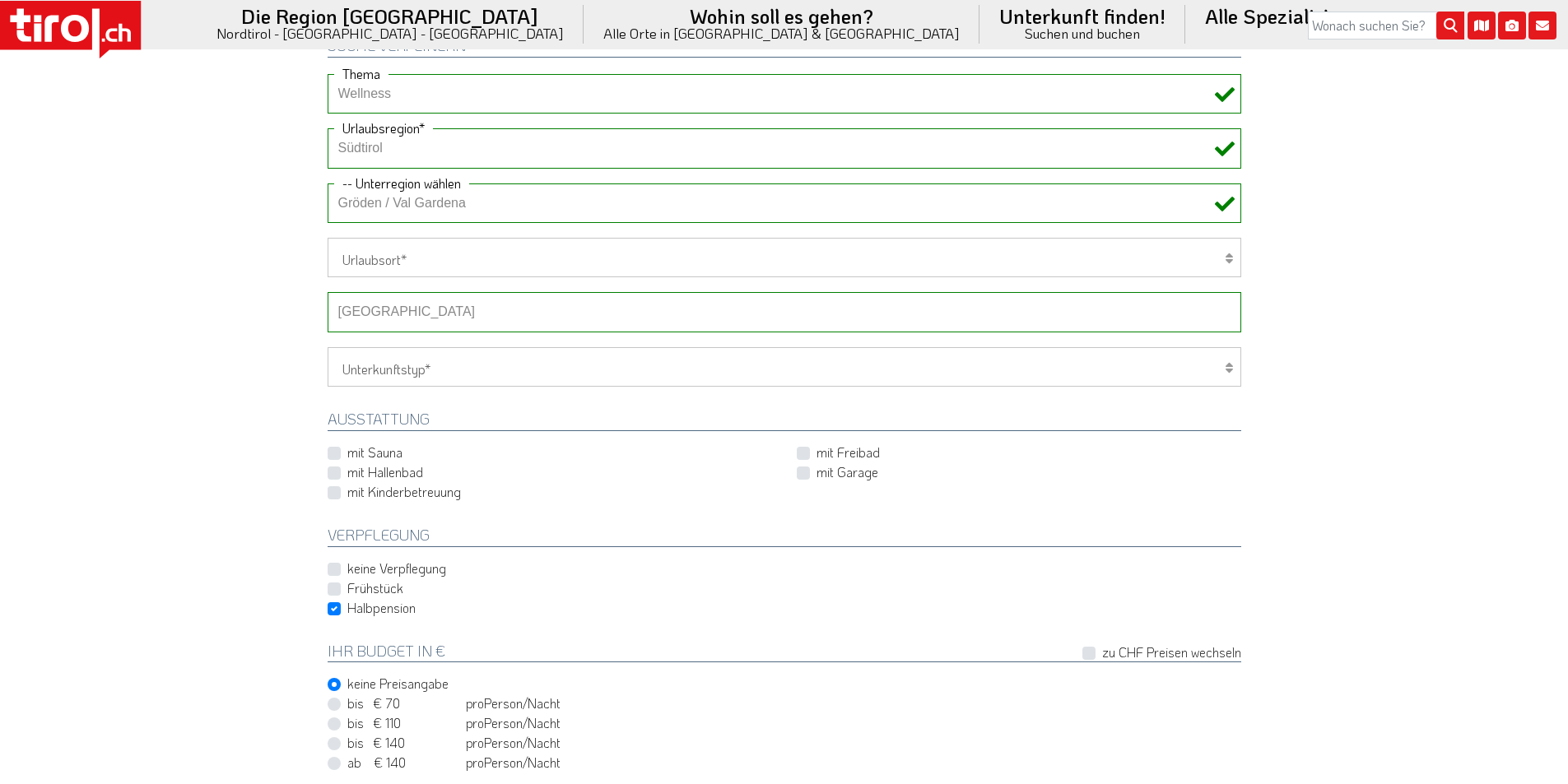
scroll to position [329, 0]
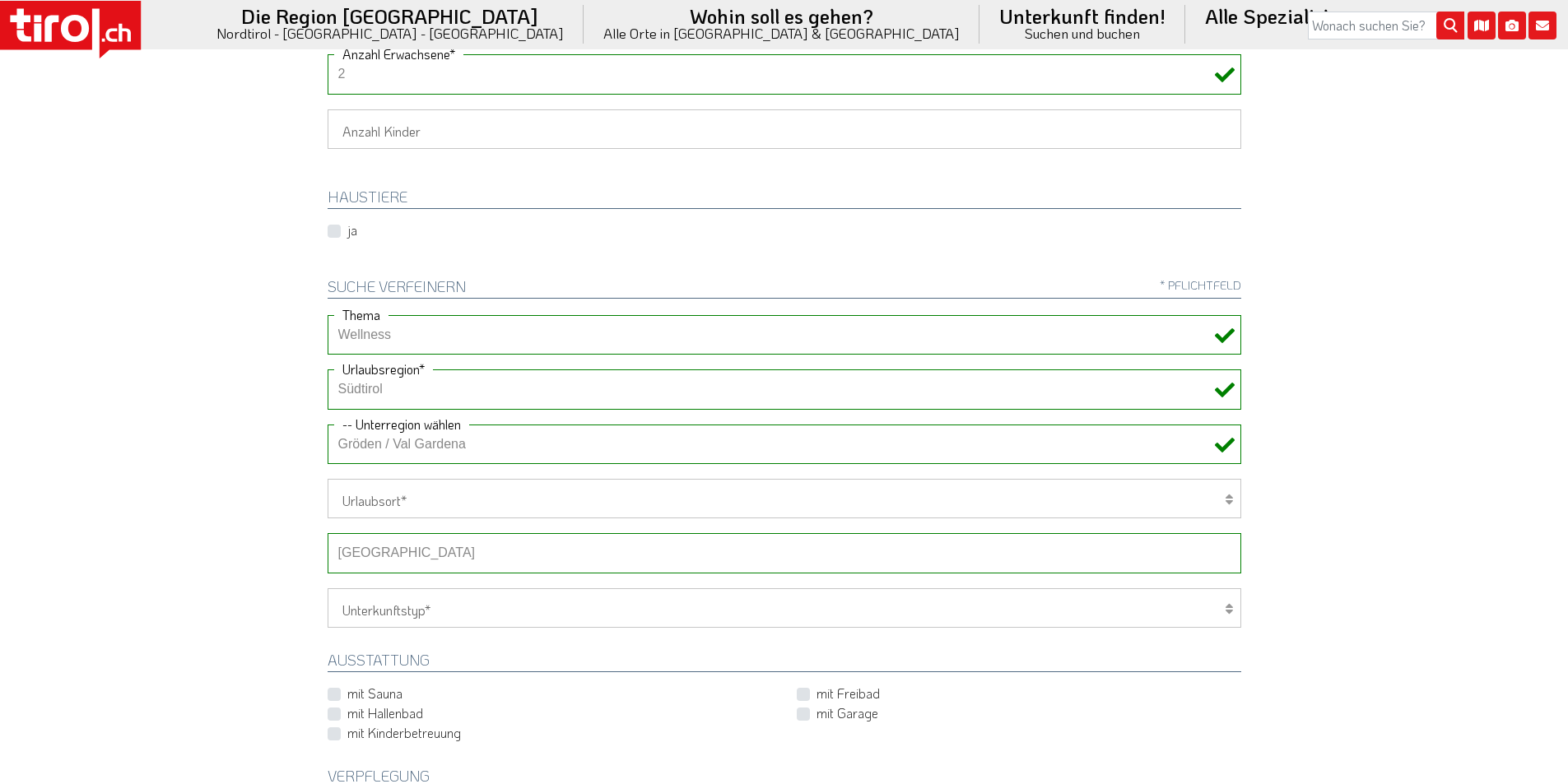
click at [461, 560] on select "-- Betrieb wählen ABINEA Dolomiti Romantic SPA Hotel [GEOGRAPHIC_DATA] - Oetz A…" at bounding box center [784, 553] width 914 height 39
select select "7826"
click at [328, 533] on select "-- Betrieb wählen ABINEA Dolomiti Romantic SPA Hotel [GEOGRAPHIC_DATA] - Oetz A…" at bounding box center [784, 553] width 914 height 39
click at [194, 423] on body ".st0{fill:#FFFFFF}.st1{fill:#E31017} Die Region [GEOGRAPHIC_DATA] [GEOGRAPHIC_D…" at bounding box center [784, 63] width 1568 height 784
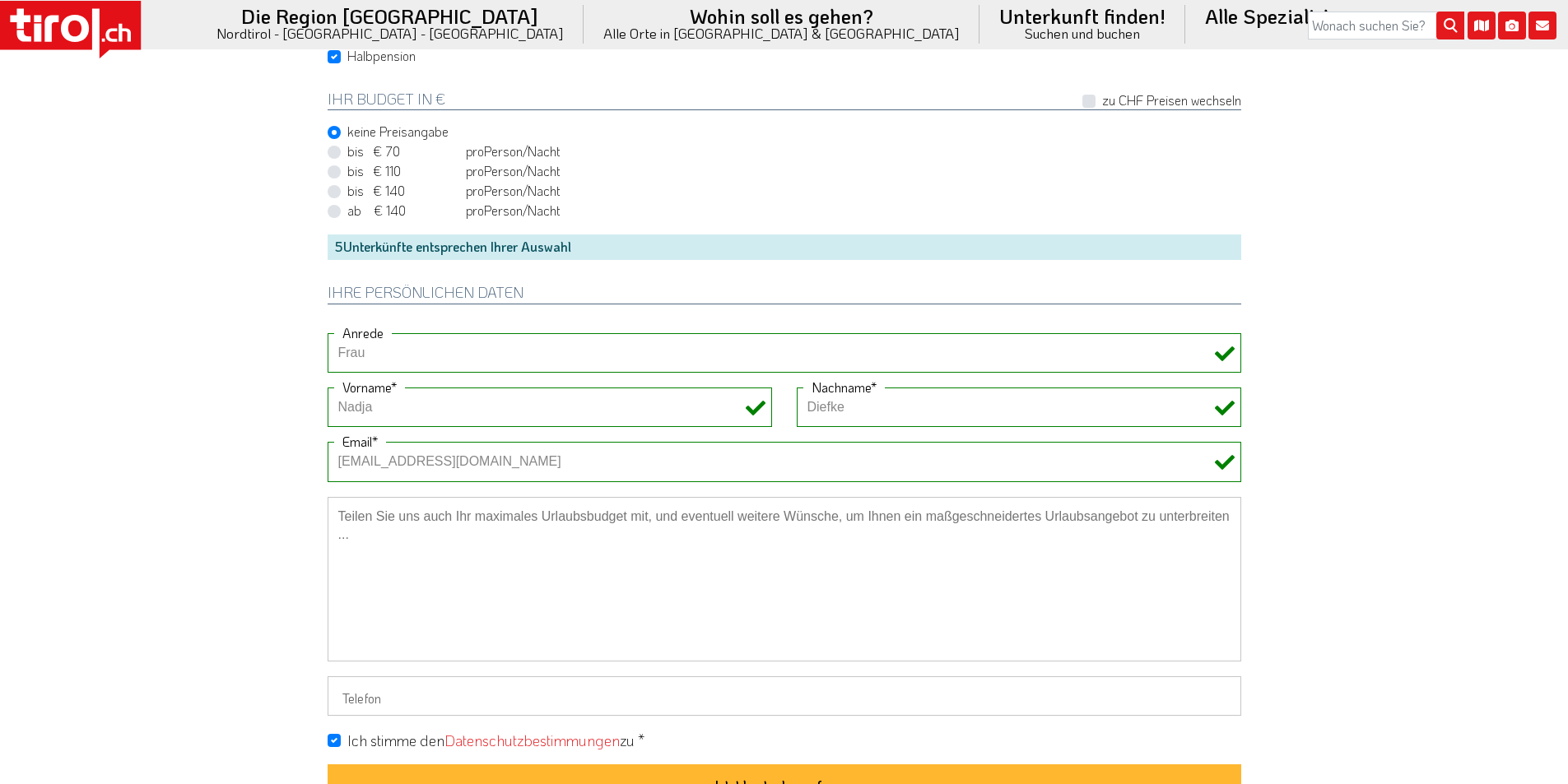
scroll to position [1317, 0]
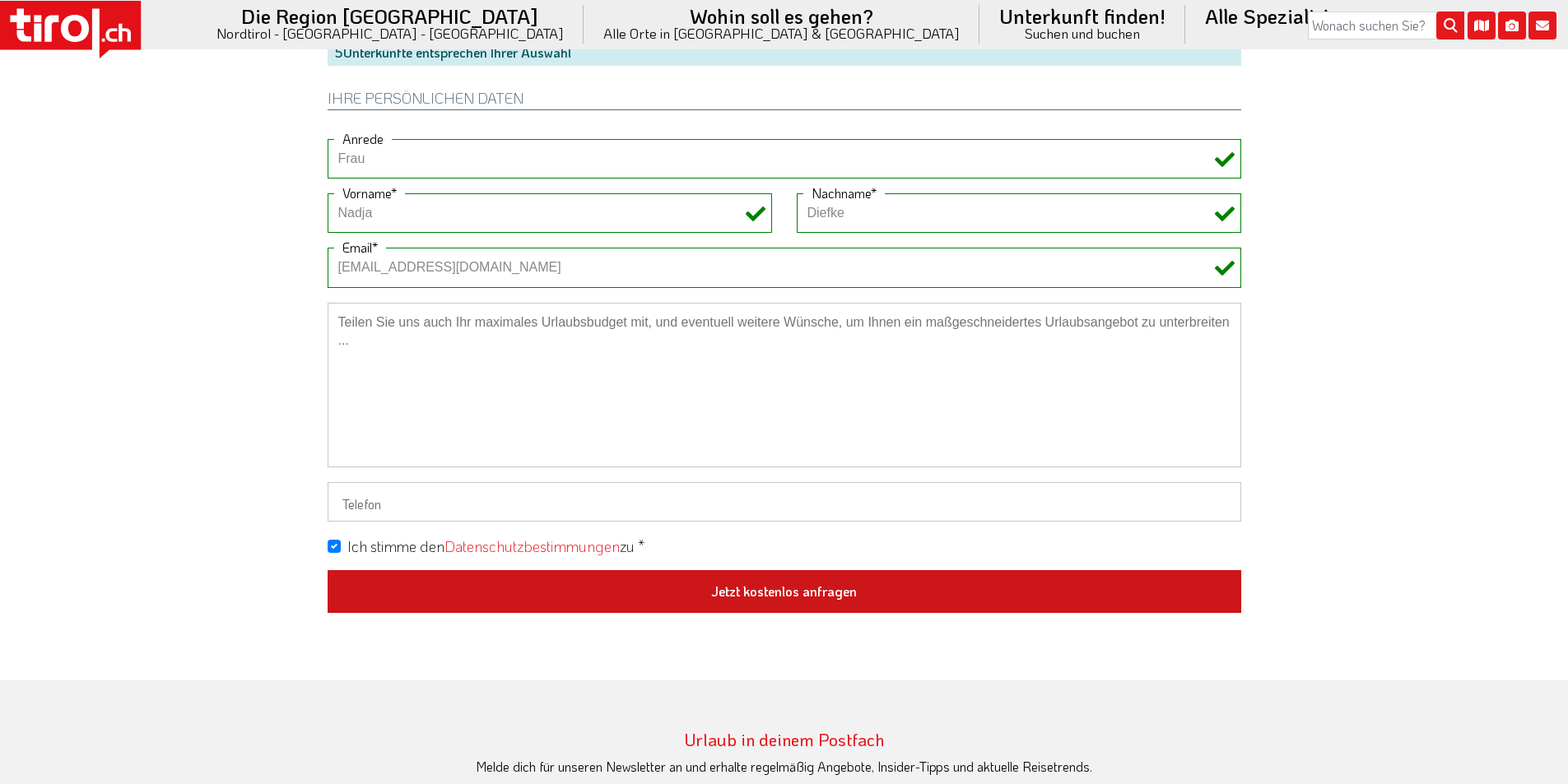
click at [744, 590] on button "Jetzt kostenlos anfragen" at bounding box center [784, 591] width 914 height 42
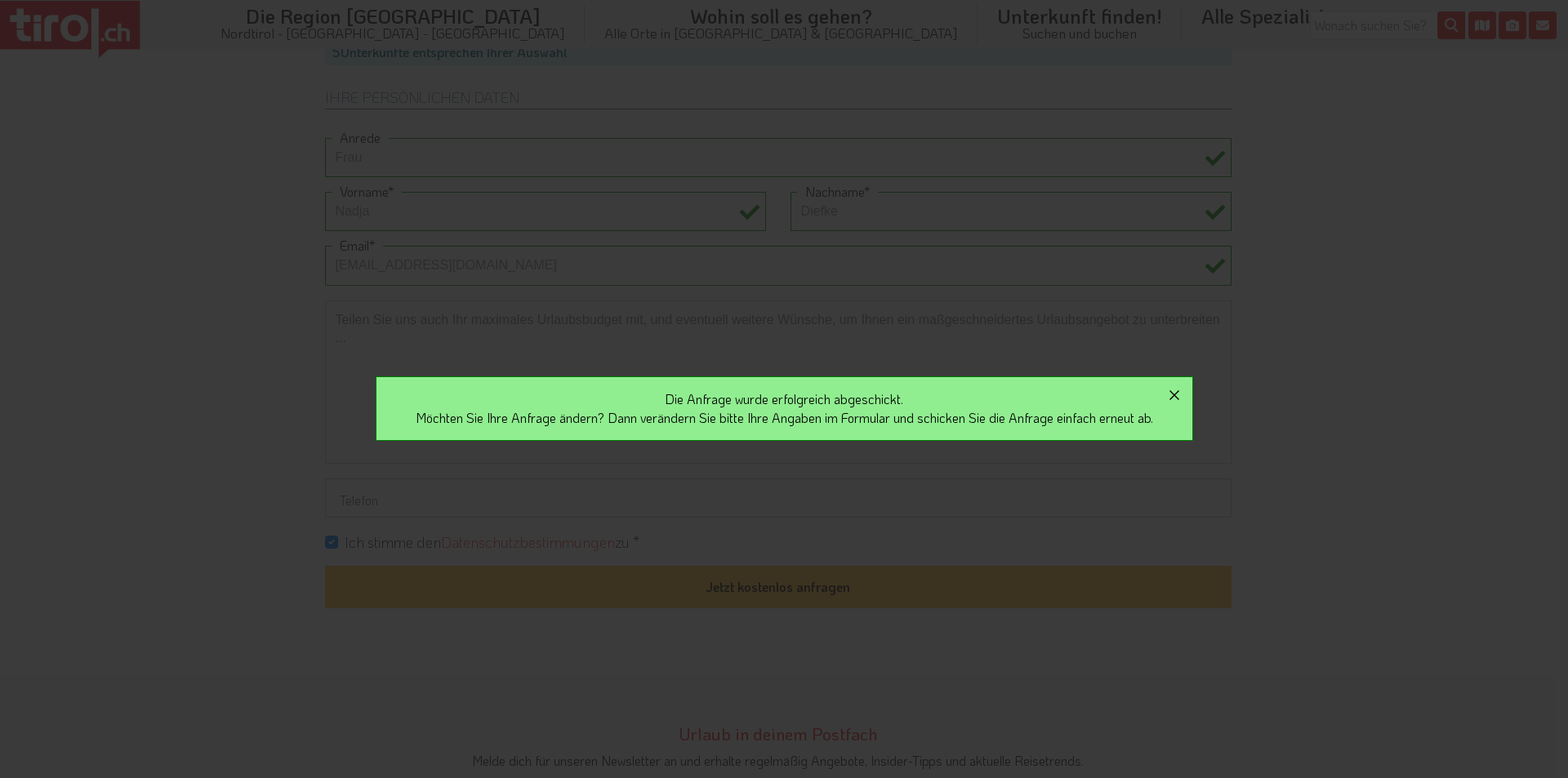
click at [1177, 391] on icon "button" at bounding box center [1173, 394] width 19 height 19
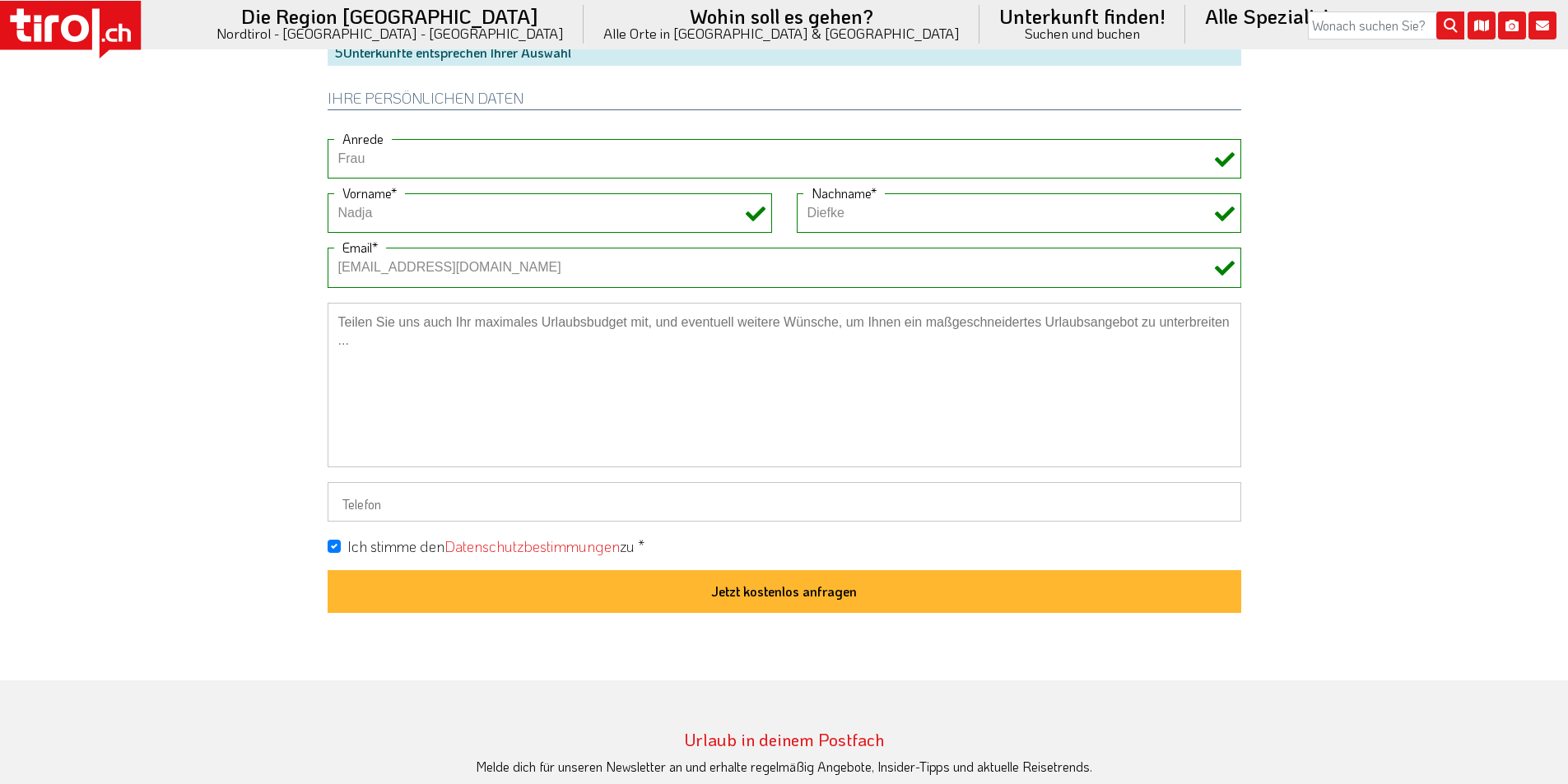
click at [88, 25] on icon at bounding box center [75, 28] width 28 height 27
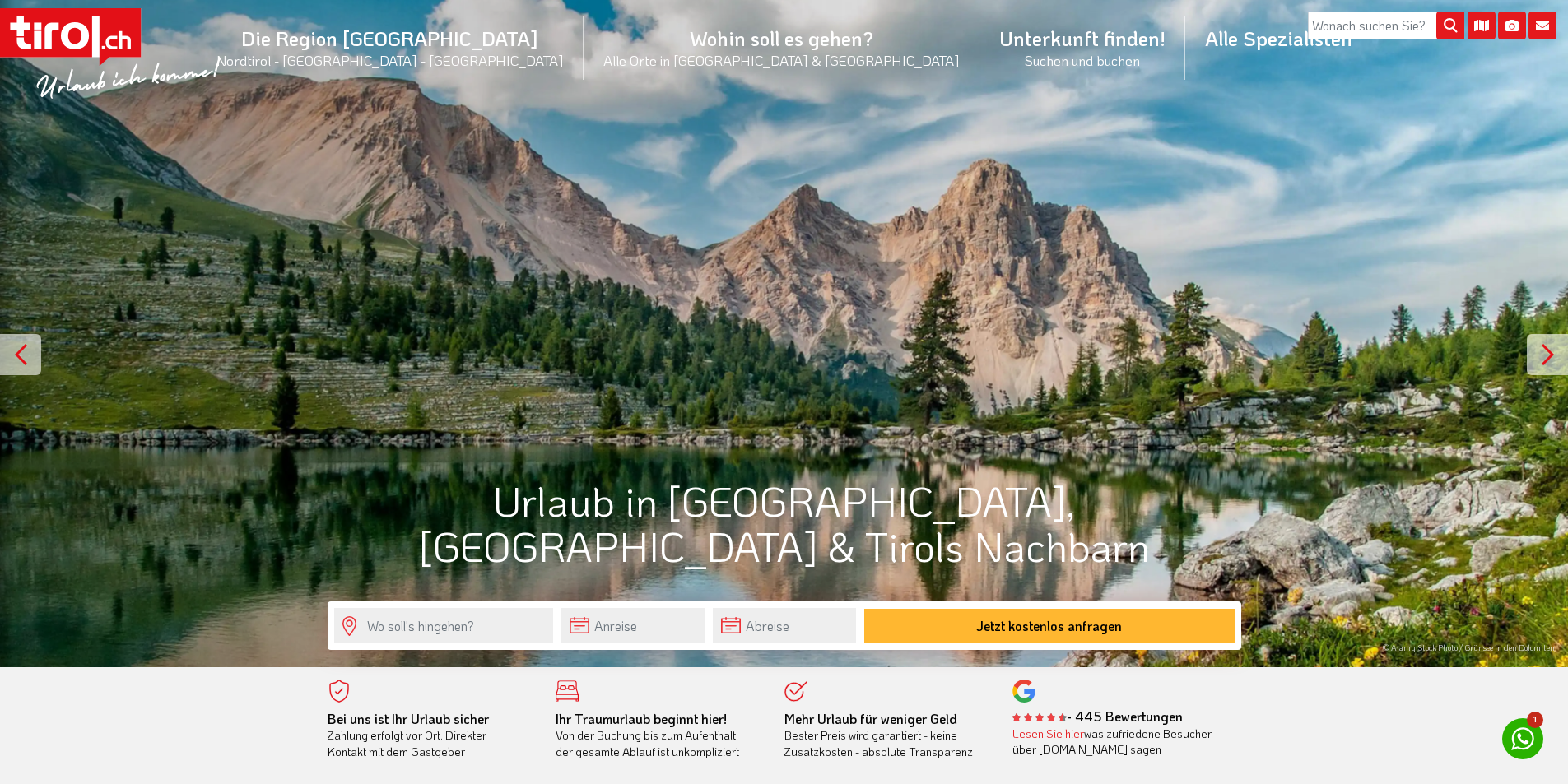
click at [106, 24] on icon at bounding box center [71, 37] width 141 height 58
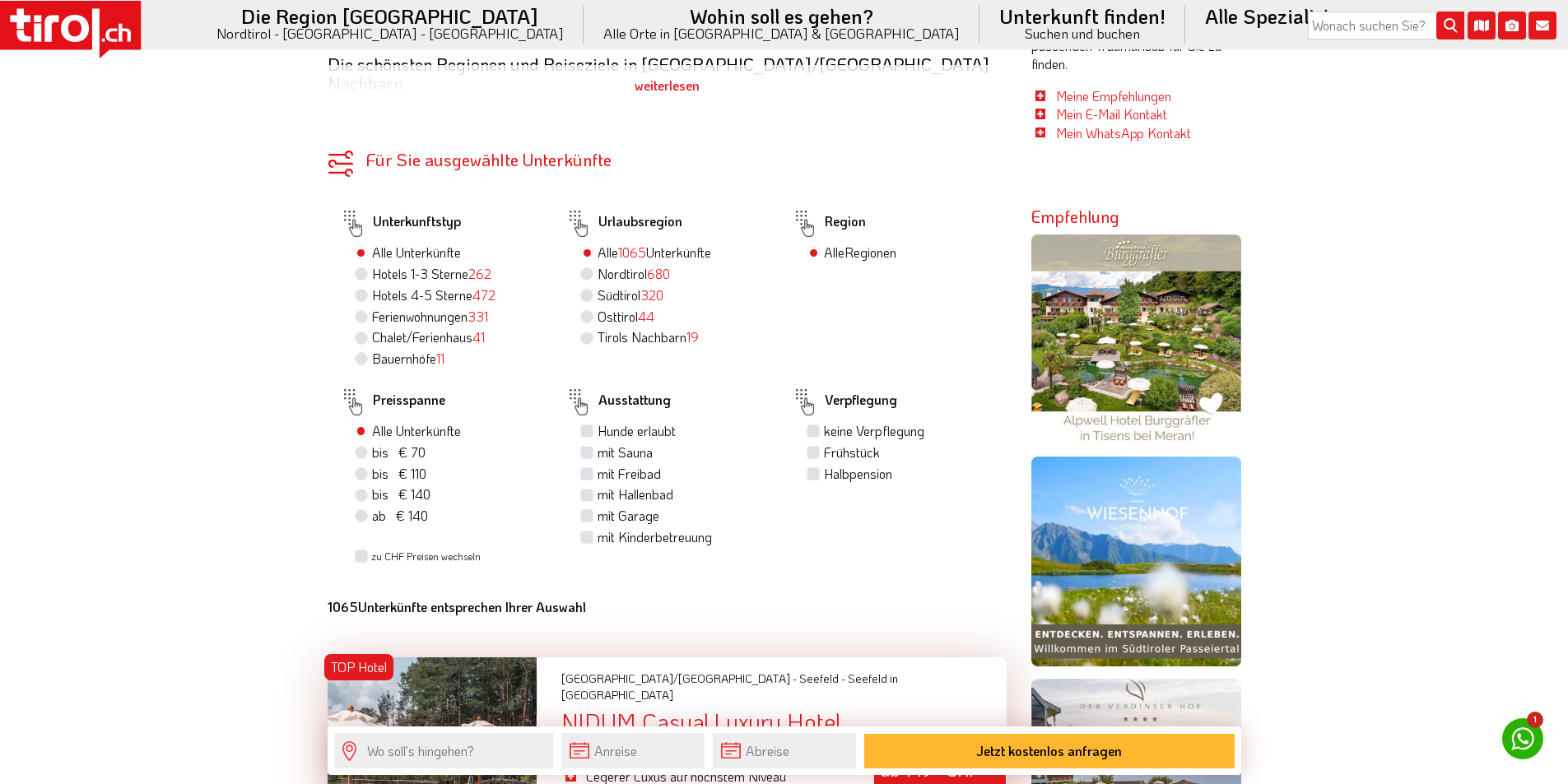
scroll to position [1177, 0]
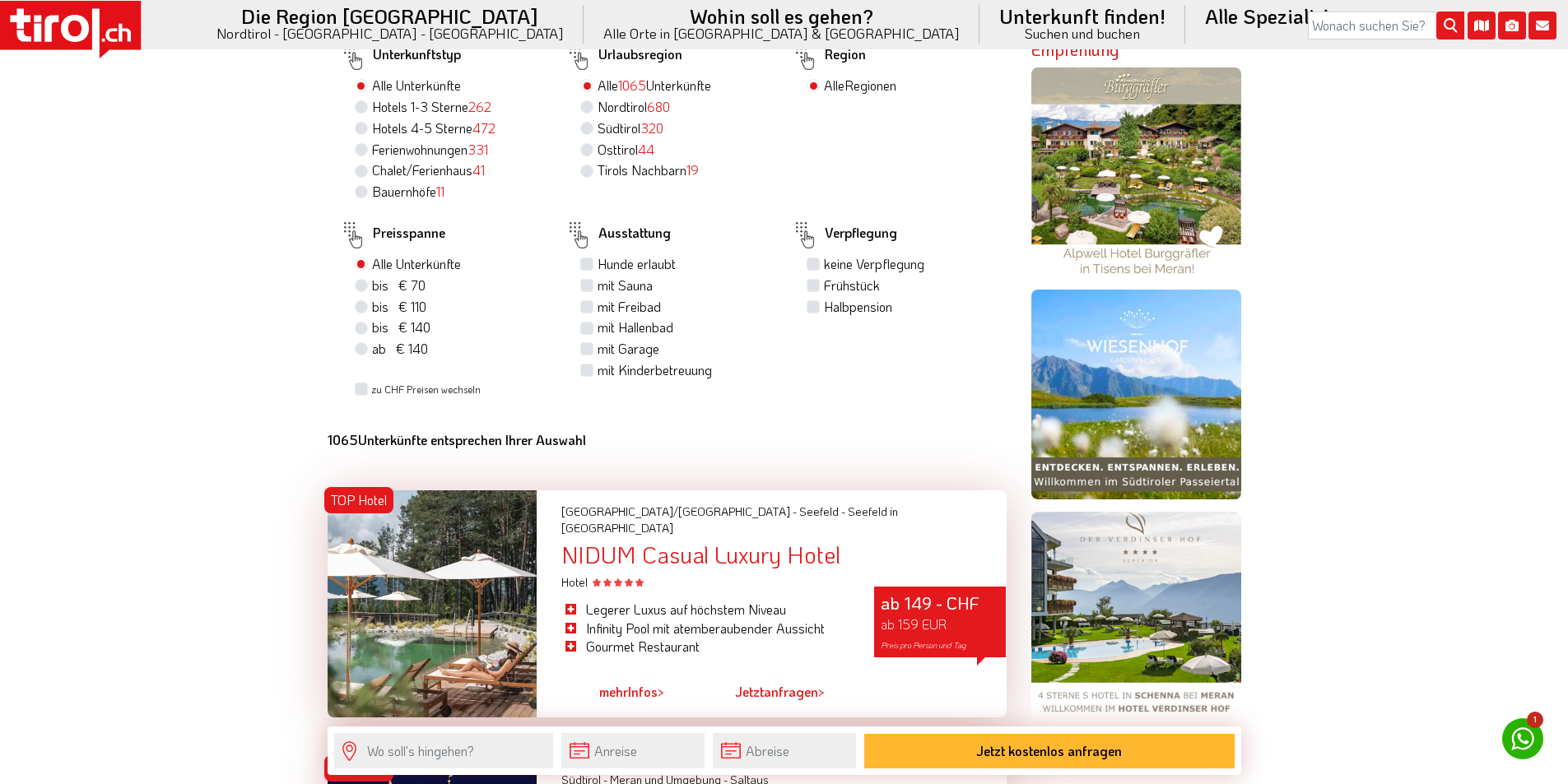
click at [597, 119] on label "Südtirol 320" at bounding box center [630, 127] width 65 height 18
click at [592, 122] on input "Südtirol 320" at bounding box center [589, 127] width 11 height 11
radio input "true"
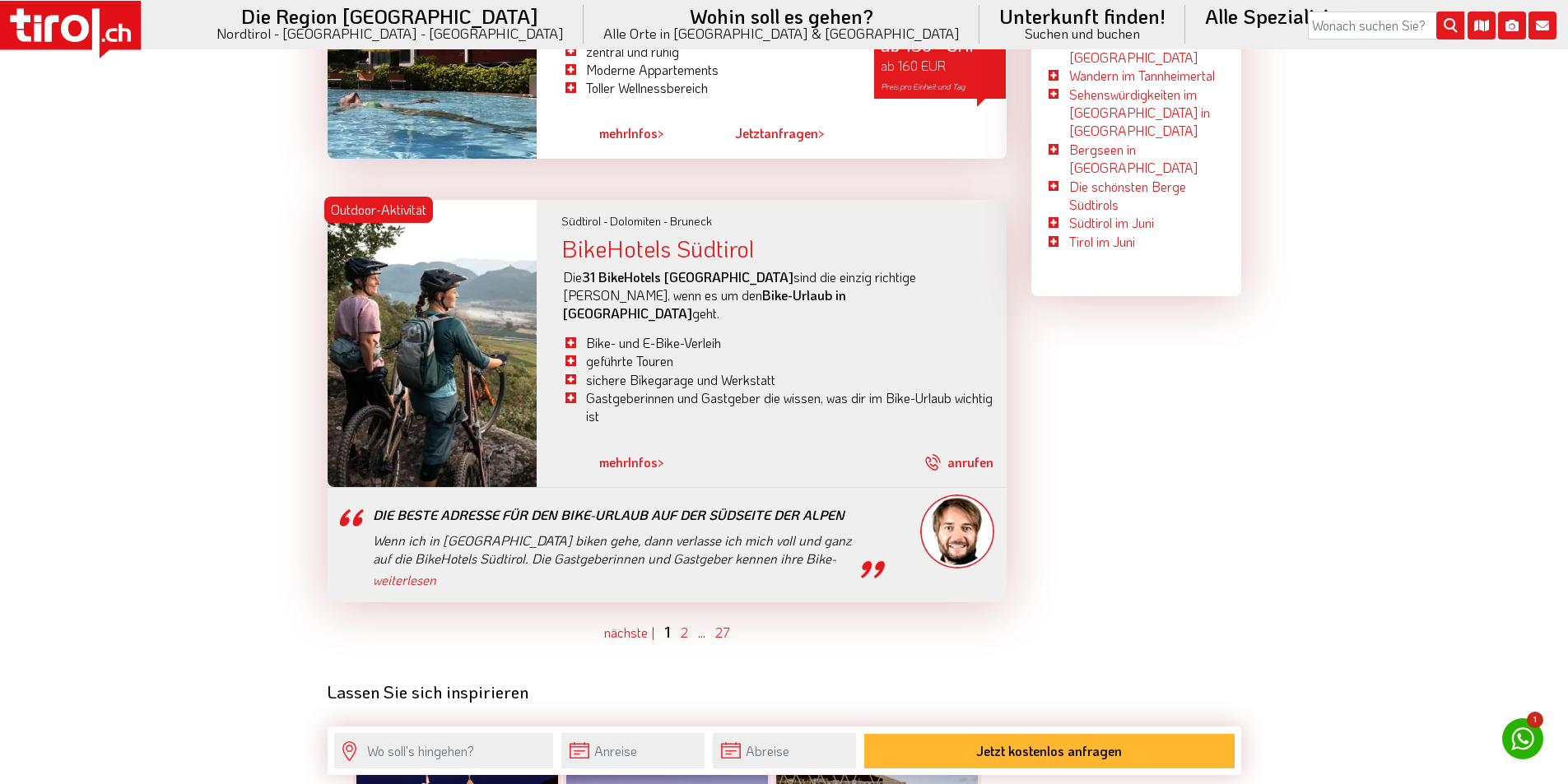
scroll to position [4880, 0]
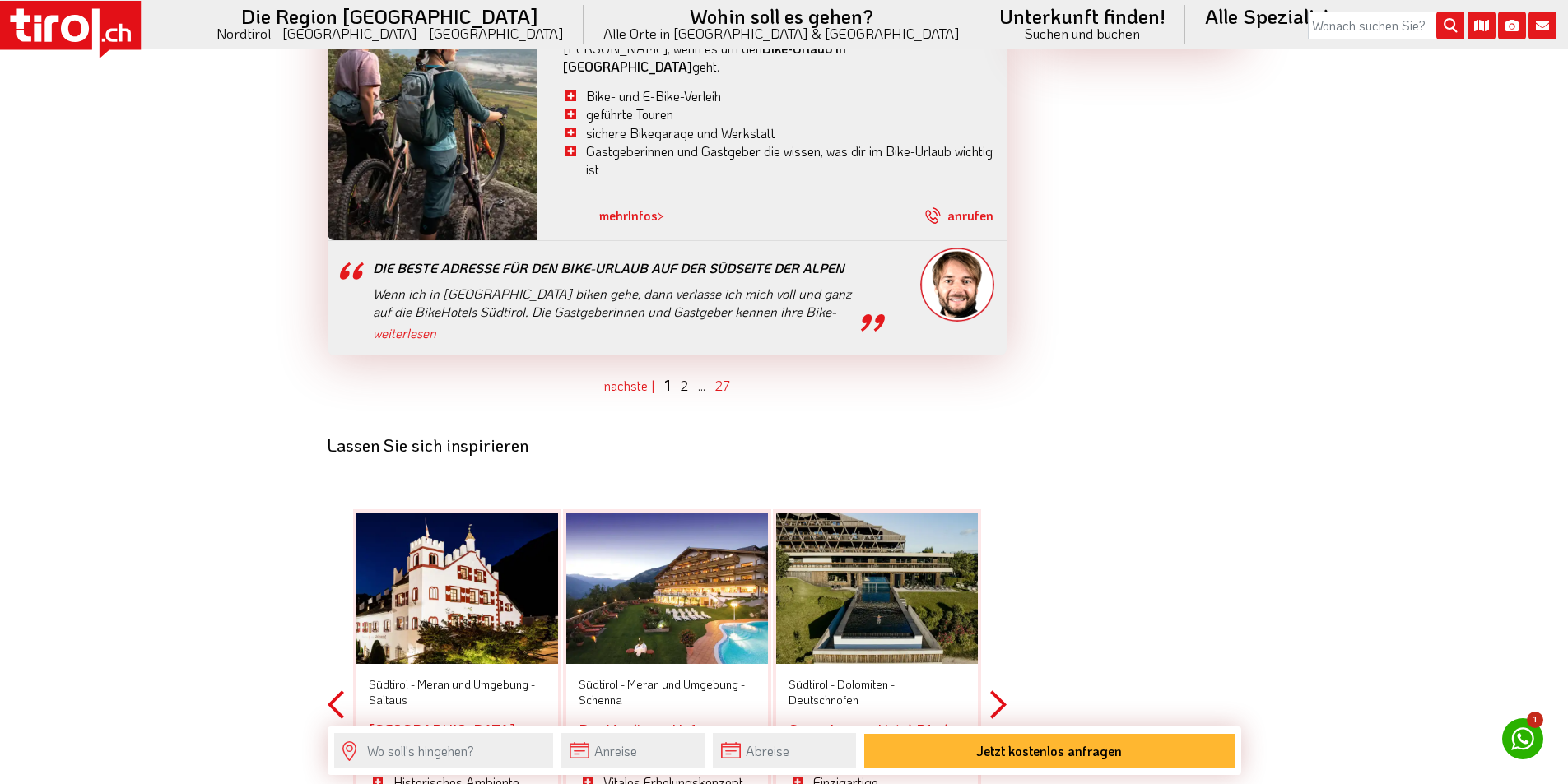
click at [682, 377] on link "2" at bounding box center [684, 386] width 8 height 17
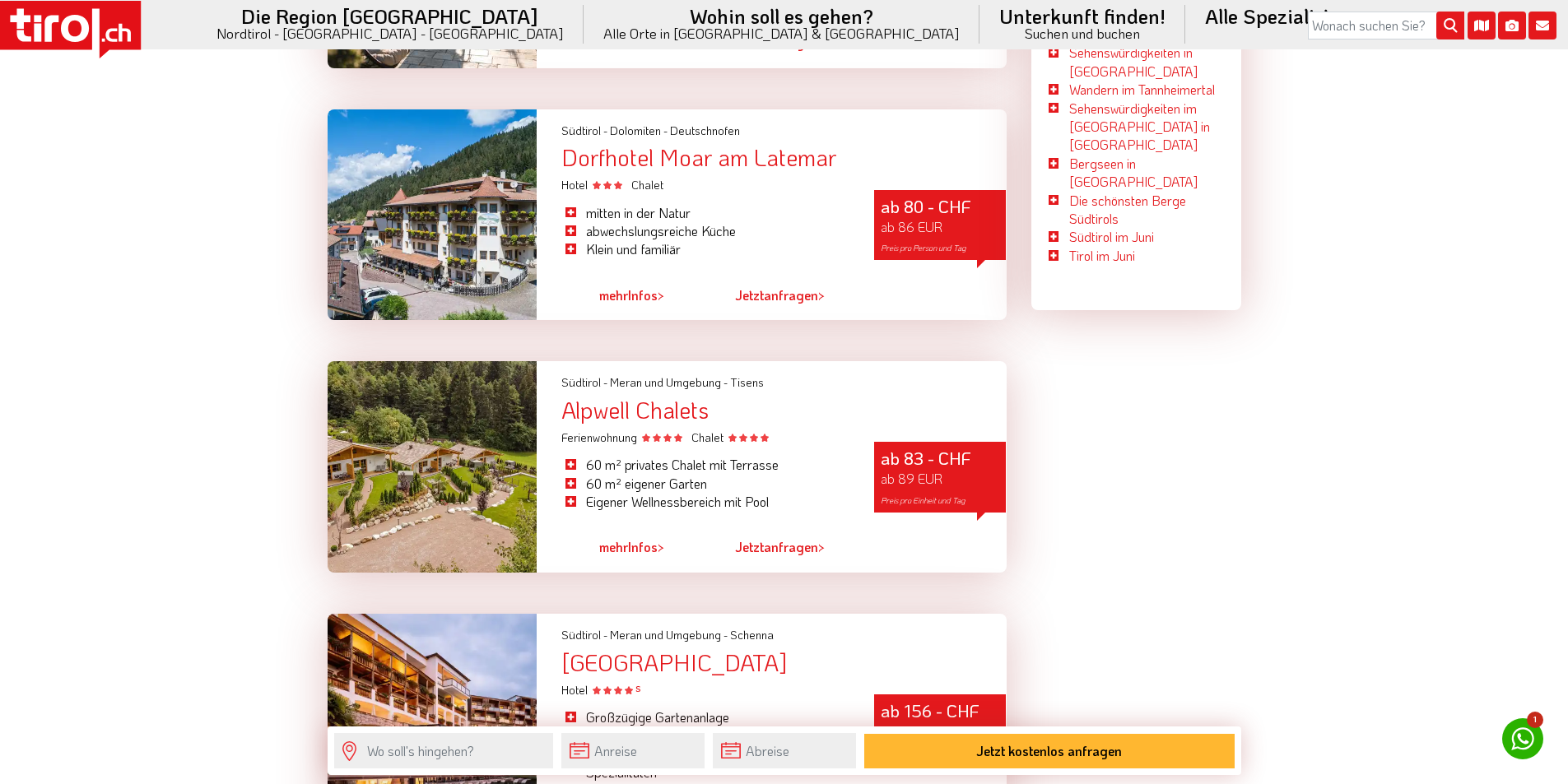
scroll to position [4887, 0]
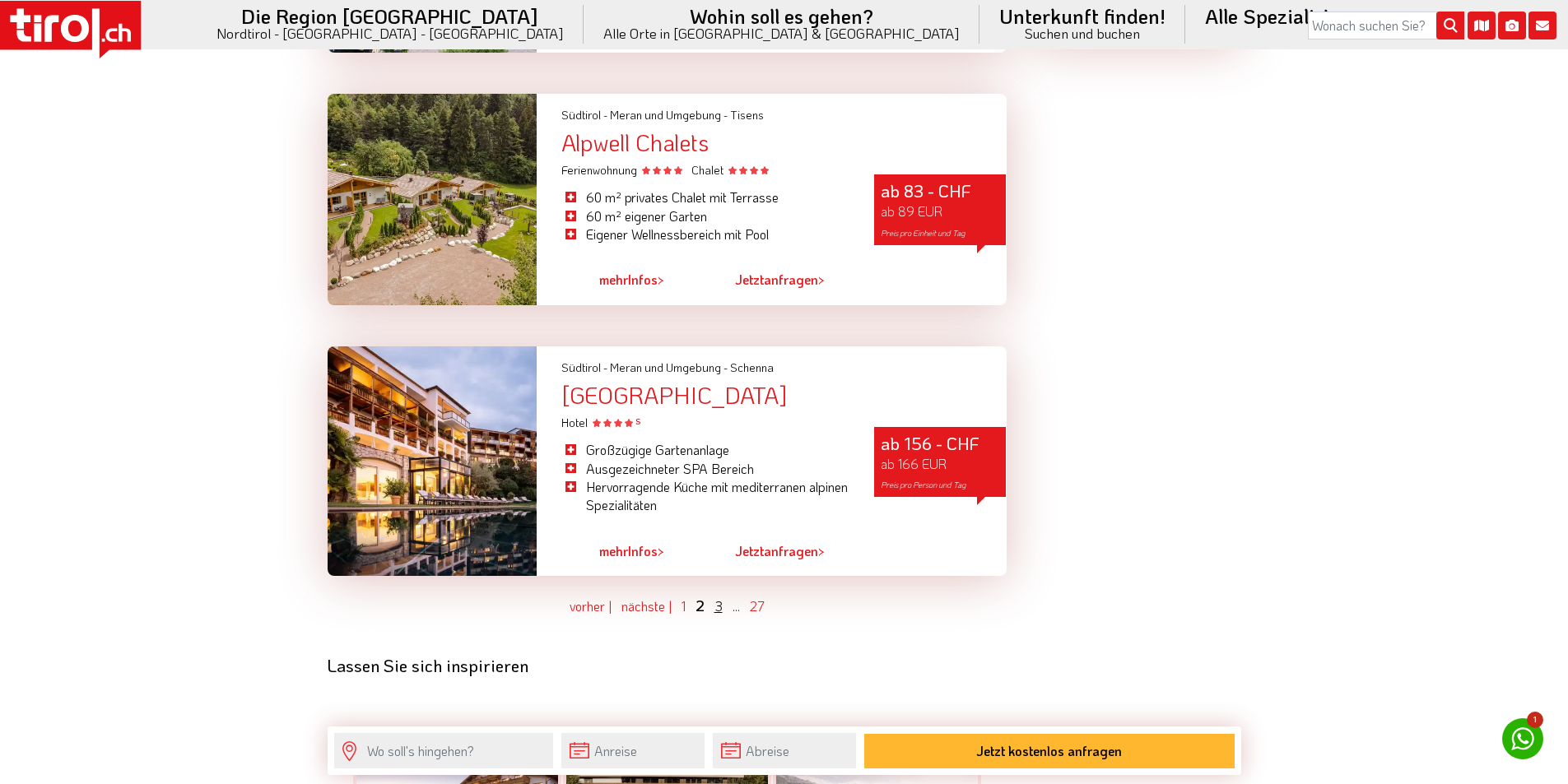
click at [716, 597] on link "3" at bounding box center [719, 606] width 8 height 17
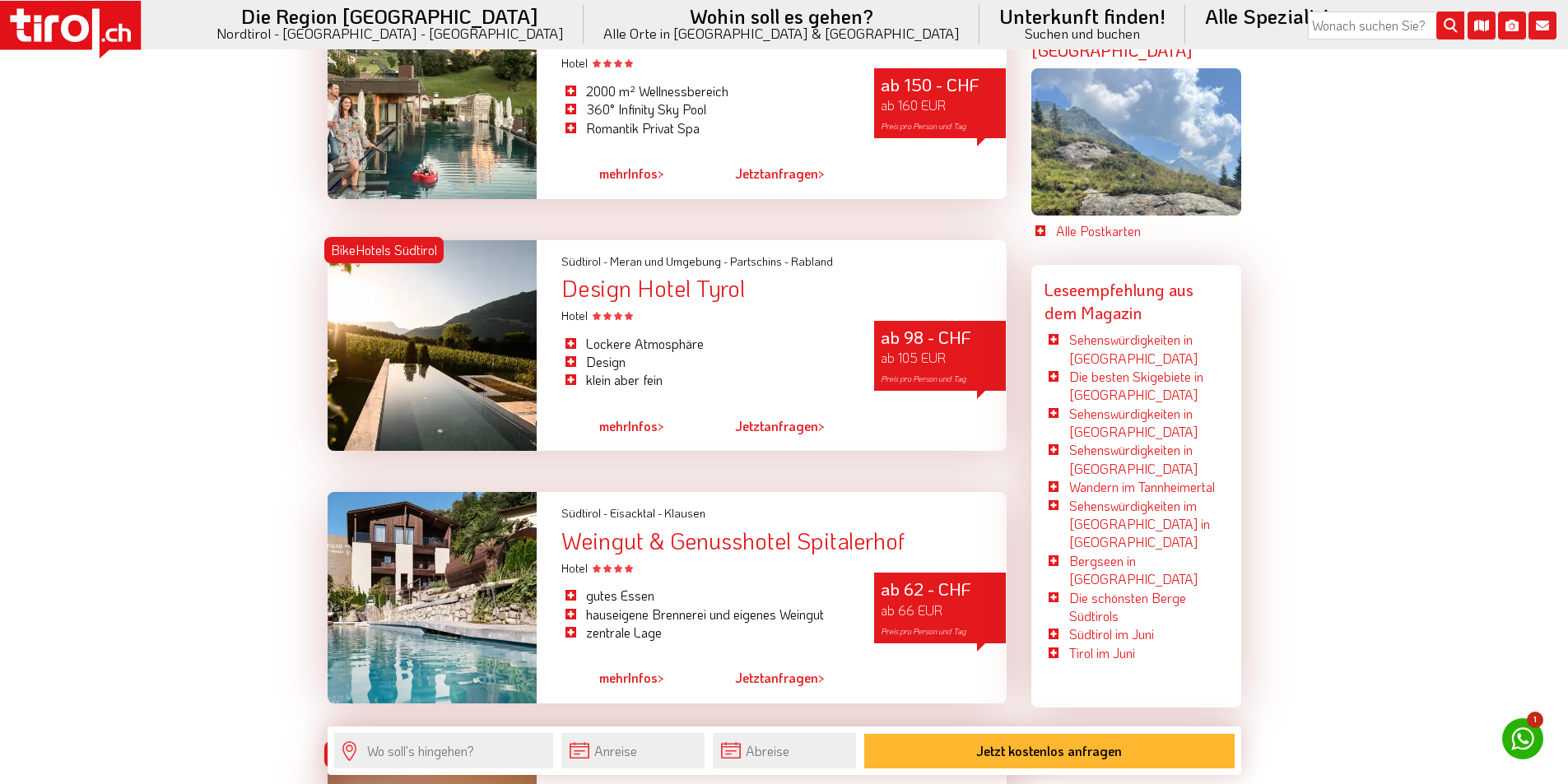
scroll to position [4557, 0]
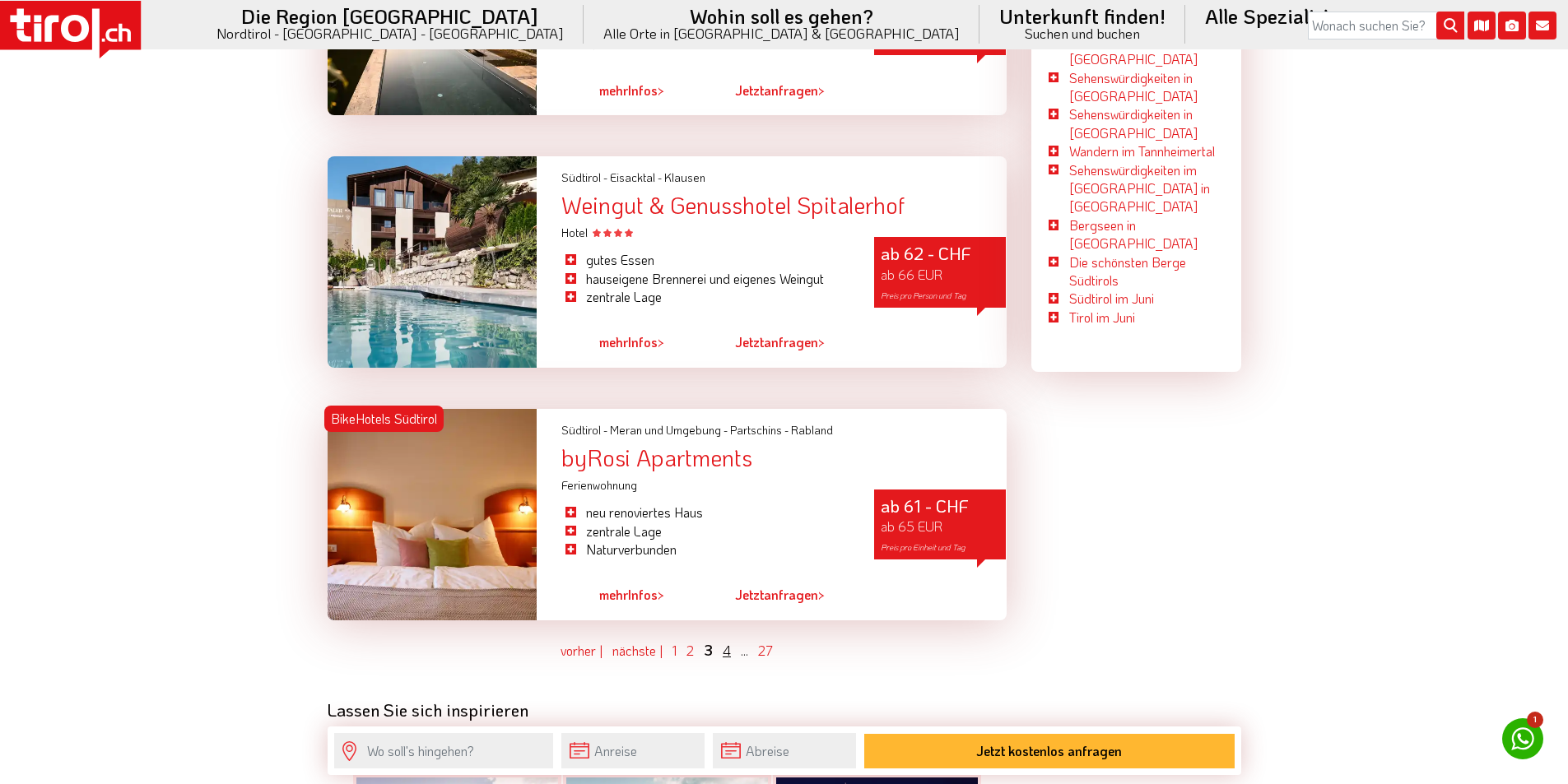
click at [725, 642] on link "4" at bounding box center [727, 651] width 8 height 17
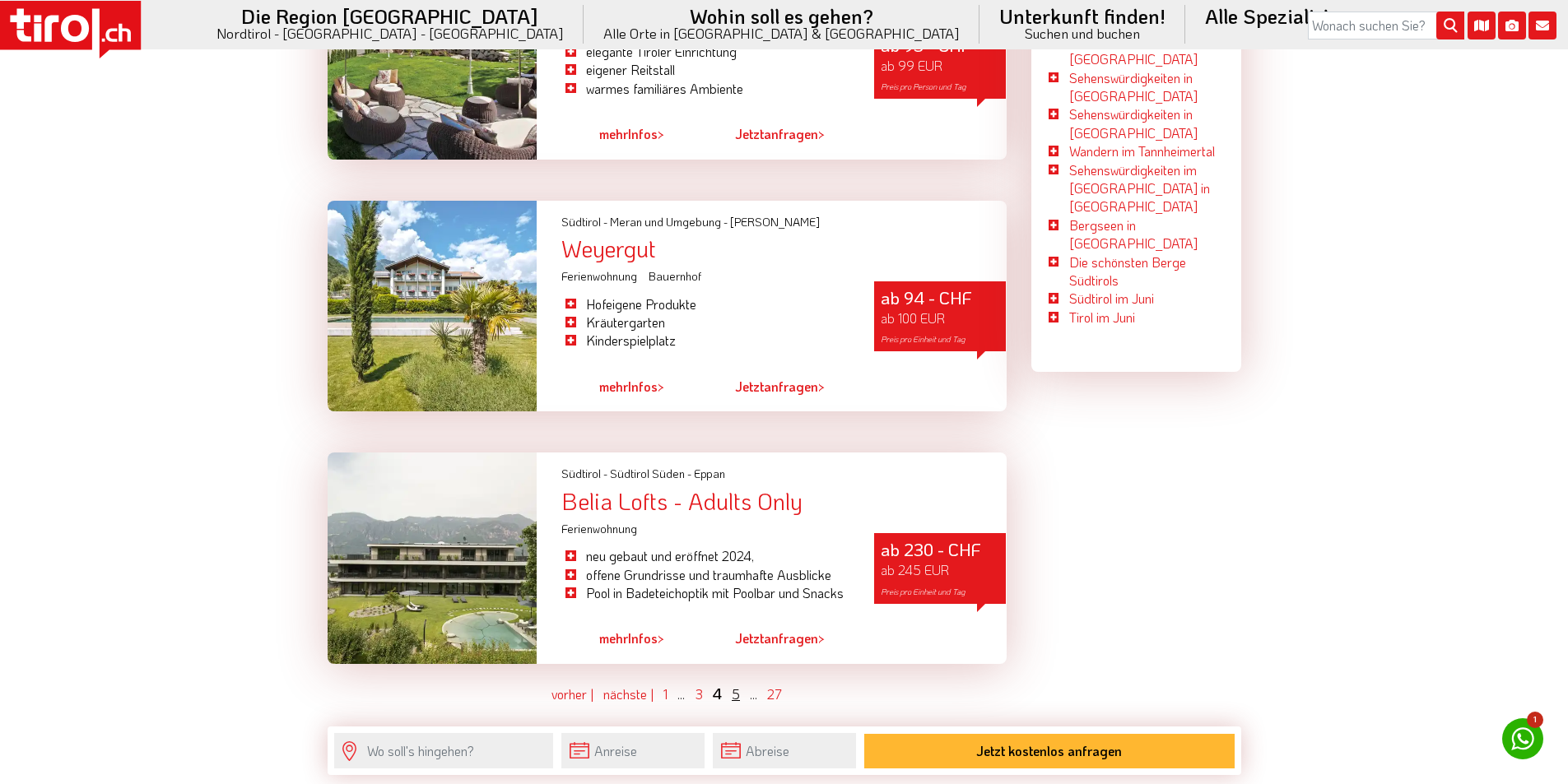
click at [736, 685] on link "5" at bounding box center [736, 694] width 8 height 17
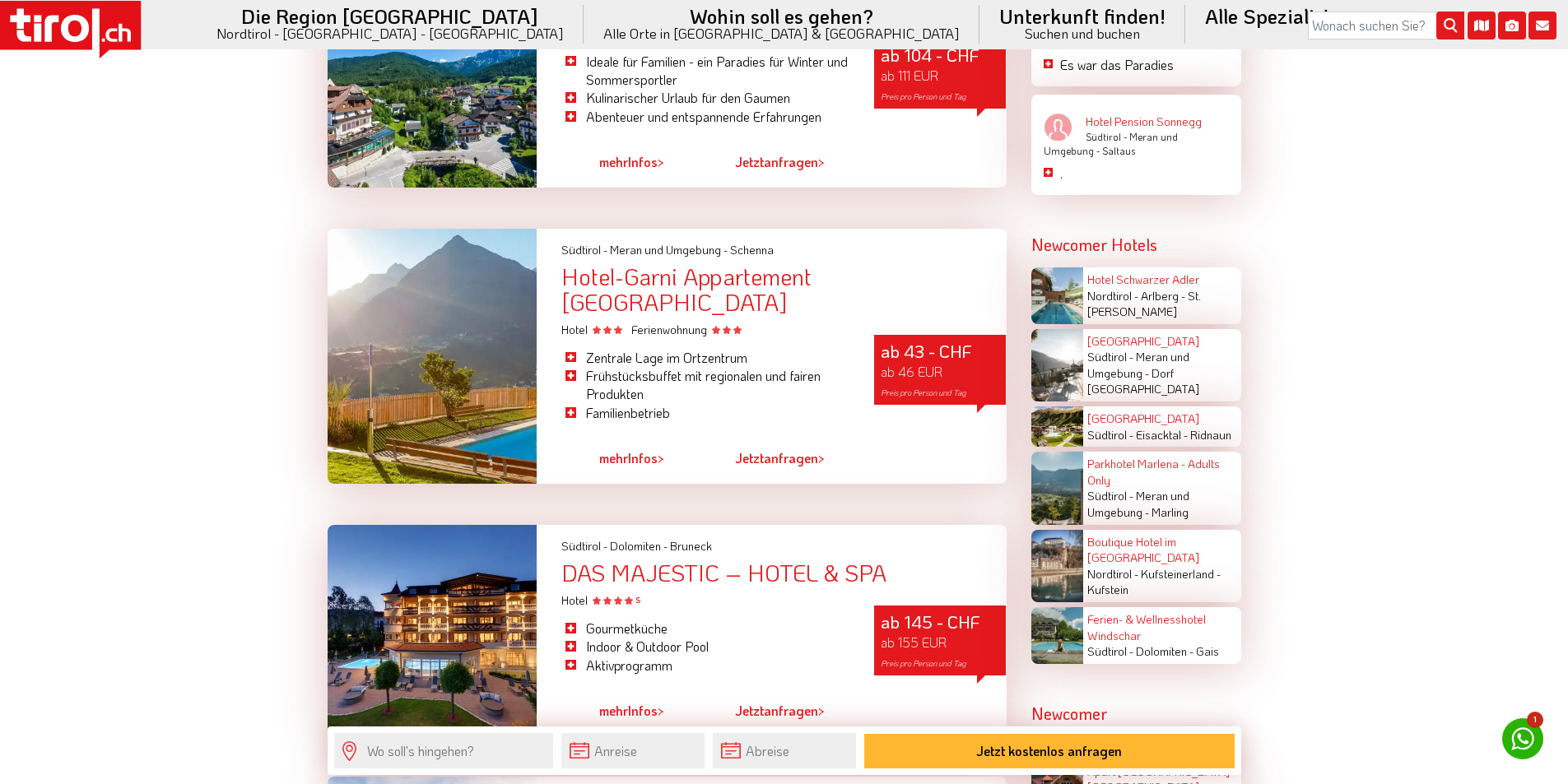
scroll to position [2912, 0]
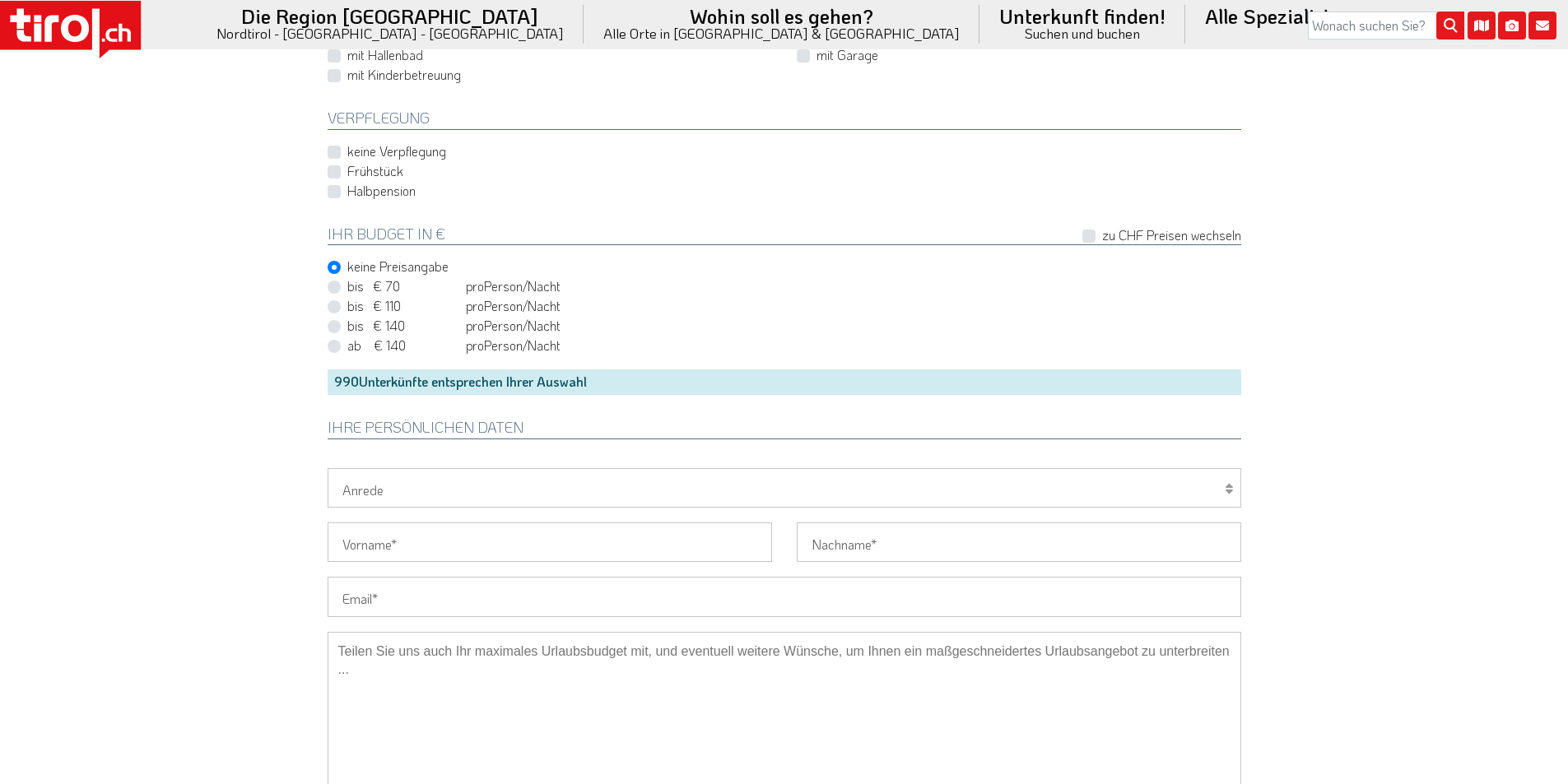
click at [422, 601] on input "Email" at bounding box center [784, 596] width 914 height 39
paste input "[PERSON_NAME][EMAIL_ADDRESS][DOMAIN_NAME]"
type input "[PERSON_NAME][EMAIL_ADDRESS][DOMAIN_NAME]"
drag, startPoint x: 363, startPoint y: 494, endPoint x: 363, endPoint y: 506, distance: 12.0
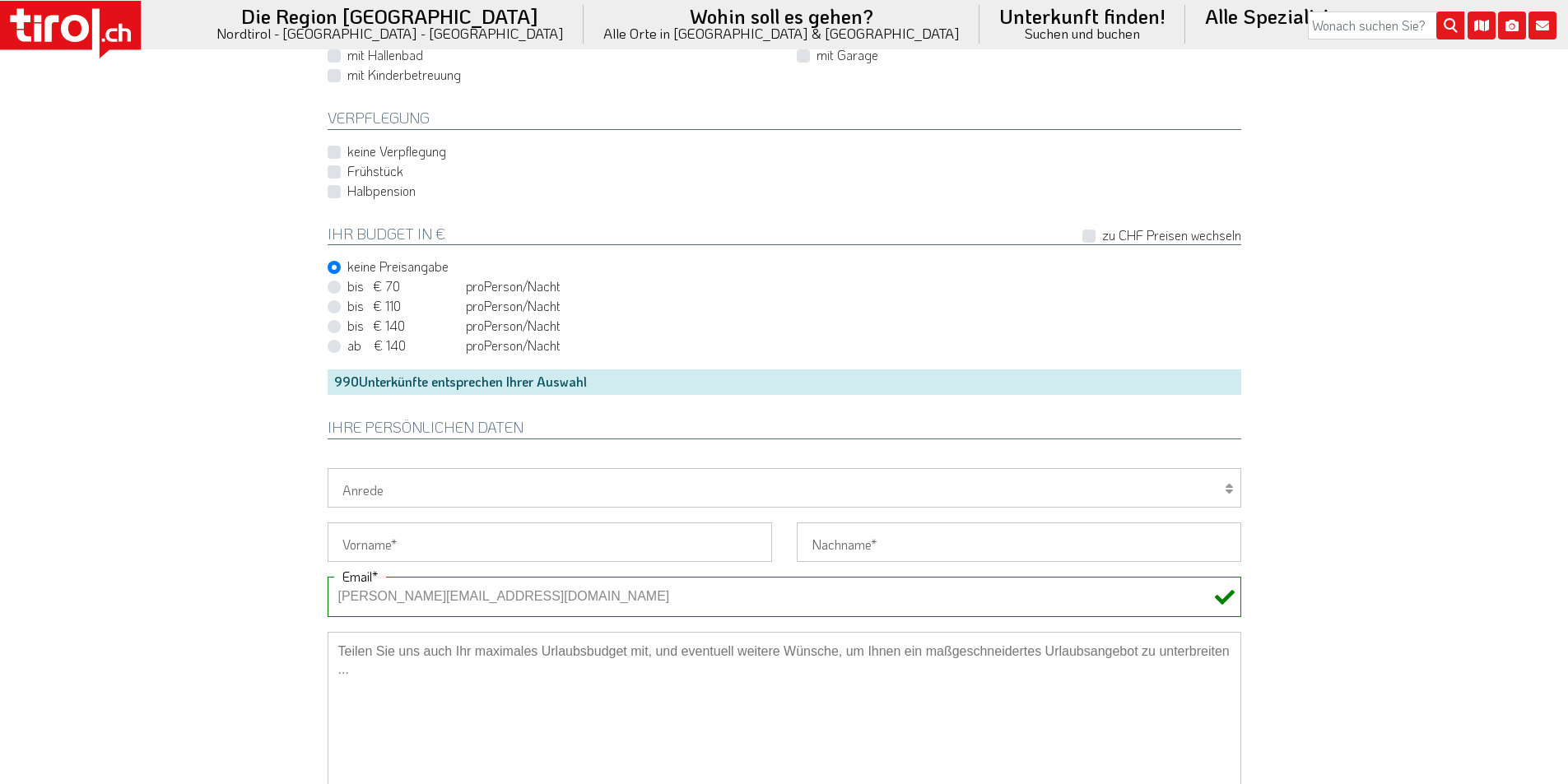
click at [363, 495] on select "Herr Frau Familie" at bounding box center [784, 488] width 914 height 39
select select "Herr"
click at [328, 468] on select "Herr Frau Familie" at bounding box center [784, 488] width 914 height 39
click at [354, 538] on input "Vorname" at bounding box center [550, 542] width 444 height 39
paste input "[PERSON_NAME]"
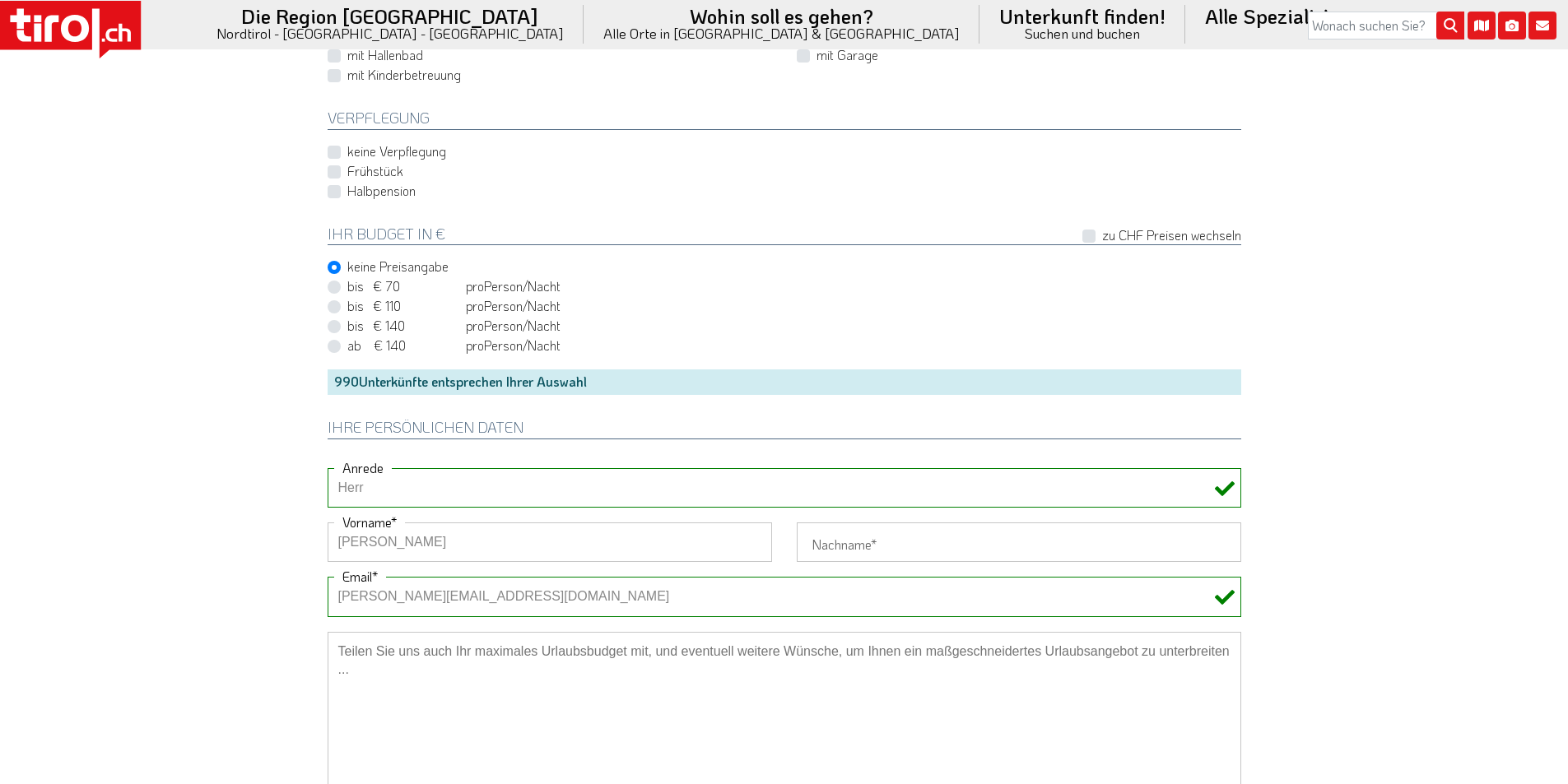
click at [447, 539] on input "[PERSON_NAME]" at bounding box center [550, 542] width 444 height 39
drag, startPoint x: 447, startPoint y: 539, endPoint x: 437, endPoint y: 545, distance: 11.7
click at [445, 543] on input "[PERSON_NAME]" at bounding box center [550, 542] width 444 height 39
drag, startPoint x: 445, startPoint y: 550, endPoint x: 498, endPoint y: 561, distance: 54.1
click at [501, 561] on input "[PERSON_NAME]" at bounding box center [550, 542] width 444 height 39
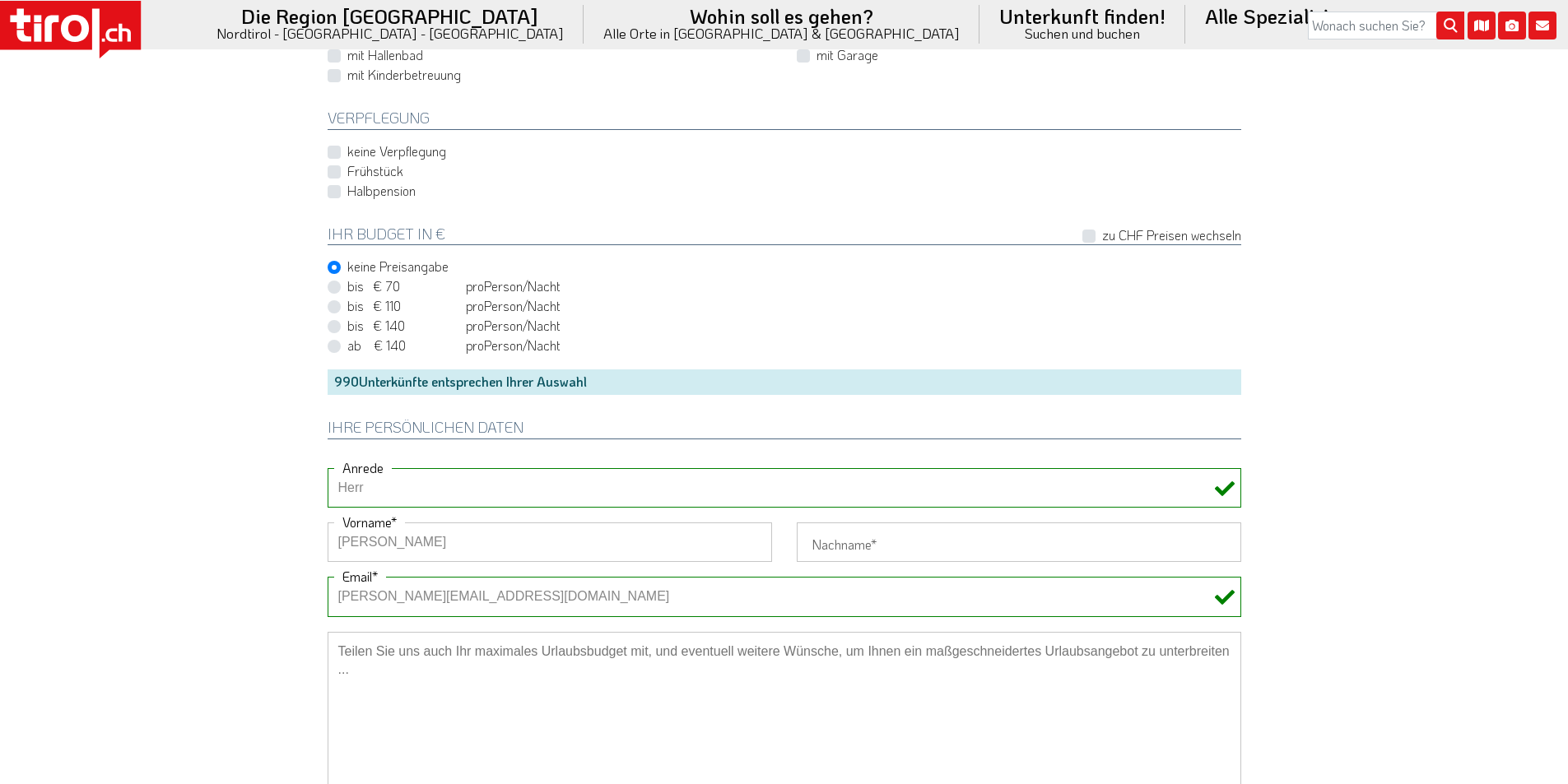
click at [441, 546] on input "[PERSON_NAME]" at bounding box center [550, 542] width 444 height 39
type input "[PERSON_NAME] -"
type input "Sittinger"
drag, startPoint x: 551, startPoint y: 544, endPoint x: 486, endPoint y: 543, distance: 65.0
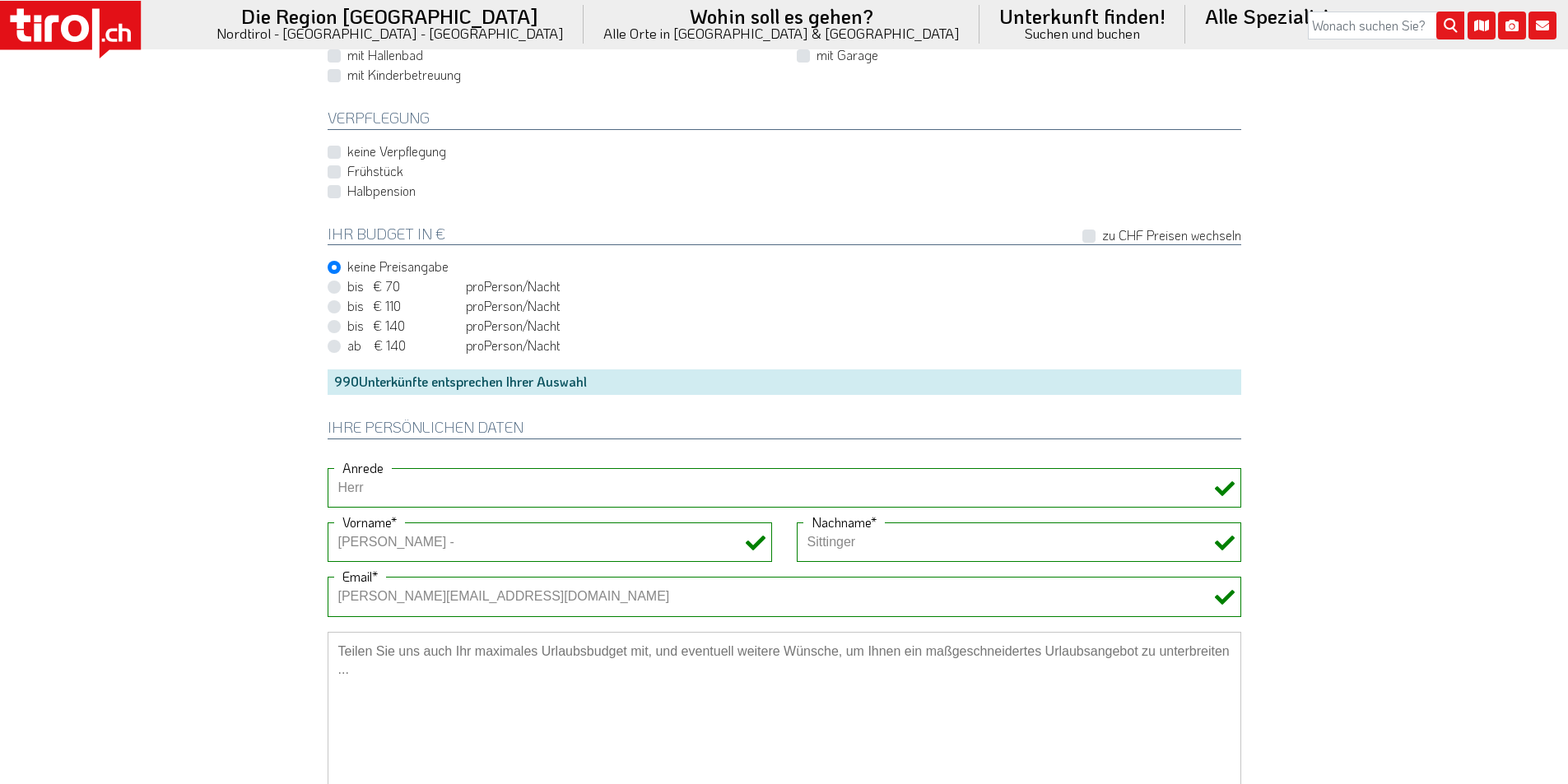
click at [547, 544] on input "Heribert -" at bounding box center [550, 542] width 444 height 39
drag, startPoint x: 342, startPoint y: 546, endPoint x: 309, endPoint y: 542, distance: 33.2
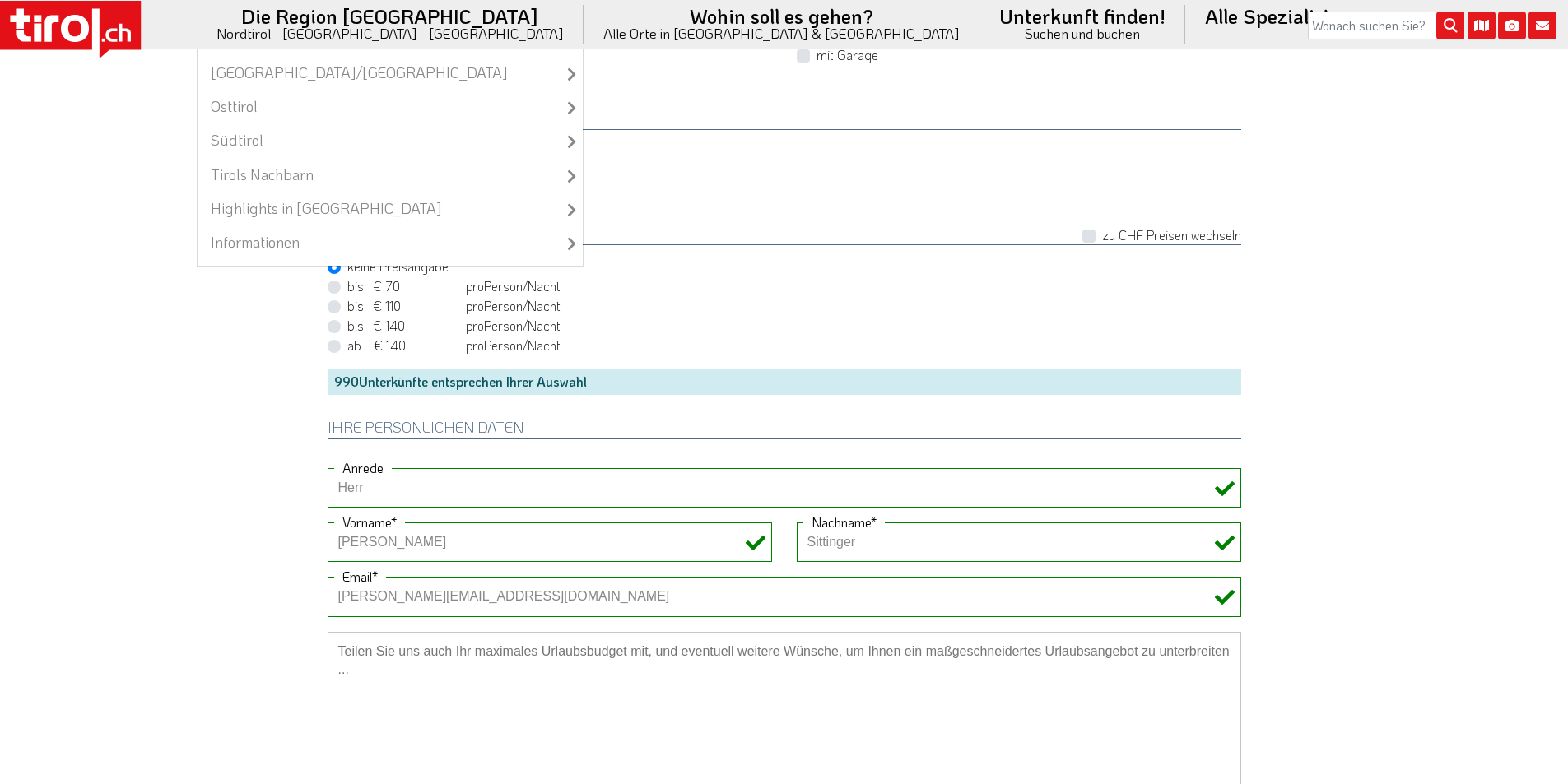
type input "Heribert"
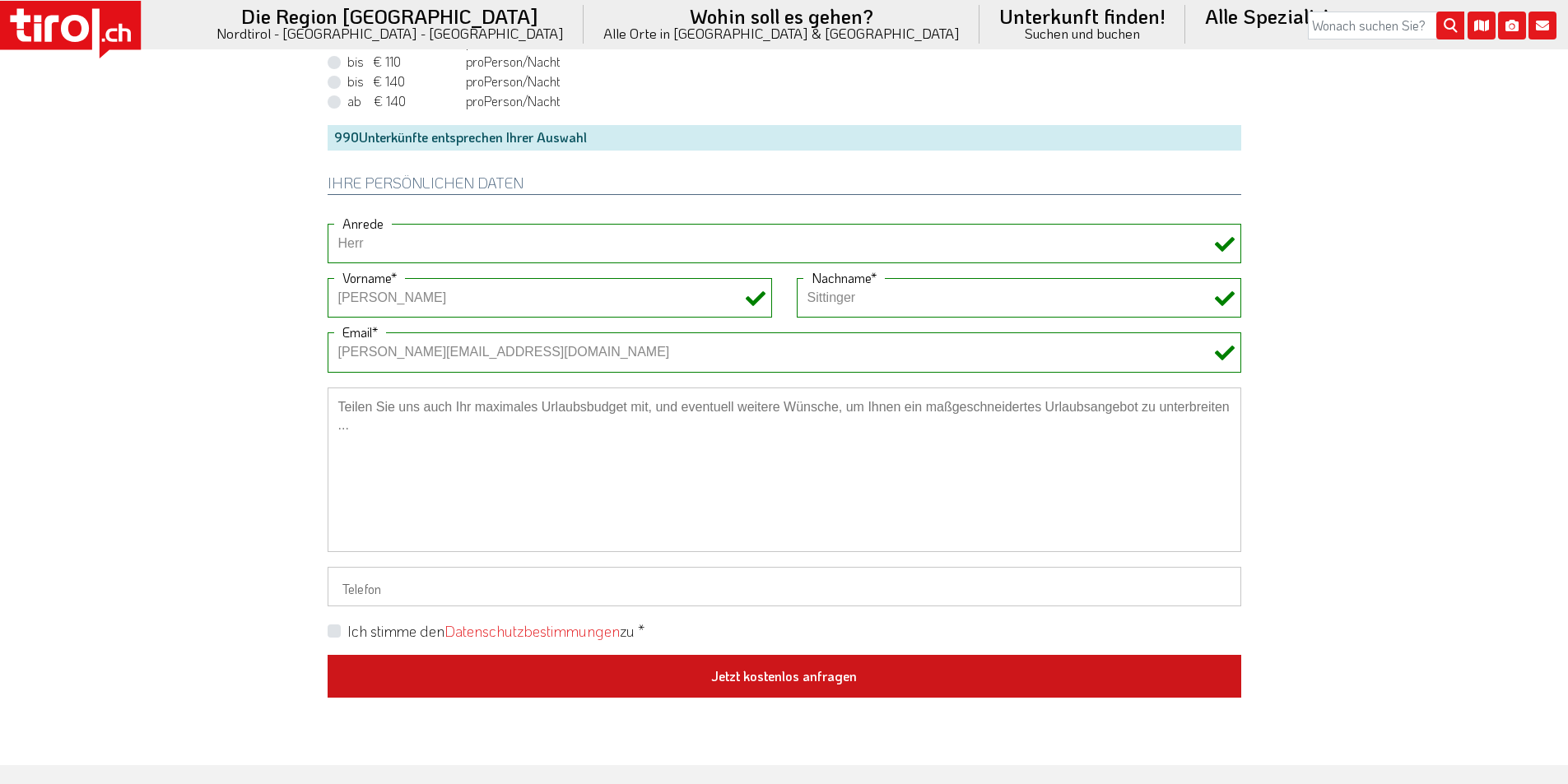
scroll to position [1563, 0]
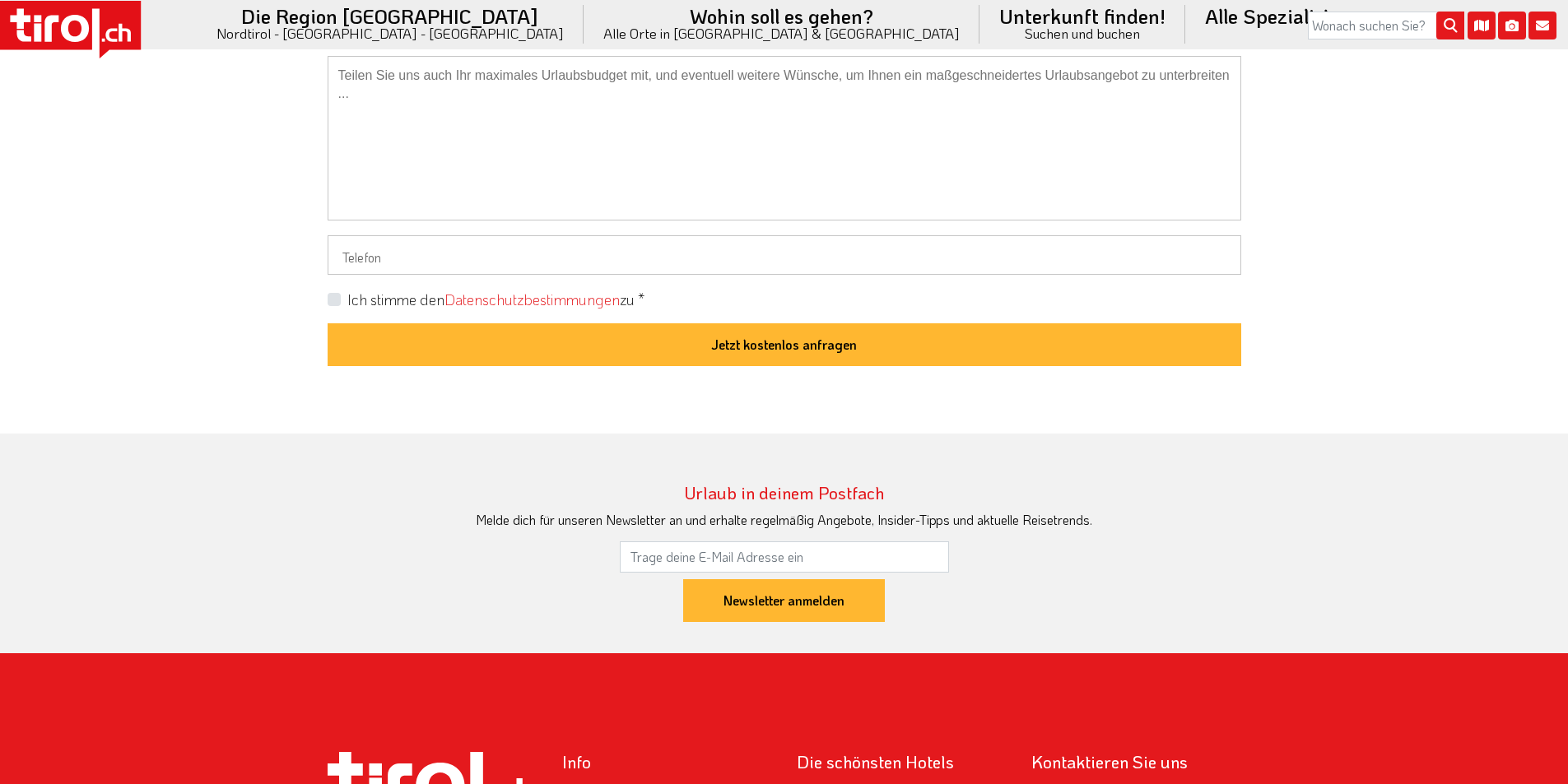
click at [460, 148] on textarea at bounding box center [784, 138] width 914 height 165
paste textarea "Sicherer Radlabstellraum, PKW-Parkplatz Verpflegung: Frühstück,Halbpension"
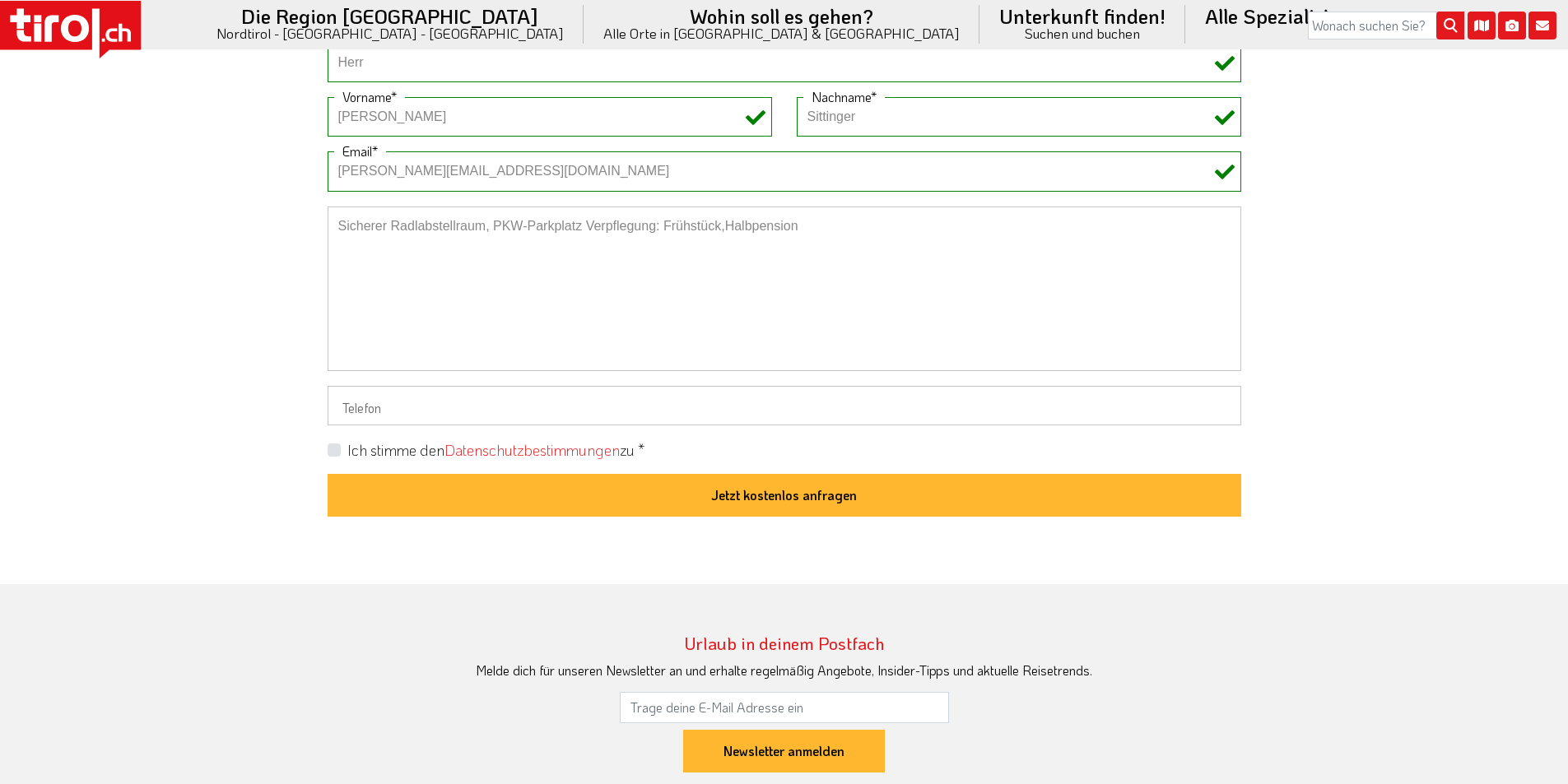
scroll to position [1399, 0]
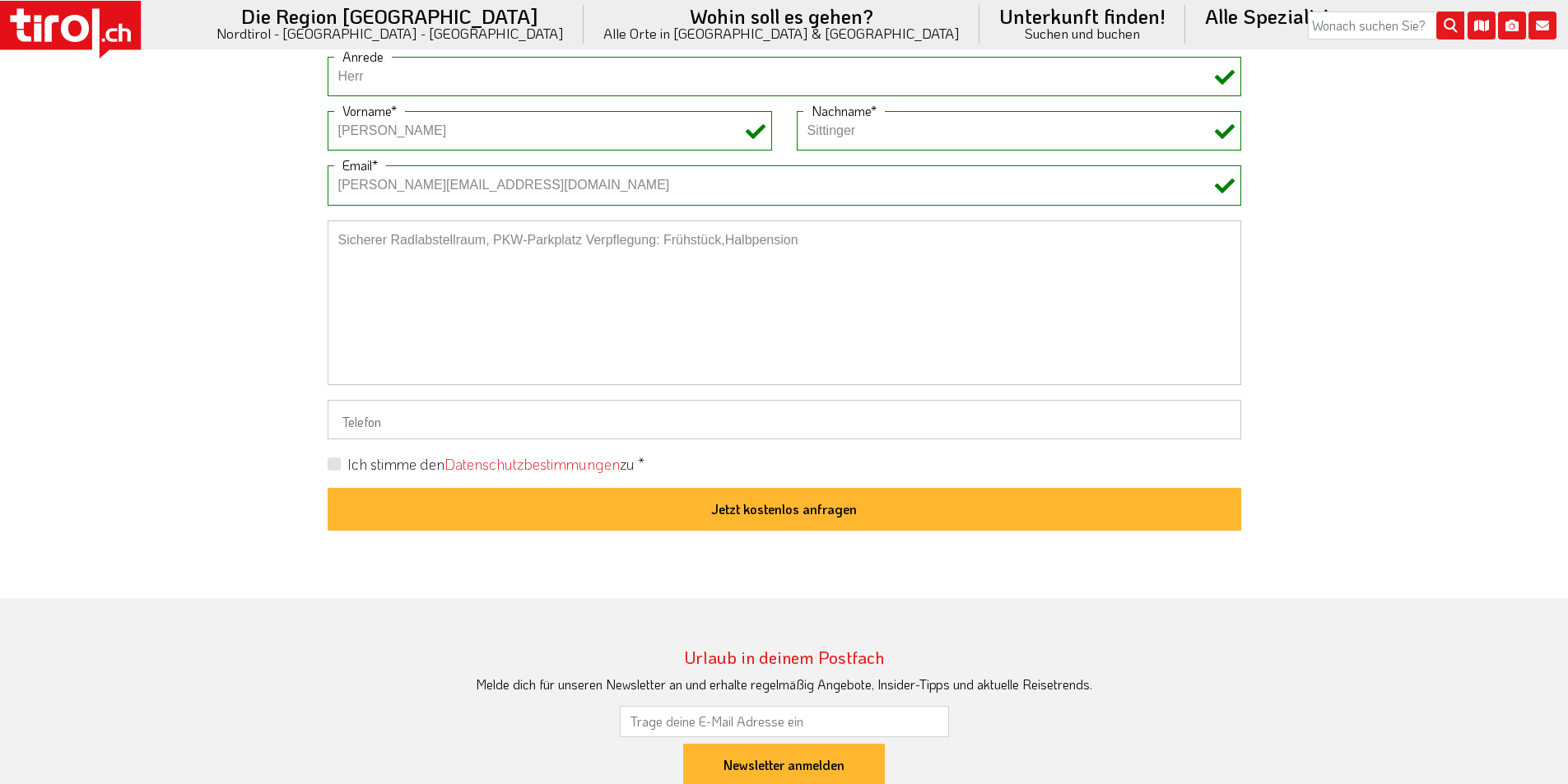
drag, startPoint x: 591, startPoint y: 234, endPoint x: 945, endPoint y: 229, distance: 354.0
click at [954, 229] on textarea "Sicherer Radlabstellraum, PKW-Parkplatz Verpflegung: Frühstück,Halbpension" at bounding box center [784, 303] width 914 height 165
type textarea "Sicherer Radlabstellraum, PKW-Parkplatz"
drag, startPoint x: 337, startPoint y: 470, endPoint x: 340, endPoint y: 459, distance: 11.4
click at [348, 469] on label "Ich stimme den Datenschutzbestimmungen zu *" at bounding box center [496, 465] width 297 height 20
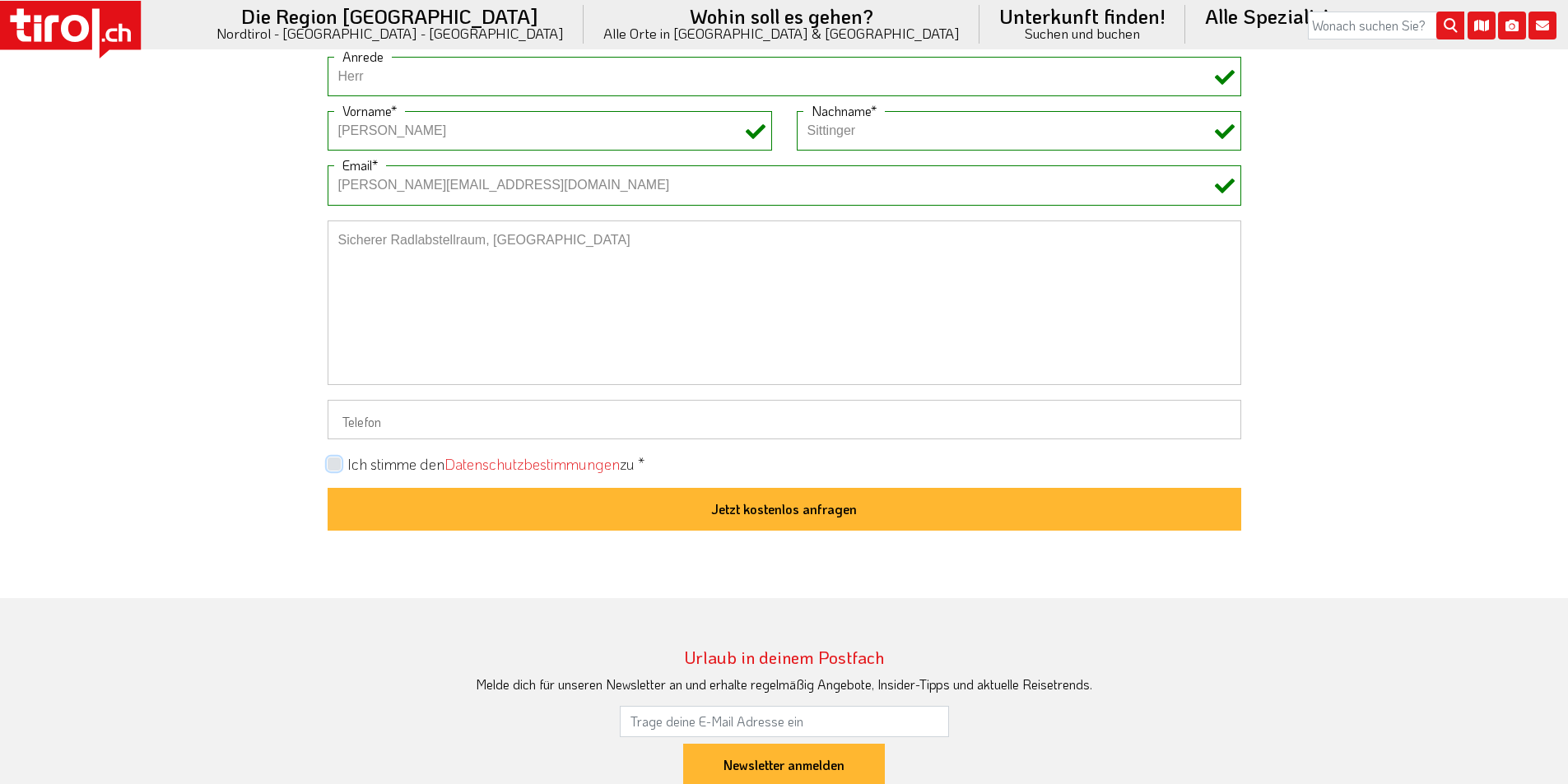
click at [337, 469] on input "Ich stimme den Datenschutzbestimmungen zu *" at bounding box center [787, 464] width 914 height 11
checkbox input "true"
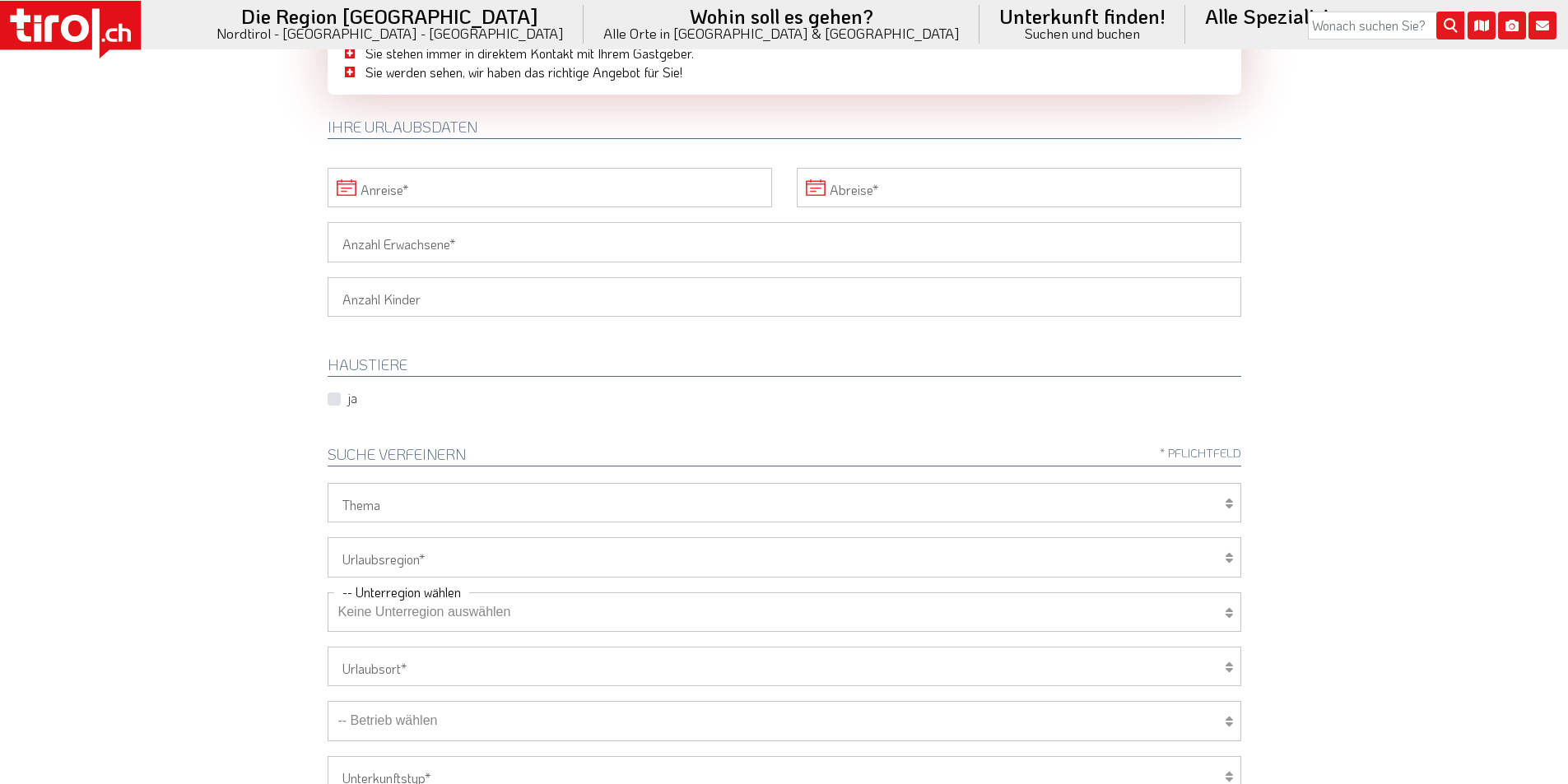
scroll to position [82, 0]
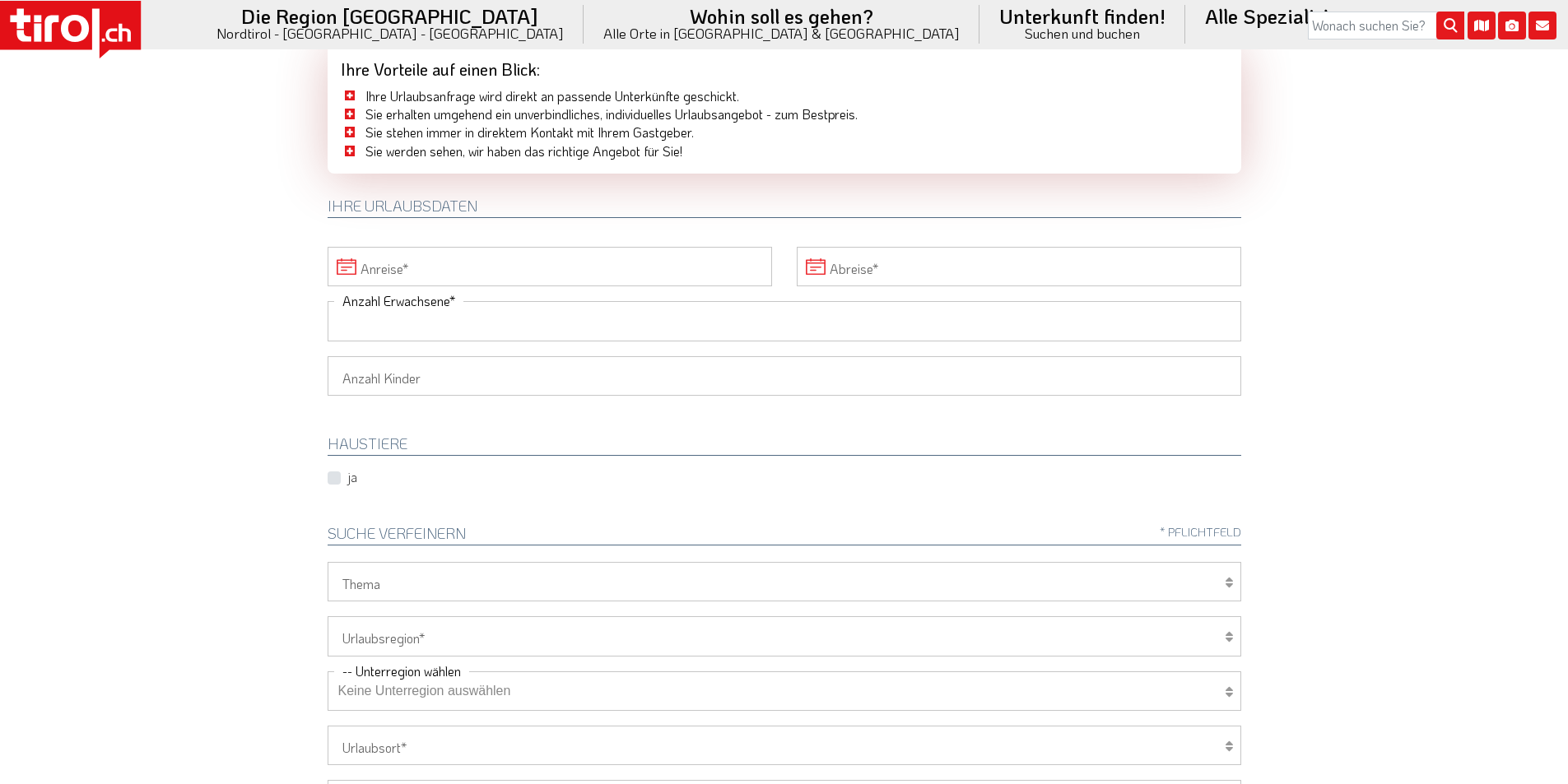
drag, startPoint x: 376, startPoint y: 332, endPoint x: 291, endPoint y: 332, distance: 85.0
click at [374, 332] on input "Anzahl Erwachsene" at bounding box center [784, 321] width 914 height 39
type input "1"
drag, startPoint x: 178, startPoint y: 330, endPoint x: 450, endPoint y: 65, distance: 379.7
click at [178, 329] on body ".st0{fill:#FFFFFF}.st1{fill:#E31017} Die Region [GEOGRAPHIC_DATA] [GEOGRAPHIC_D…" at bounding box center [784, 309] width 1568 height 784
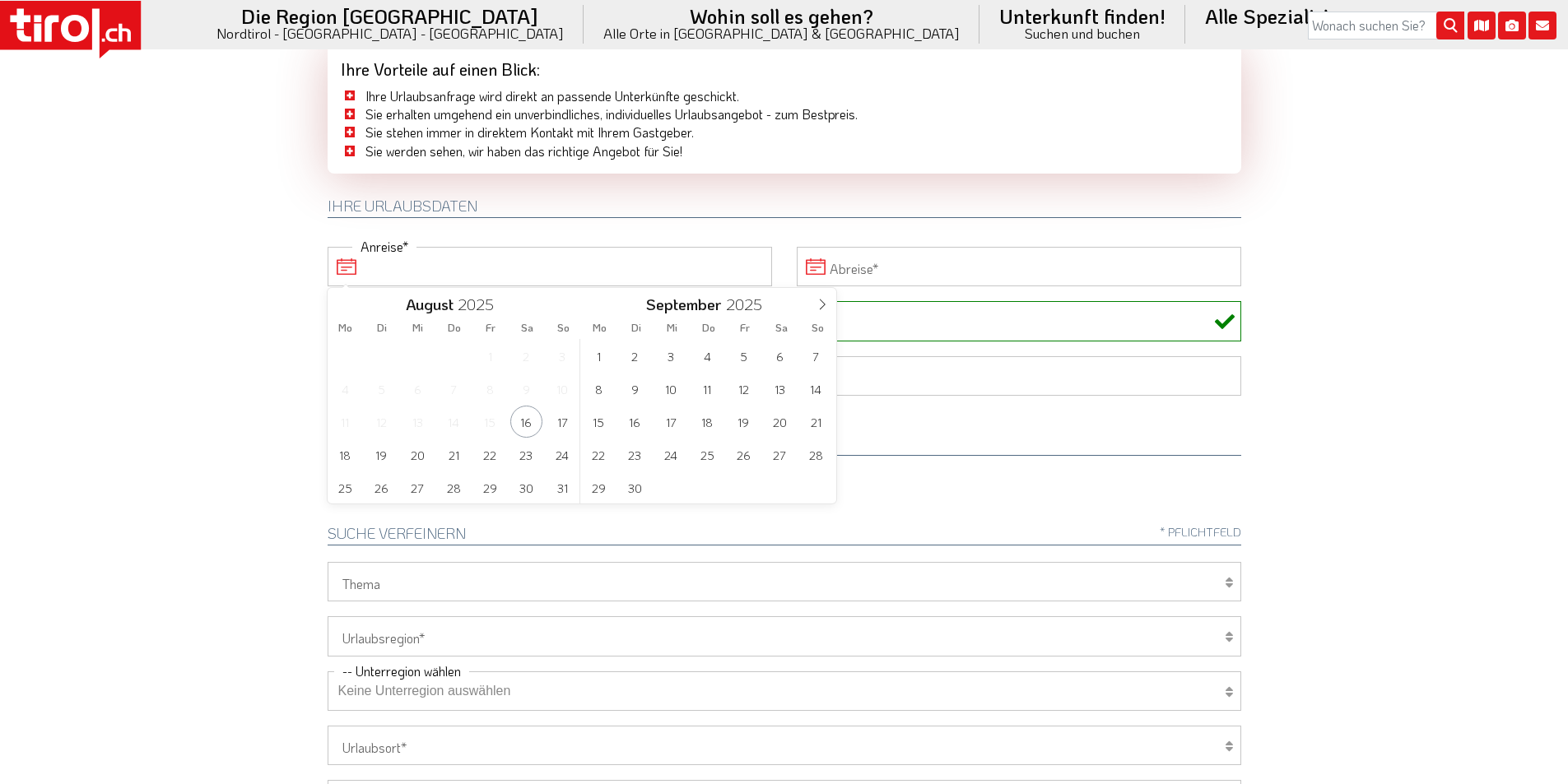
click at [454, 269] on input "Anreise" at bounding box center [550, 267] width 444 height 39
click at [341, 460] on span "18" at bounding box center [345, 454] width 32 height 32
click at [415, 459] on span "20" at bounding box center [418, 454] width 32 height 32
type input "[DATE]"
type input "20-08-2025"
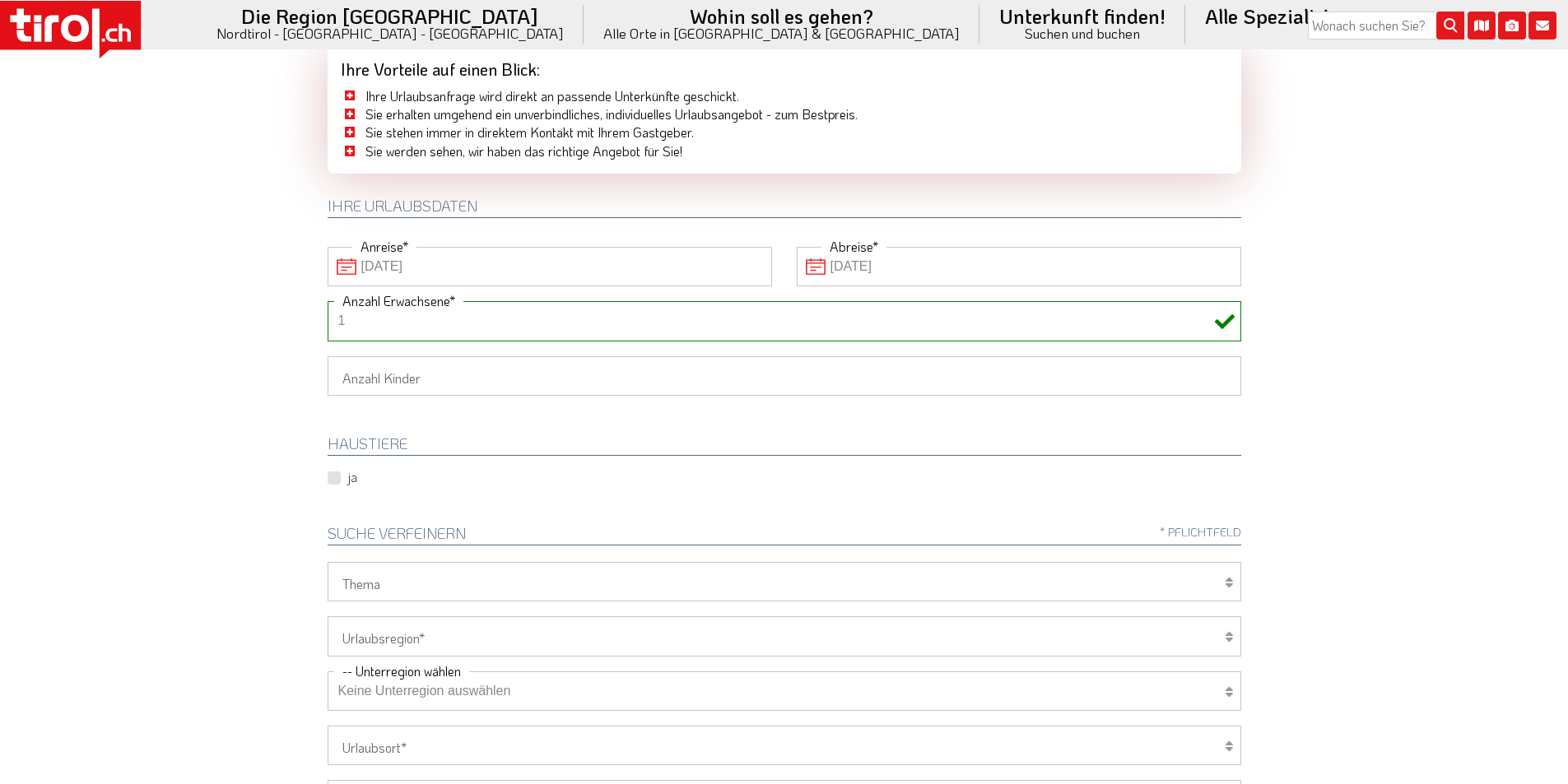
click at [379, 644] on select "[GEOGRAPHIC_DATA]/Nordtirol Osttirol [GEOGRAPHIC_DATA] Tirols Nachbarn" at bounding box center [784, 635] width 914 height 39
select select "7094"
click at [328, 616] on select "[GEOGRAPHIC_DATA]/Nordtirol Osttirol [GEOGRAPHIC_DATA] Tirols Nachbarn" at bounding box center [784, 635] width 914 height 39
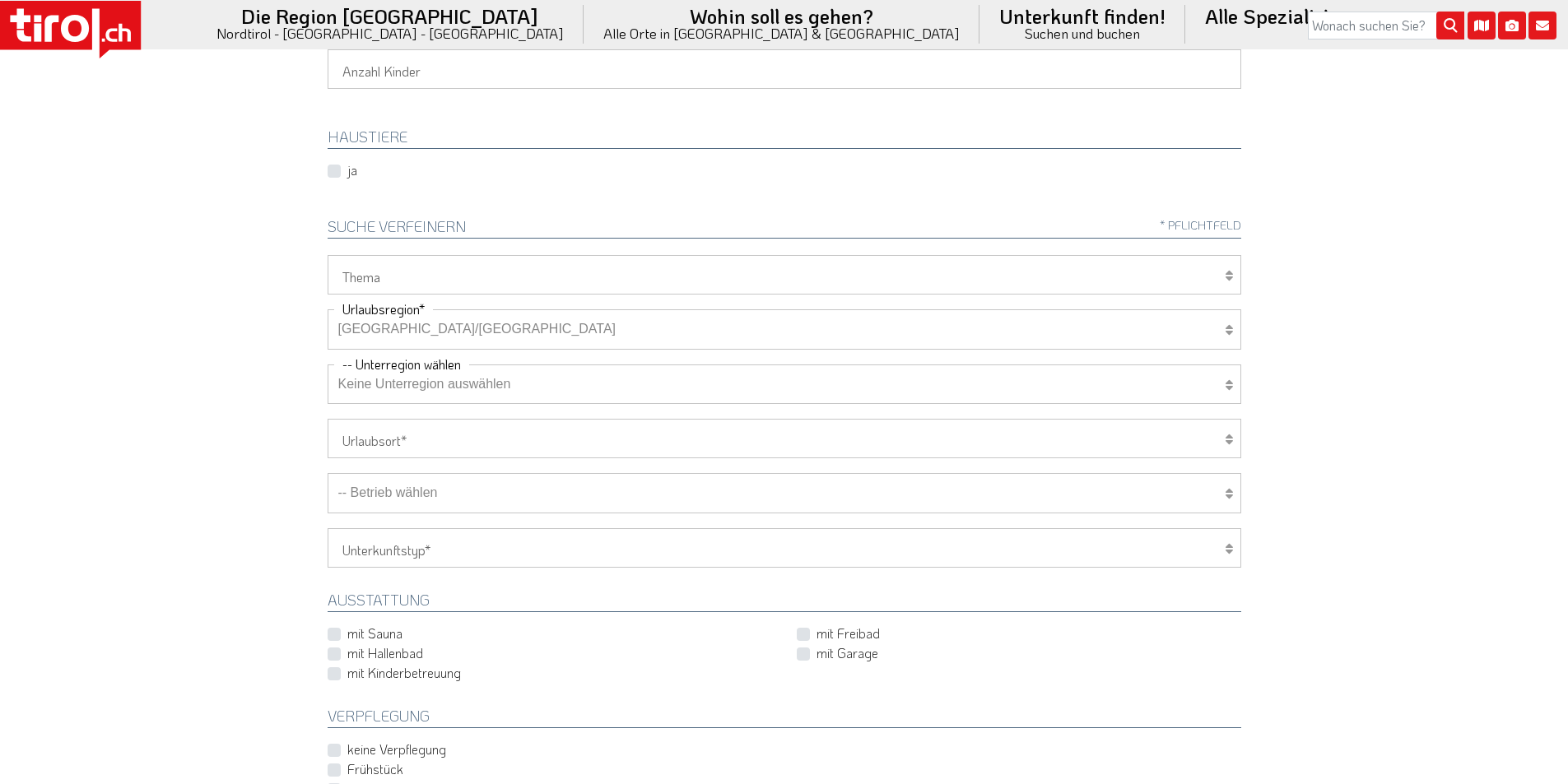
scroll to position [411, 0]
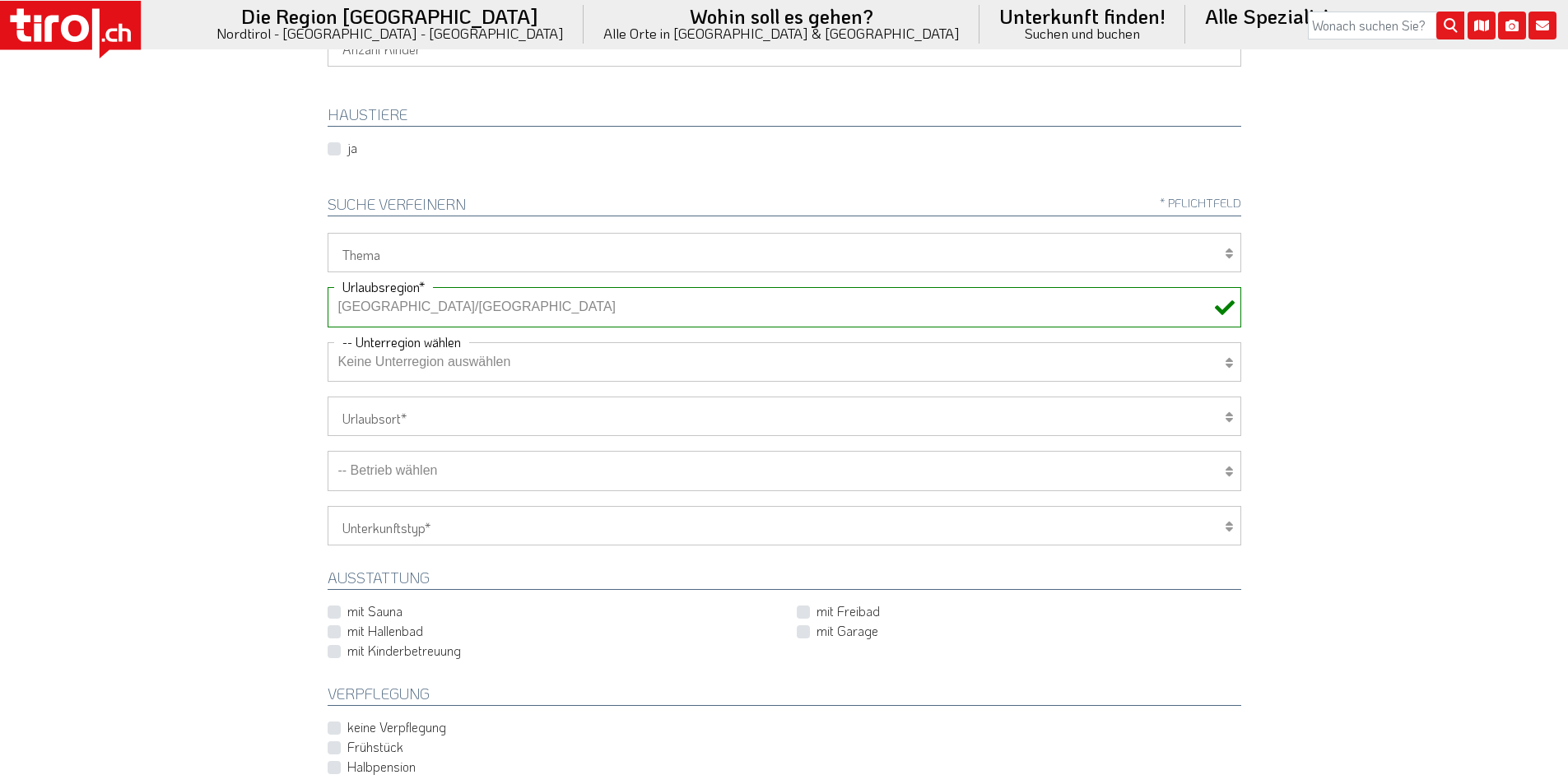
click at [418, 364] on select "Keine Unterregion auswählen Achensee Alpbachtal & Tiroler Seenland Arlberg Feri…" at bounding box center [784, 362] width 914 height 39
select select "7229"
click at [328, 342] on select "Keine Unterregion auswählen Achensee Alpbachtal & Tiroler Seenland Arlberg Feri…" at bounding box center [784, 362] width 914 height 39
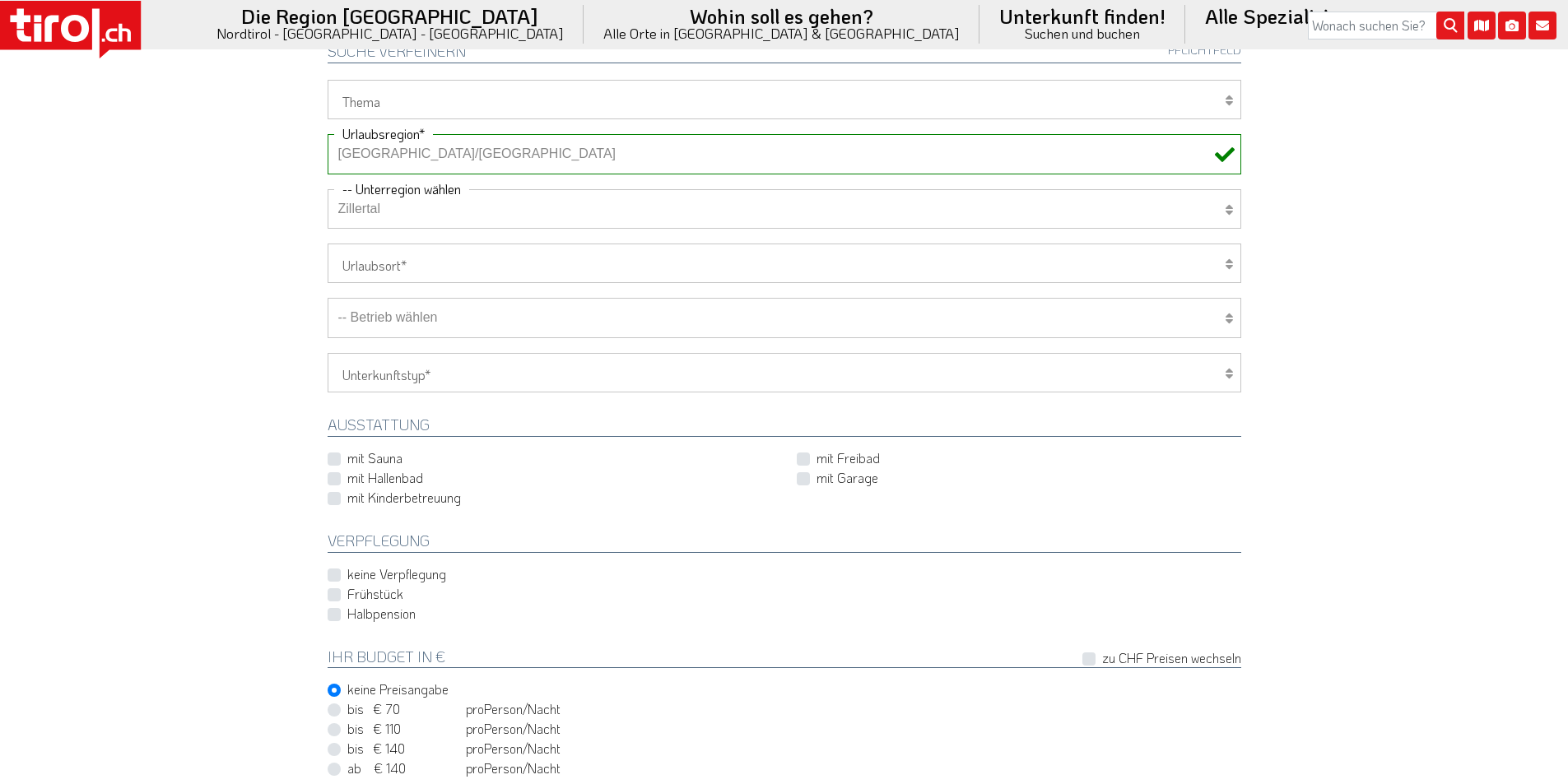
scroll to position [823, 0]
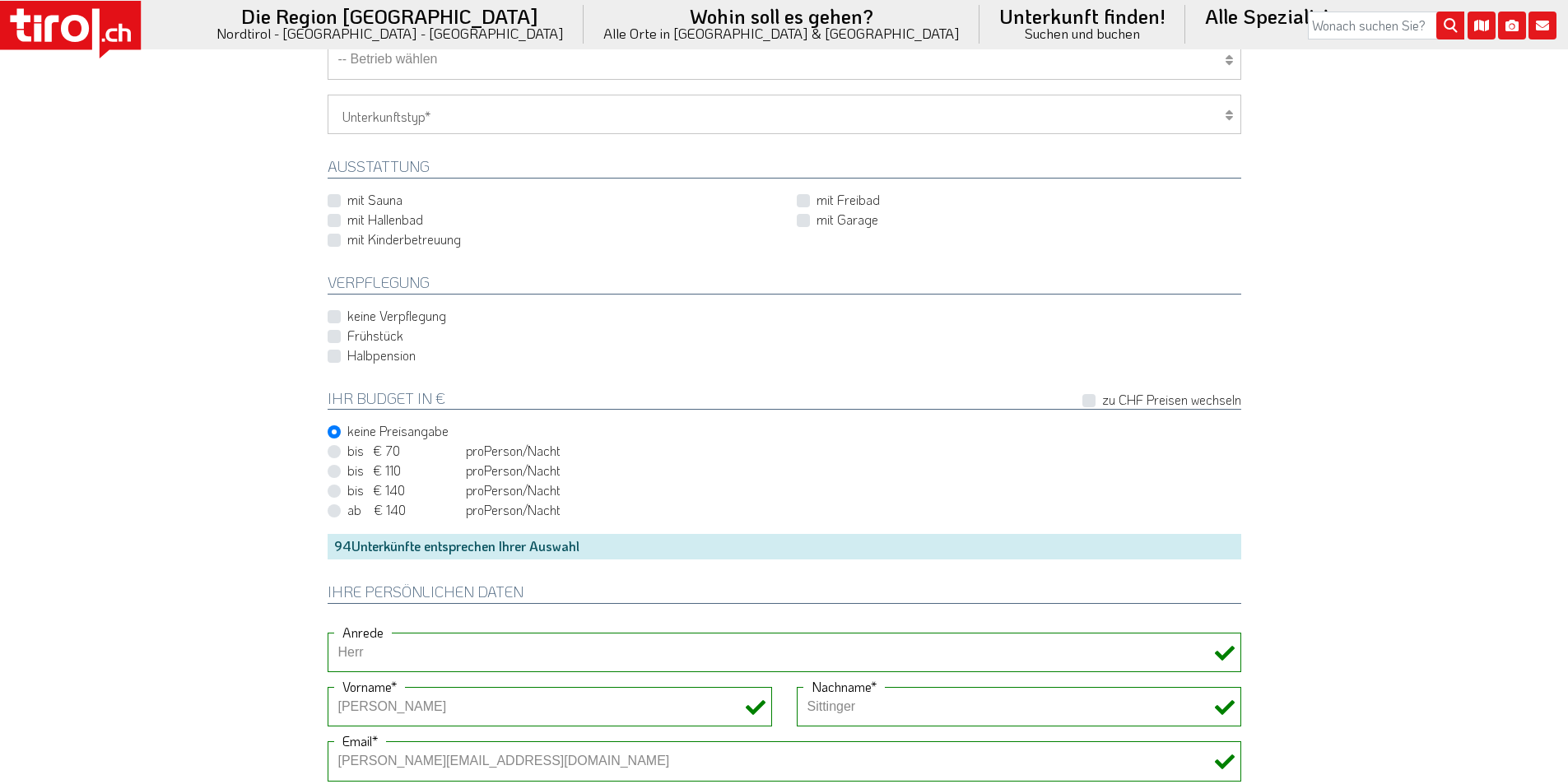
click at [348, 339] on label "Frühstück" at bounding box center [376, 336] width 56 height 18
click at [337, 339] on input "Frühstück" at bounding box center [787, 335] width 914 height 11
checkbox input "true"
click at [348, 358] on label "Halbpension" at bounding box center [382, 355] width 68 height 18
click at [332, 358] on input "Halbpension" at bounding box center [787, 355] width 914 height 11
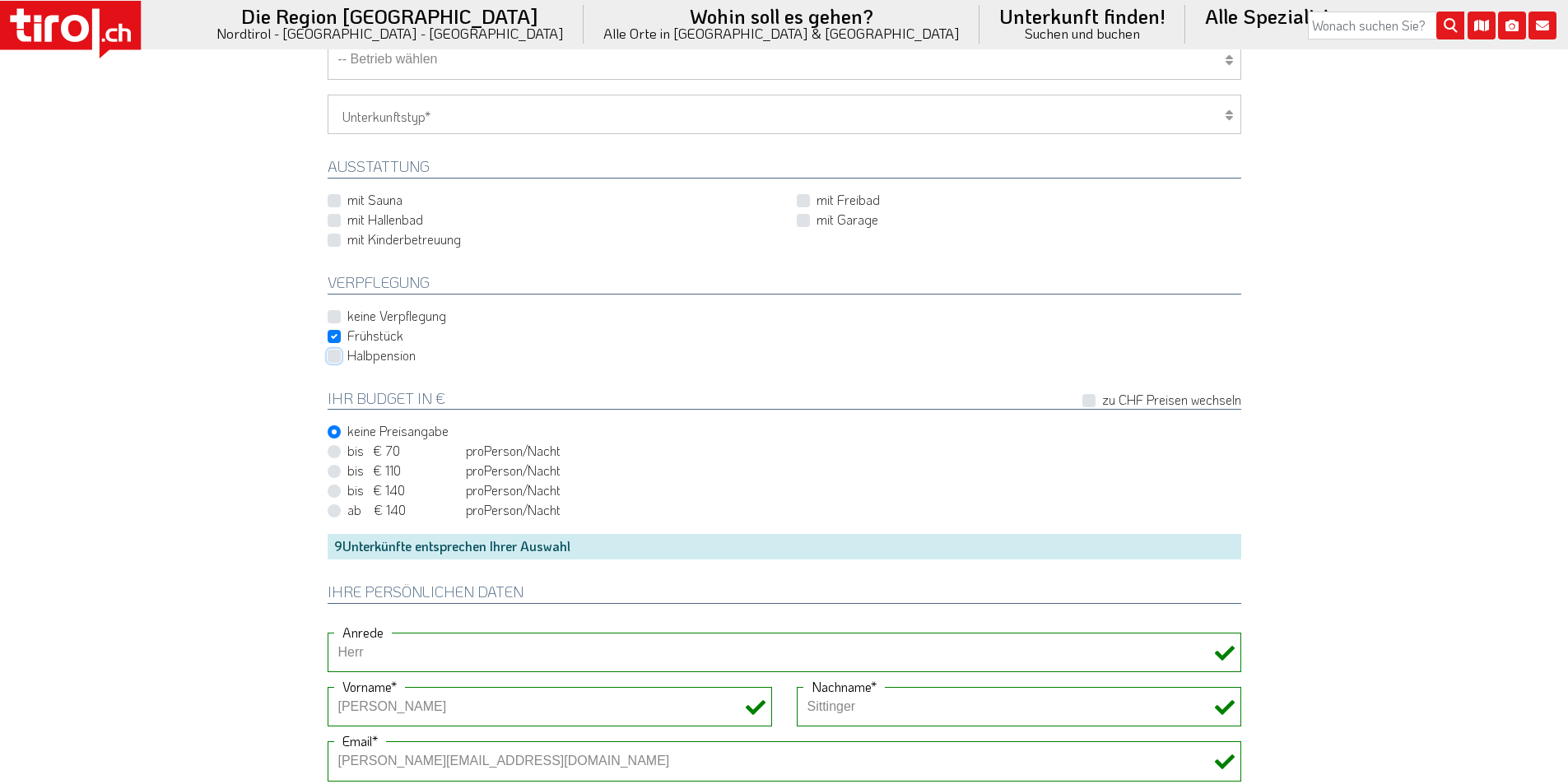
checkbox input "true"
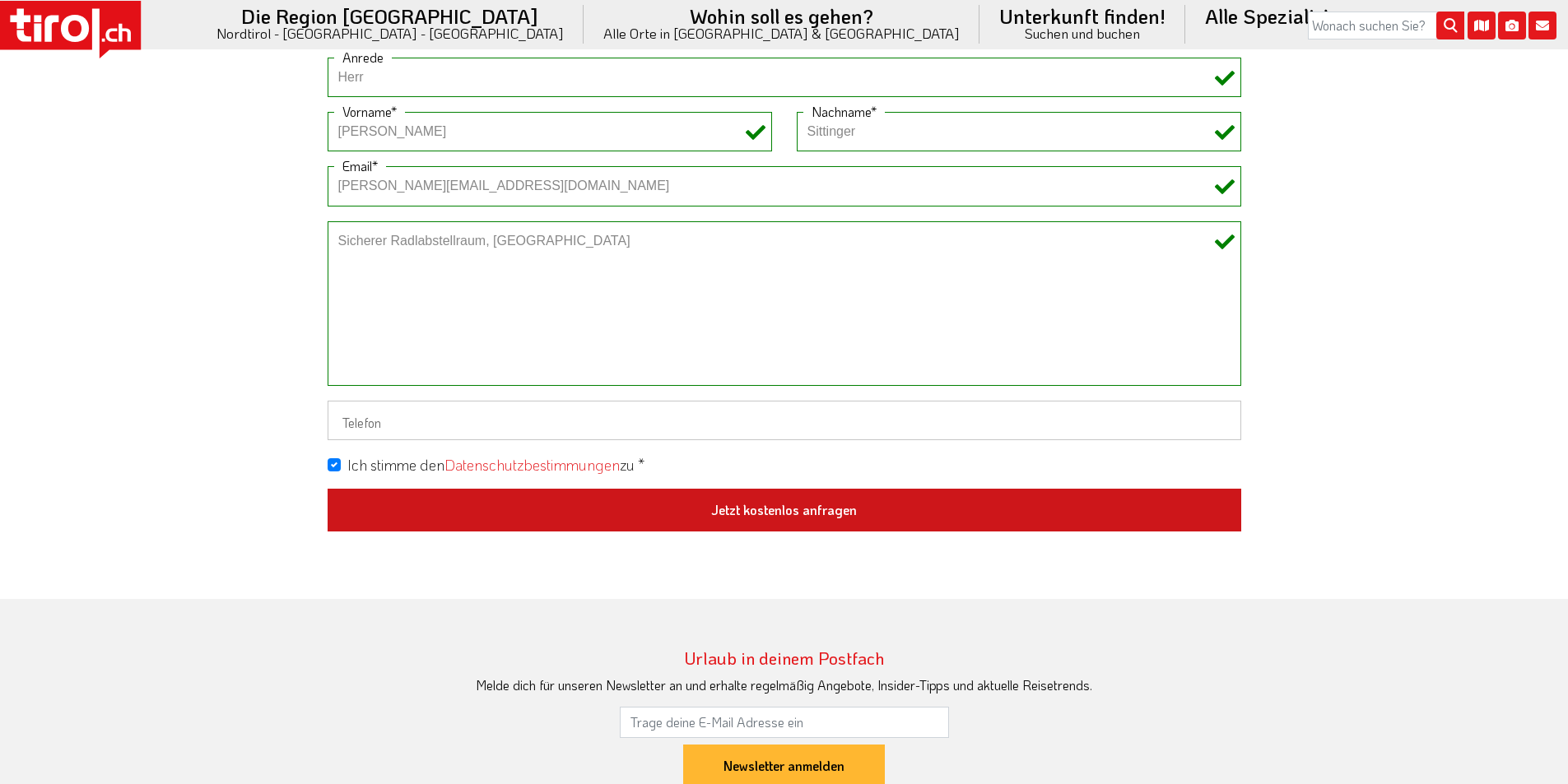
scroll to position [1399, 0]
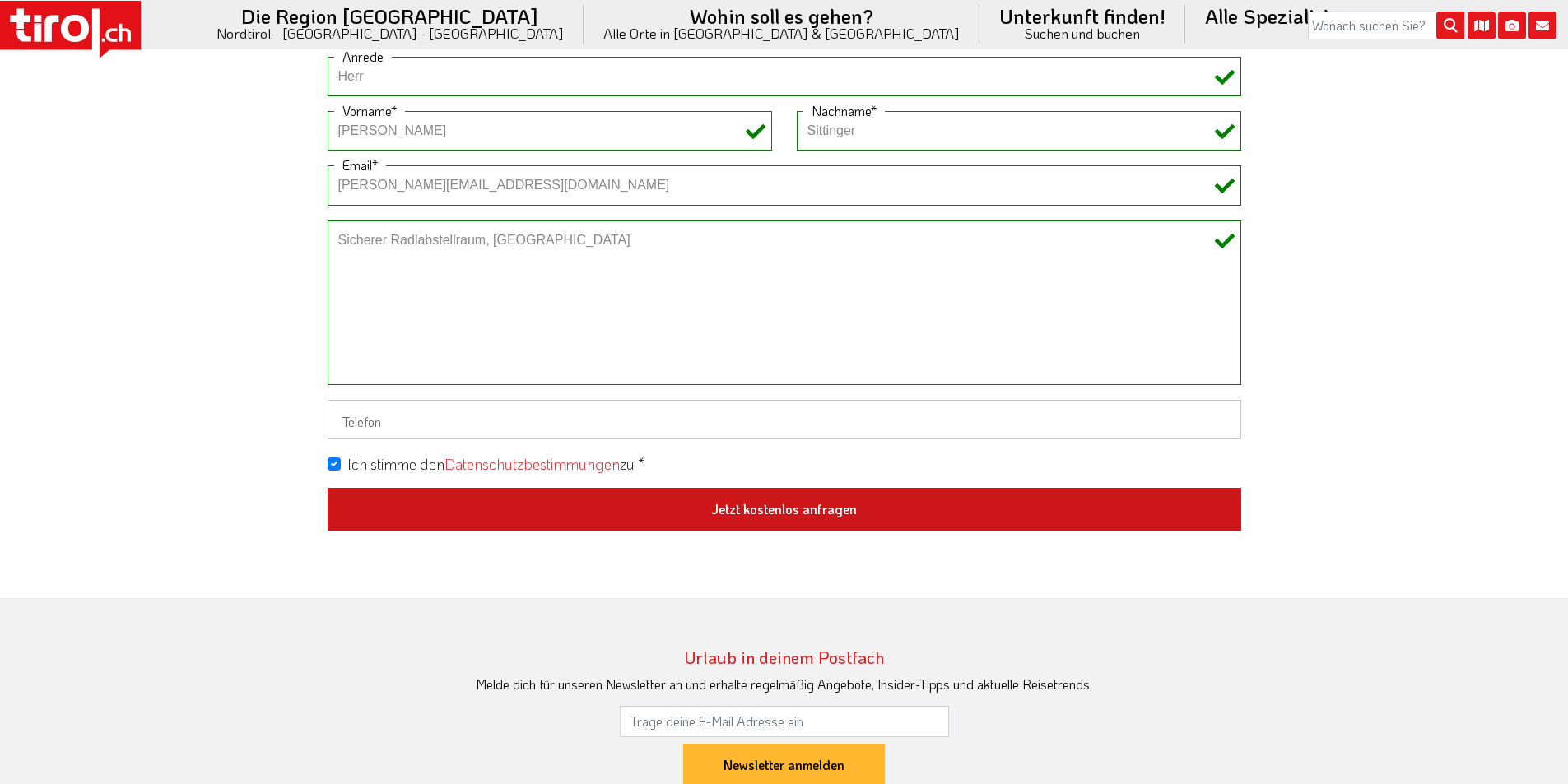
click at [744, 508] on button "Jetzt kostenlos anfragen" at bounding box center [784, 509] width 914 height 42
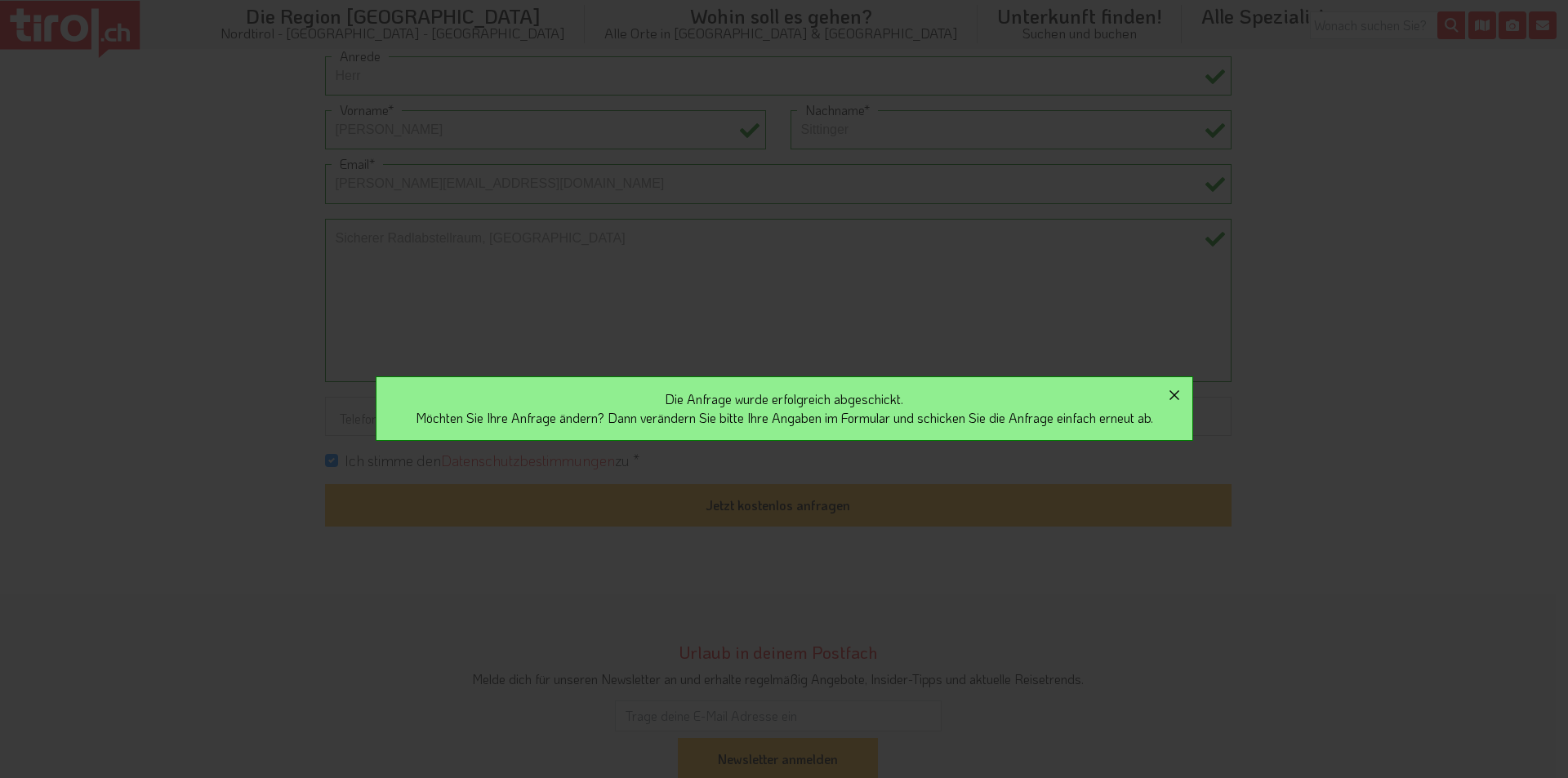
click at [1179, 391] on icon "button" at bounding box center [1173, 394] width 19 height 19
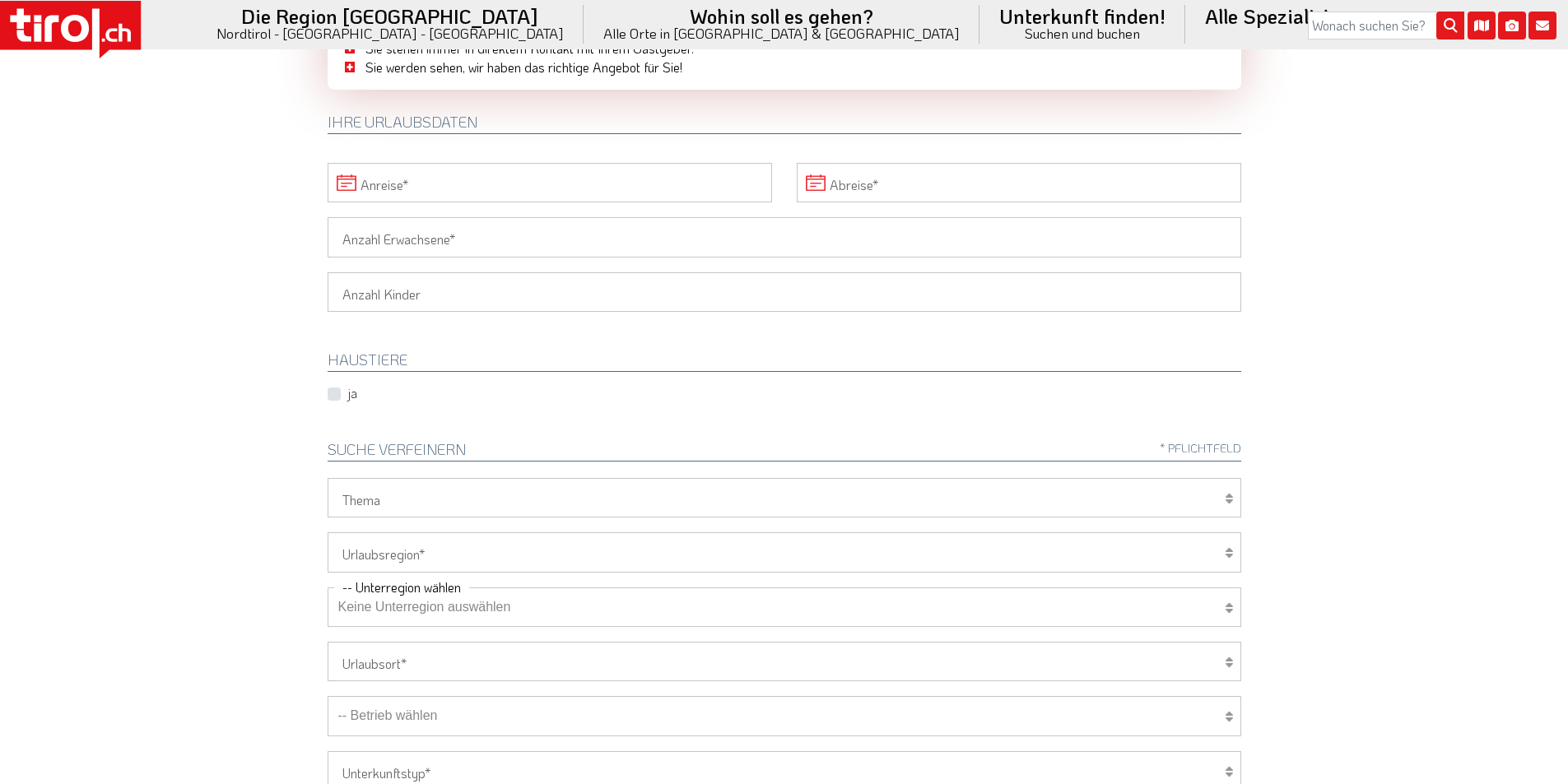
scroll to position [165, 0]
click at [444, 183] on input "Anreise" at bounding box center [550, 184] width 444 height 39
click at [348, 368] on span "18" at bounding box center [345, 372] width 32 height 32
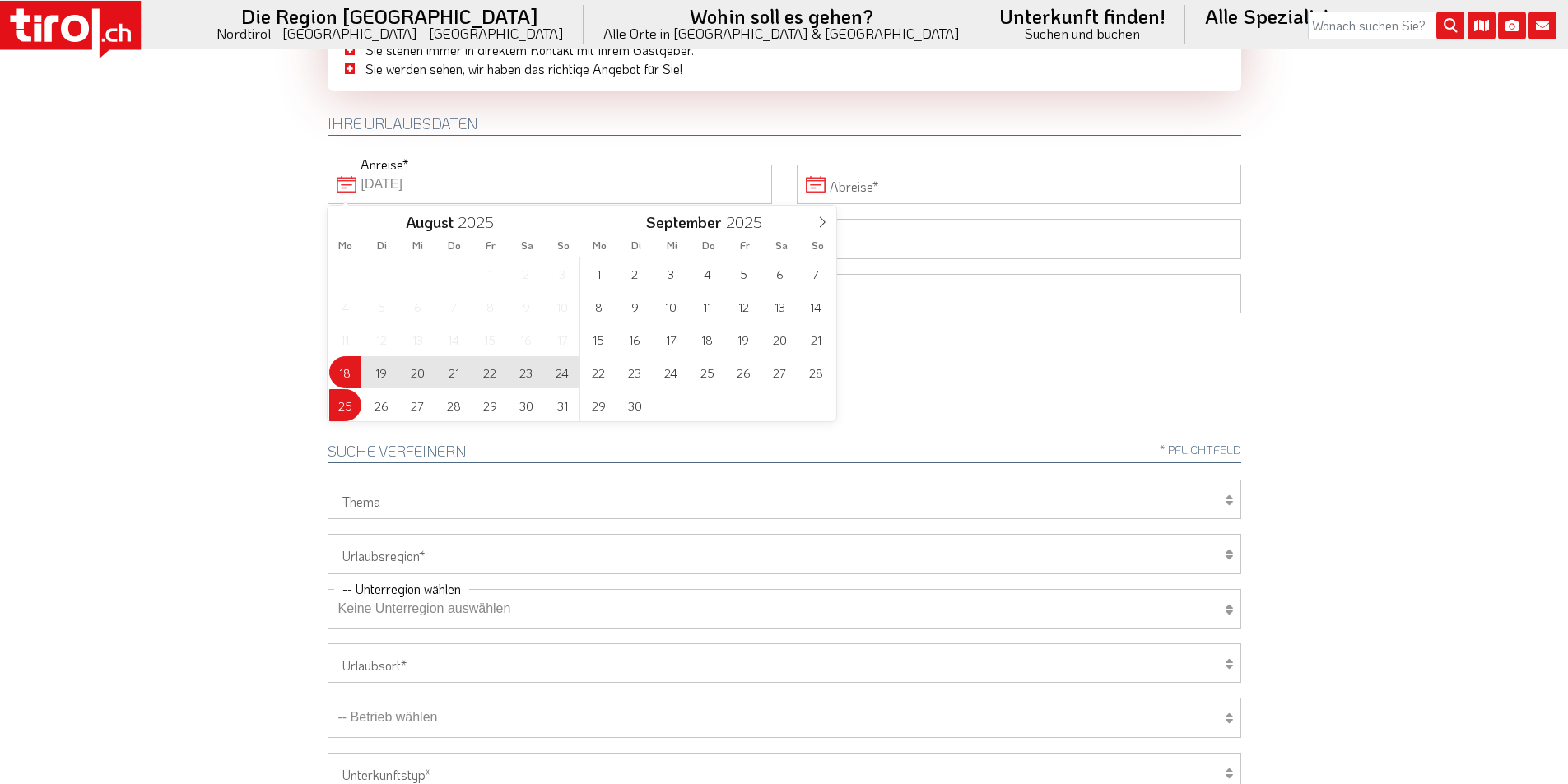
click at [334, 405] on span "25" at bounding box center [345, 405] width 32 height 32
type input "[DATE]"
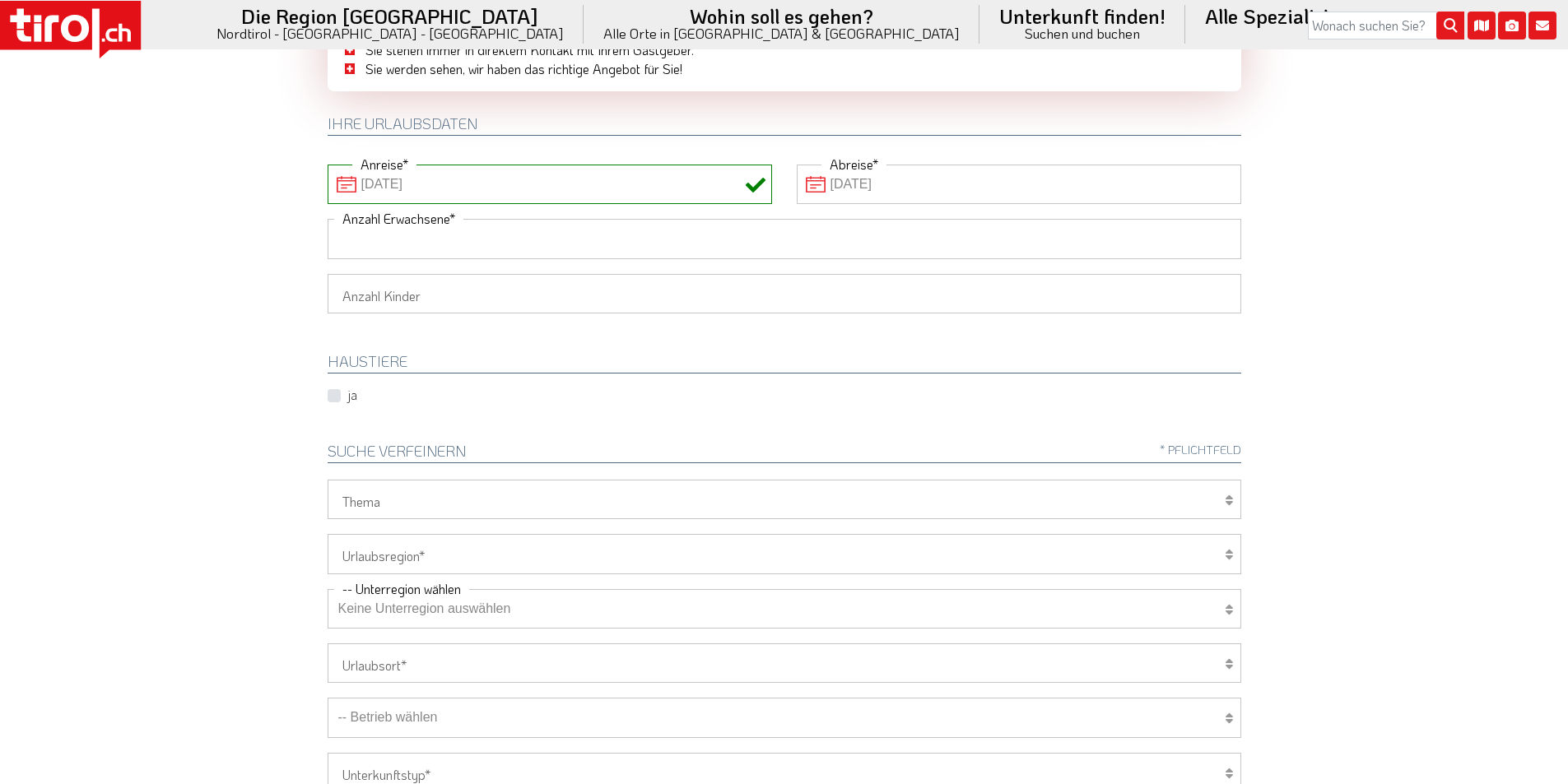
click at [362, 235] on input "Anzahl Erwachsene" at bounding box center [784, 239] width 914 height 39
type input "2"
click at [229, 258] on body ".st0{fill:#FFFFFF}.st1{fill:#E31017} Die Region [GEOGRAPHIC_DATA] [GEOGRAPHIC_D…" at bounding box center [784, 227] width 1568 height 784
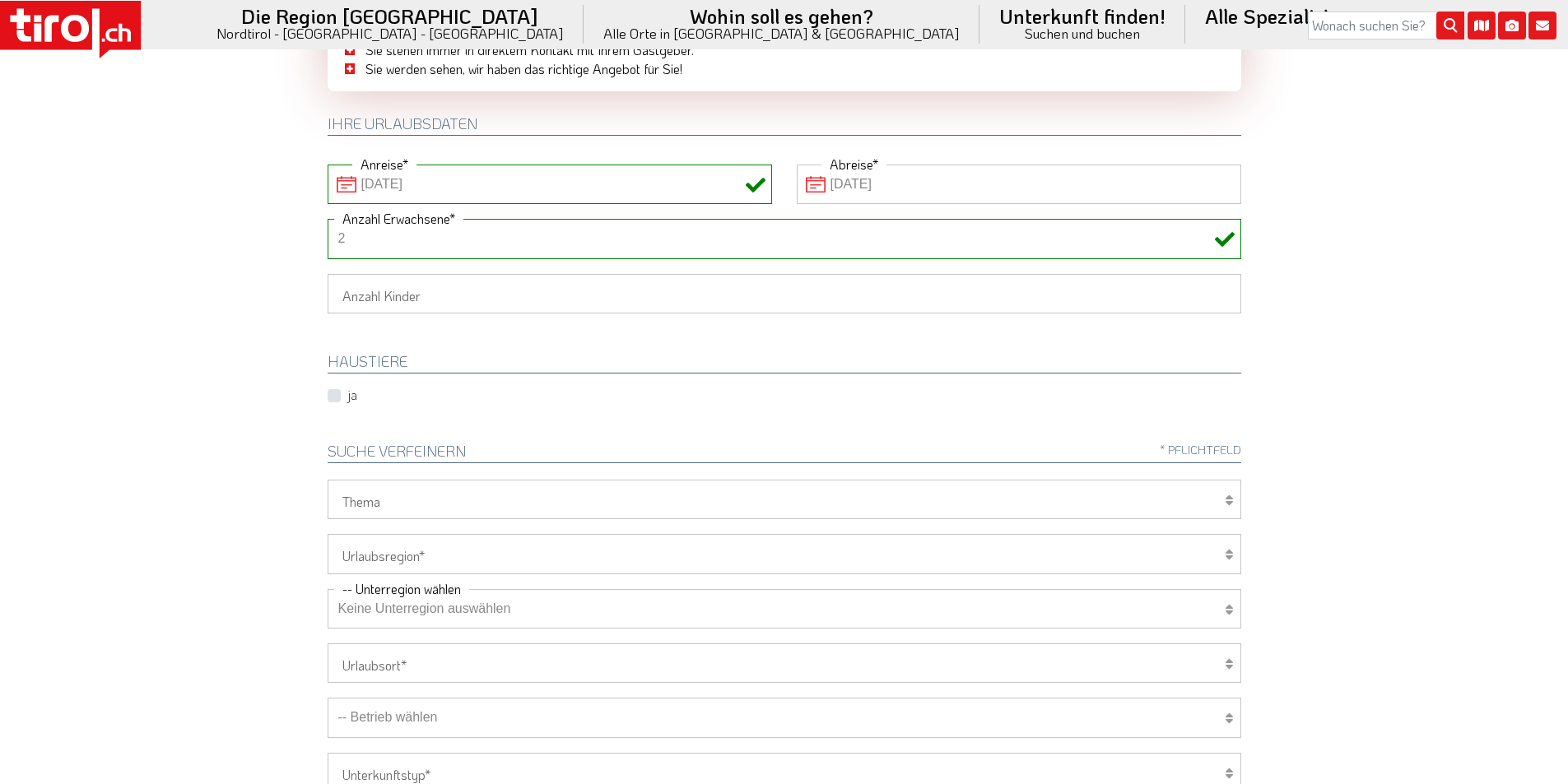
click at [354, 307] on select "1 2 3 4 5 6" at bounding box center [784, 294] width 914 height 39
select select "1"
click at [328, 274] on select "1 2 3 4 5 6" at bounding box center [784, 294] width 914 height 39
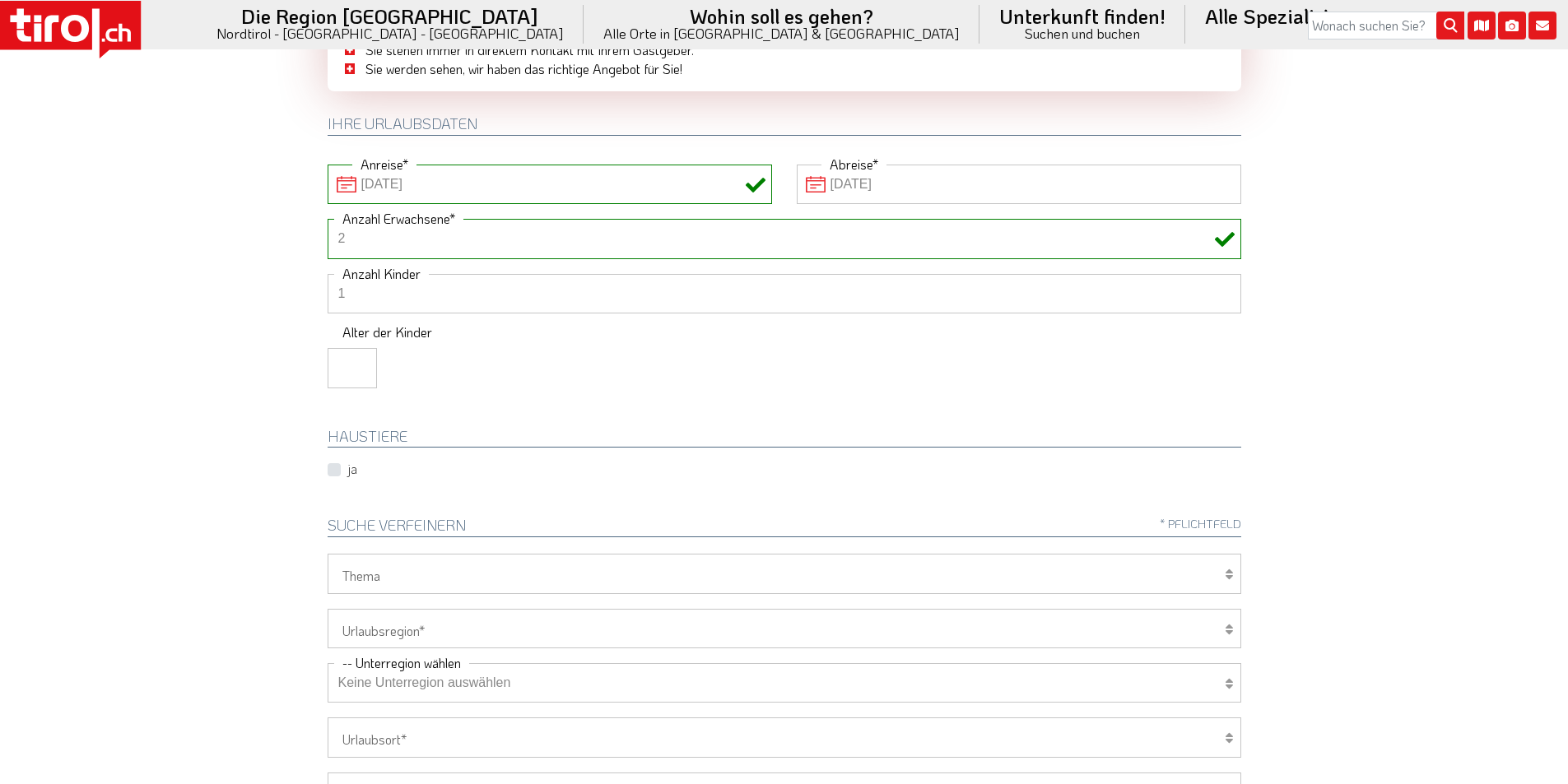
click at [339, 372] on input "number" at bounding box center [353, 368] width 49 height 39
type input "12"
click at [252, 358] on body ".st0{fill:#FFFFFF}.st1{fill:#E31017} Die Region [GEOGRAPHIC_DATA] [GEOGRAPHIC_D…" at bounding box center [784, 227] width 1568 height 784
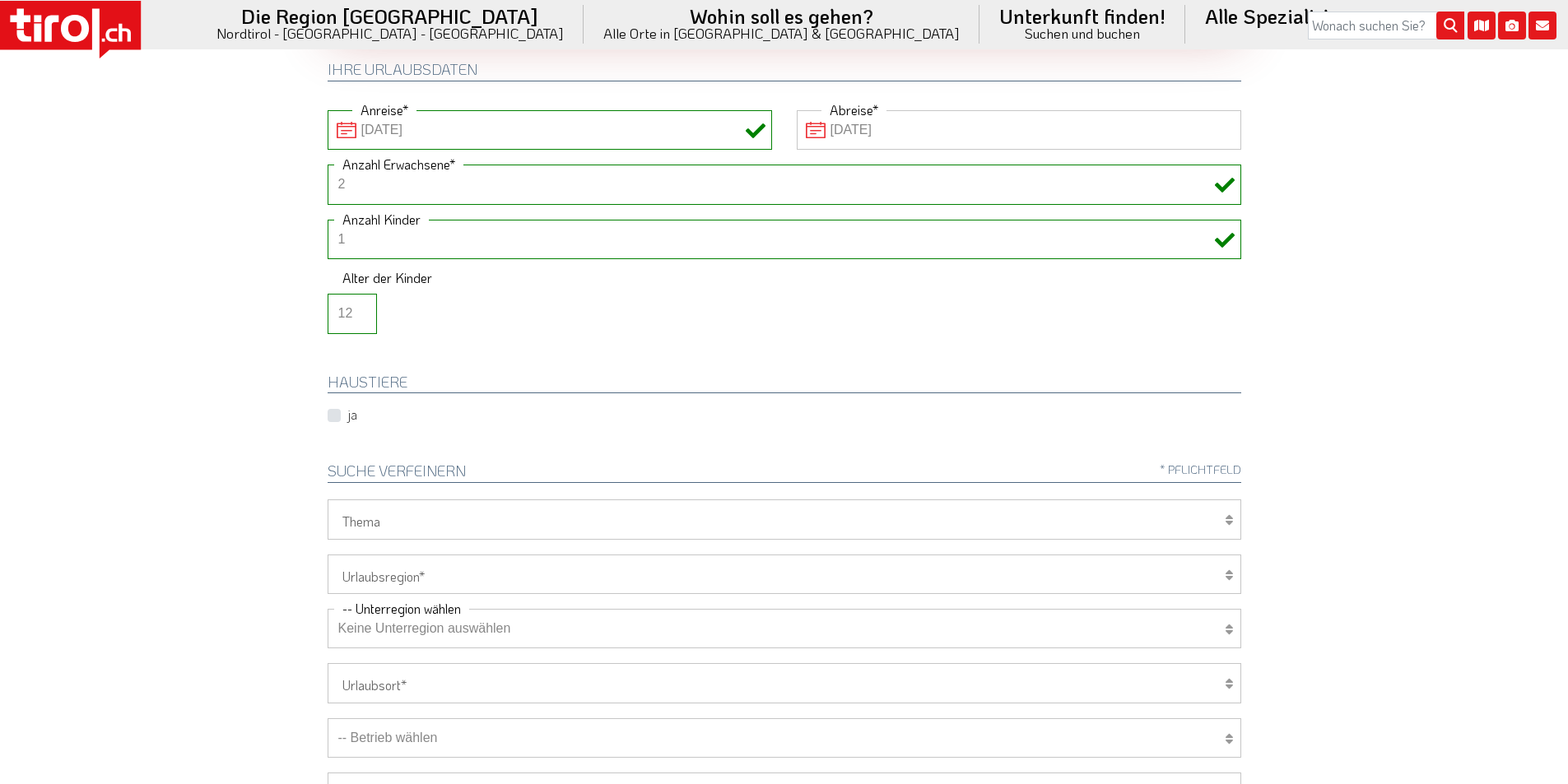
scroll to position [329, 0]
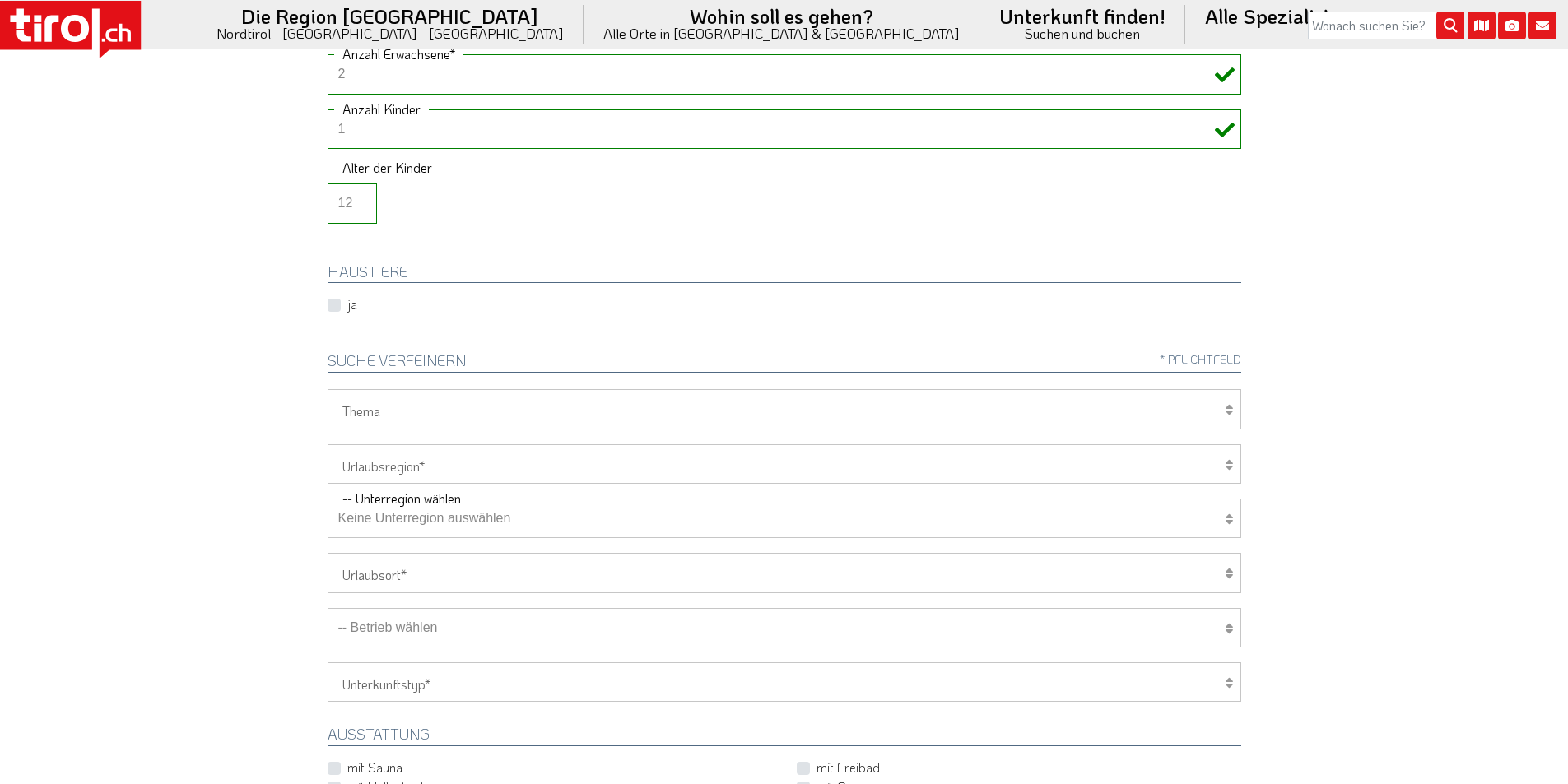
click at [386, 476] on select "[GEOGRAPHIC_DATA]/Nordtirol Osttirol [GEOGRAPHIC_DATA] Tirols Nachbarn" at bounding box center [784, 464] width 914 height 39
select select "7272"
click at [328, 444] on select "[GEOGRAPHIC_DATA]/Nordtirol Osttirol [GEOGRAPHIC_DATA] Tirols Nachbarn" at bounding box center [784, 464] width 914 height 39
click at [389, 413] on select "Wellness Mountainbiken/Radfahren Familie Wandern Sport Skifahren Motorrad Golf" at bounding box center [784, 409] width 914 height 39
select select "7375"
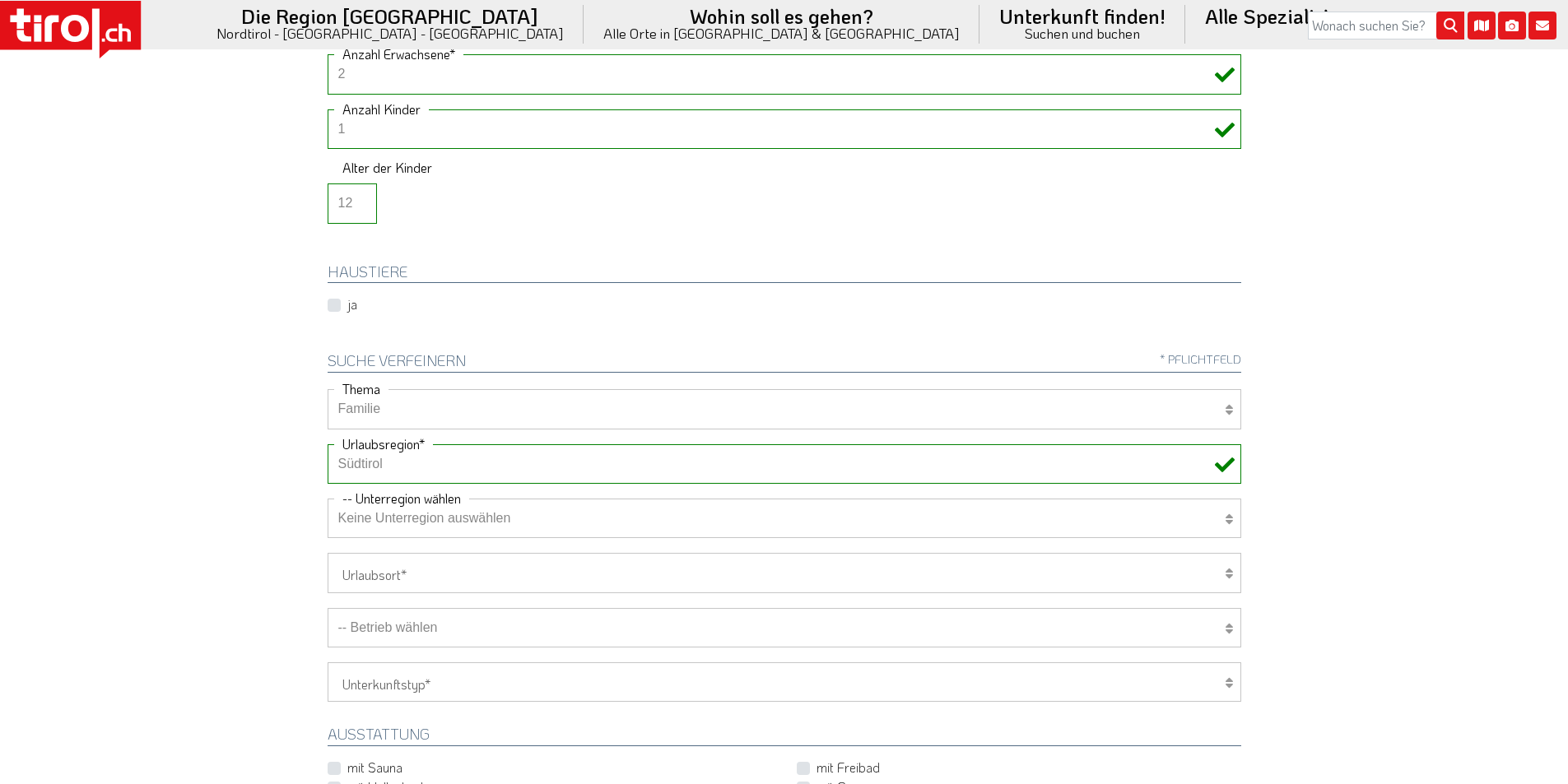
click at [328, 389] on select "Wellness Mountainbiken/Radfahren Familie Wandern Sport Skifahren Motorrad Golf" at bounding box center [784, 409] width 914 height 39
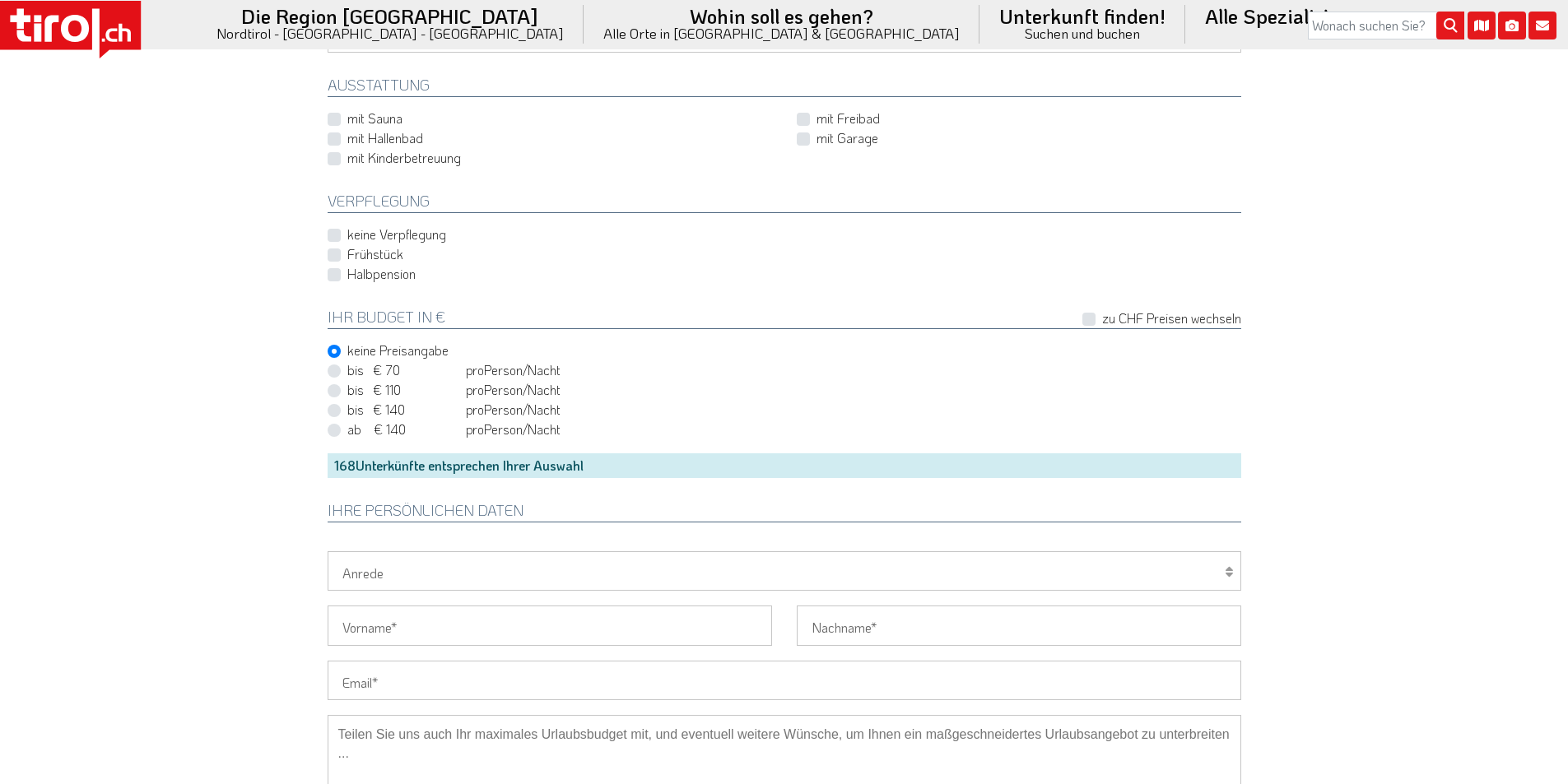
scroll to position [987, 0]
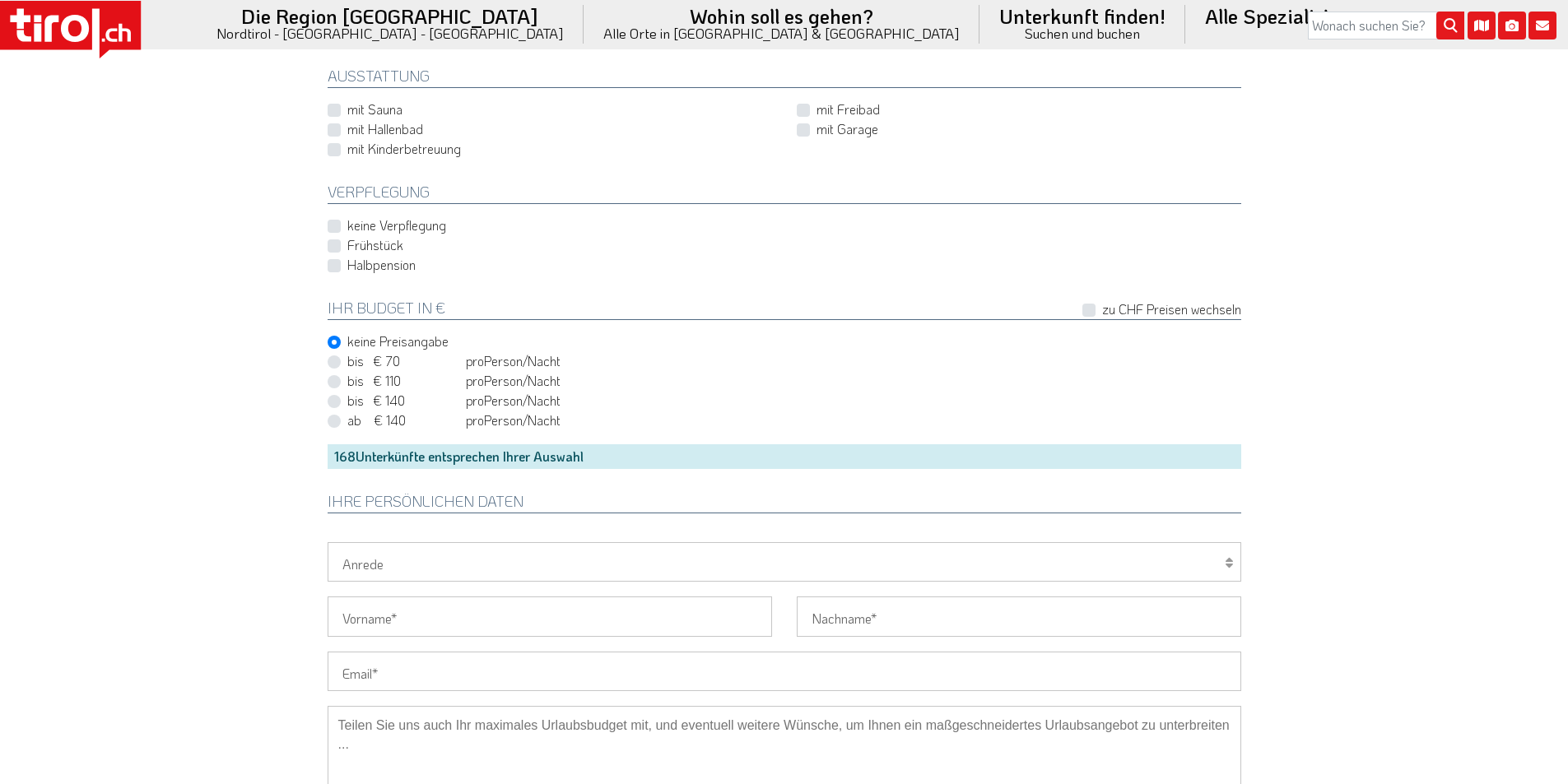
click at [377, 680] on input "Email" at bounding box center [784, 671] width 914 height 39
type input "[EMAIL_ADDRESS][DOMAIN_NAME]"
drag, startPoint x: 378, startPoint y: 557, endPoint x: 371, endPoint y: 577, distance: 21.2
click at [378, 557] on select "Herr Frau Familie" at bounding box center [784, 561] width 914 height 39
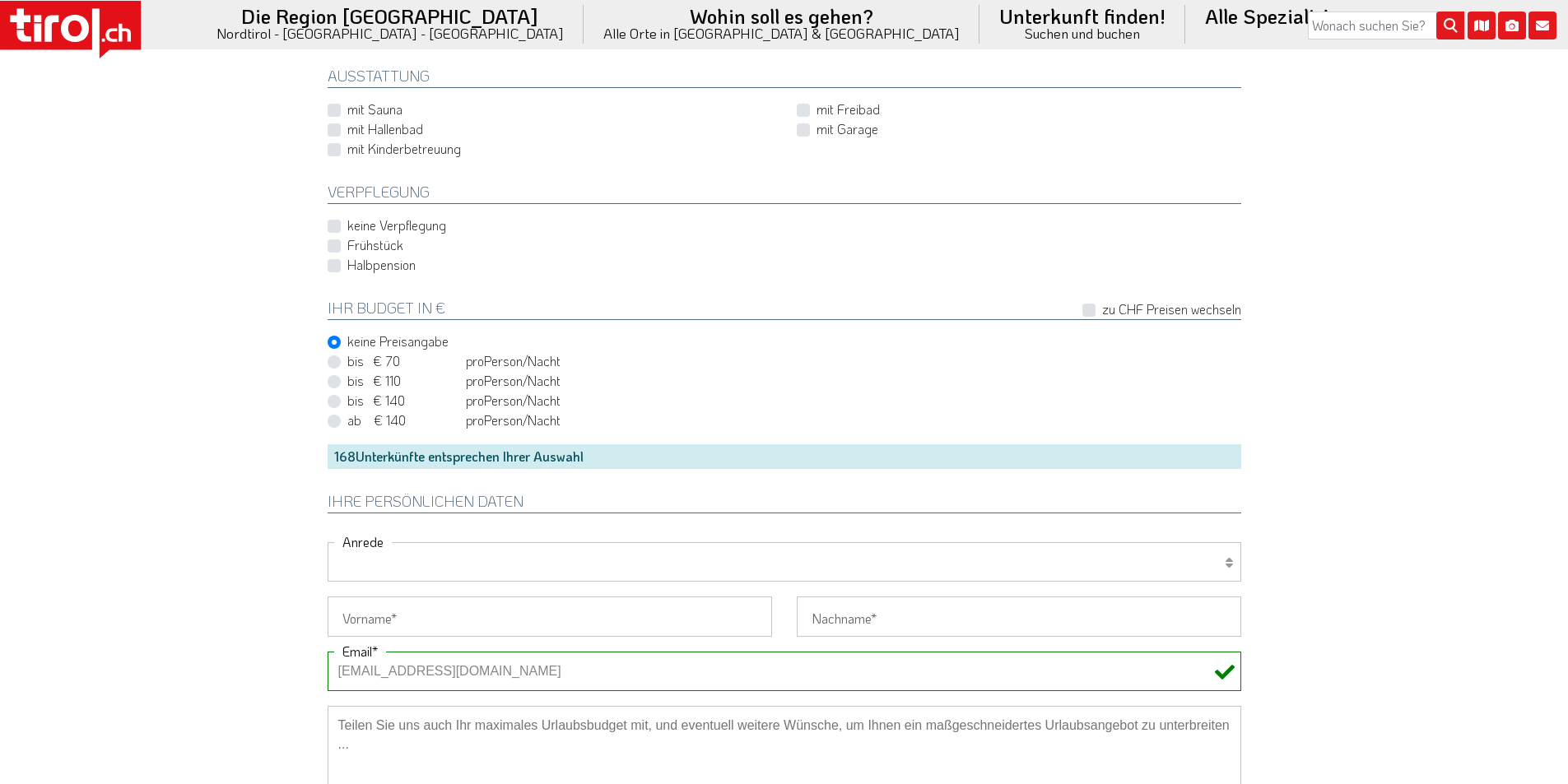
select select "Herr"
click at [328, 542] on select "Herr Frau Familie" at bounding box center [784, 561] width 914 height 39
click at [393, 605] on input "Vorname" at bounding box center [550, 616] width 444 height 39
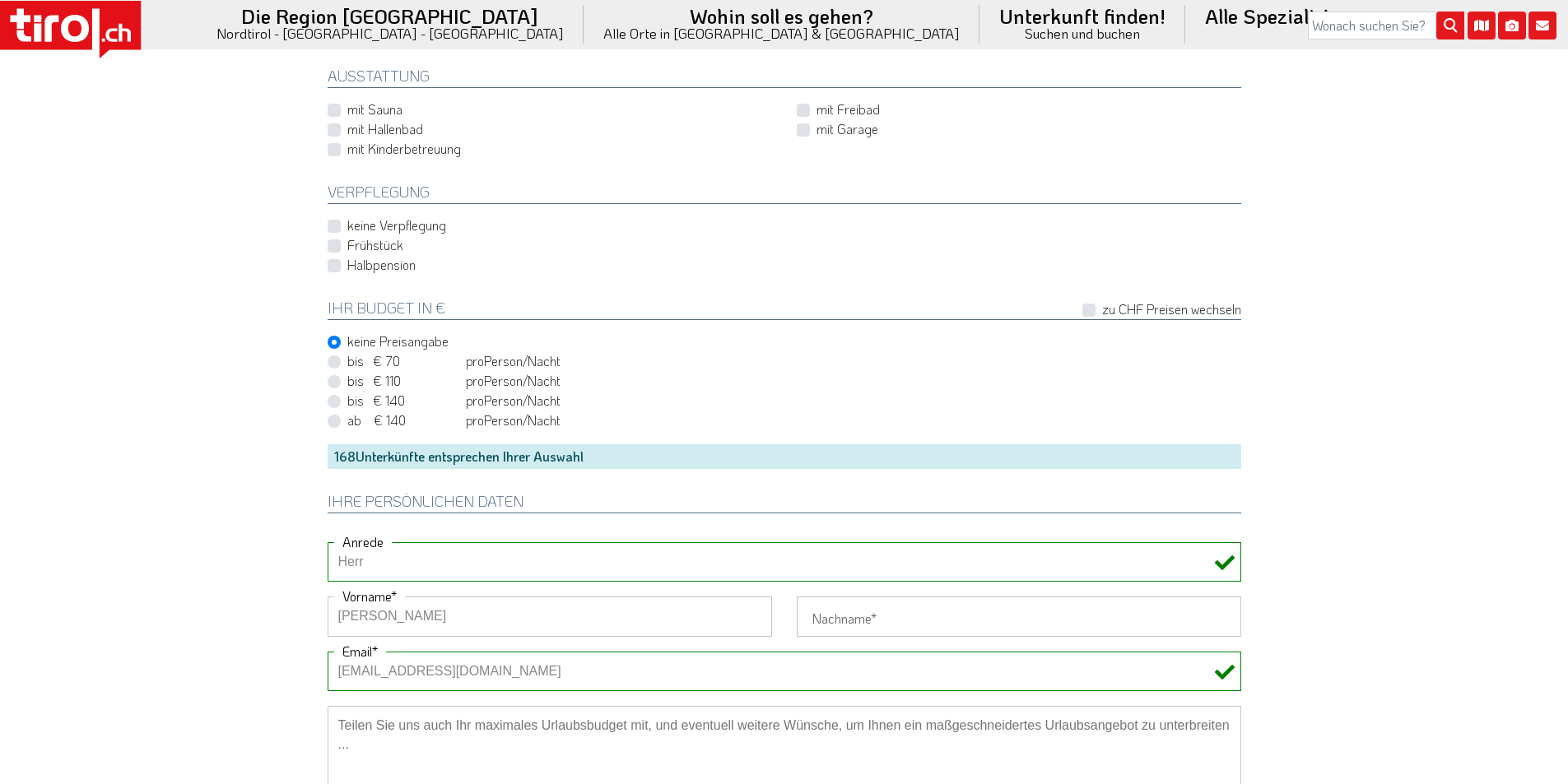
type input "Manfred"
type input "Holzner"
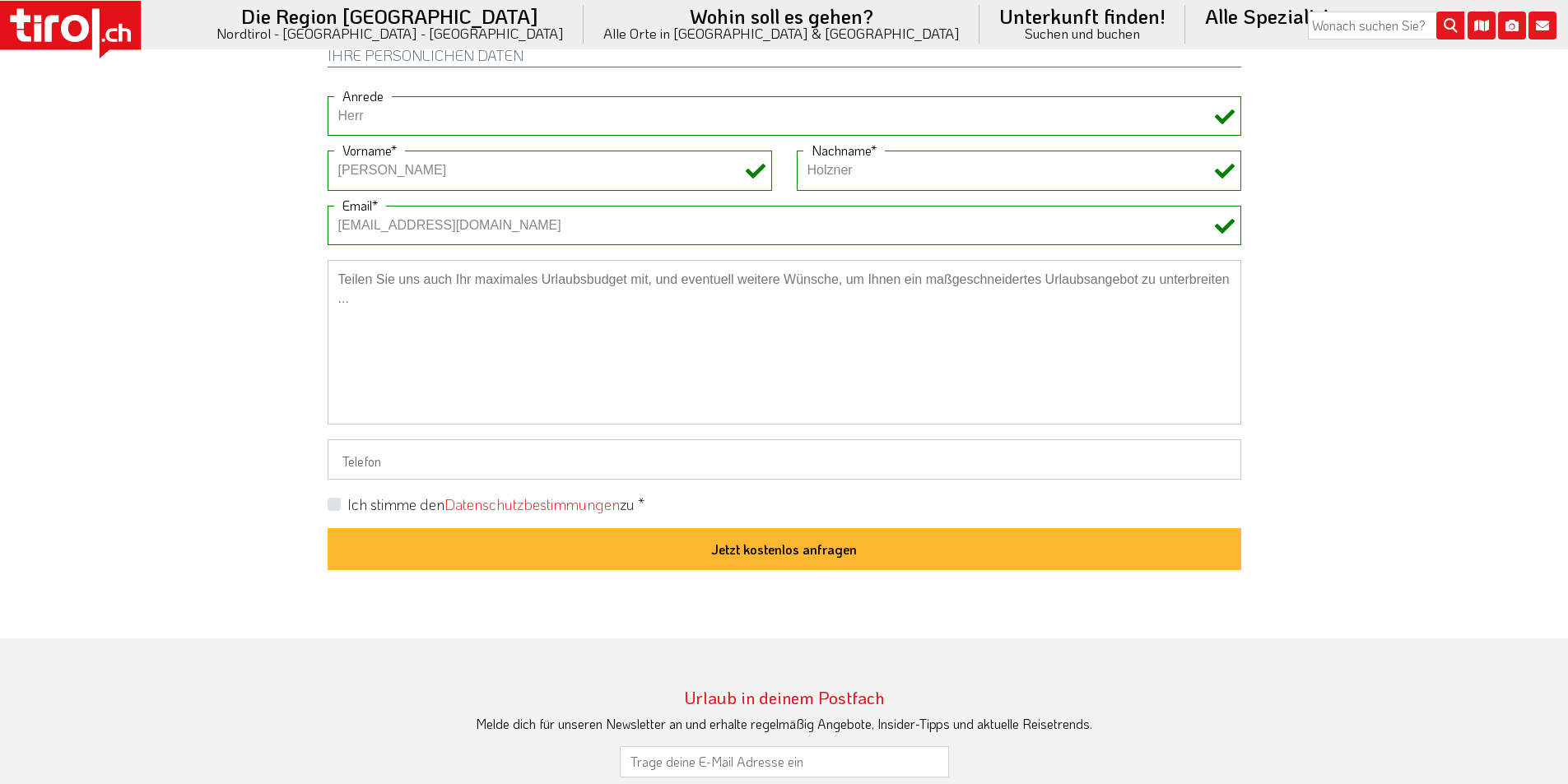
scroll to position [1481, 0]
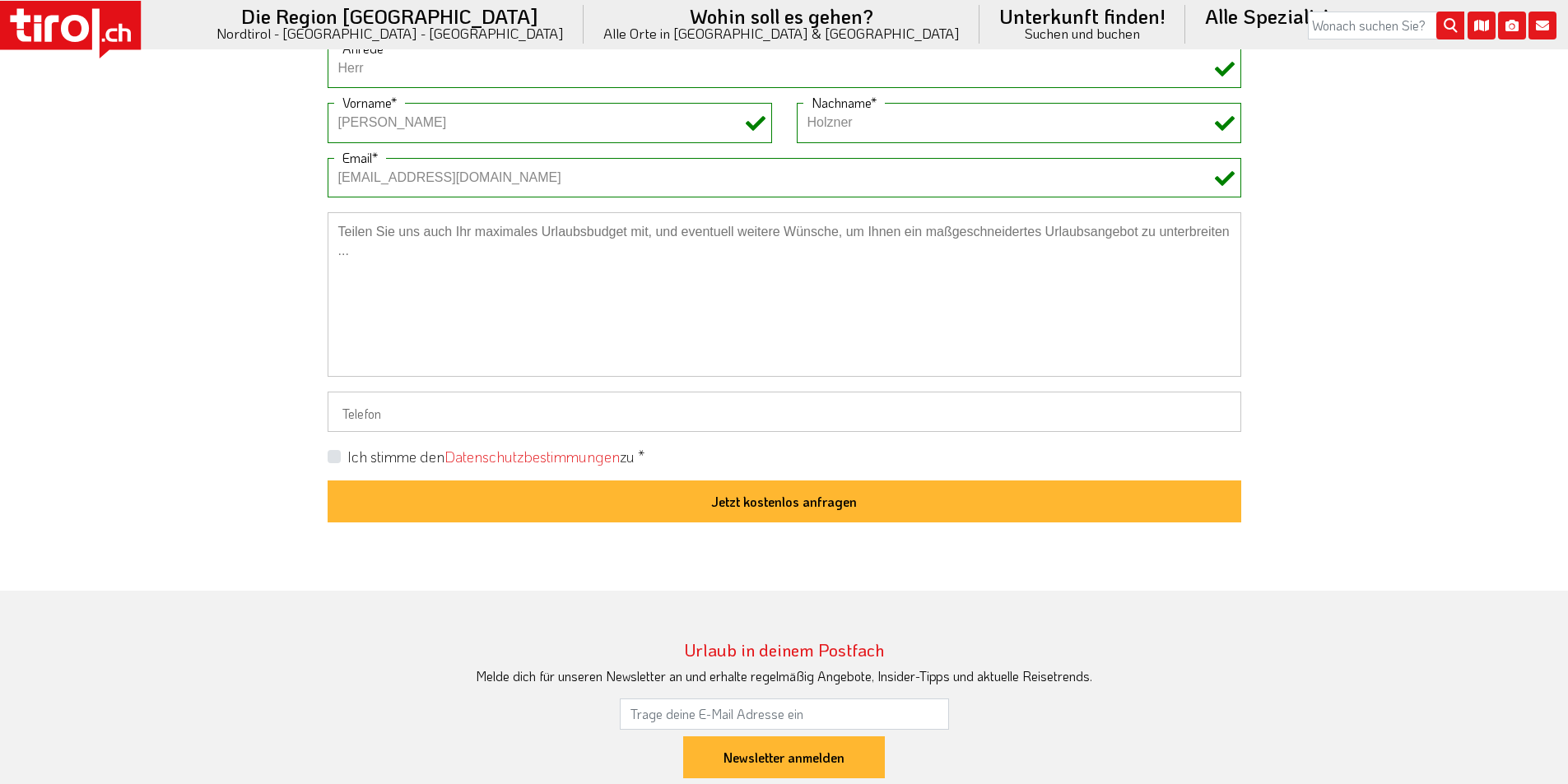
click at [348, 455] on label "Ich stimme den Datenschutzbestimmungen zu *" at bounding box center [496, 457] width 297 height 20
click at [334, 455] on input "Ich stimme den Datenschutzbestimmungen zu *" at bounding box center [787, 455] width 914 height 11
checkbox input "true"
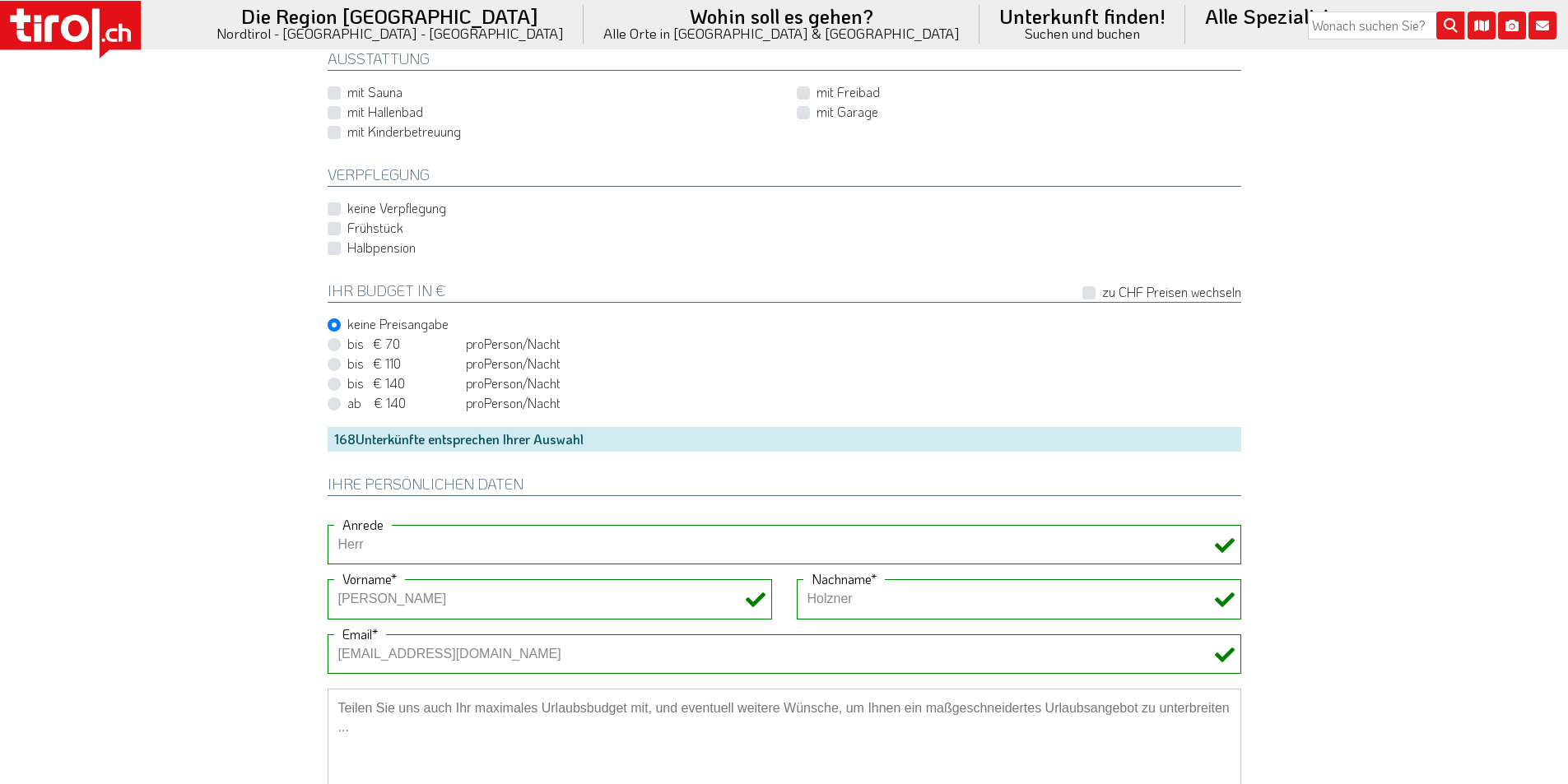
scroll to position [987, 0]
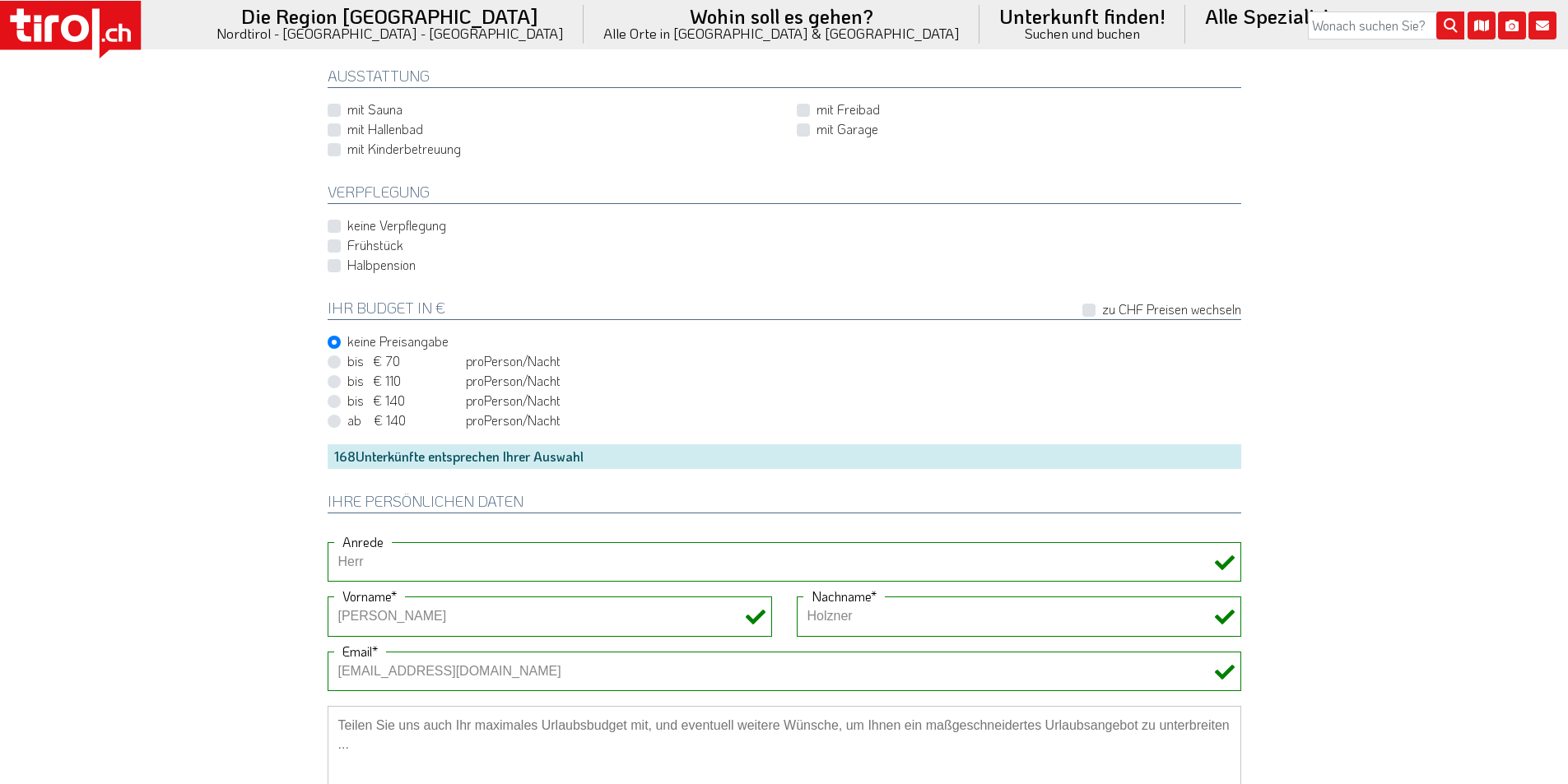
click at [348, 266] on label "Halbpension" at bounding box center [382, 264] width 68 height 18
click at [335, 266] on input "Halbpension" at bounding box center [787, 265] width 914 height 11
checkbox input "true"
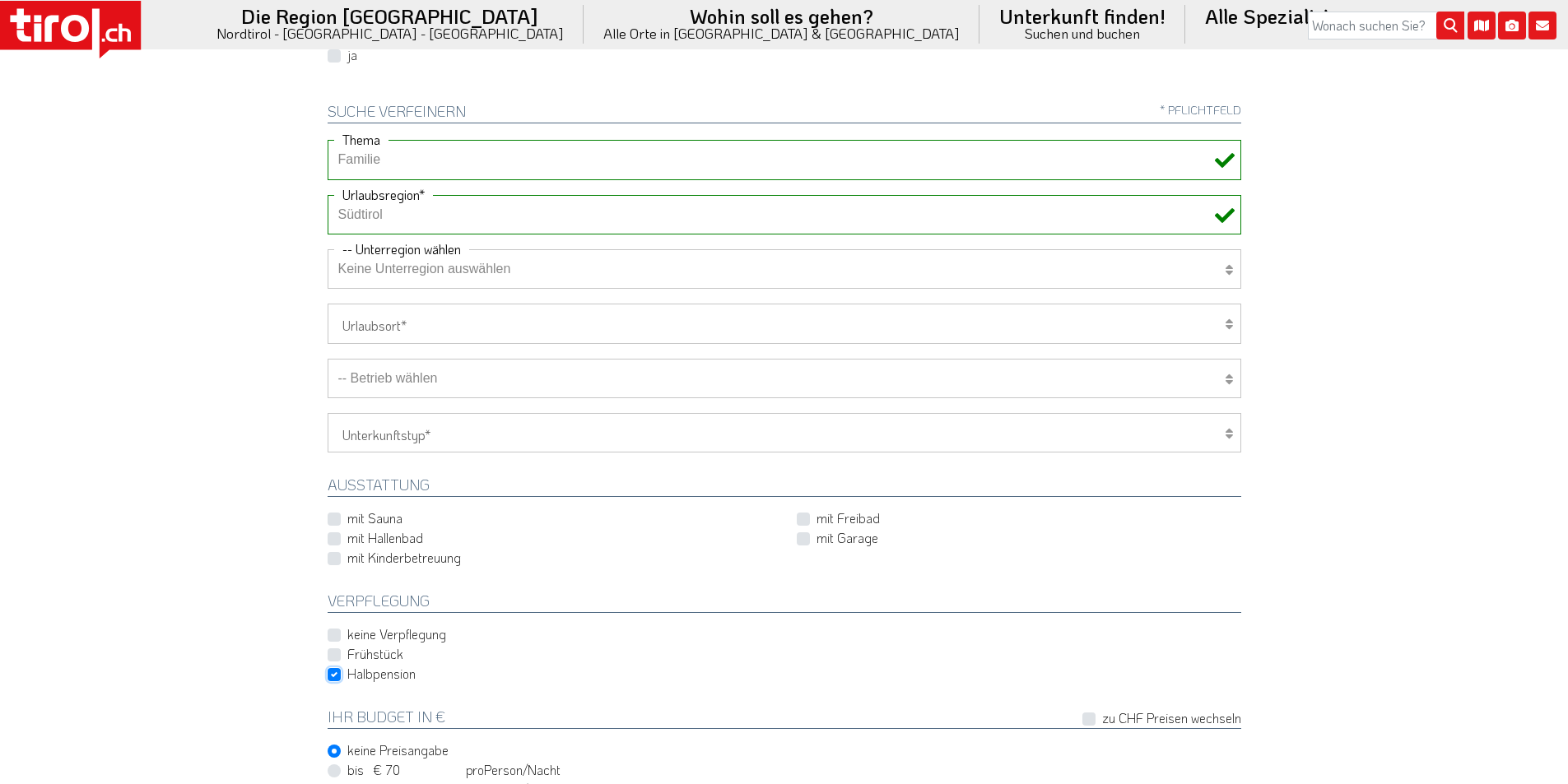
scroll to position [576, 0]
drag, startPoint x: 416, startPoint y: 382, endPoint x: 430, endPoint y: 382, distance: 14.0
click at [416, 382] on select "-- Betrieb wählen ABINEA Dolomiti Romantic SPA Hotel Aktivhotel Waldhof - Oetz …" at bounding box center [784, 381] width 914 height 39
click at [328, 361] on select "-- Betrieb wählen ABINEA Dolomiti Romantic SPA Hotel Aktivhotel Waldhof - Oetz …" at bounding box center [784, 381] width 914 height 39
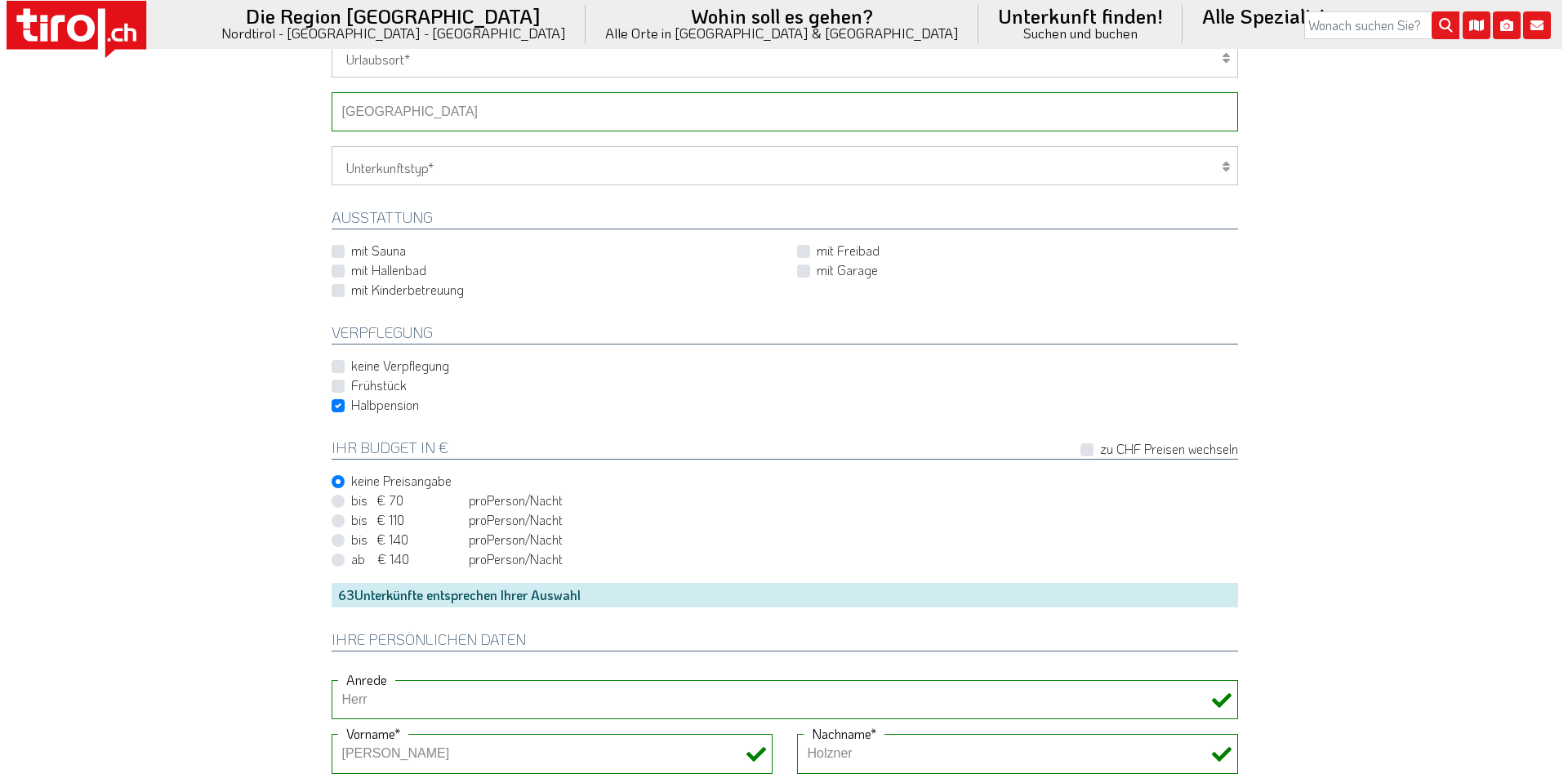
scroll to position [1388, 0]
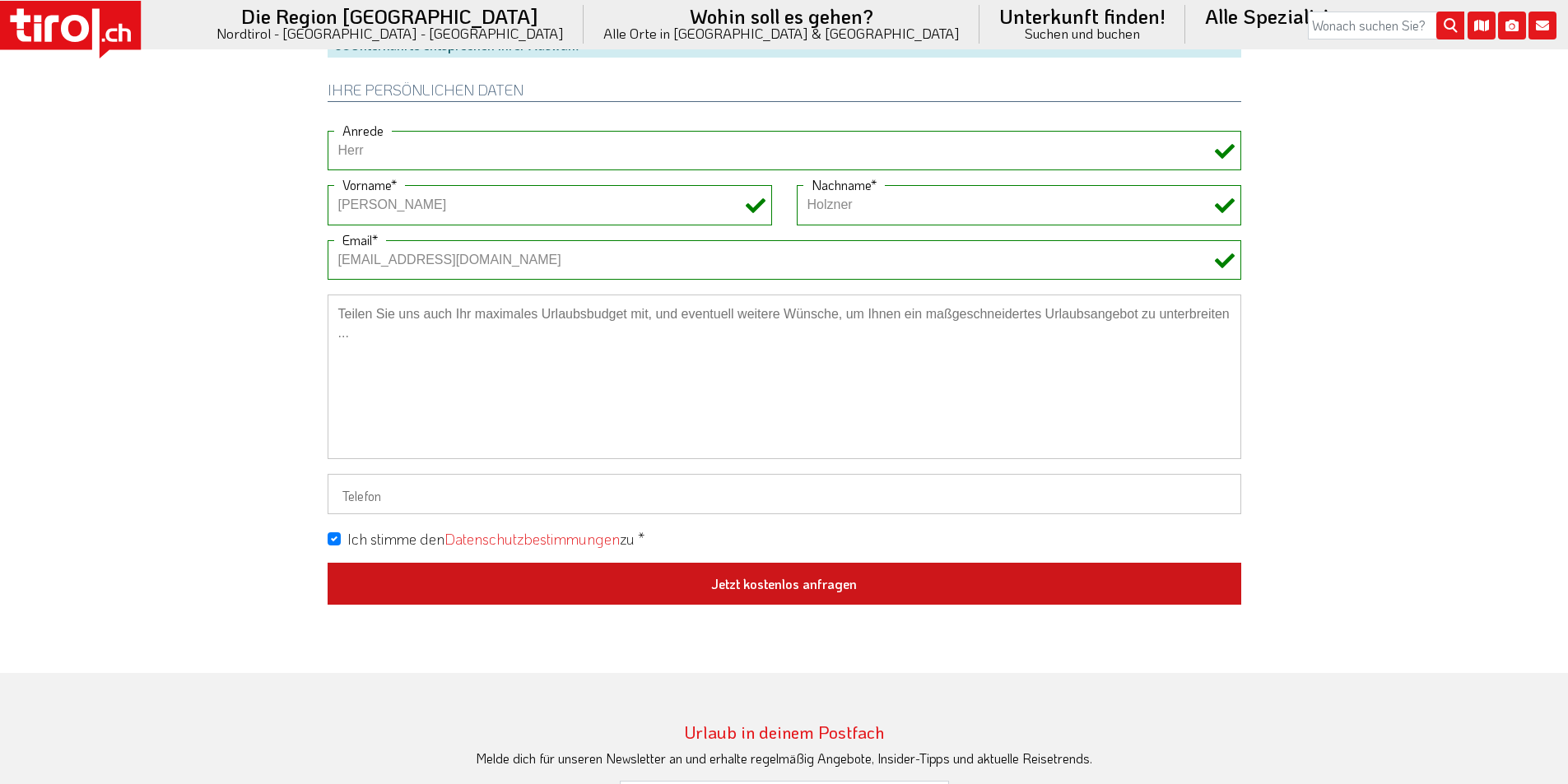
click at [743, 570] on button "Jetzt kostenlos anfragen" at bounding box center [784, 584] width 914 height 42
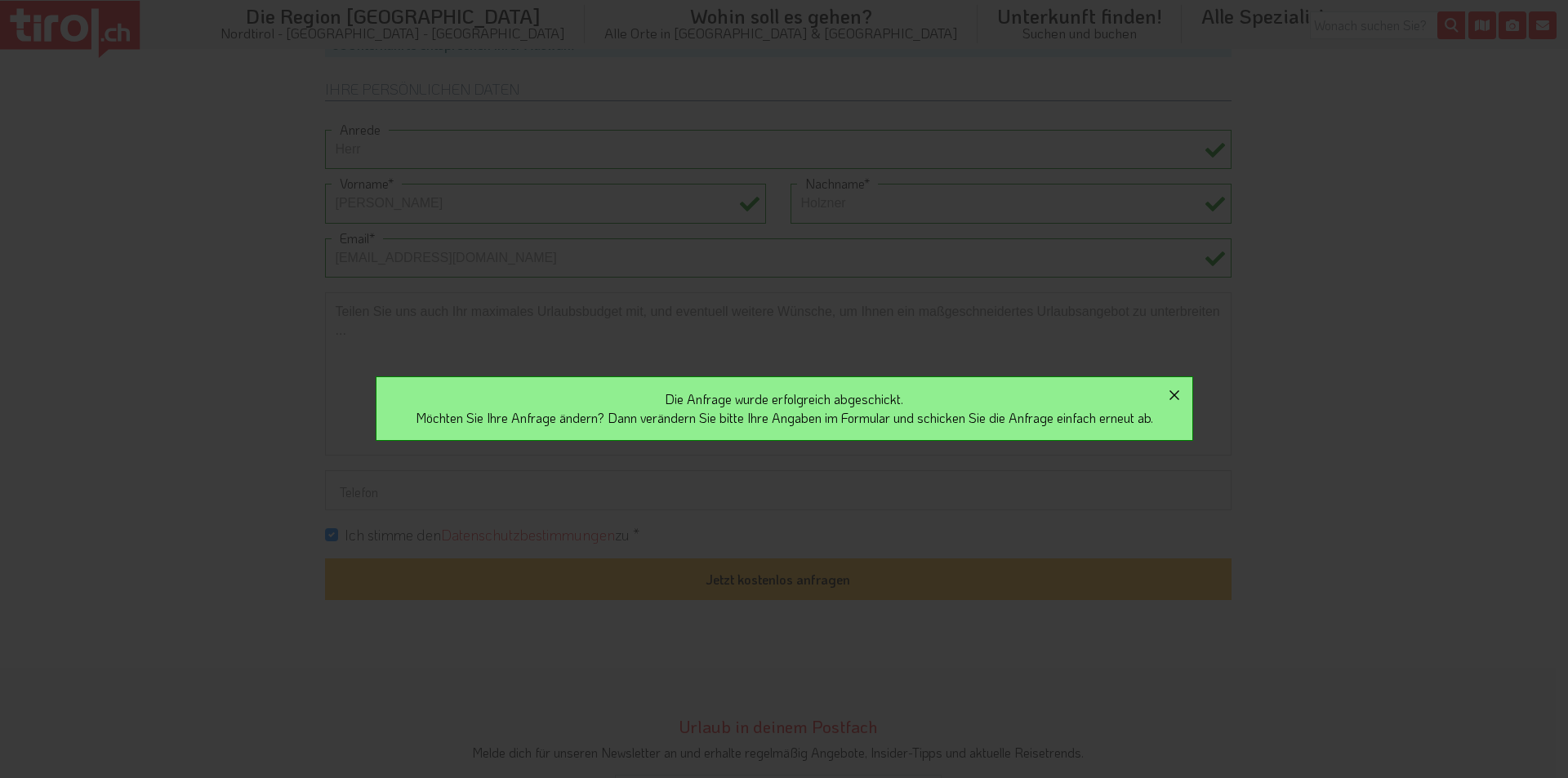
click at [1178, 387] on icon "button" at bounding box center [1173, 394] width 19 height 19
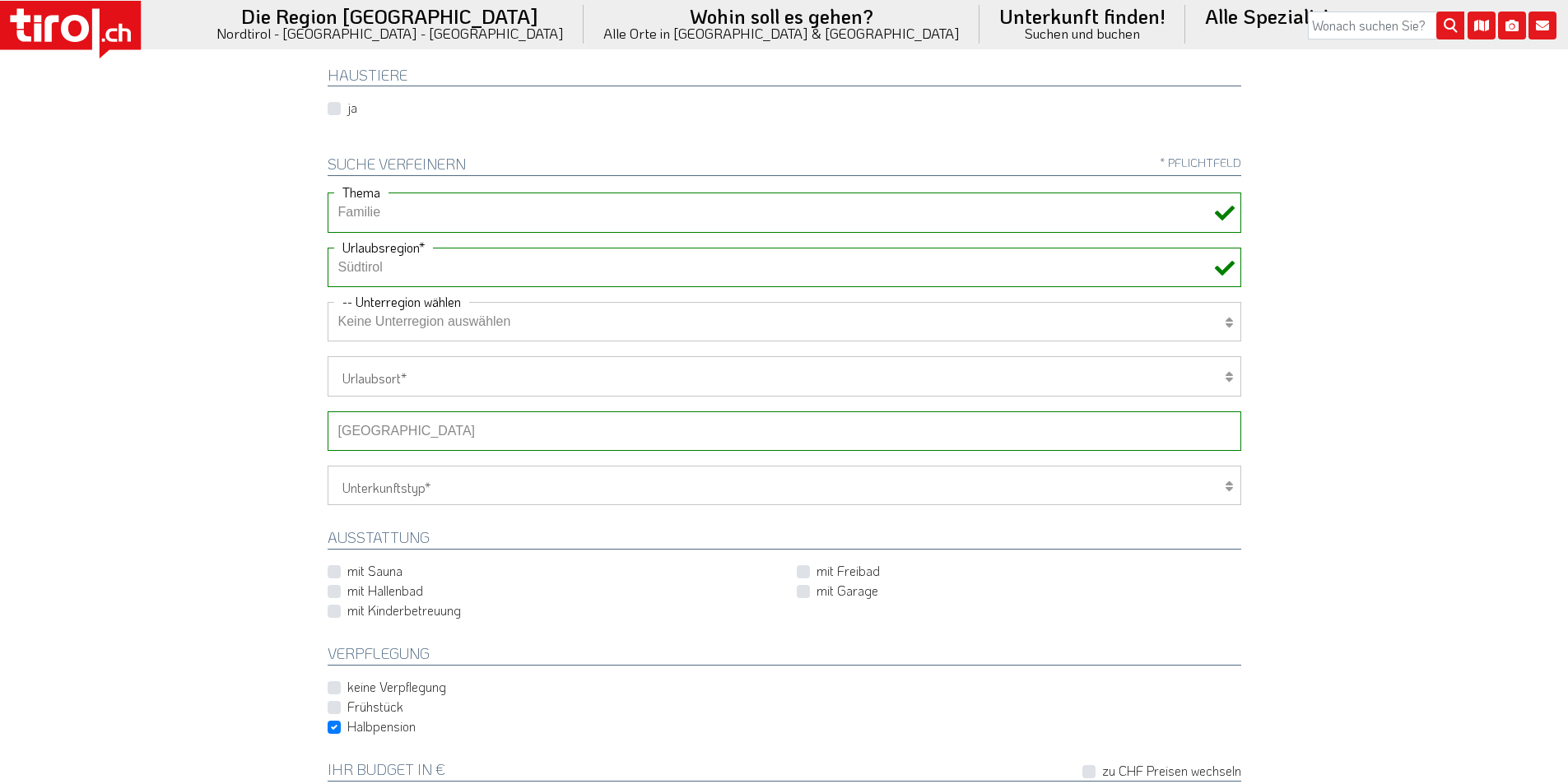
scroll to position [411, 0]
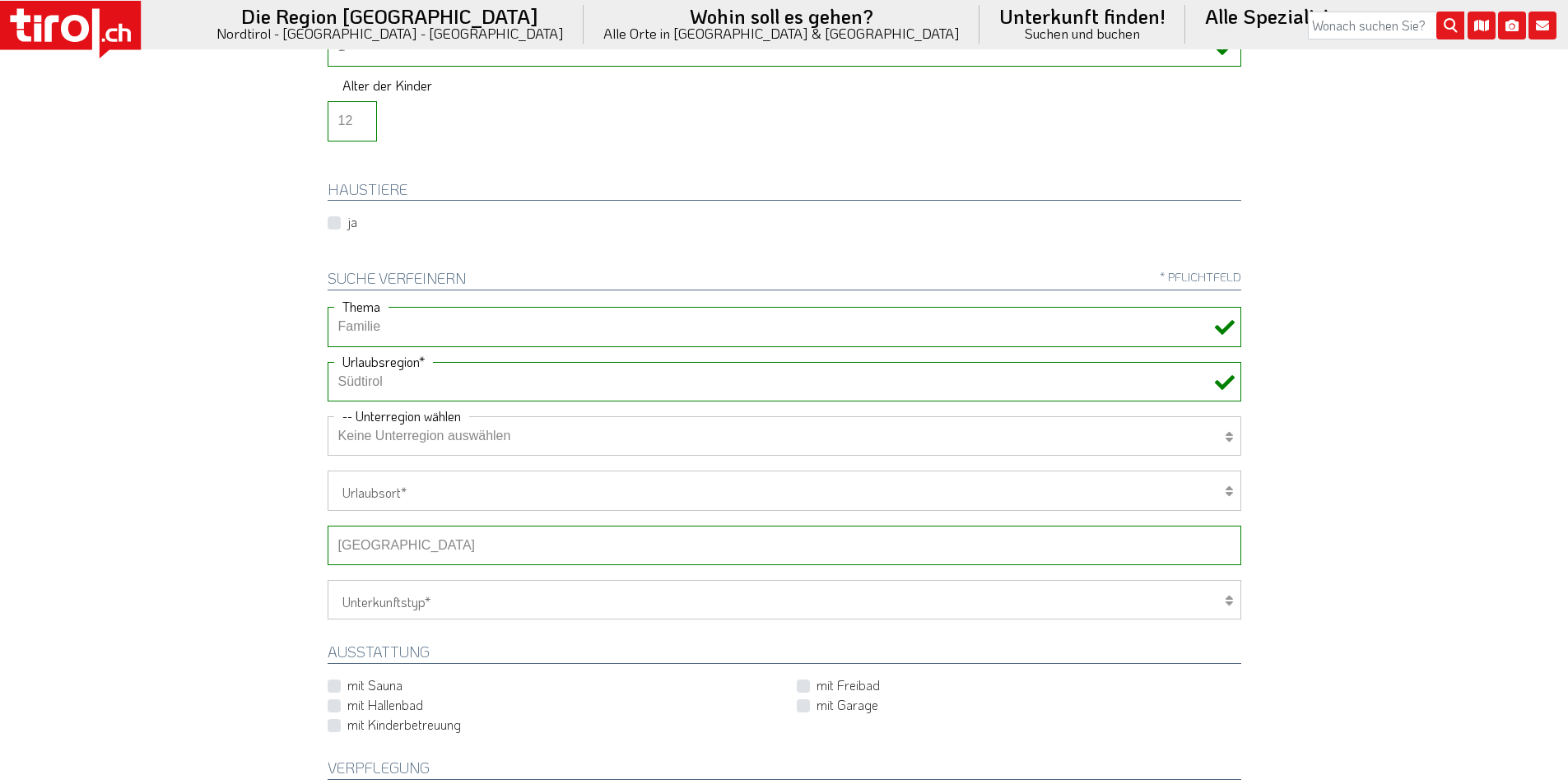
click at [429, 550] on select "-- Betrieb wählen ABINEA Dolomiti Romantic SPA Hotel Aktivhotel Waldhof - Oetz …" at bounding box center [784, 545] width 914 height 39
click at [328, 526] on select "-- Betrieb wählen ABINEA Dolomiti Romantic SPA Hotel Aktivhotel Waldhof - Oetz …" at bounding box center [784, 545] width 914 height 39
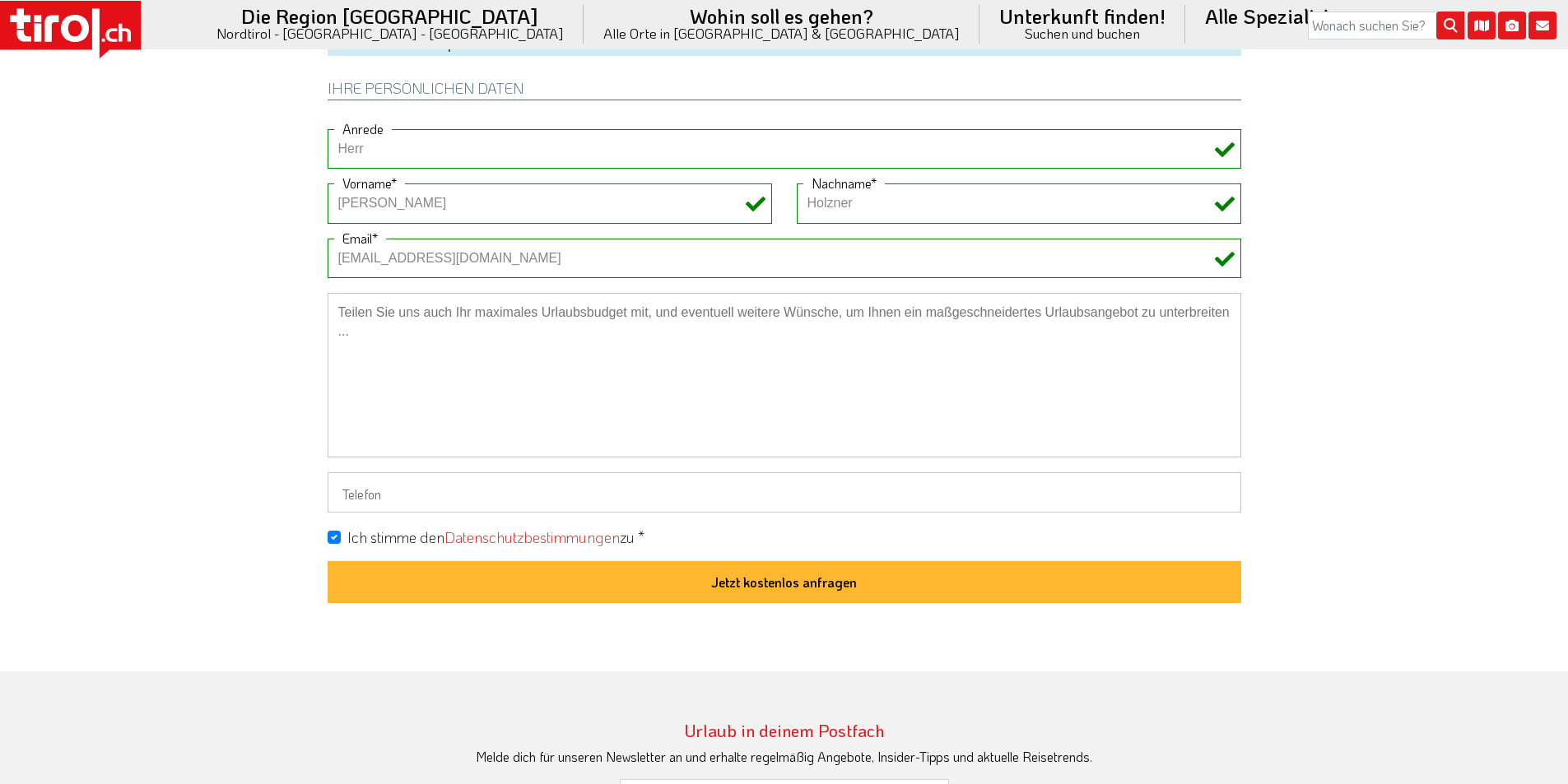
scroll to position [1563, 0]
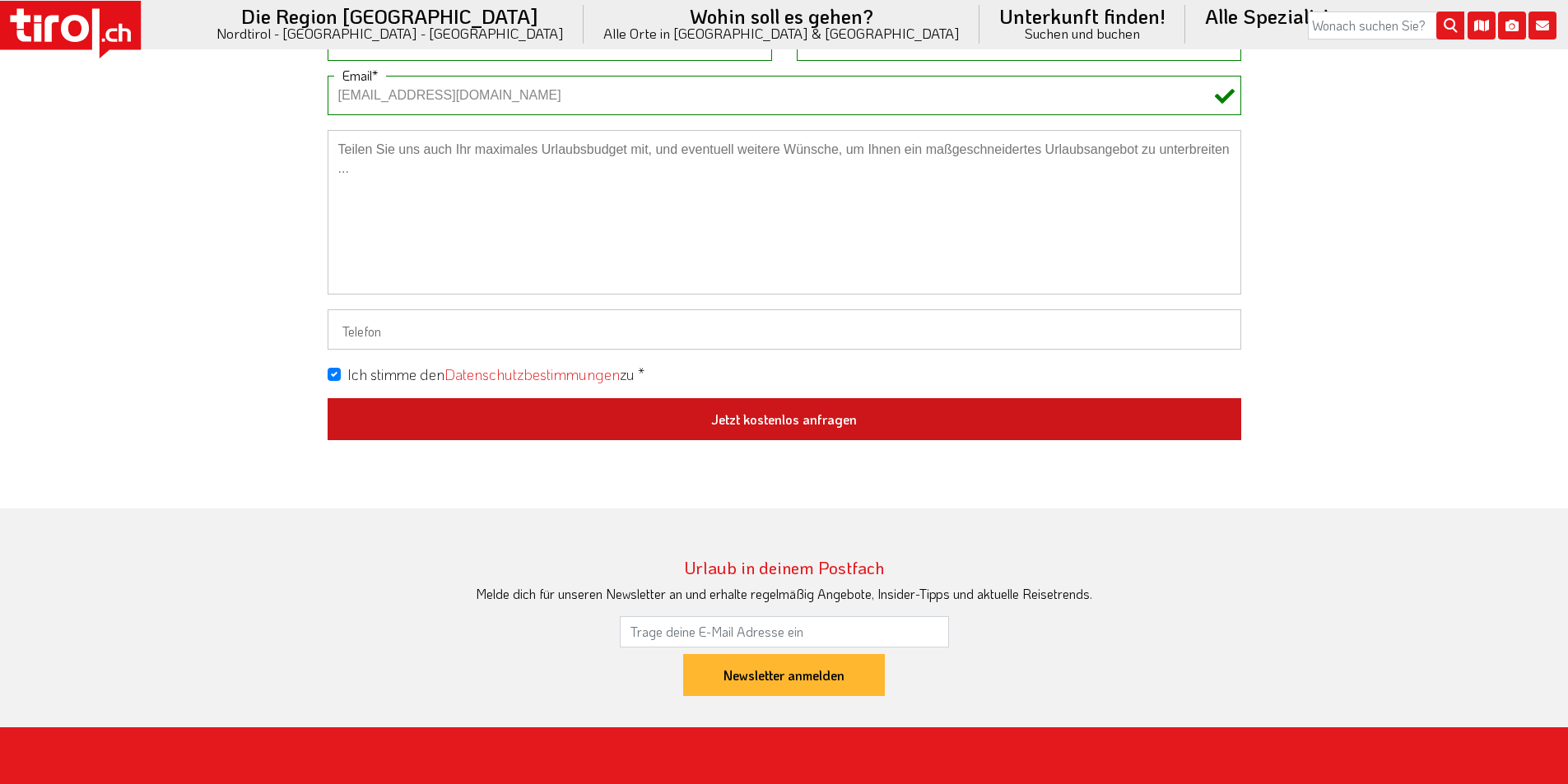
click at [819, 420] on button "Jetzt kostenlos anfragen" at bounding box center [784, 420] width 914 height 42
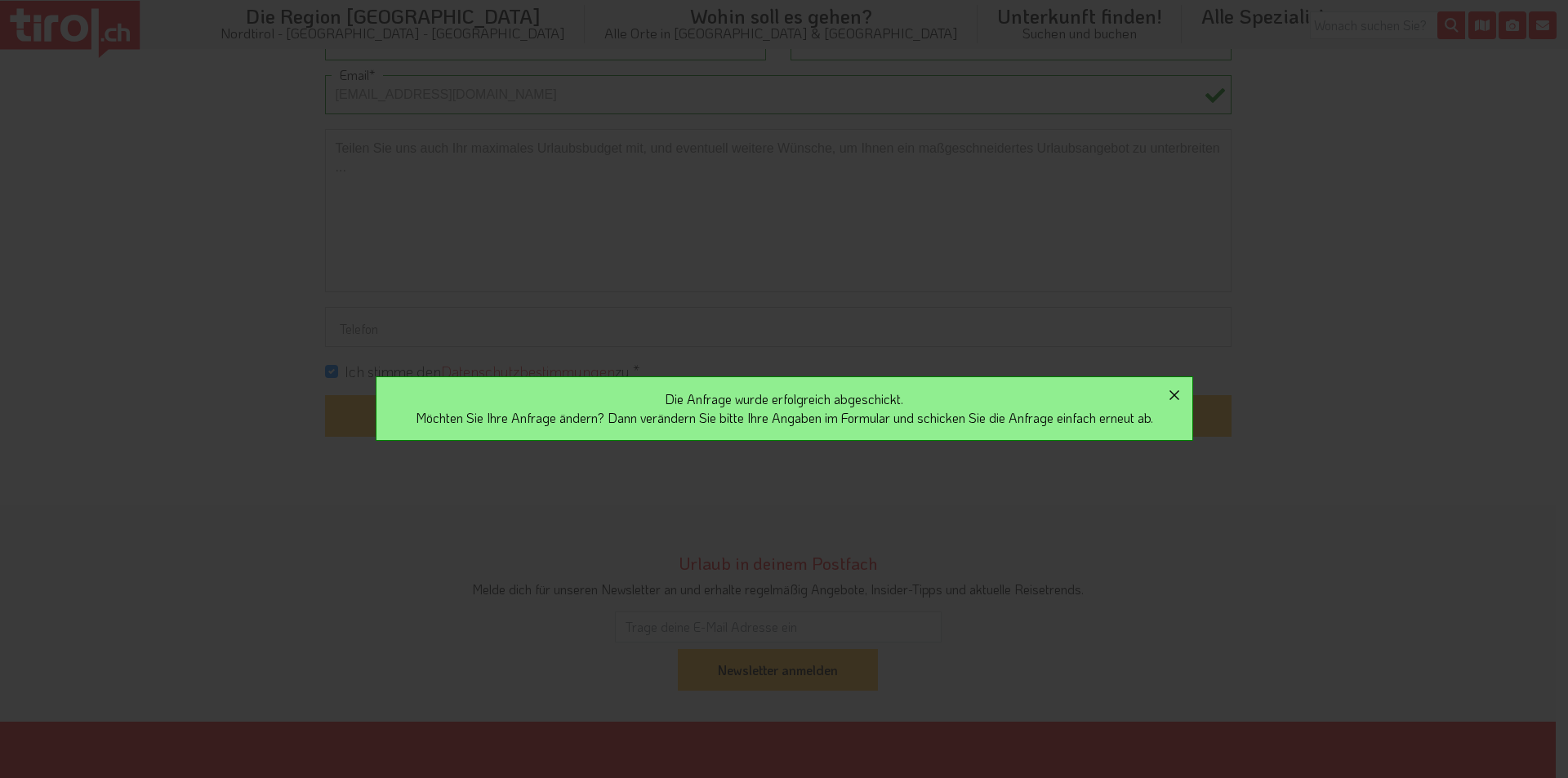
click at [1179, 396] on icon "button" at bounding box center [1174, 395] width 10 height 10
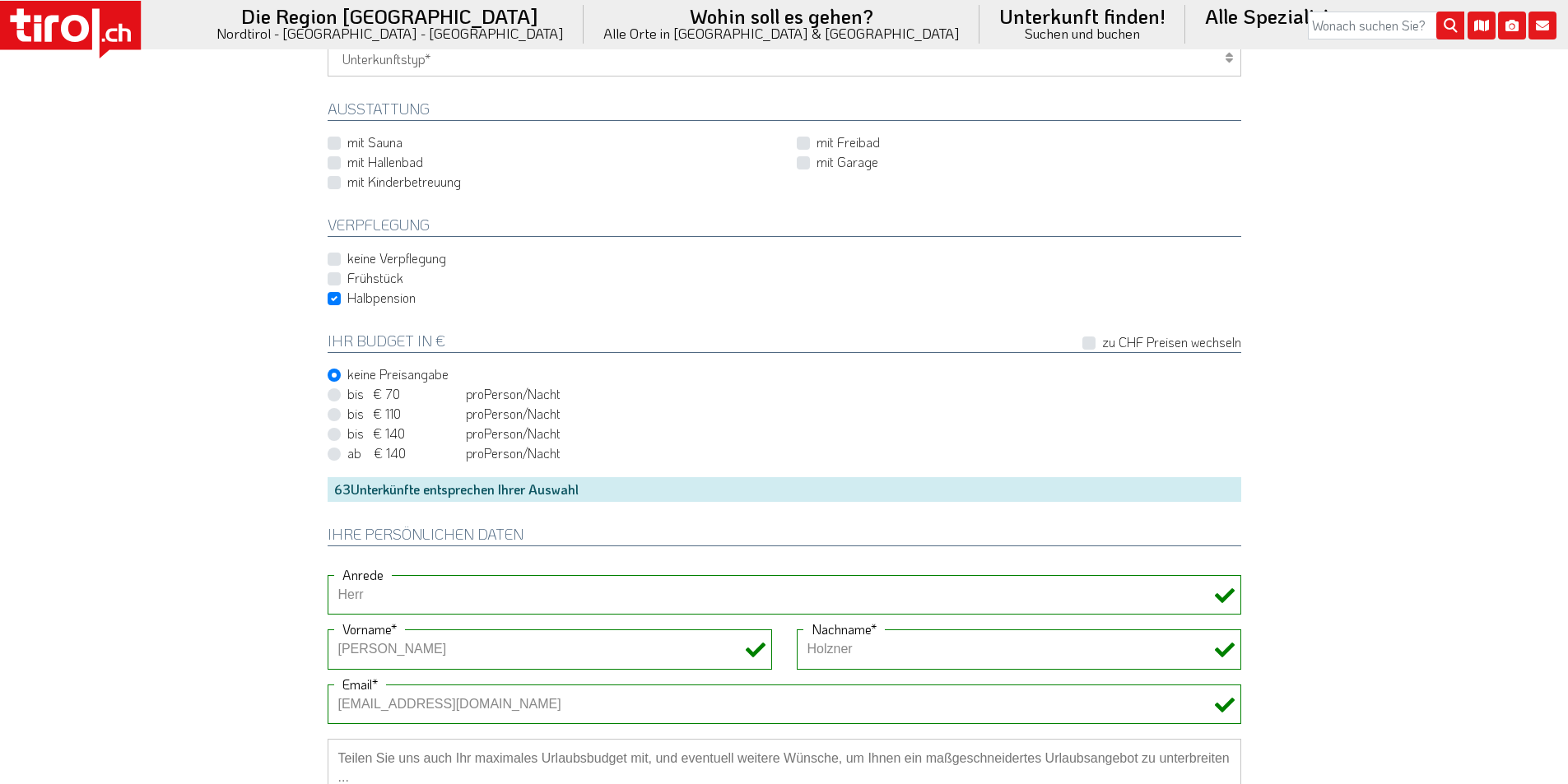
scroll to position [741, 0]
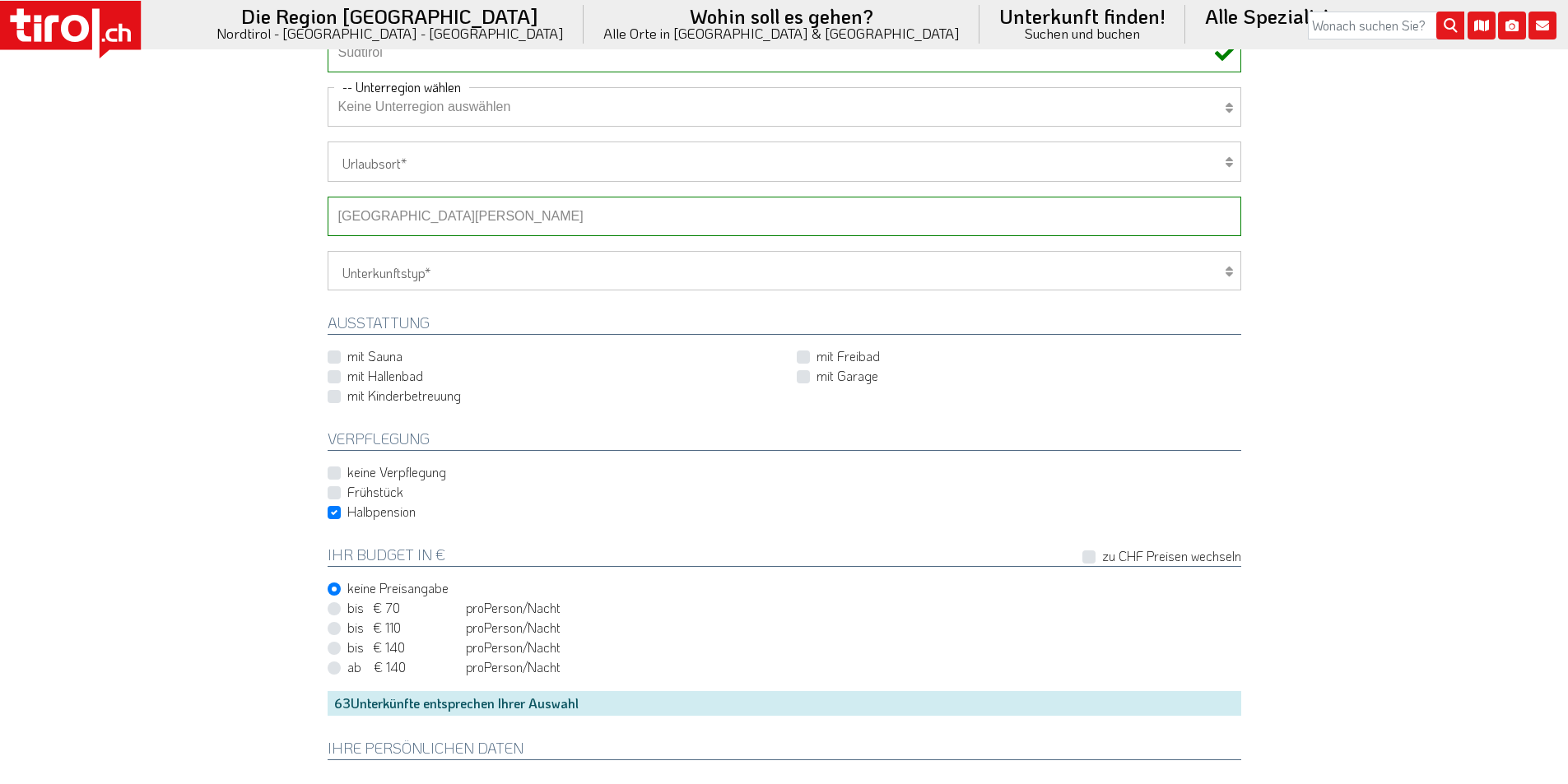
click at [434, 212] on select "-- Betrieb wählen ABINEA Dolomiti Romantic SPA Hotel Aktivhotel Waldhof - Oetz …" at bounding box center [784, 217] width 914 height 39
click at [328, 197] on select "-- Betrieb wählen ABINEA Dolomiti Romantic SPA Hotel Aktivhotel Waldhof - Oetz …" at bounding box center [784, 217] width 914 height 39
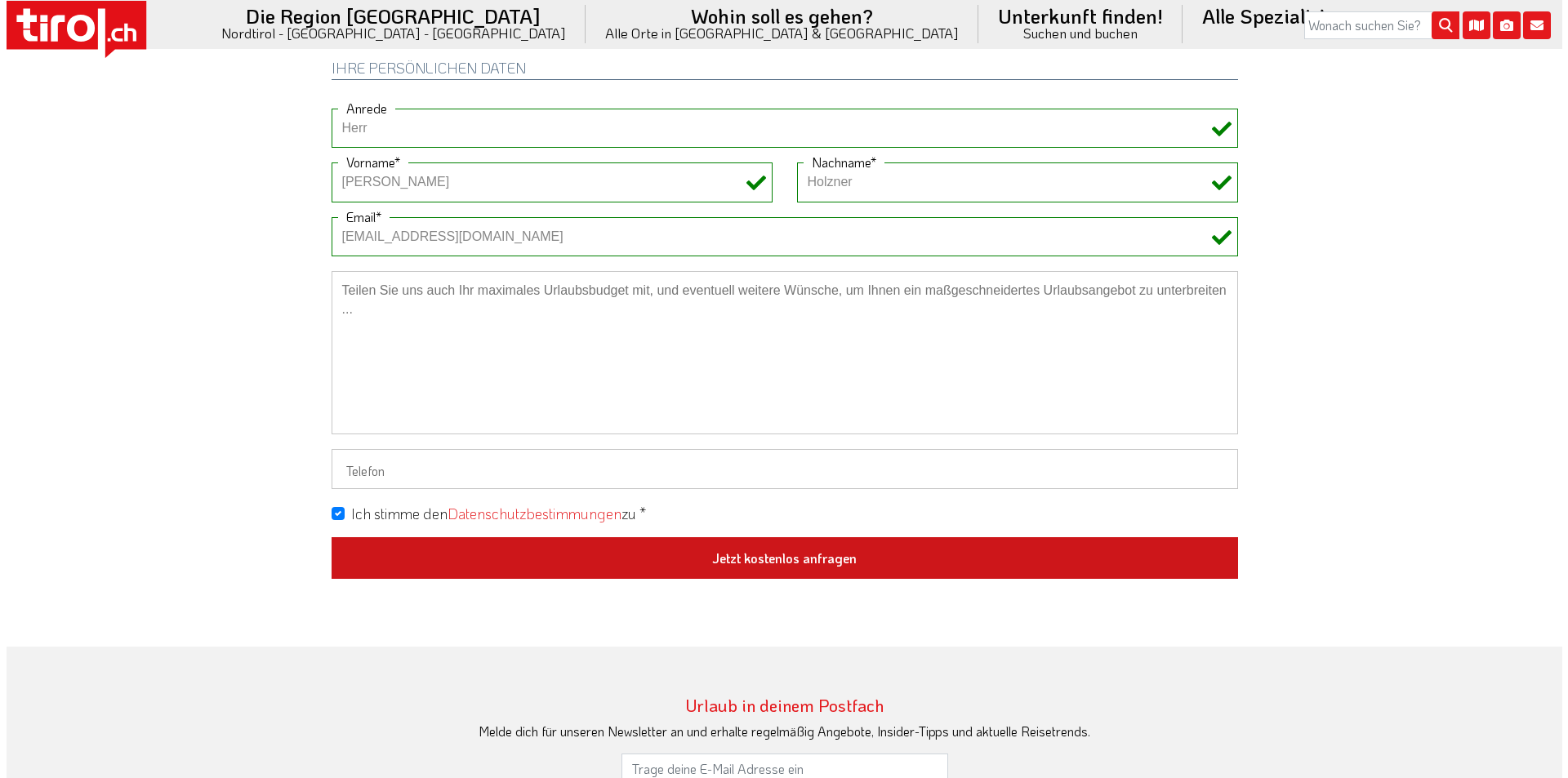
scroll to position [1470, 0]
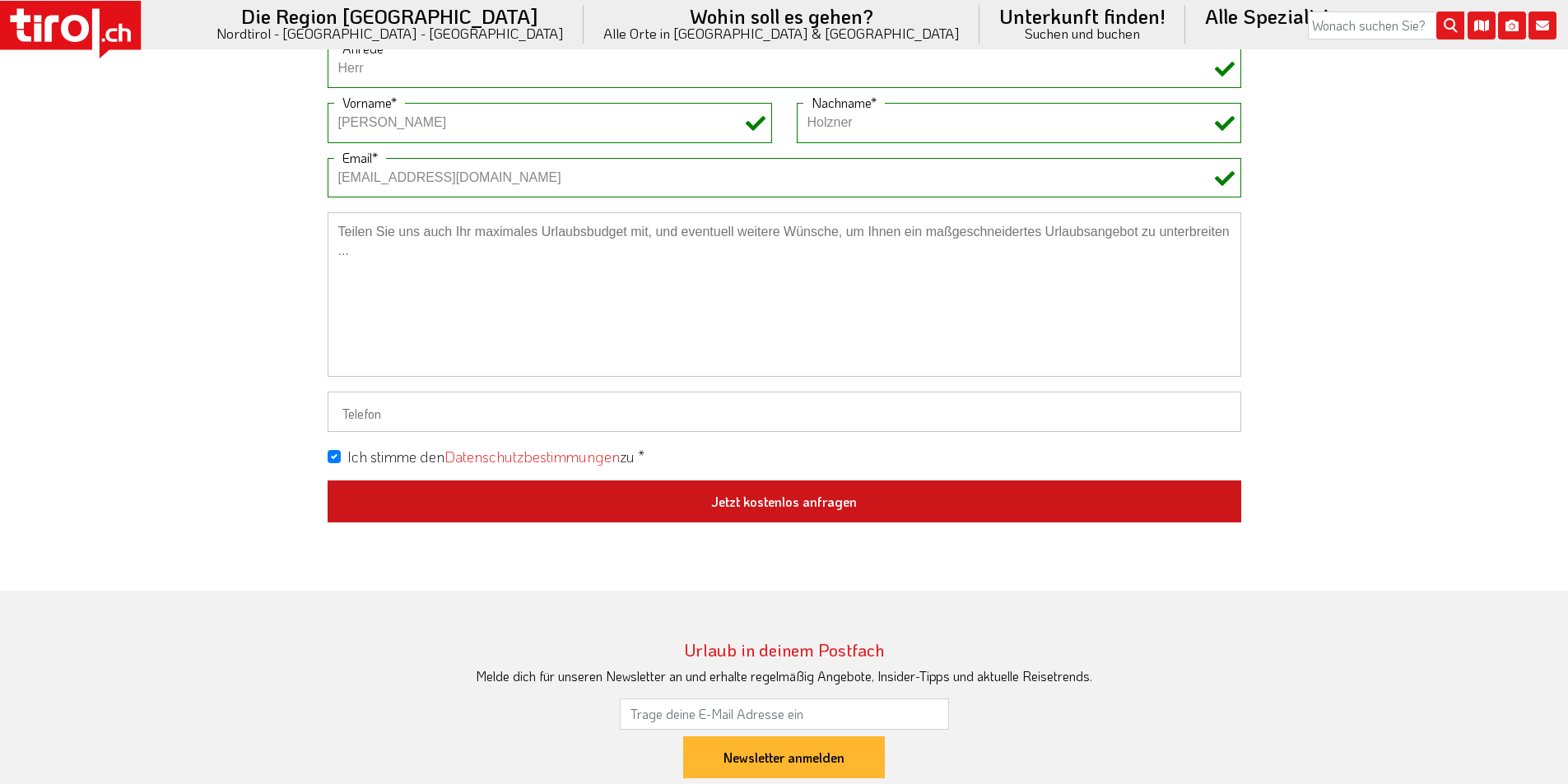
click at [818, 502] on button "Jetzt kostenlos anfragen" at bounding box center [784, 502] width 914 height 42
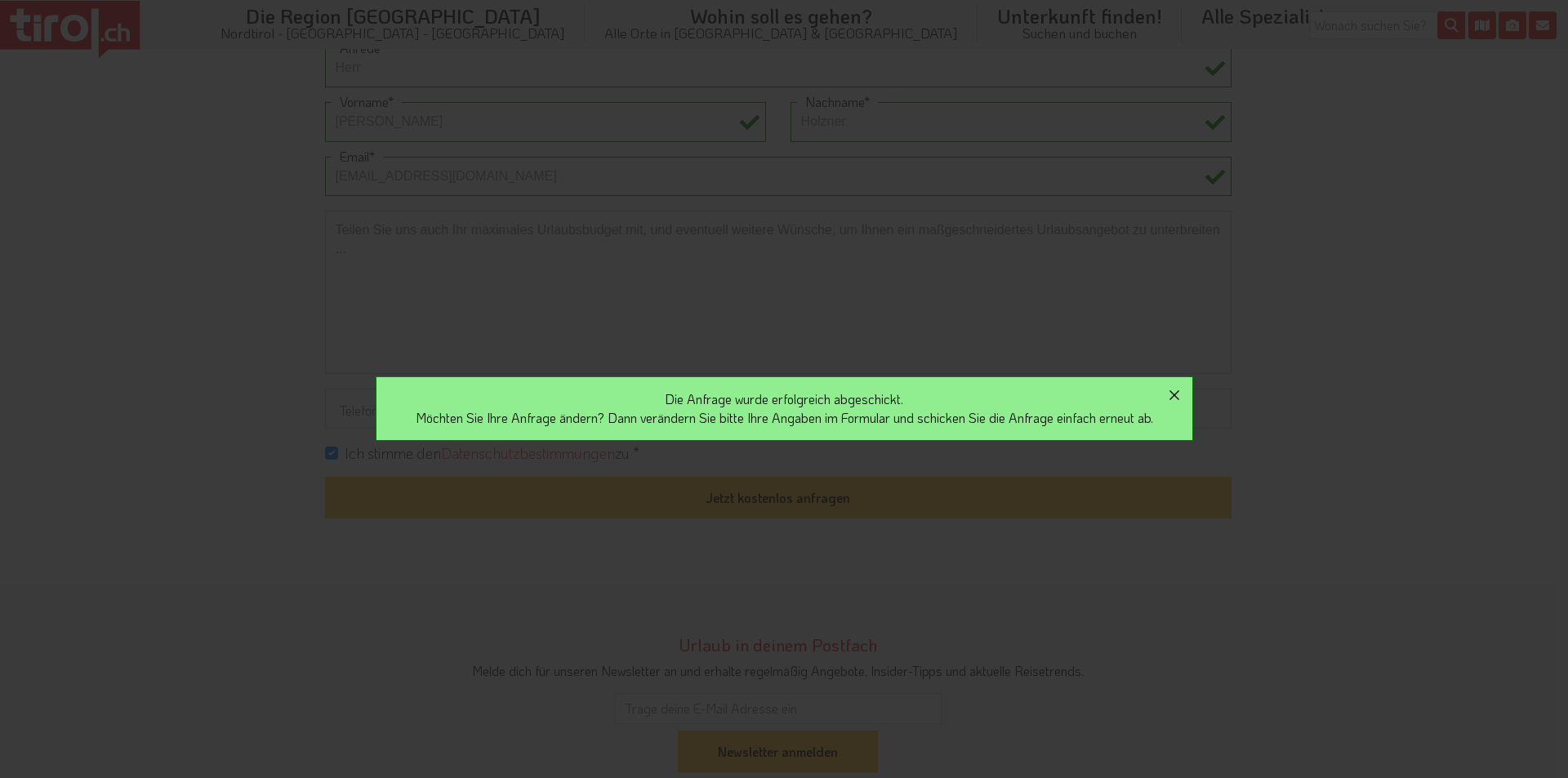
click at [1180, 392] on icon "button" at bounding box center [1173, 394] width 19 height 19
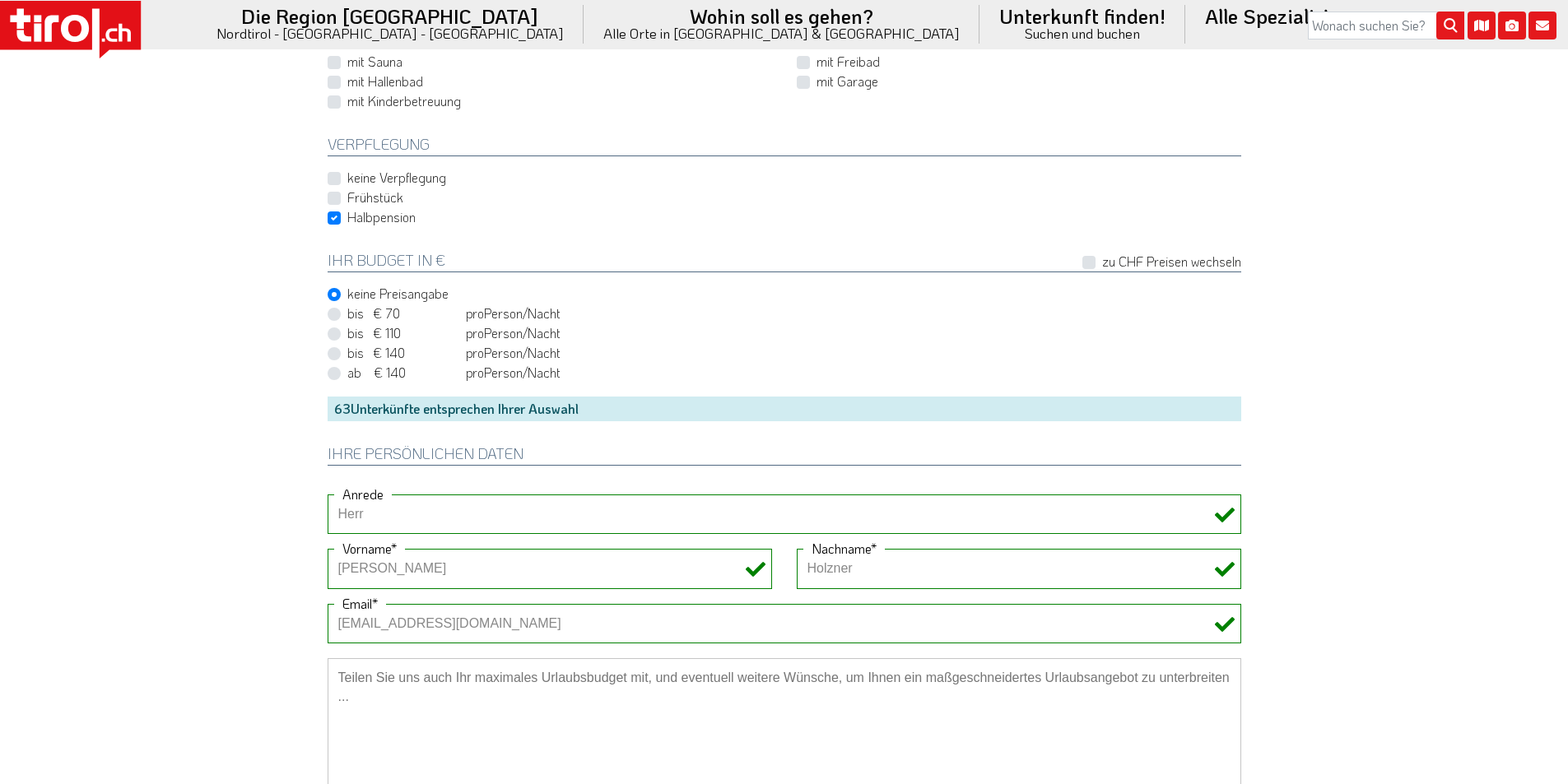
scroll to position [823, 0]
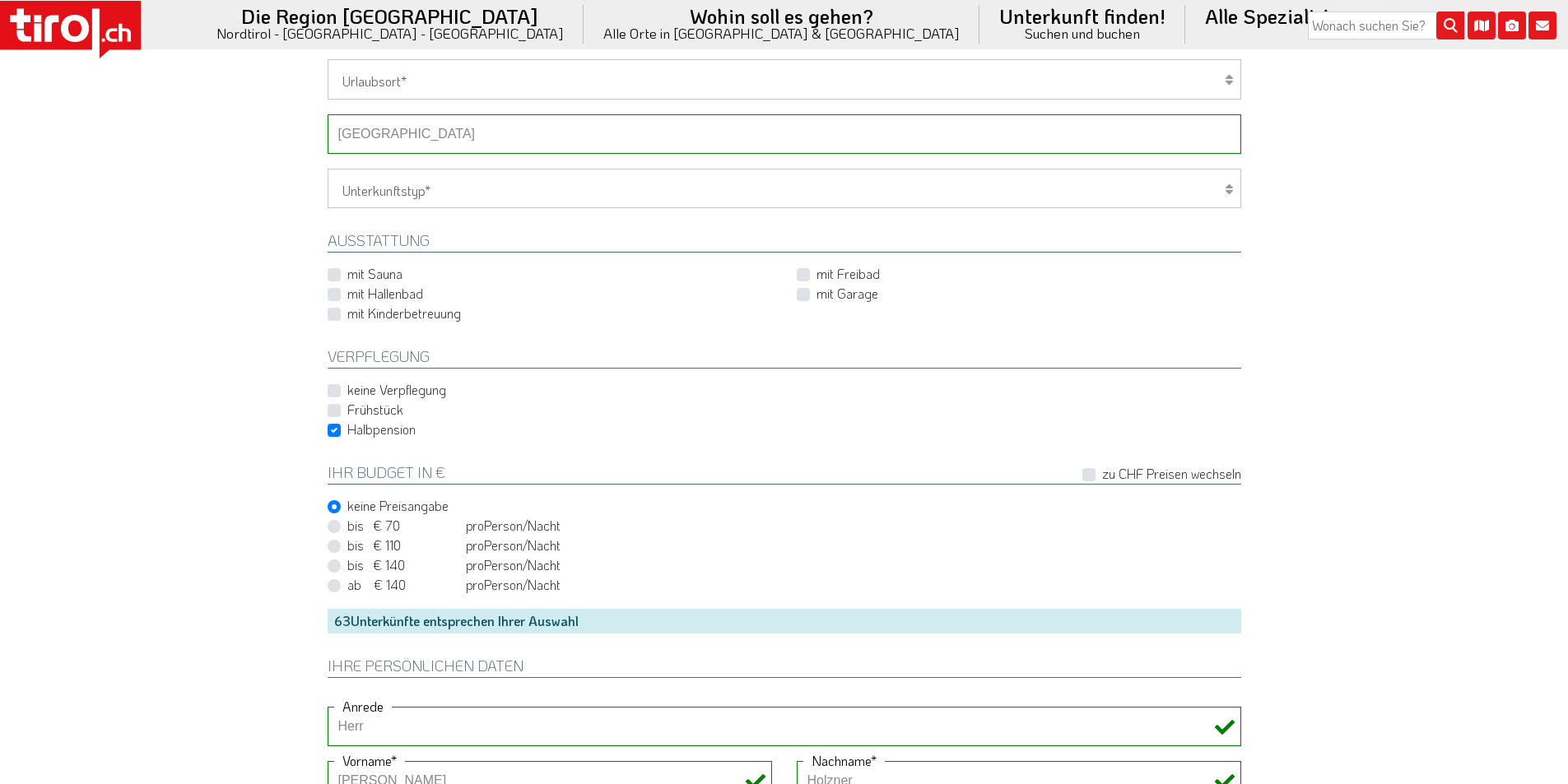
click at [417, 121] on select "-- Betrieb wählen ABINEA Dolomiti Romantic SPA Hotel Aktivhotel Waldhof - Oetz …" at bounding box center [784, 134] width 914 height 39
click at [328, 115] on select "-- Betrieb wählen ABINEA Dolomiti Romantic SPA Hotel Aktivhotel Waldhof - Oetz …" at bounding box center [784, 134] width 914 height 39
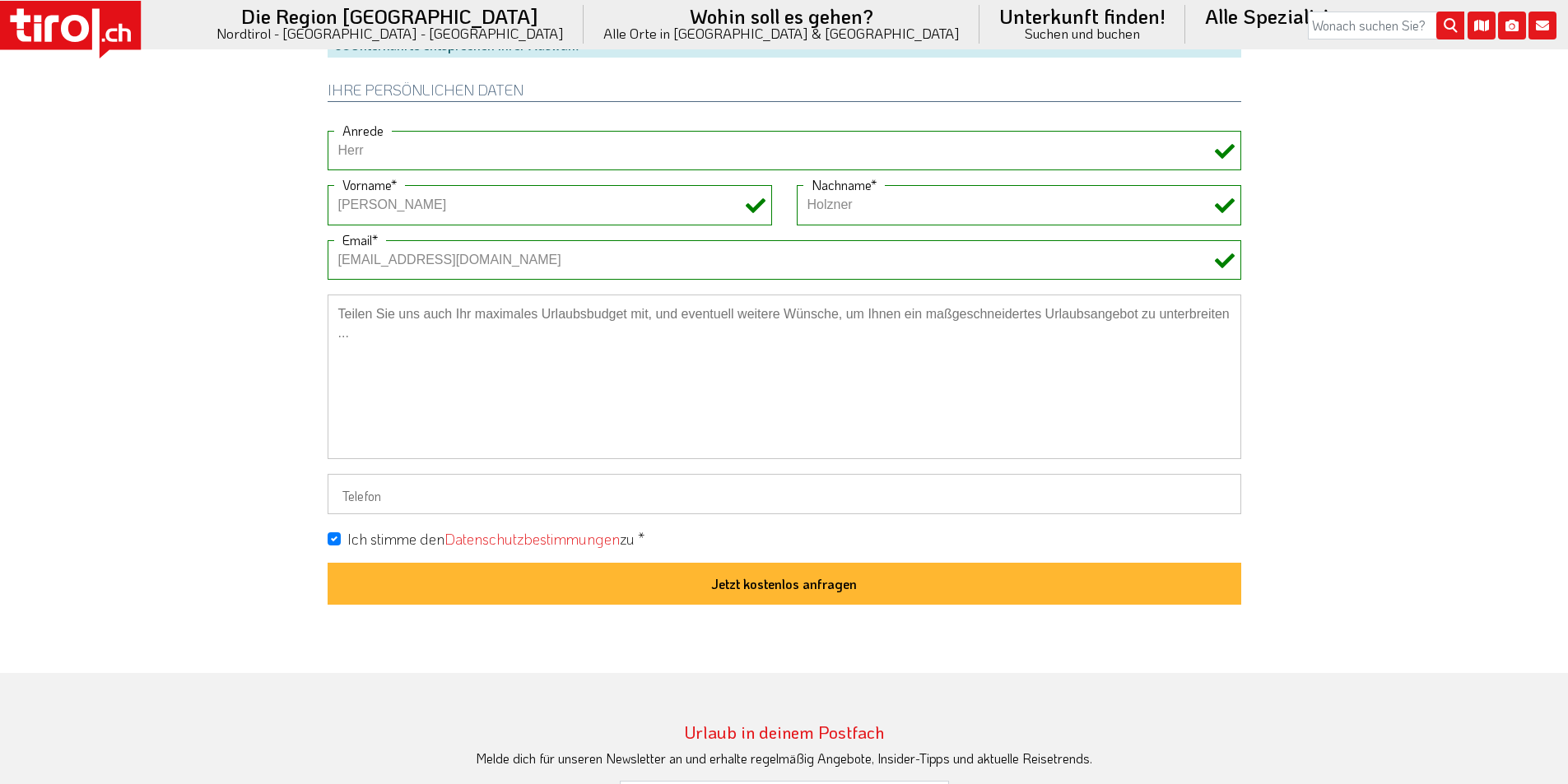
click at [747, 589] on button "Jetzt kostenlos anfragen" at bounding box center [784, 584] width 914 height 42
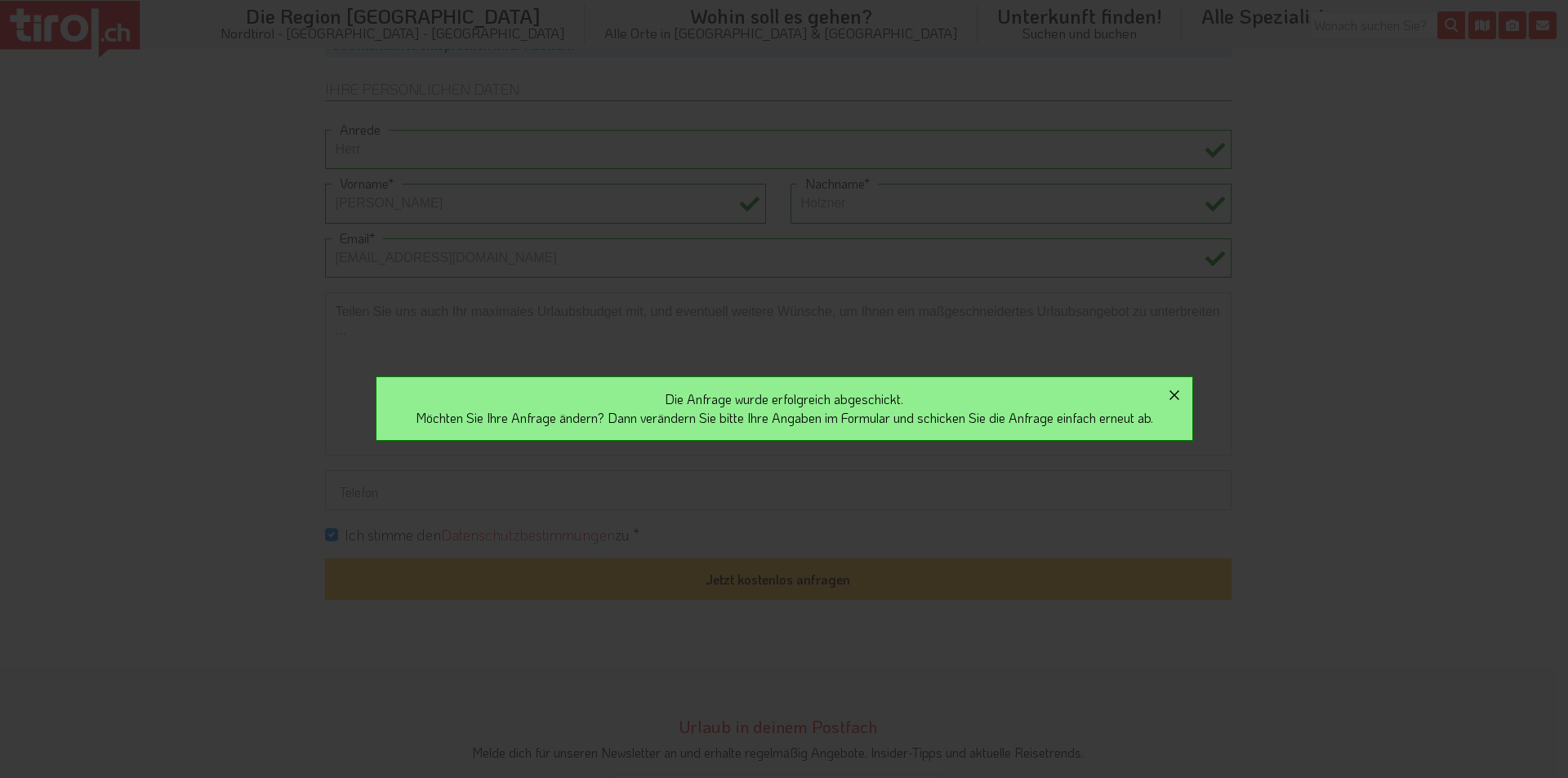
click at [1179, 391] on icon "button" at bounding box center [1174, 395] width 10 height 10
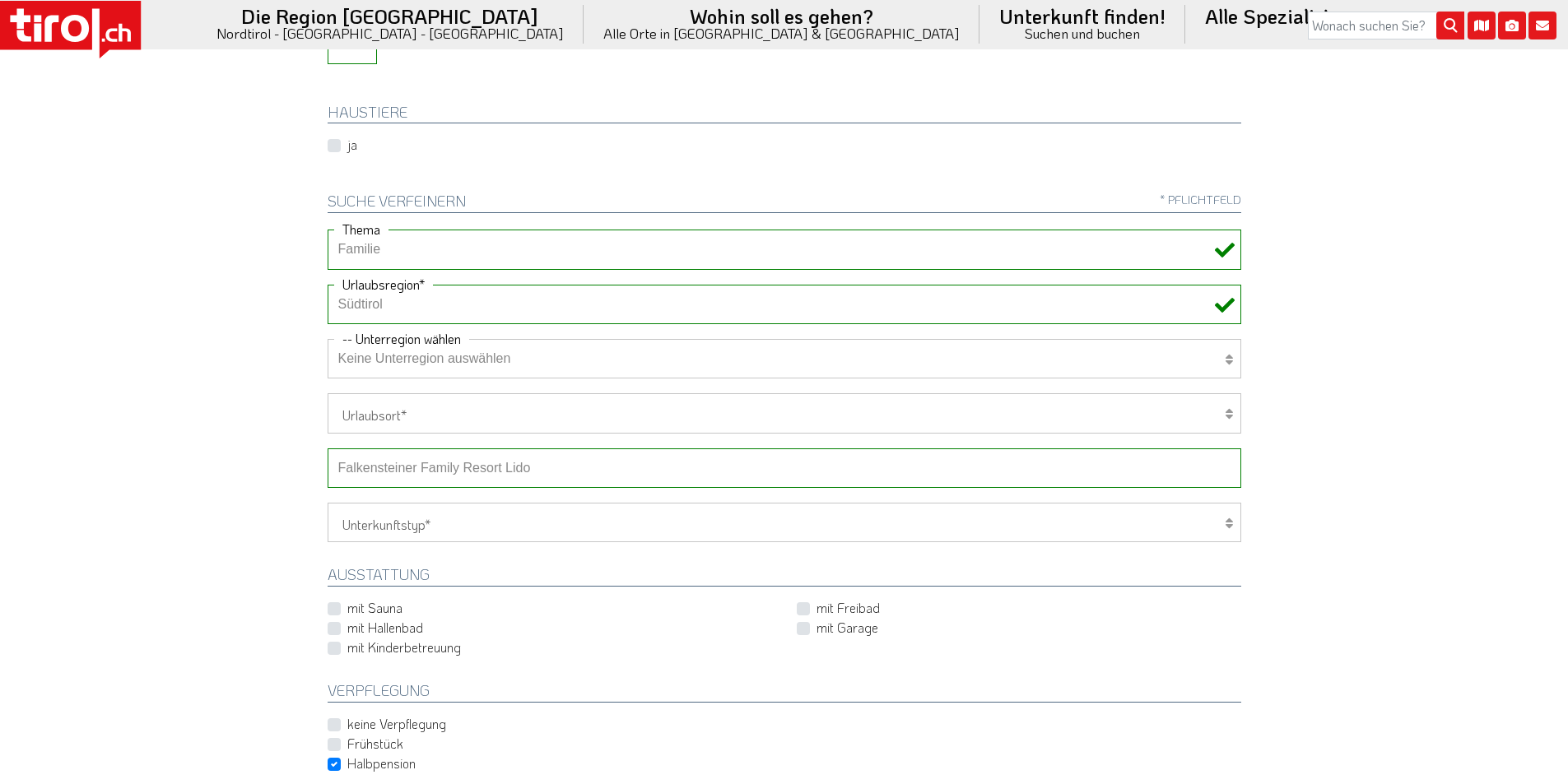
scroll to position [411, 0]
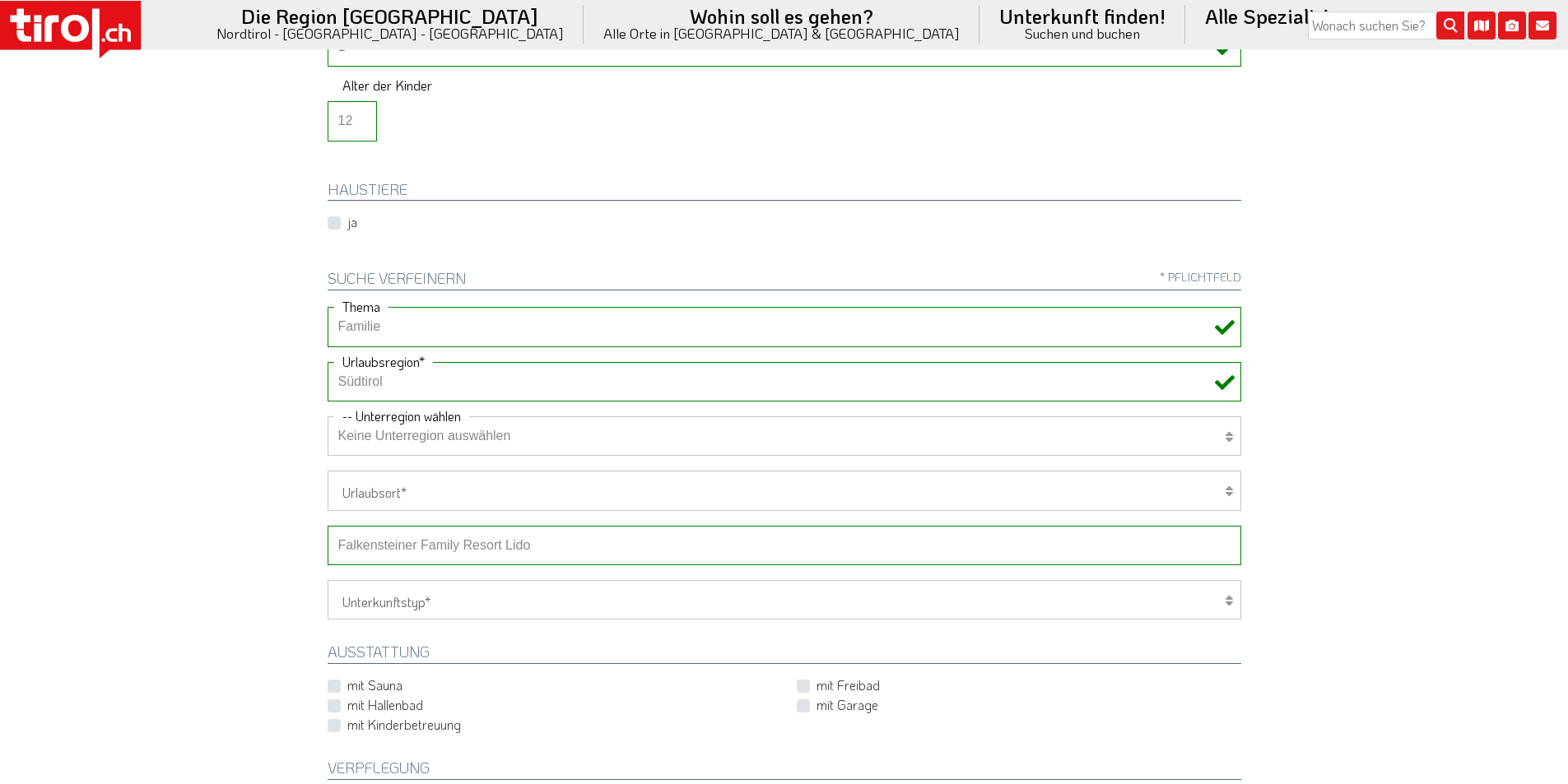
click at [477, 548] on select "-- Betrieb wählen ABINEA Dolomiti Romantic SPA Hotel Aktivhotel Waldhof - Oetz …" at bounding box center [784, 545] width 914 height 39
click at [328, 526] on select "-- Betrieb wählen ABINEA Dolomiti Romantic SPA Hotel Aktivhotel Waldhof - Oetz …" at bounding box center [784, 545] width 914 height 39
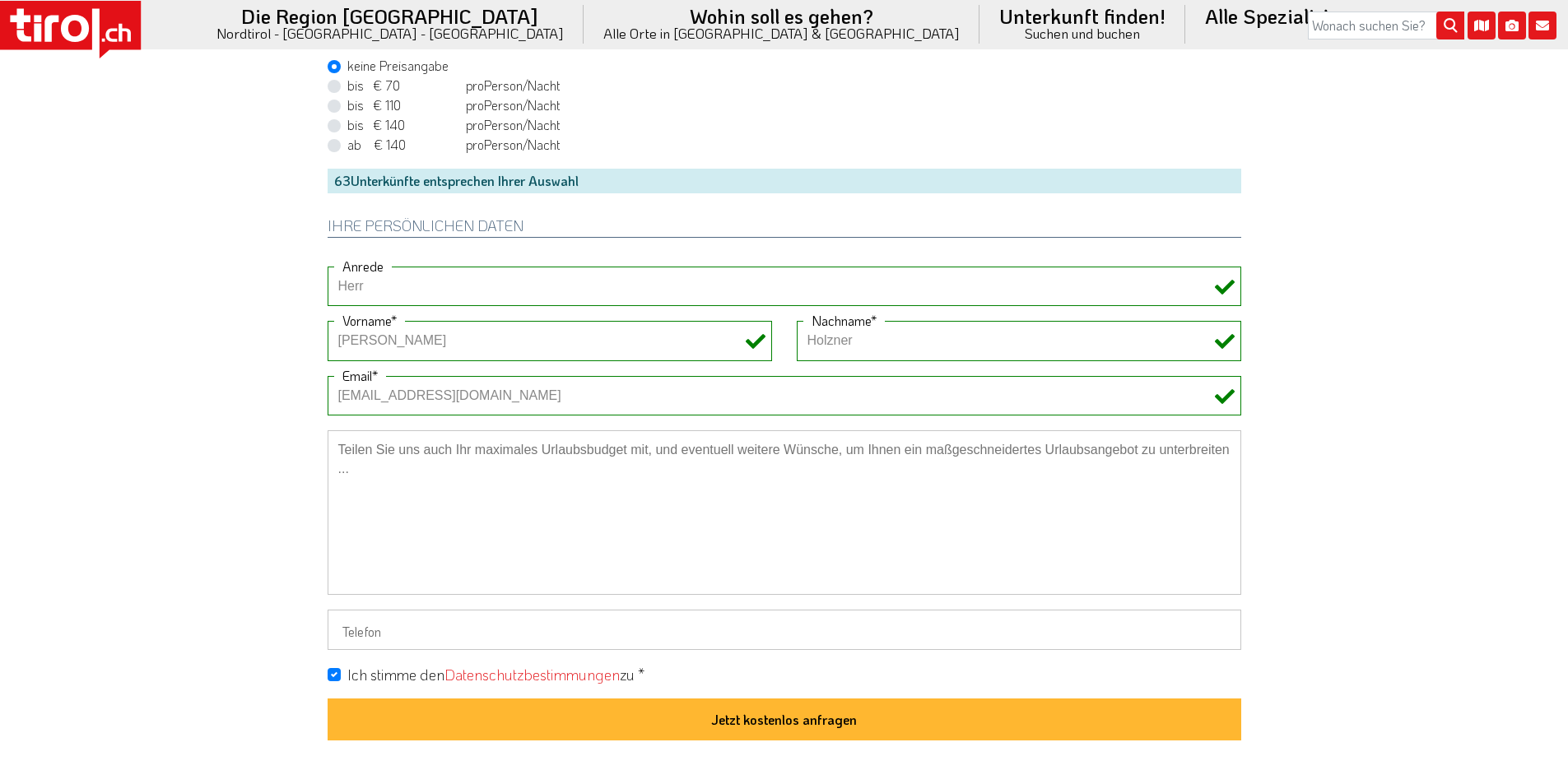
scroll to position [1399, 0]
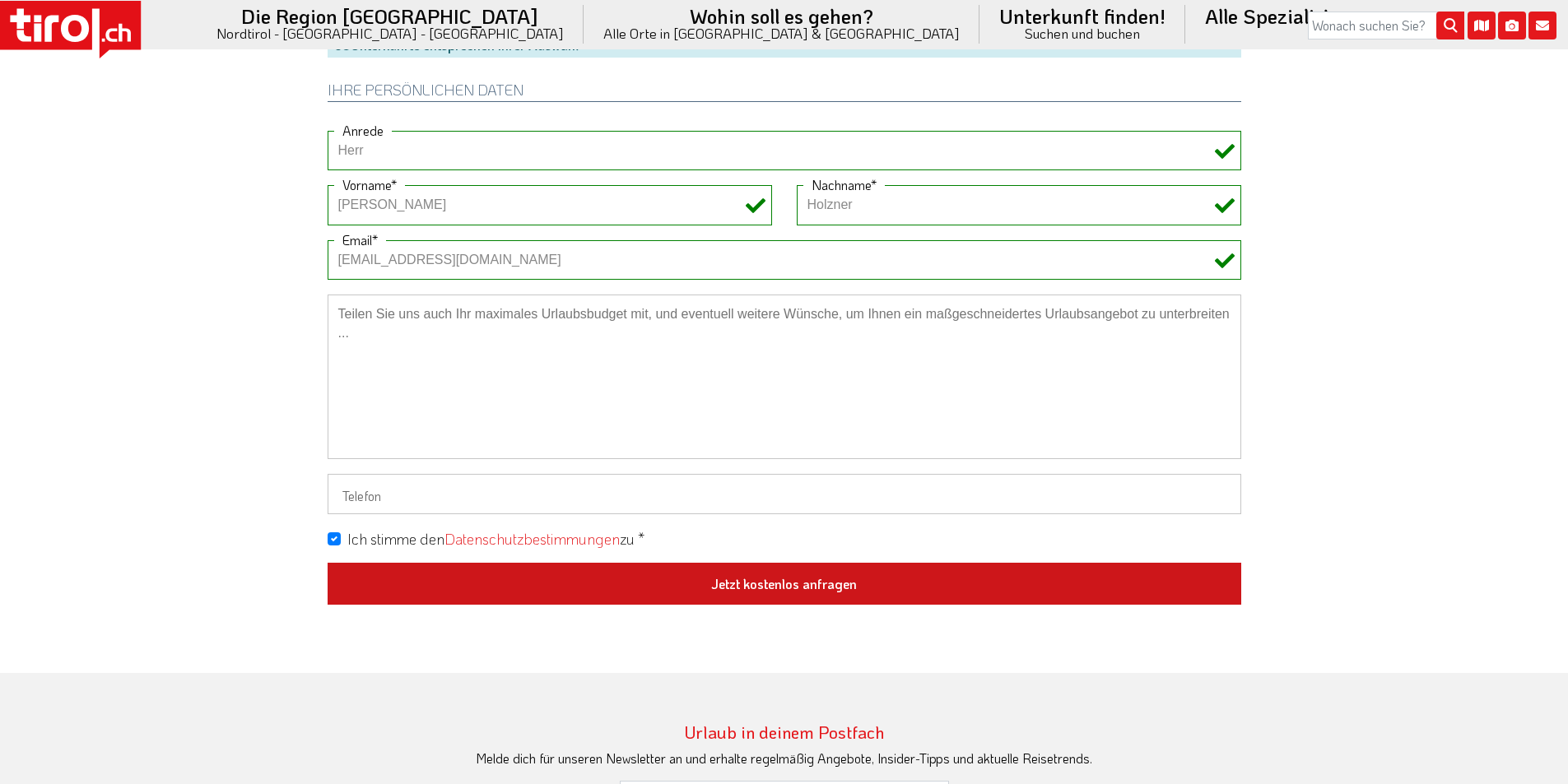
click at [752, 591] on button "Jetzt kostenlos anfragen" at bounding box center [784, 584] width 914 height 42
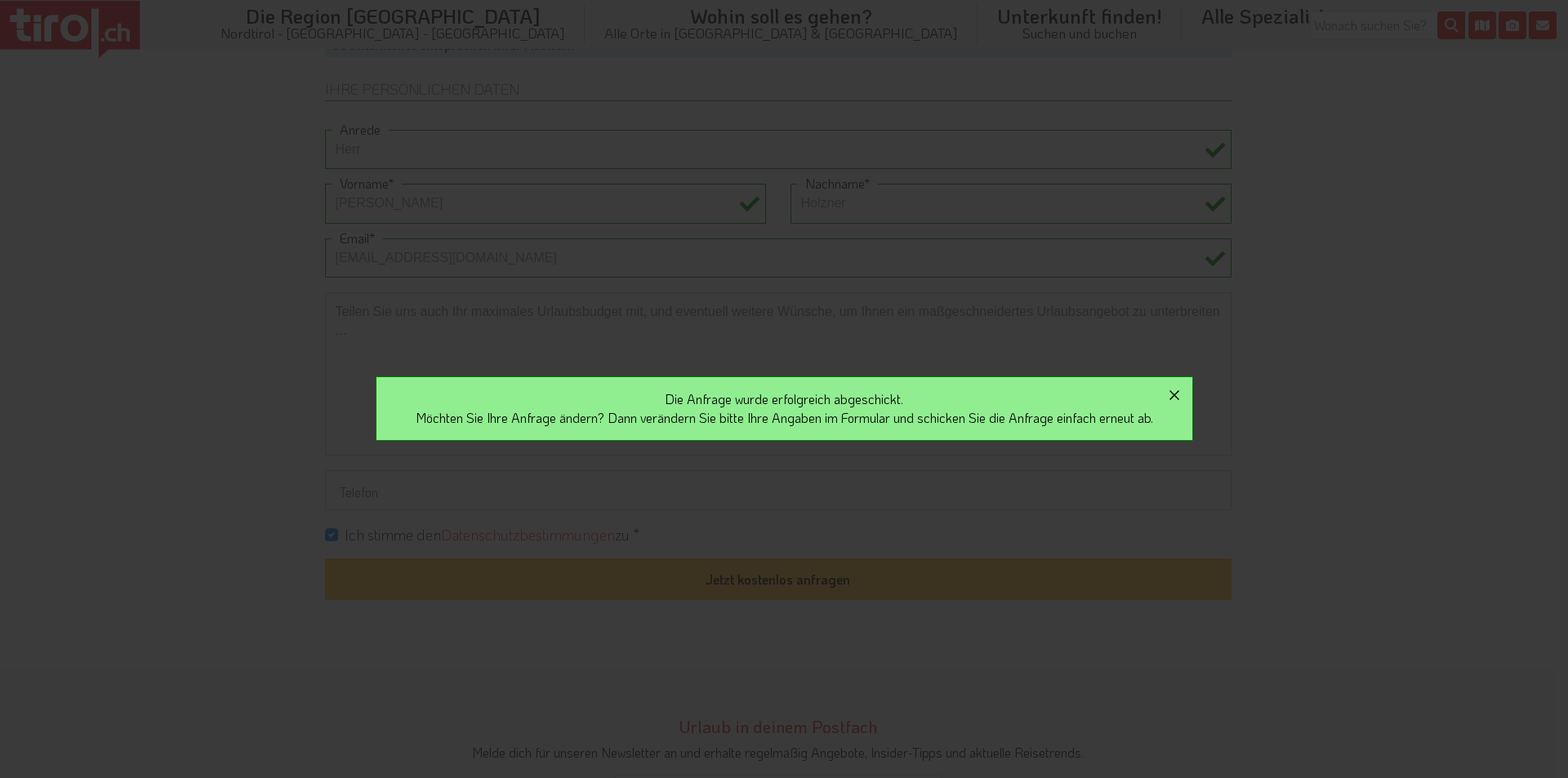
click at [1184, 391] on icon "button" at bounding box center [1173, 394] width 19 height 19
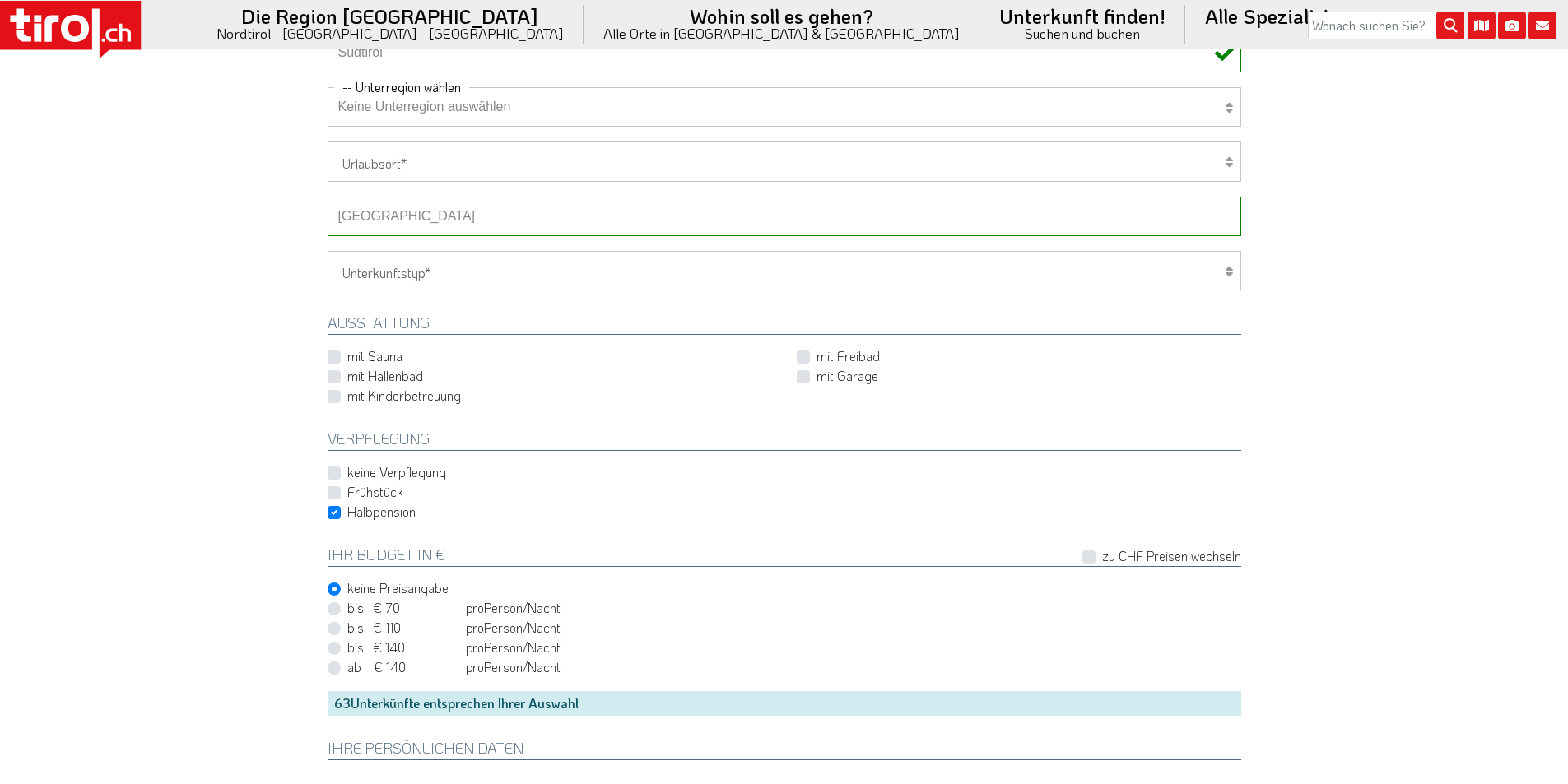
click at [442, 209] on select "-- Betrieb wählen ABINEA Dolomiti Romantic SPA Hotel Aktivhotel Waldhof - Oetz …" at bounding box center [784, 217] width 914 height 39
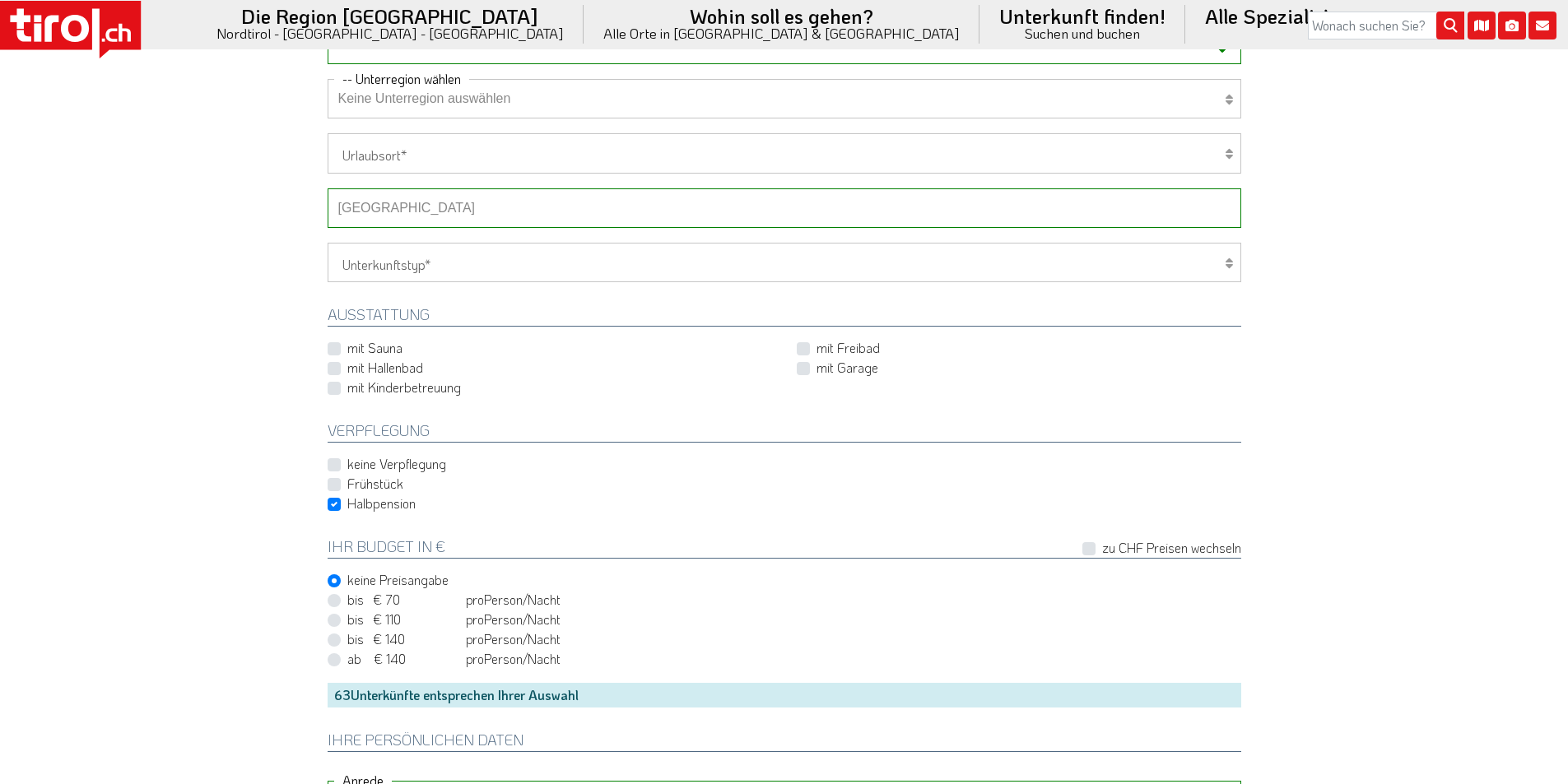
scroll to position [741, 0]
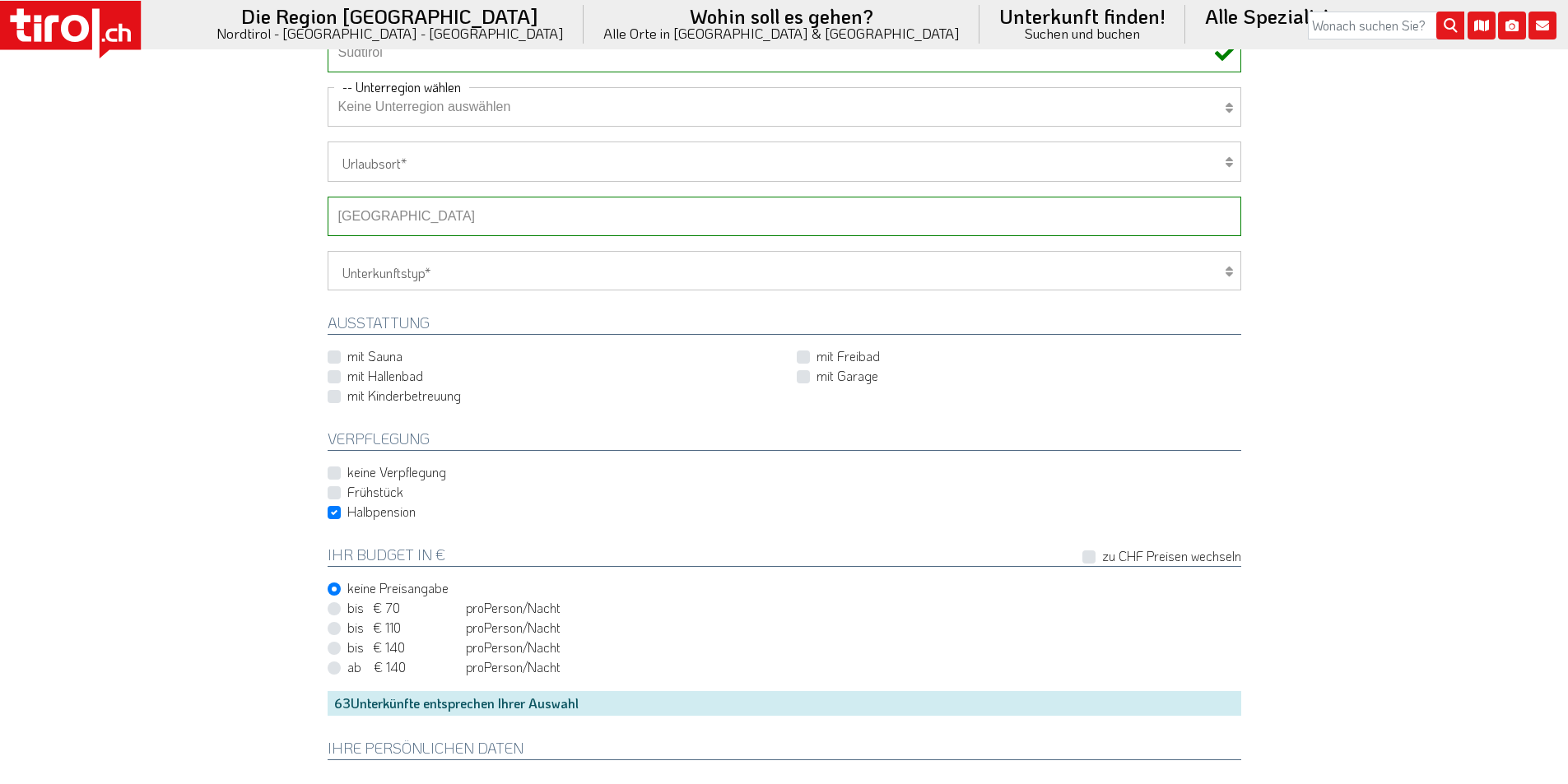
click at [462, 220] on select "-- Betrieb wählen ABINEA Dolomiti Romantic SPA Hotel Aktivhotel Waldhof - Oetz …" at bounding box center [784, 217] width 914 height 39
select select "11688"
click at [328, 197] on select "-- Betrieb wählen ABINEA Dolomiti Romantic SPA Hotel Aktivhotel Waldhof - Oetz …" at bounding box center [784, 217] width 914 height 39
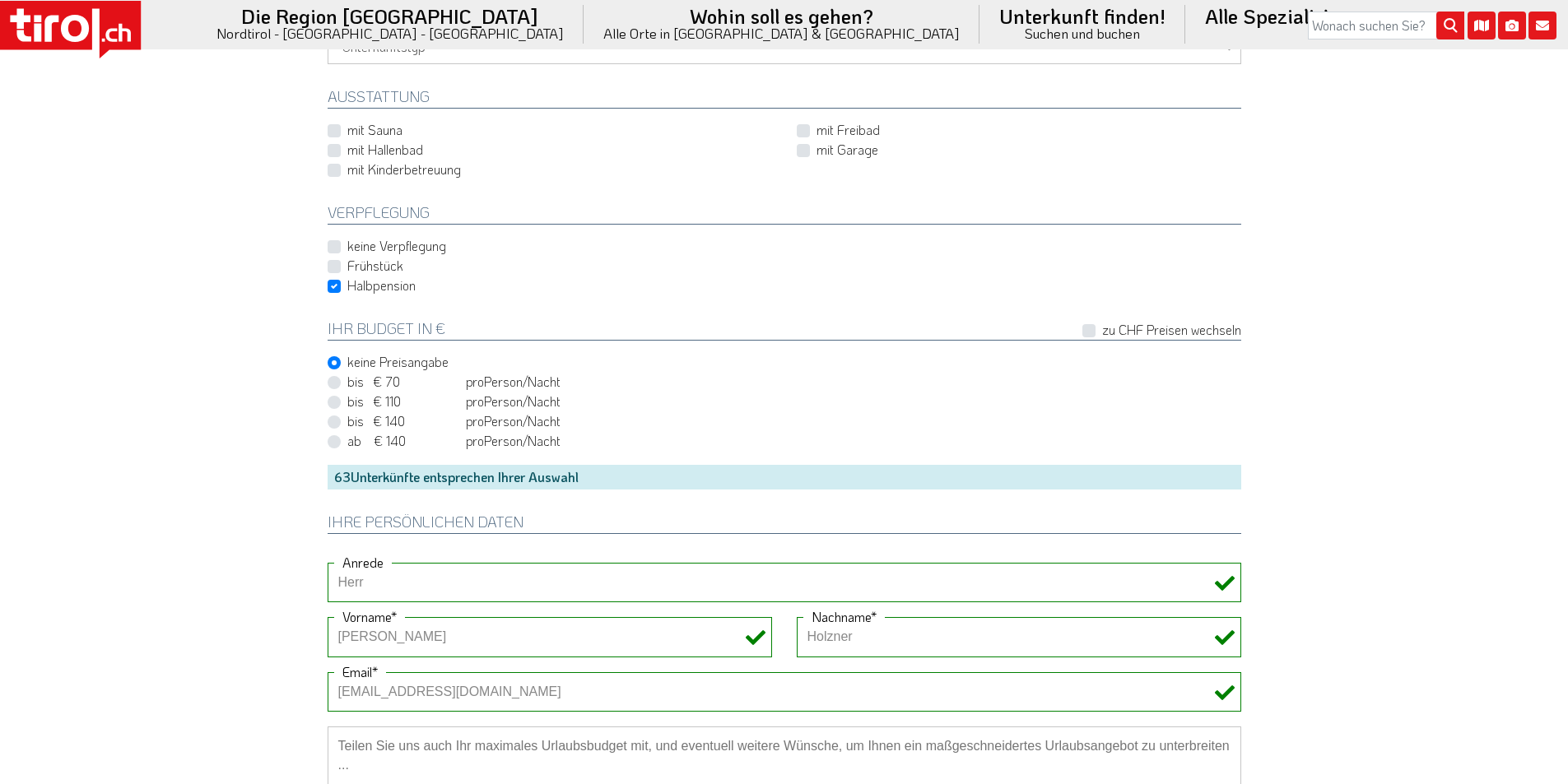
scroll to position [1399, 0]
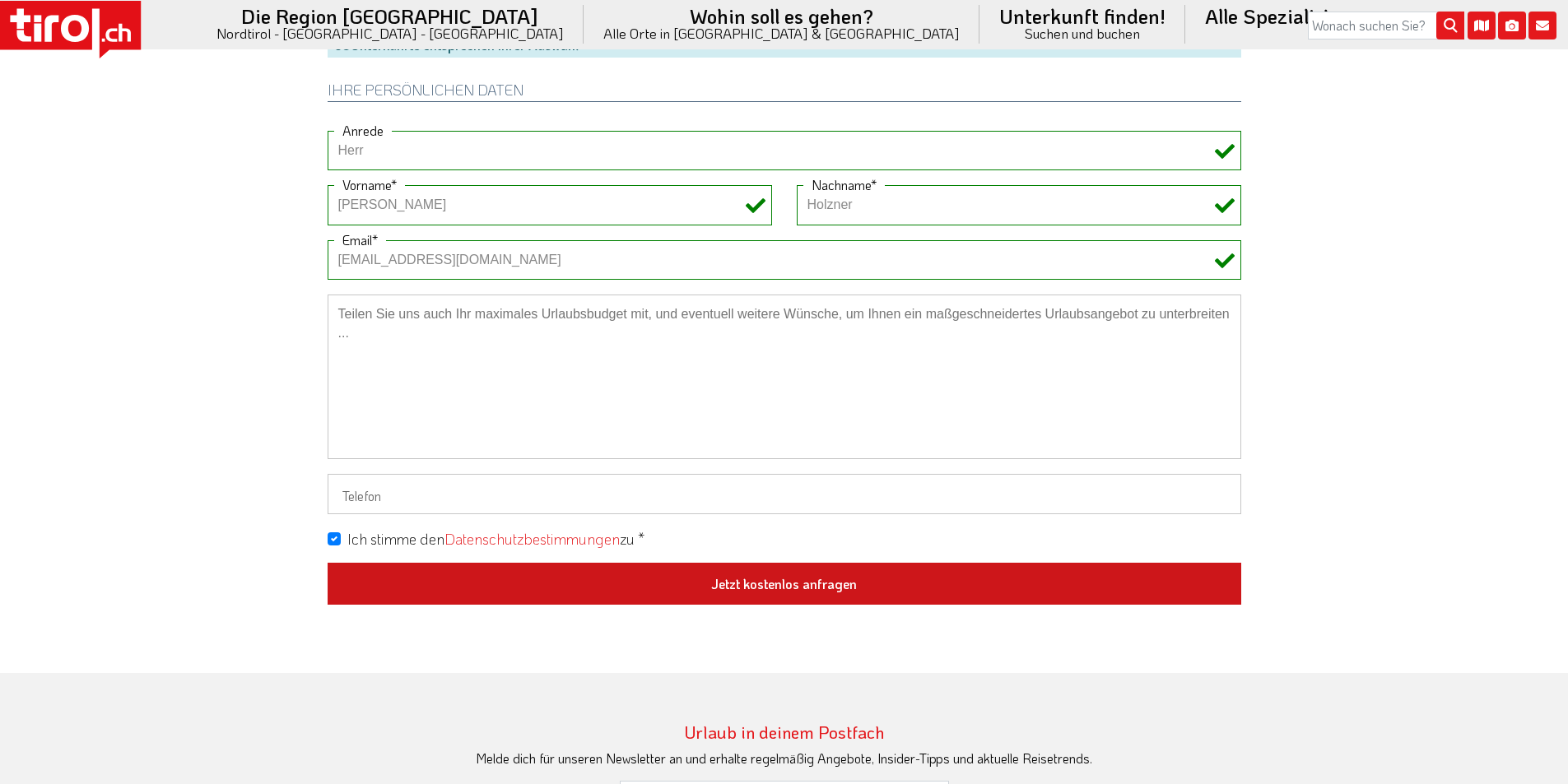
click at [739, 588] on button "Jetzt kostenlos anfragen" at bounding box center [784, 584] width 914 height 42
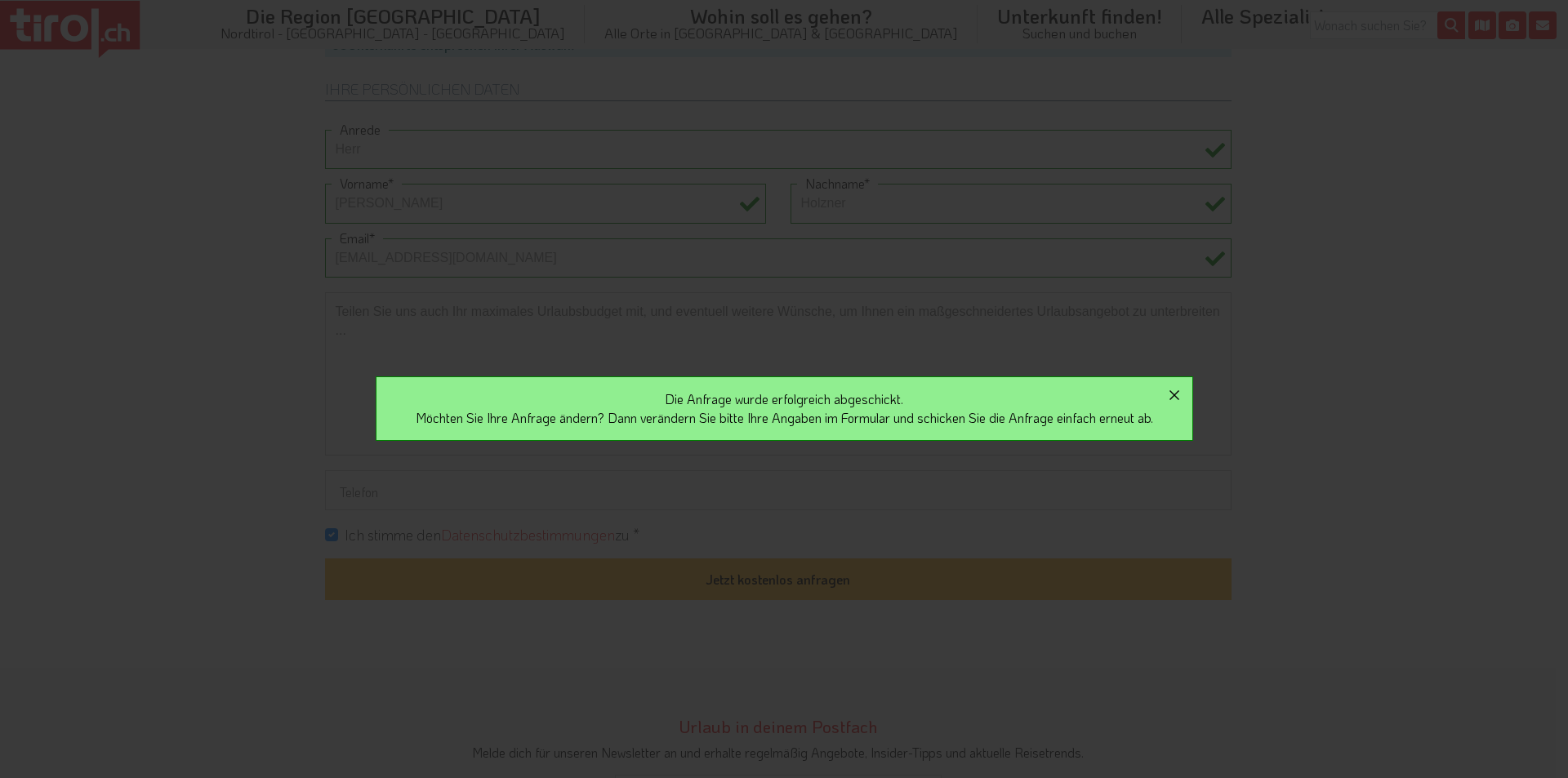
click at [1184, 391] on icon "button" at bounding box center [1173, 394] width 19 height 19
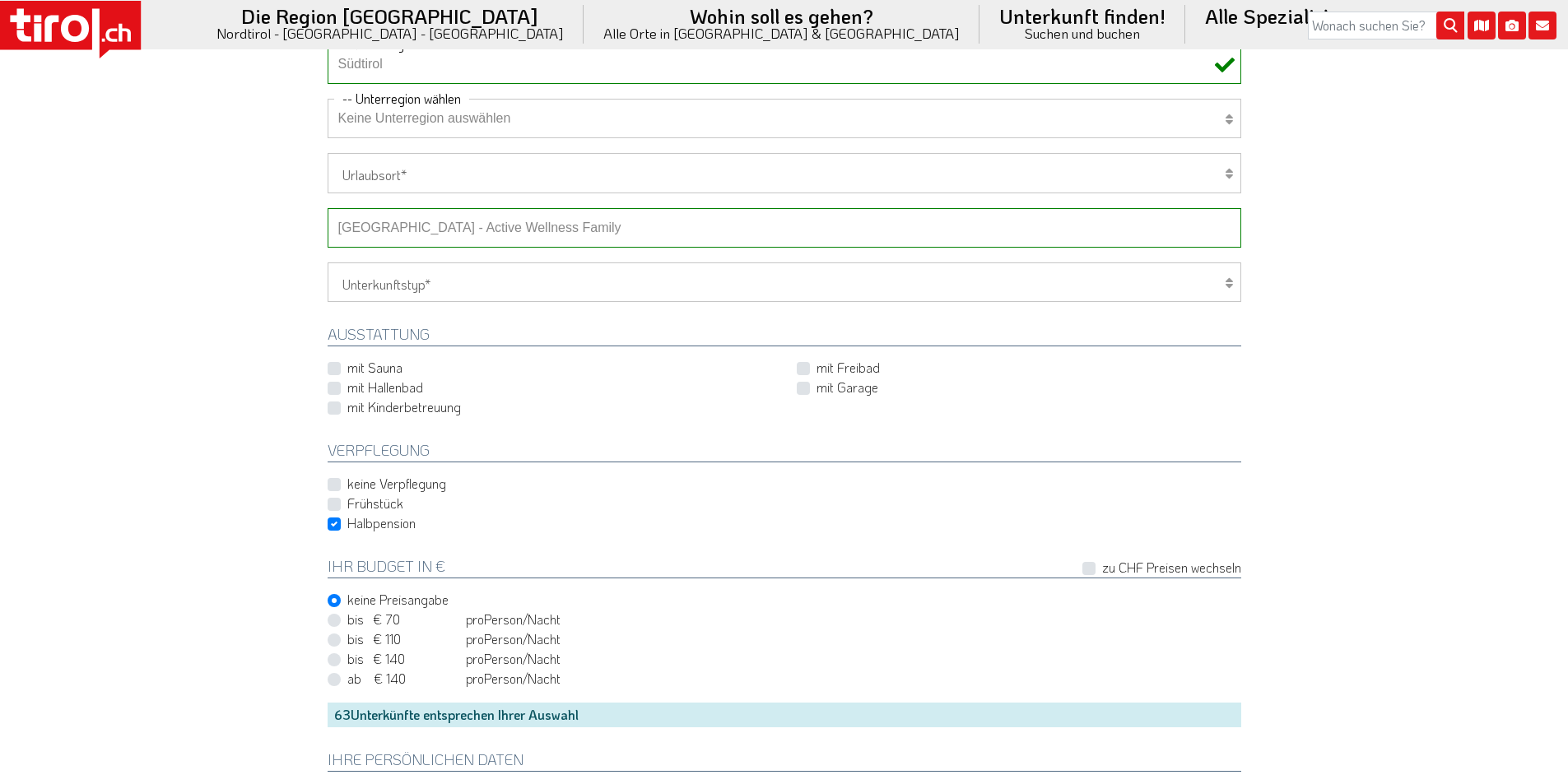
scroll to position [576, 0]
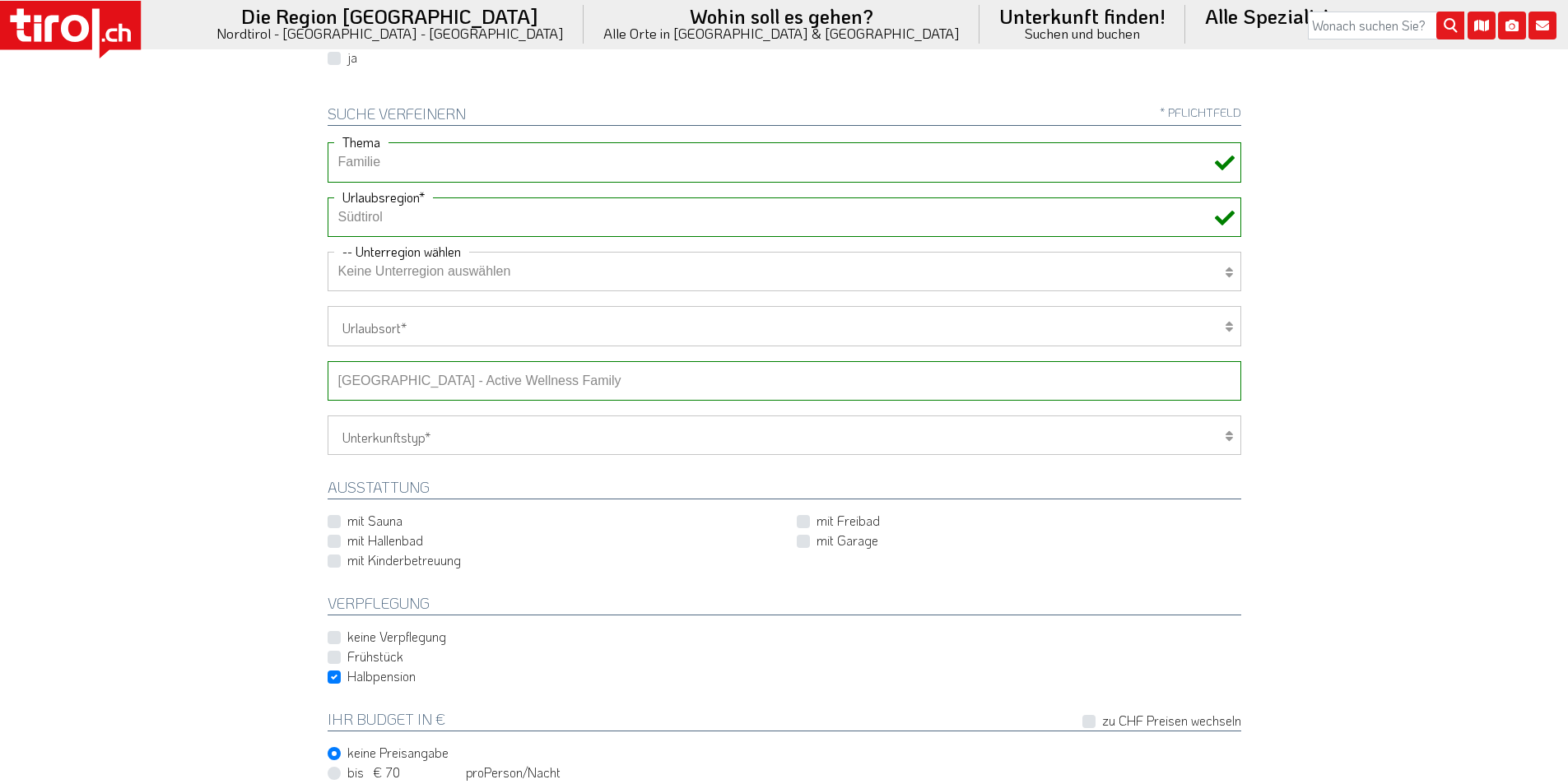
click at [348, 677] on label "Halbpension" at bounding box center [382, 676] width 68 height 18
click at [332, 677] on input "Halbpension" at bounding box center [787, 676] width 914 height 11
checkbox input "false"
click at [396, 376] on select "-- Betrieb wählen ABINEA Dolomiti Romantic SPA Hotel Aktivhotel Waldhof - Oetz …" at bounding box center [784, 381] width 914 height 39
click at [328, 361] on select "-- Betrieb wählen ABINEA Dolomiti Romantic SPA Hotel Aktivhotel Waldhof - Oetz …" at bounding box center [784, 381] width 914 height 39
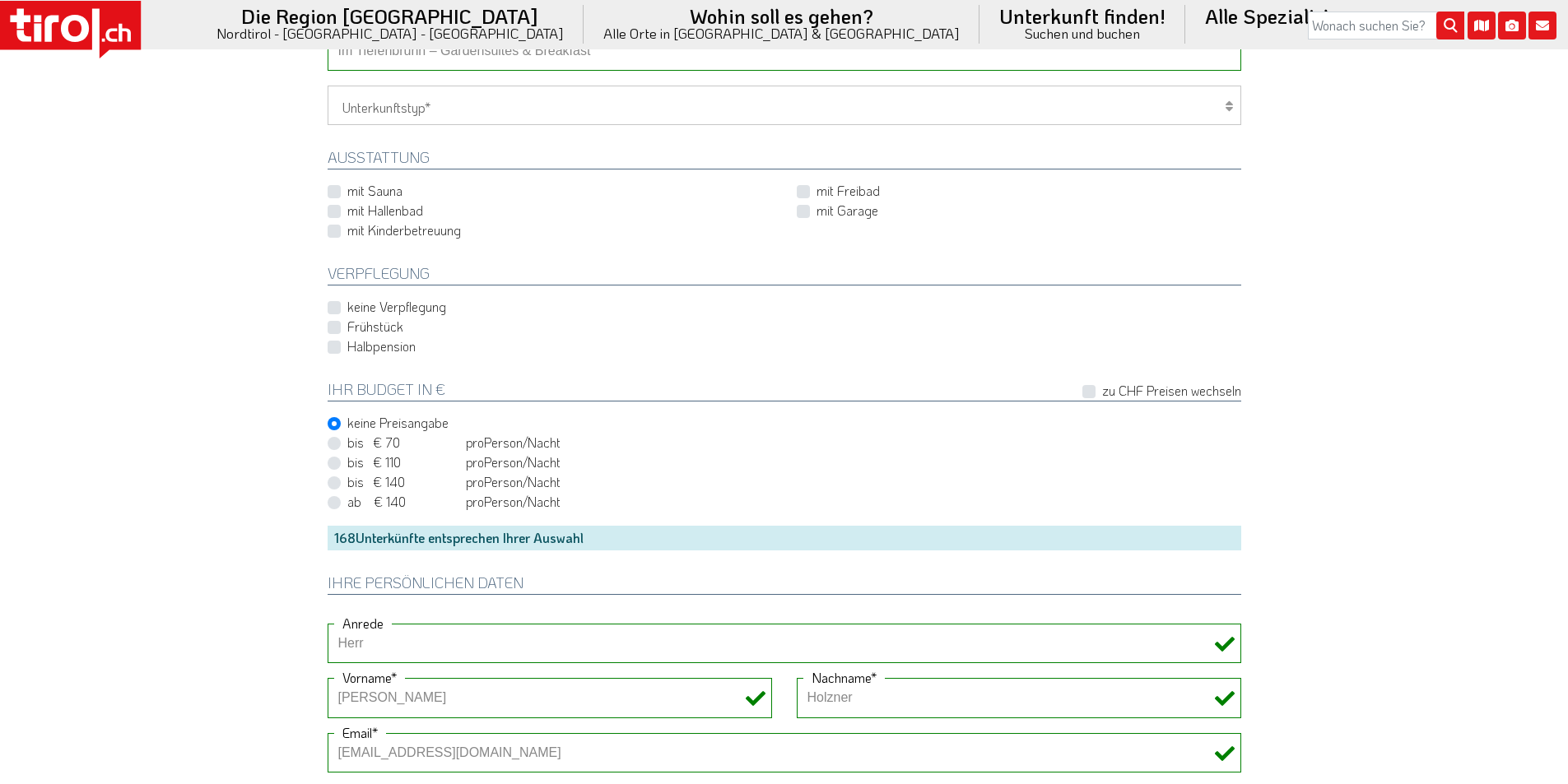
scroll to position [1317, 0]
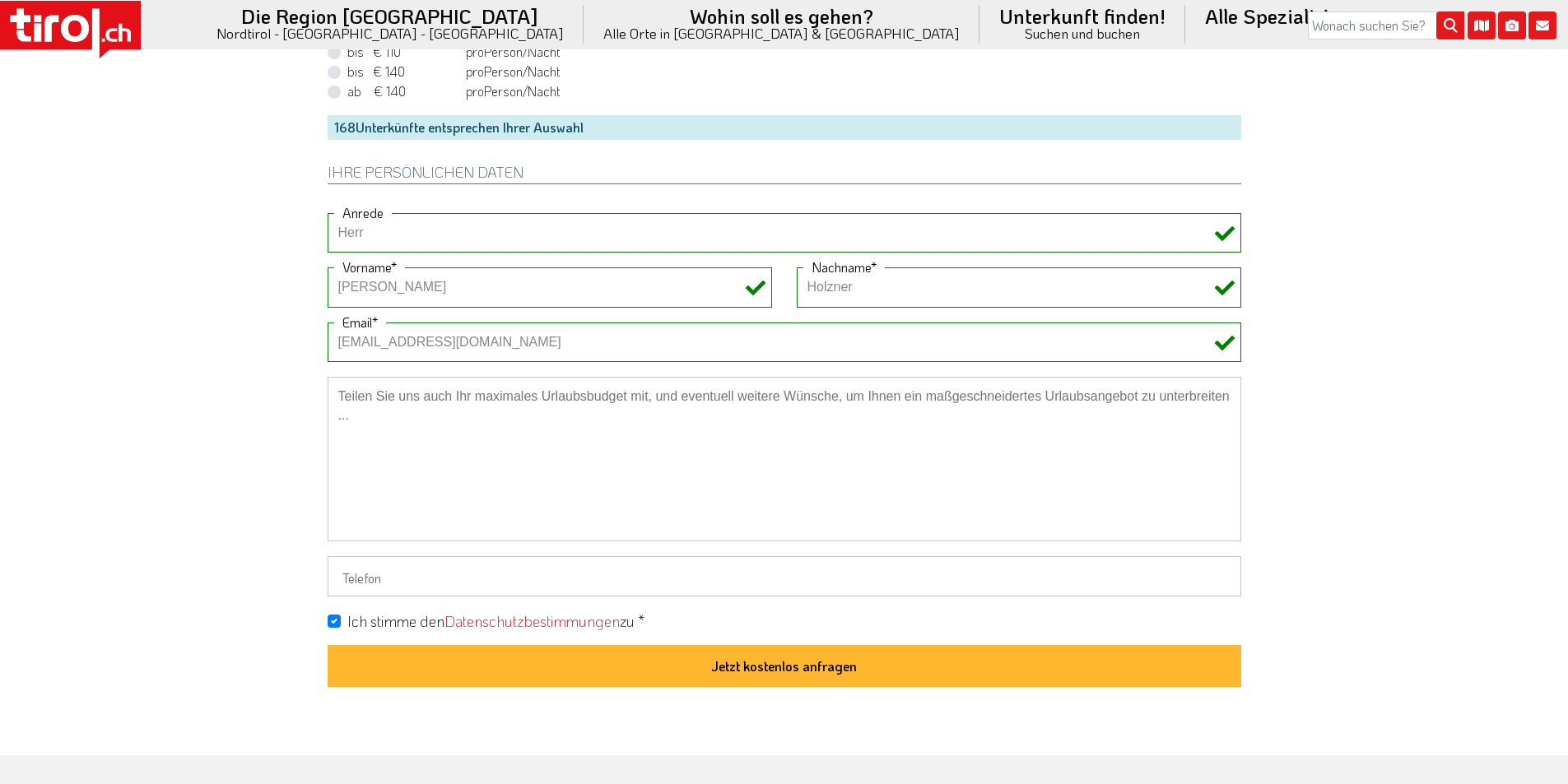
click at [770, 667] on button "Jetzt kostenlos anfragen" at bounding box center [784, 666] width 914 height 42
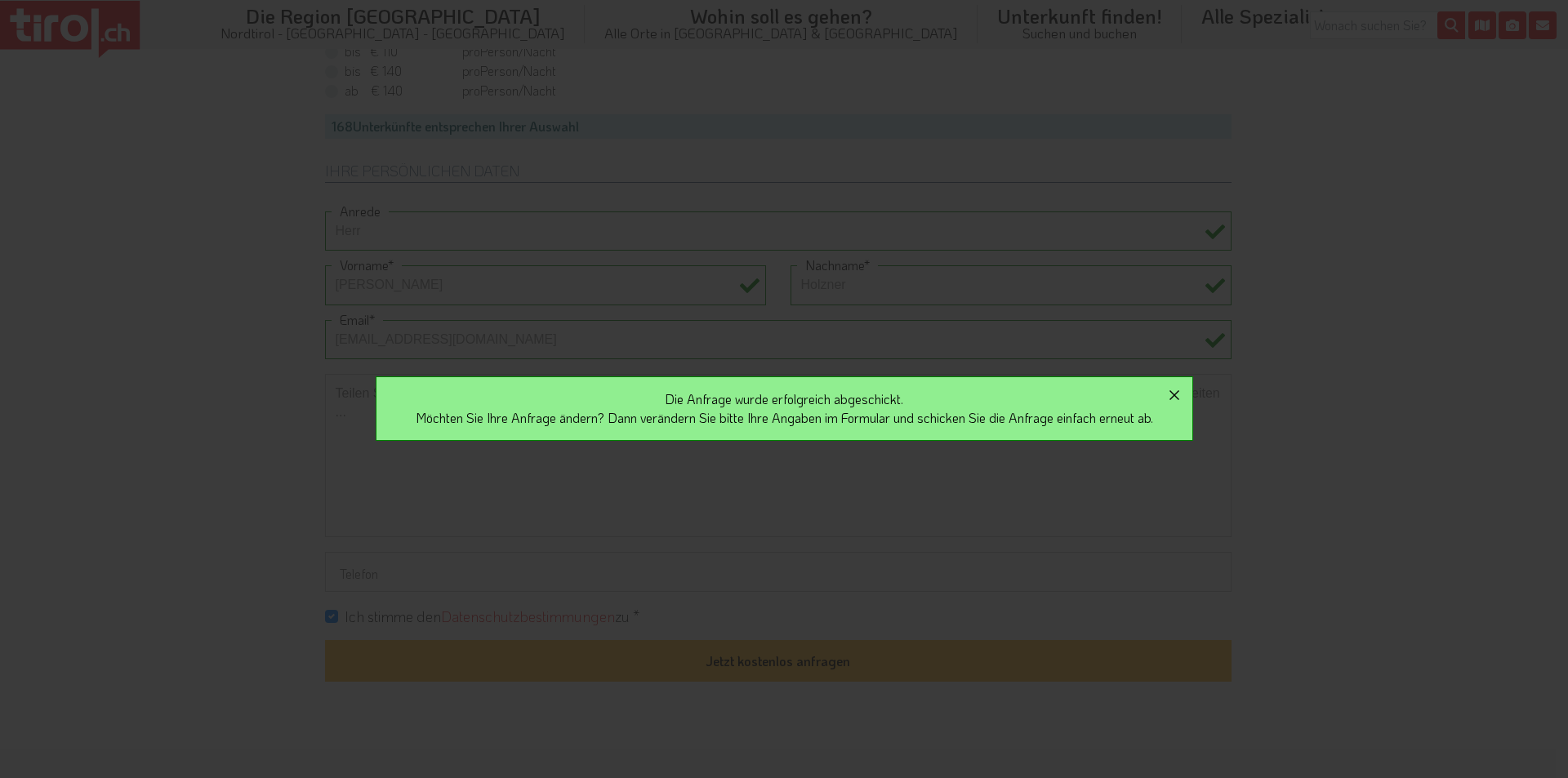
click at [1184, 395] on icon "button" at bounding box center [1173, 394] width 19 height 19
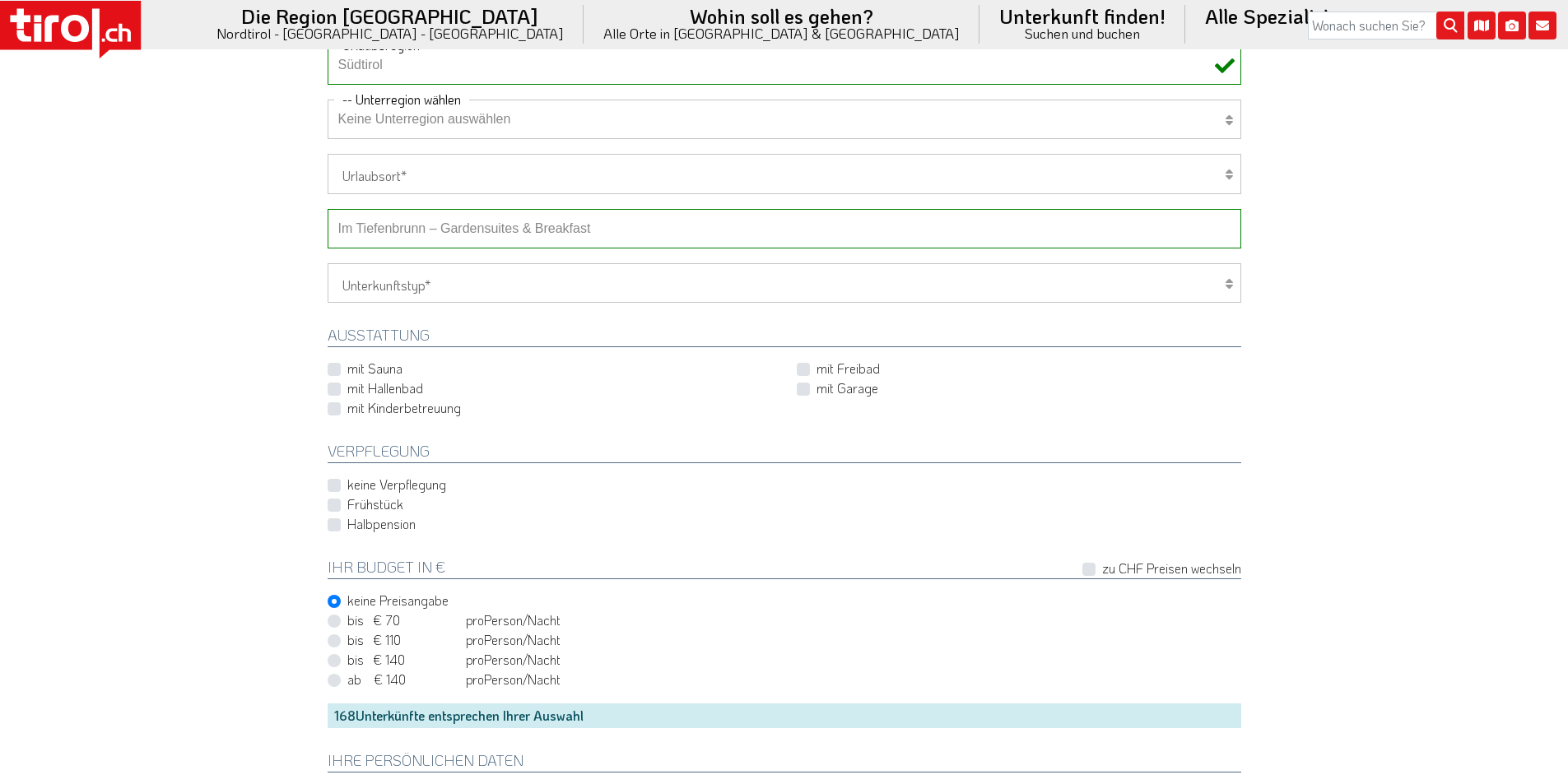
scroll to position [576, 0]
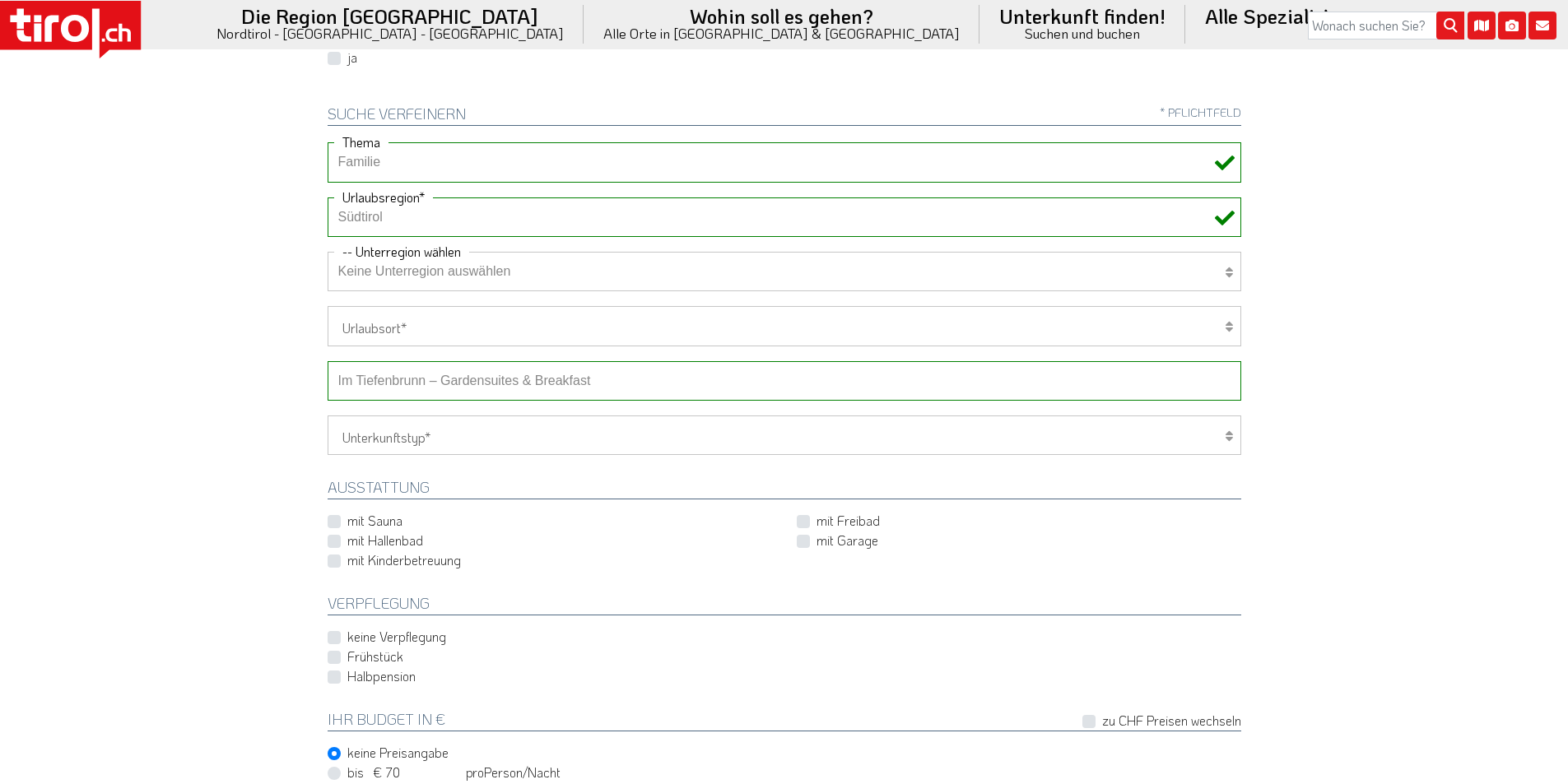
click at [497, 386] on select "-- Betrieb wählen ABINEA Dolomiti Romantic SPA Hotel Aktivhotel Waldhof - Oetz …" at bounding box center [784, 381] width 914 height 39
drag, startPoint x: 167, startPoint y: 332, endPoint x: 231, endPoint y: 296, distance: 73.4
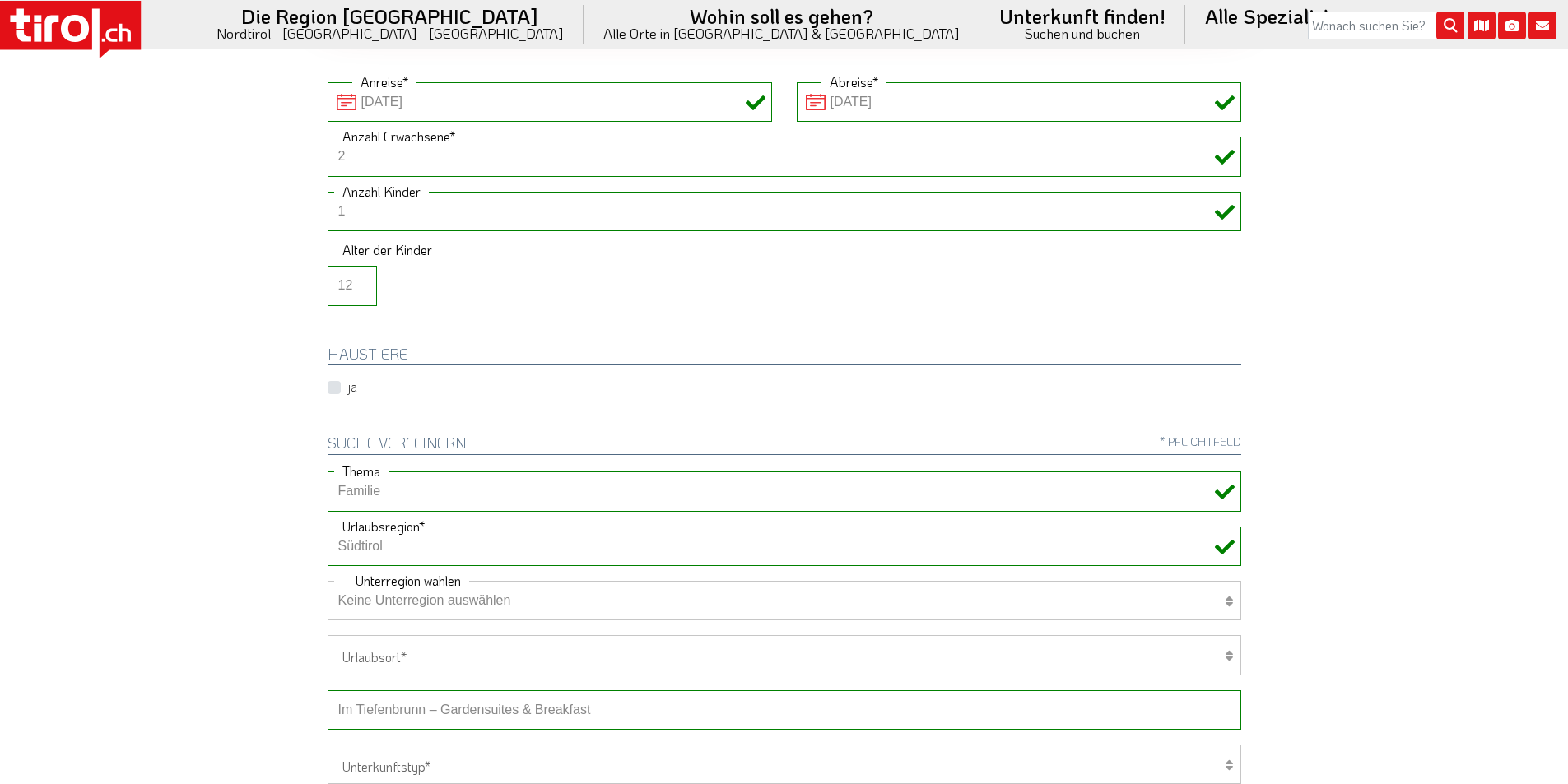
scroll to position [494, 0]
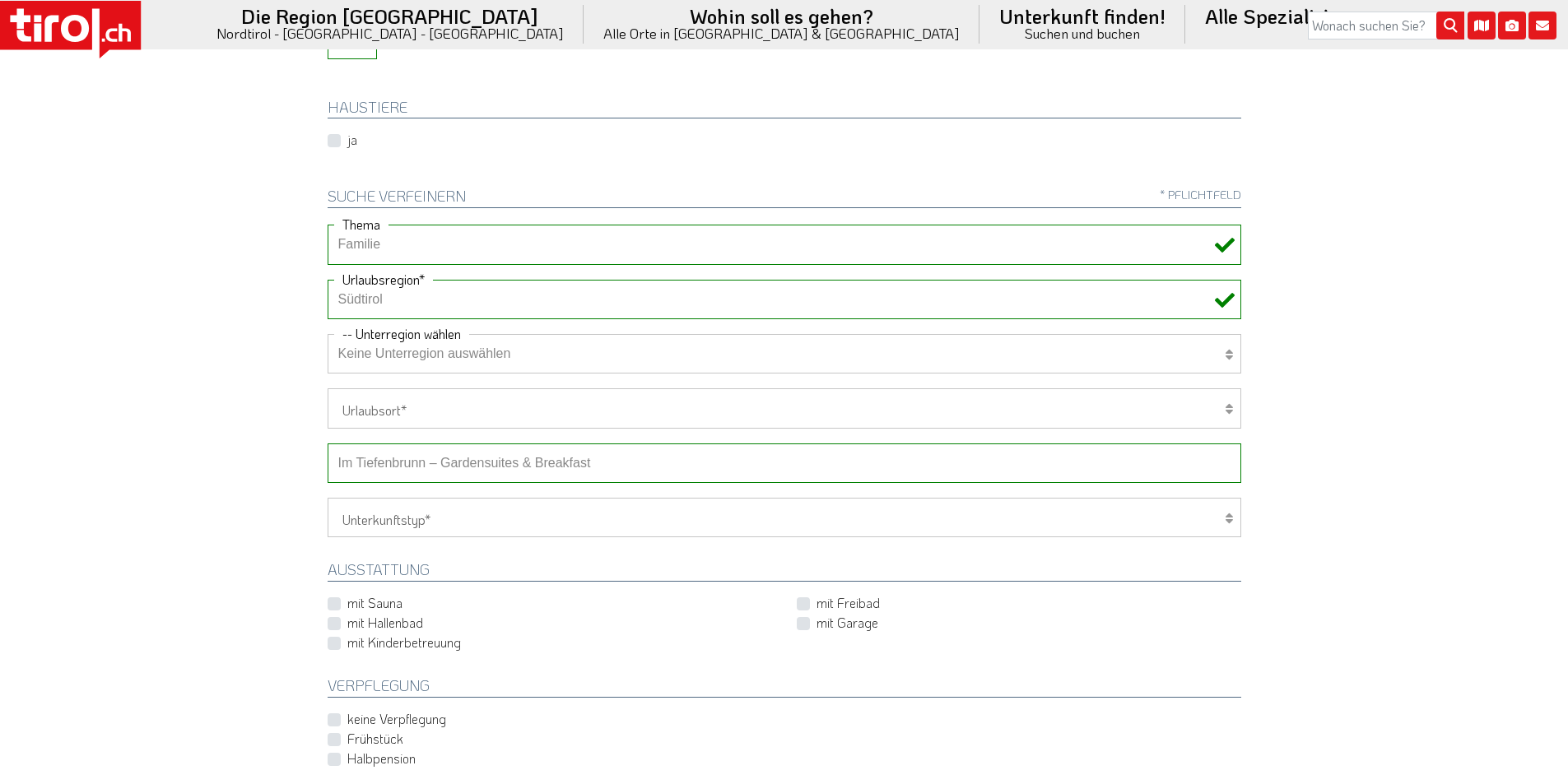
click at [500, 465] on select "-- Betrieb wählen ABINEA Dolomiti Romantic SPA Hotel Aktivhotel Waldhof - Oetz …" at bounding box center [784, 463] width 914 height 39
click at [328, 443] on select "-- Betrieb wählen ABINEA Dolomiti Romantic SPA Hotel Aktivhotel Waldhof - Oetz …" at bounding box center [784, 463] width 914 height 39
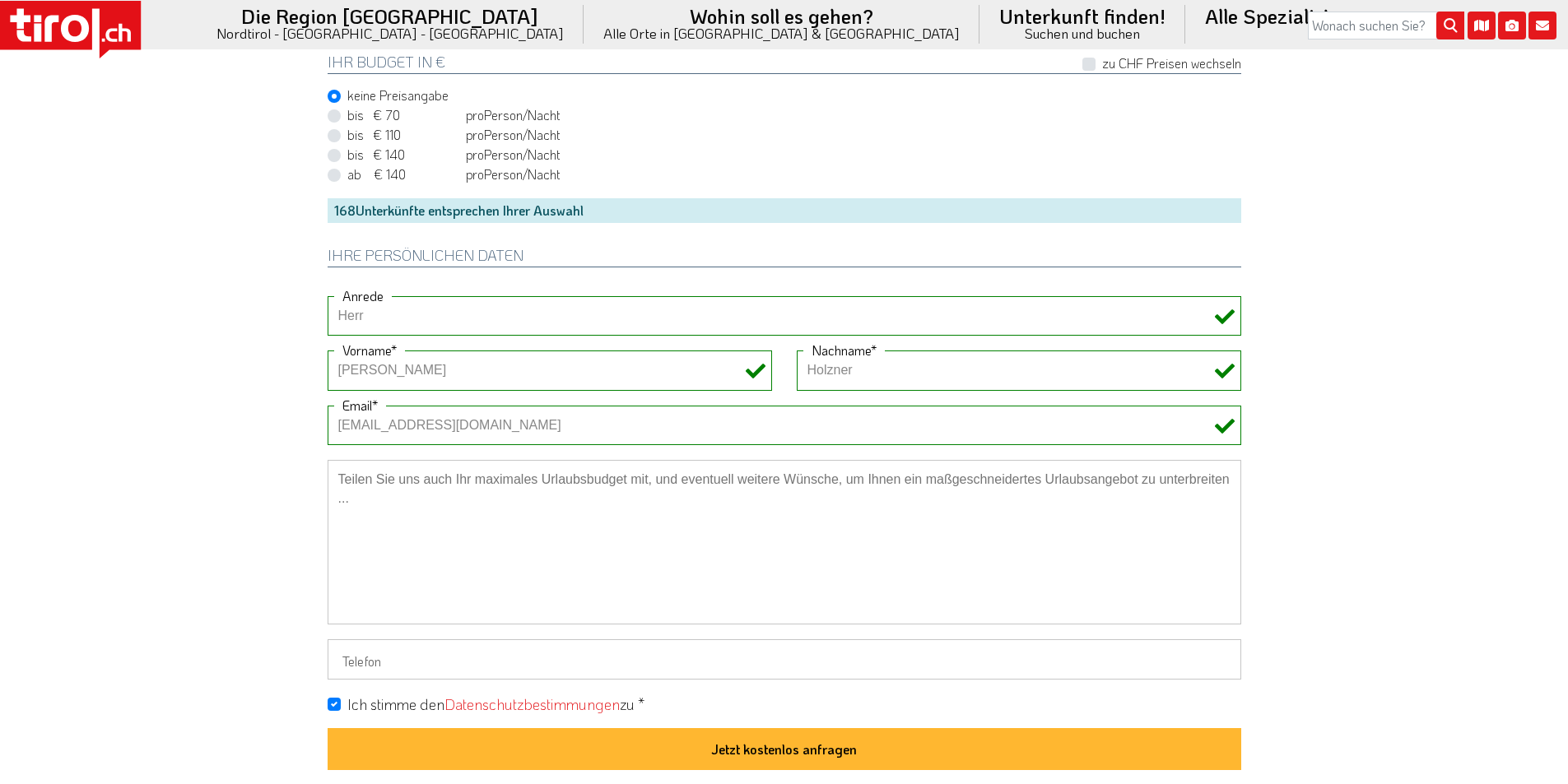
scroll to position [1234, 0]
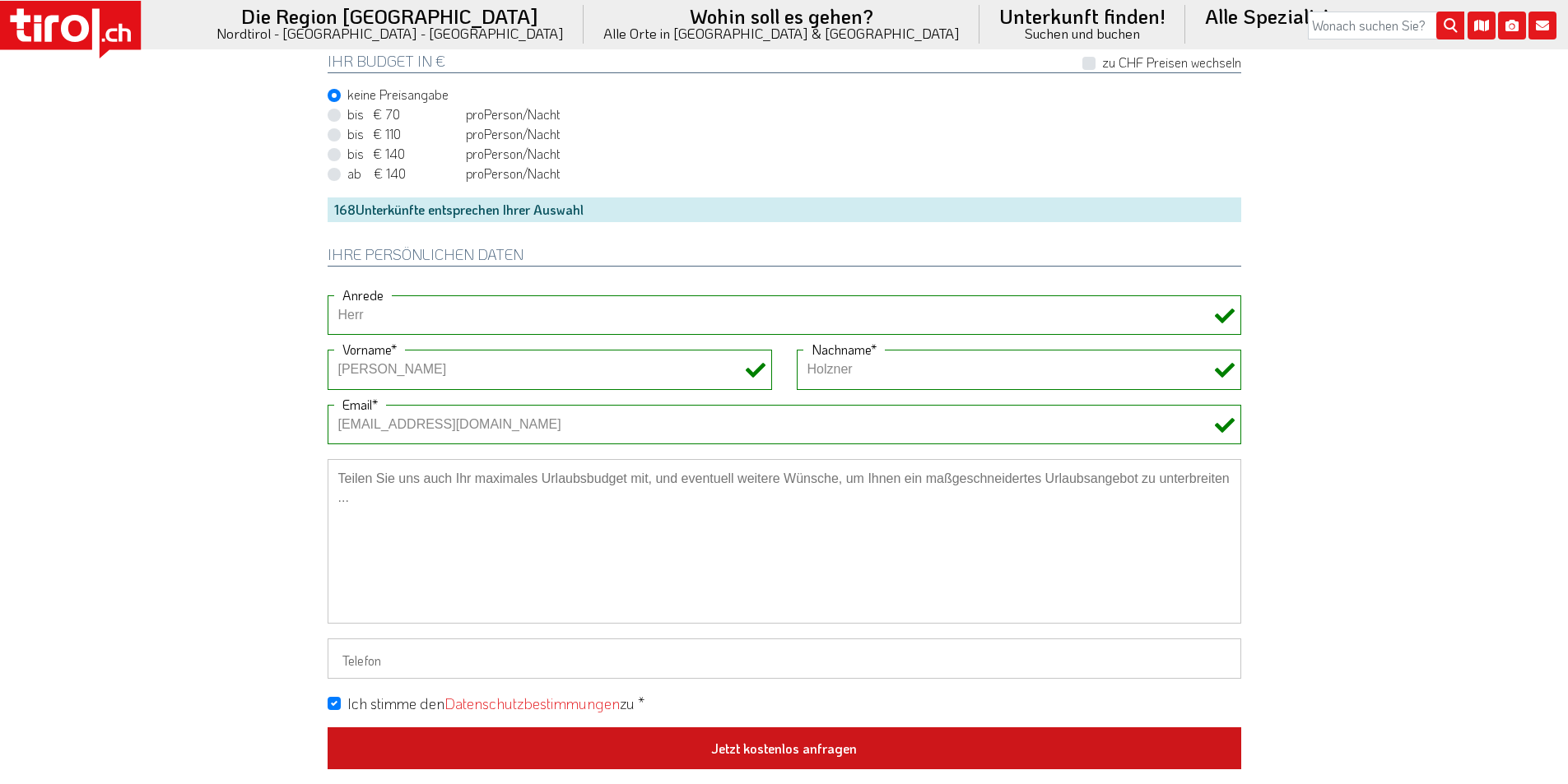
click at [782, 746] on button "Jetzt kostenlos anfragen" at bounding box center [784, 748] width 914 height 42
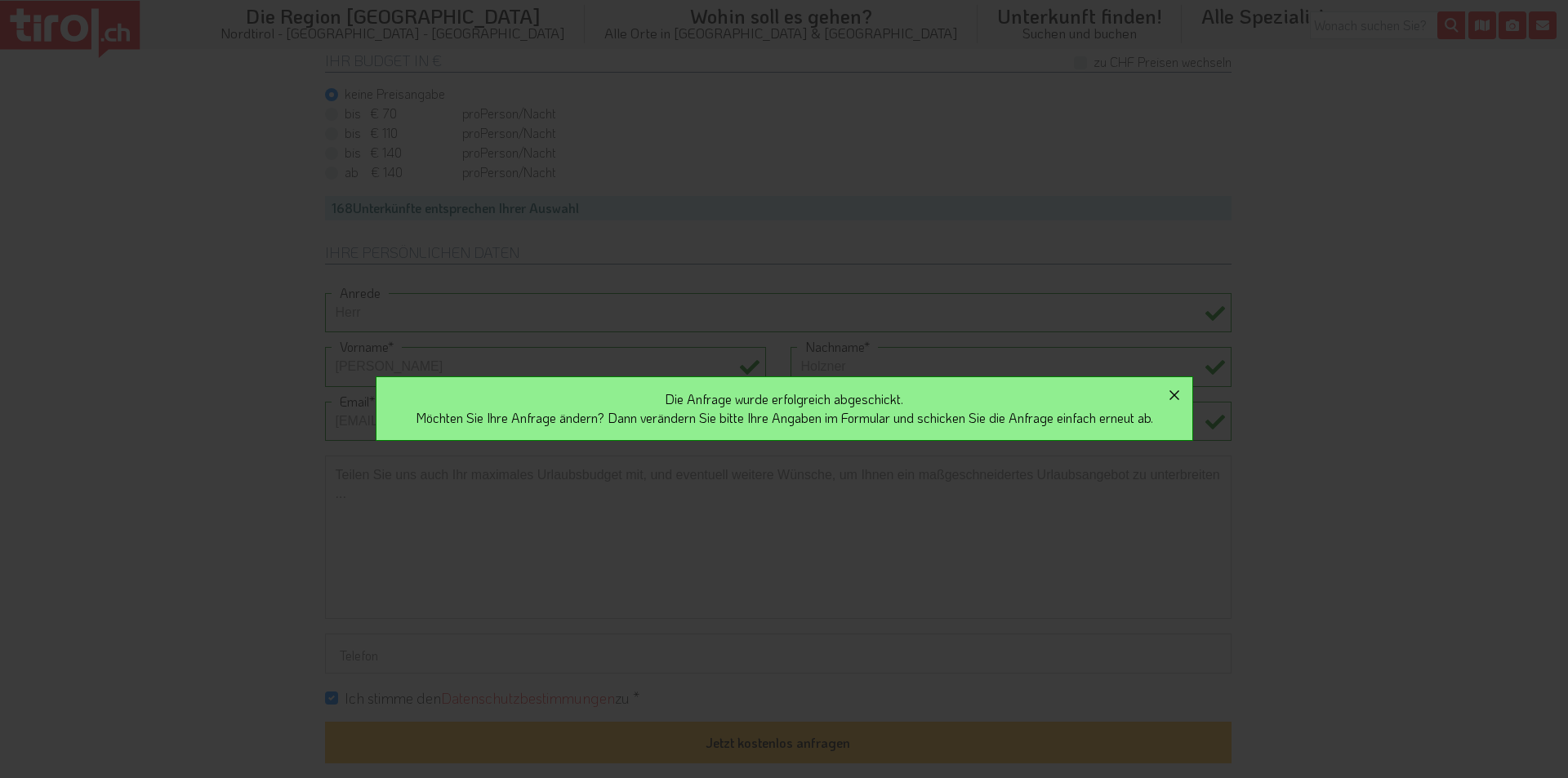
click at [1179, 396] on icon "button" at bounding box center [1174, 395] width 10 height 10
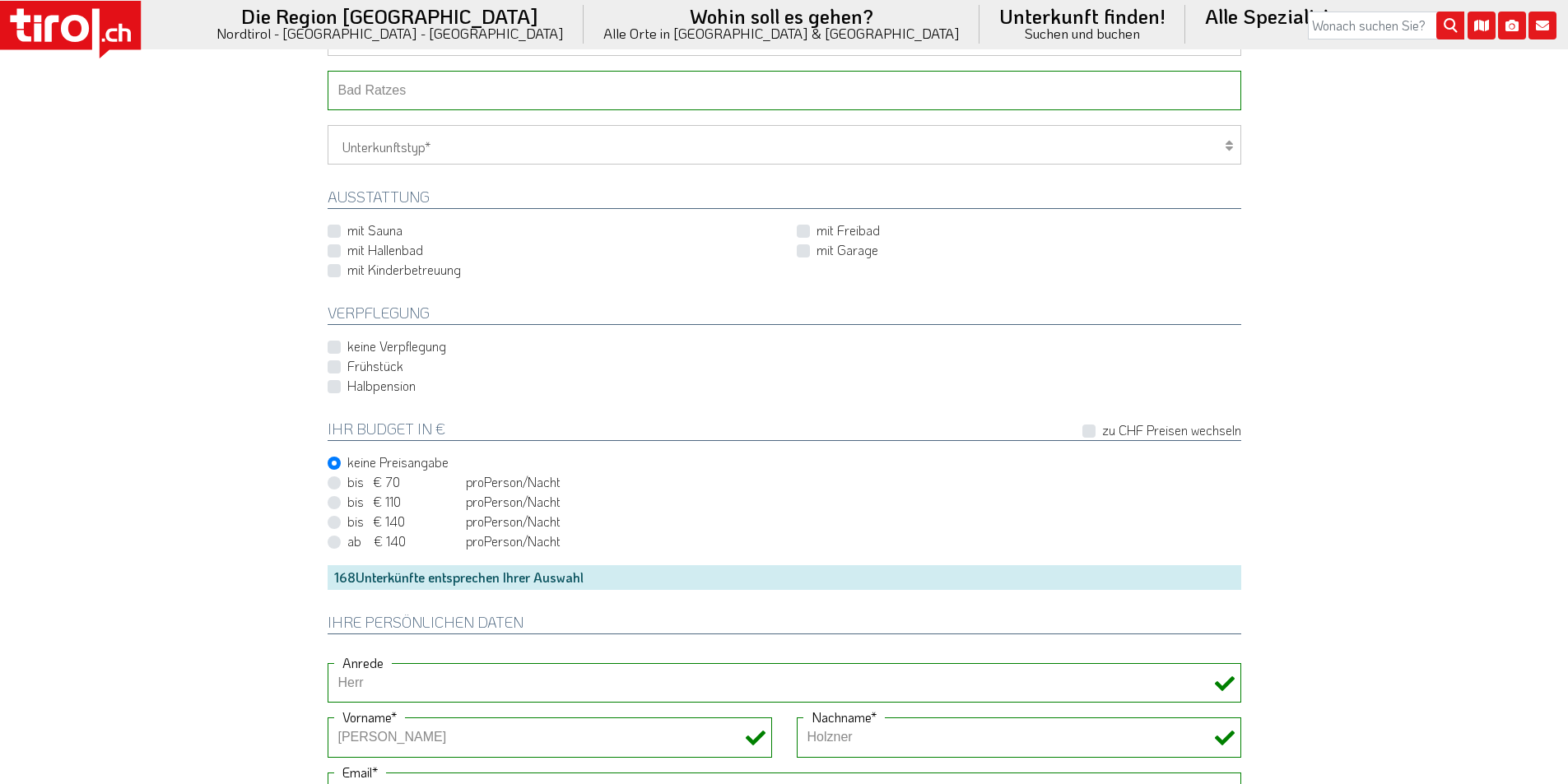
scroll to position [741, 0]
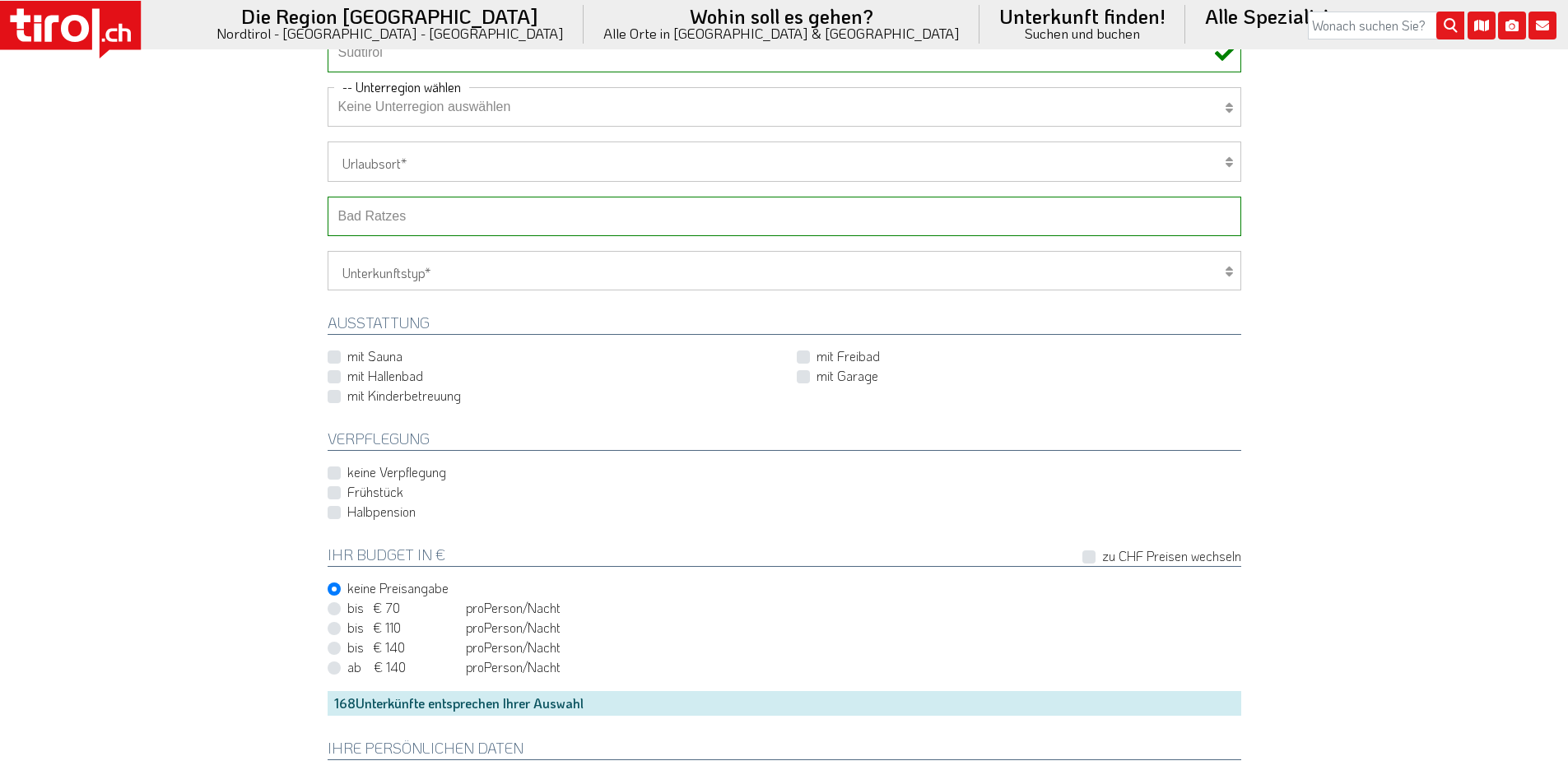
click at [410, 212] on select "-- Betrieb wählen ABINEA Dolomiti Romantic SPA Hotel Aktivhotel Waldhof - Oetz …" at bounding box center [784, 217] width 914 height 39
click at [328, 197] on select "-- Betrieb wählen ABINEA Dolomiti Romantic SPA Hotel Aktivhotel Waldhof - Oetz …" at bounding box center [784, 217] width 914 height 39
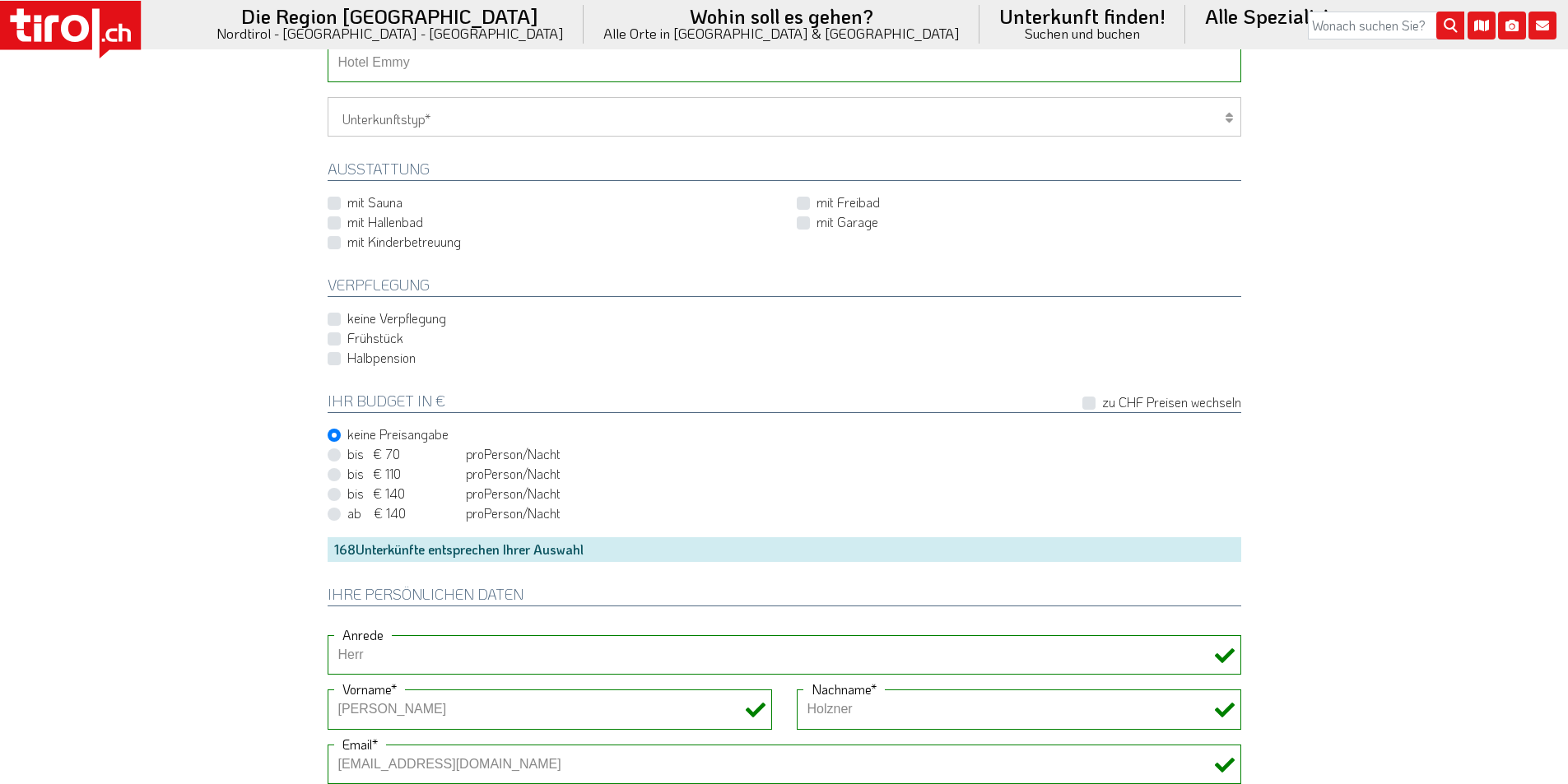
scroll to position [1317, 0]
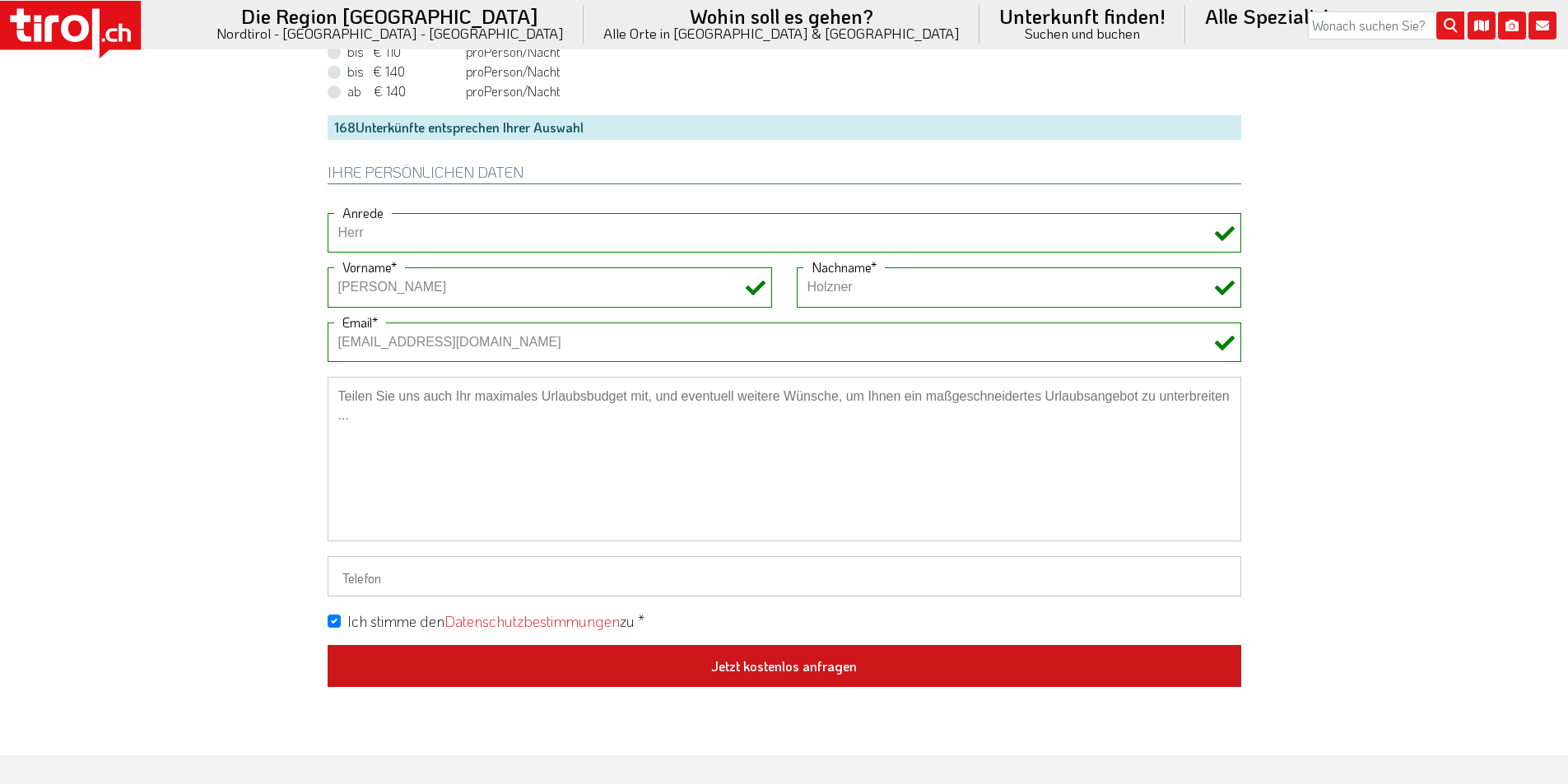
click at [752, 678] on button "Jetzt kostenlos anfragen" at bounding box center [784, 666] width 914 height 42
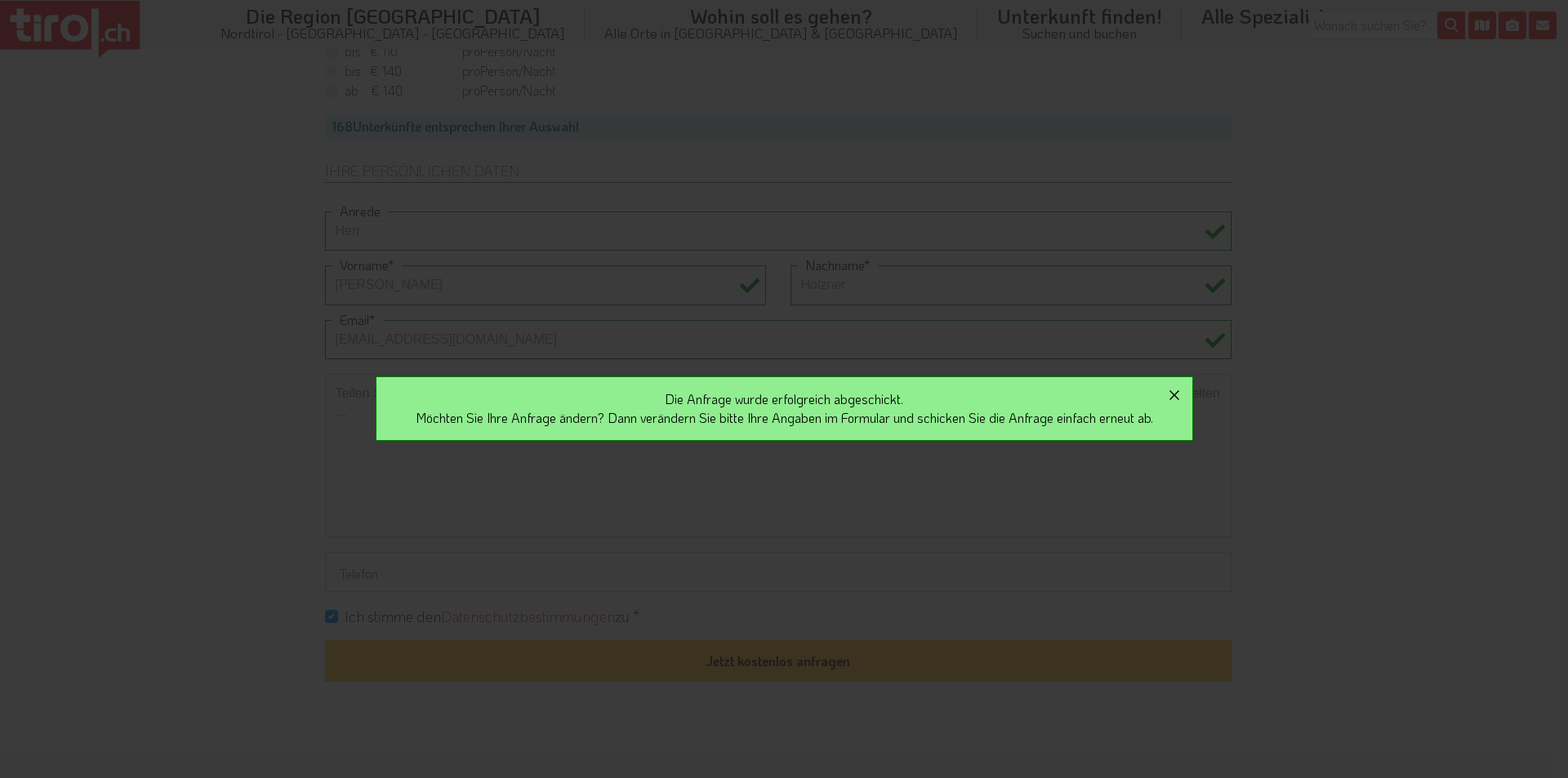
click at [1180, 400] on icon "button" at bounding box center [1173, 394] width 19 height 19
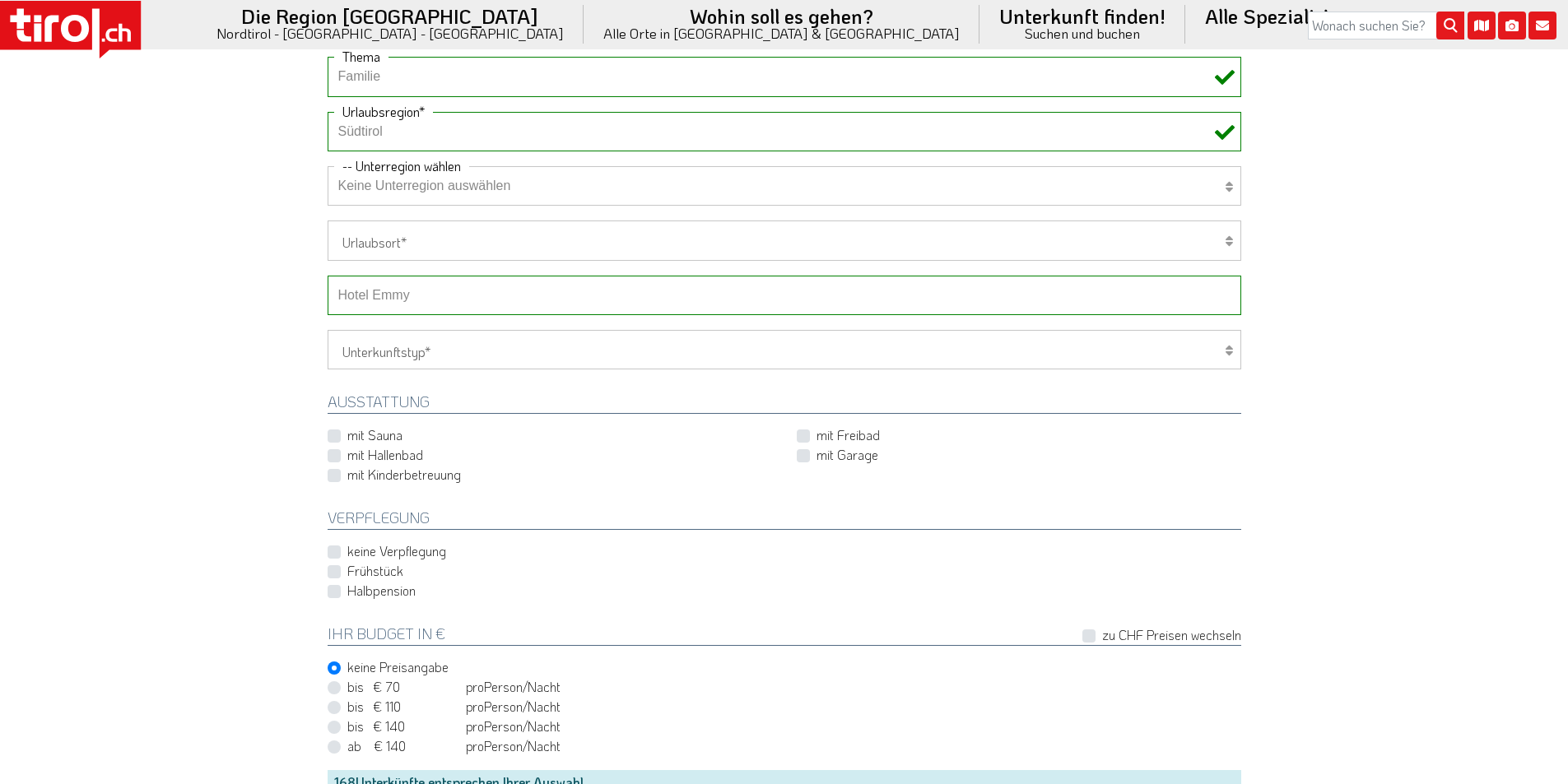
scroll to position [658, 0]
click at [410, 304] on select "-- Betrieb wählen ABINEA Dolomiti Romantic SPA Hotel Aktivhotel Waldhof - Oetz …" at bounding box center [784, 298] width 914 height 39
select select "32352"
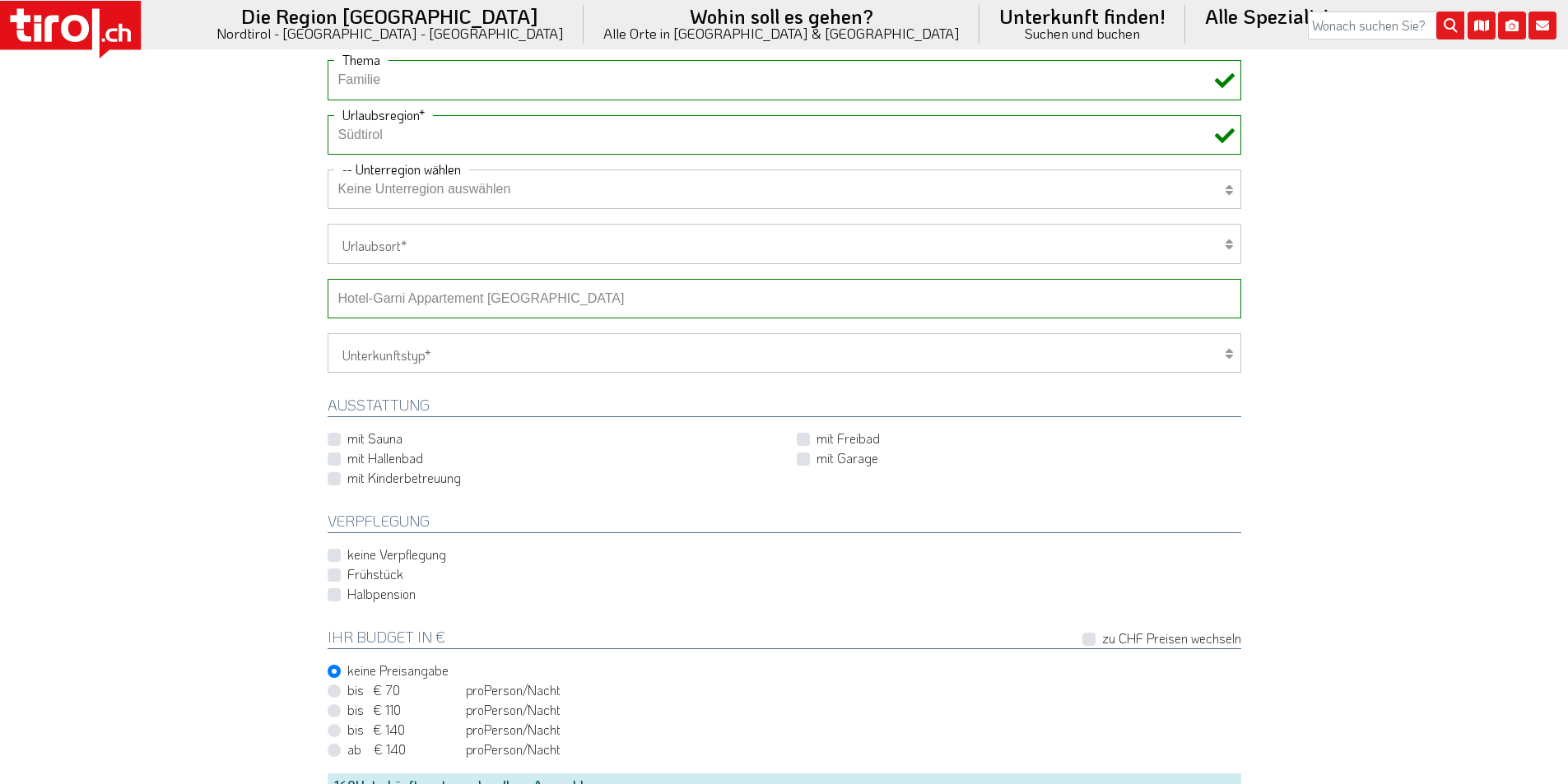
click at [328, 279] on select "-- Betrieb wählen ABINEA Dolomiti Romantic SPA Hotel Aktivhotel Waldhof - Oetz …" at bounding box center [784, 298] width 914 height 39
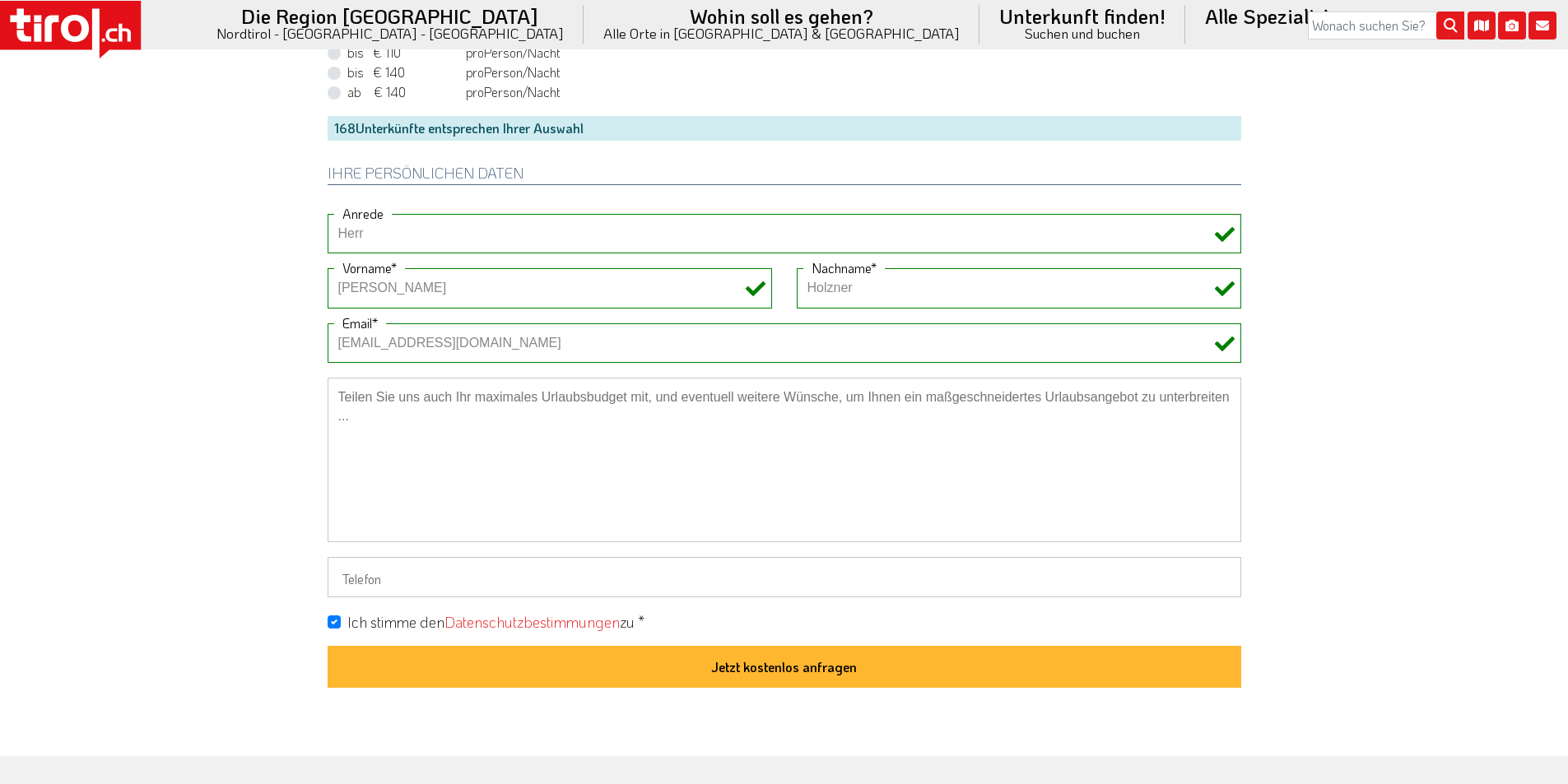
scroll to position [1317, 0]
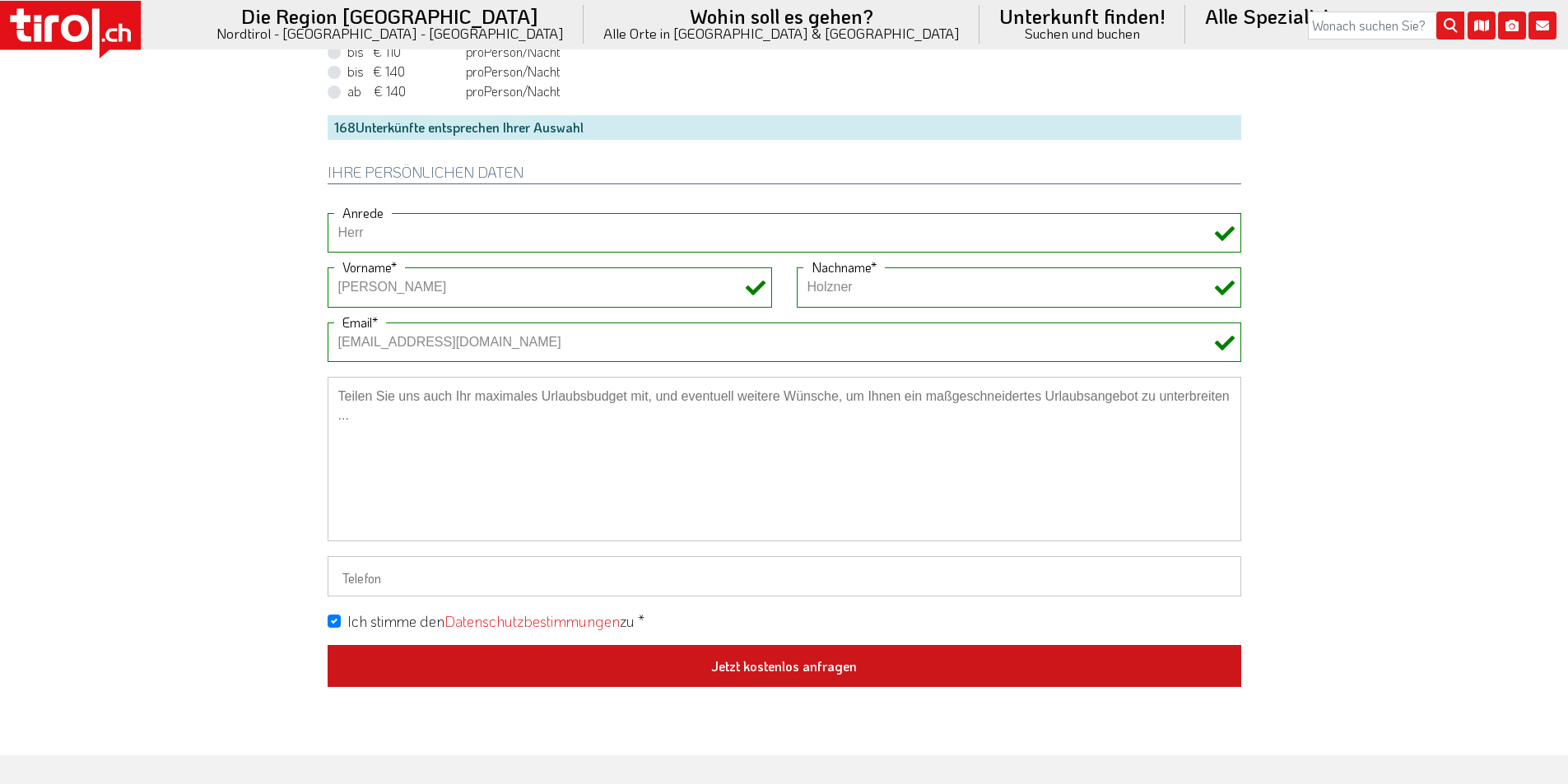
click at [736, 668] on button "Jetzt kostenlos anfragen" at bounding box center [784, 666] width 914 height 42
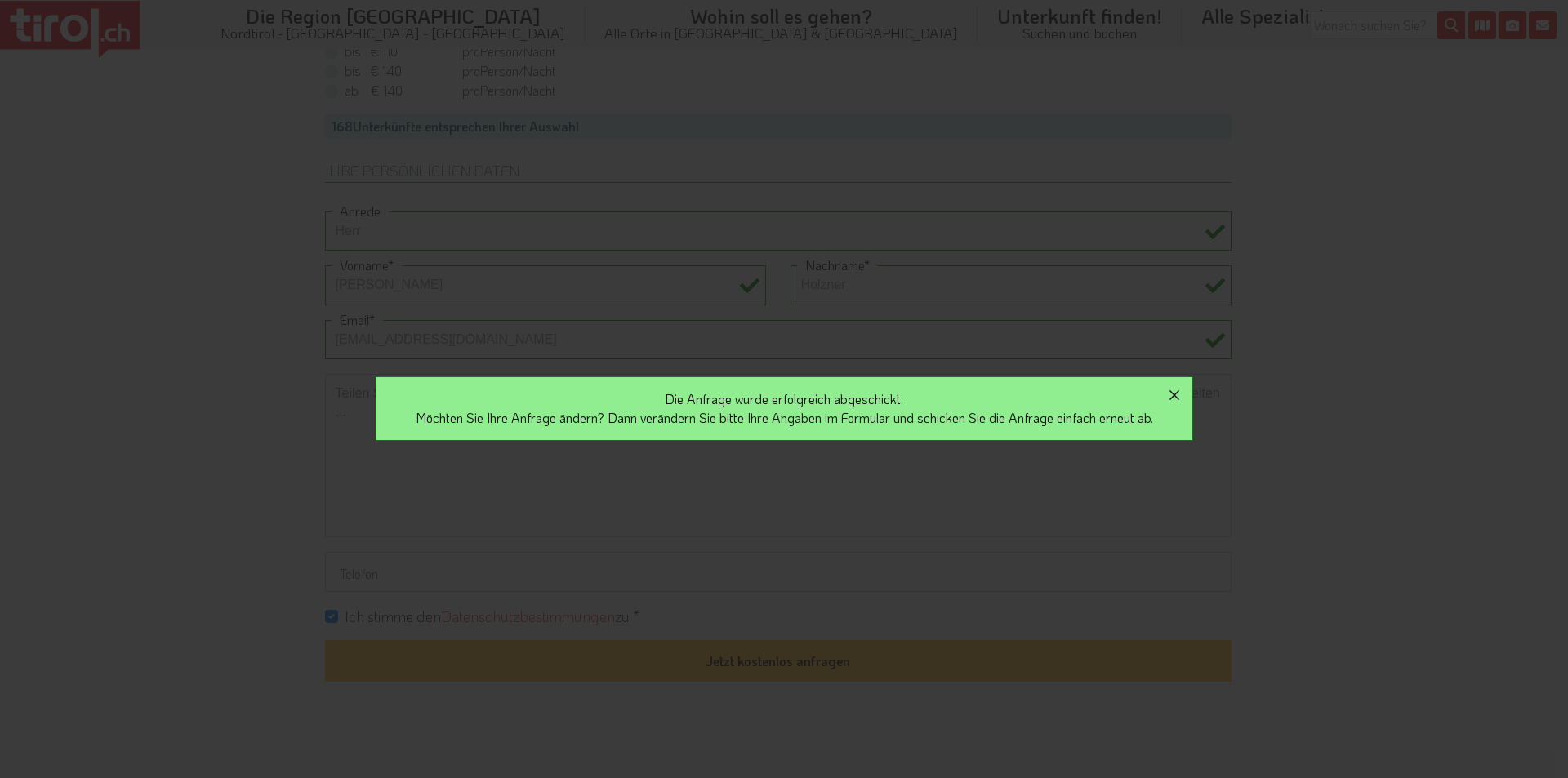
click at [1184, 394] on icon "button" at bounding box center [1173, 394] width 19 height 19
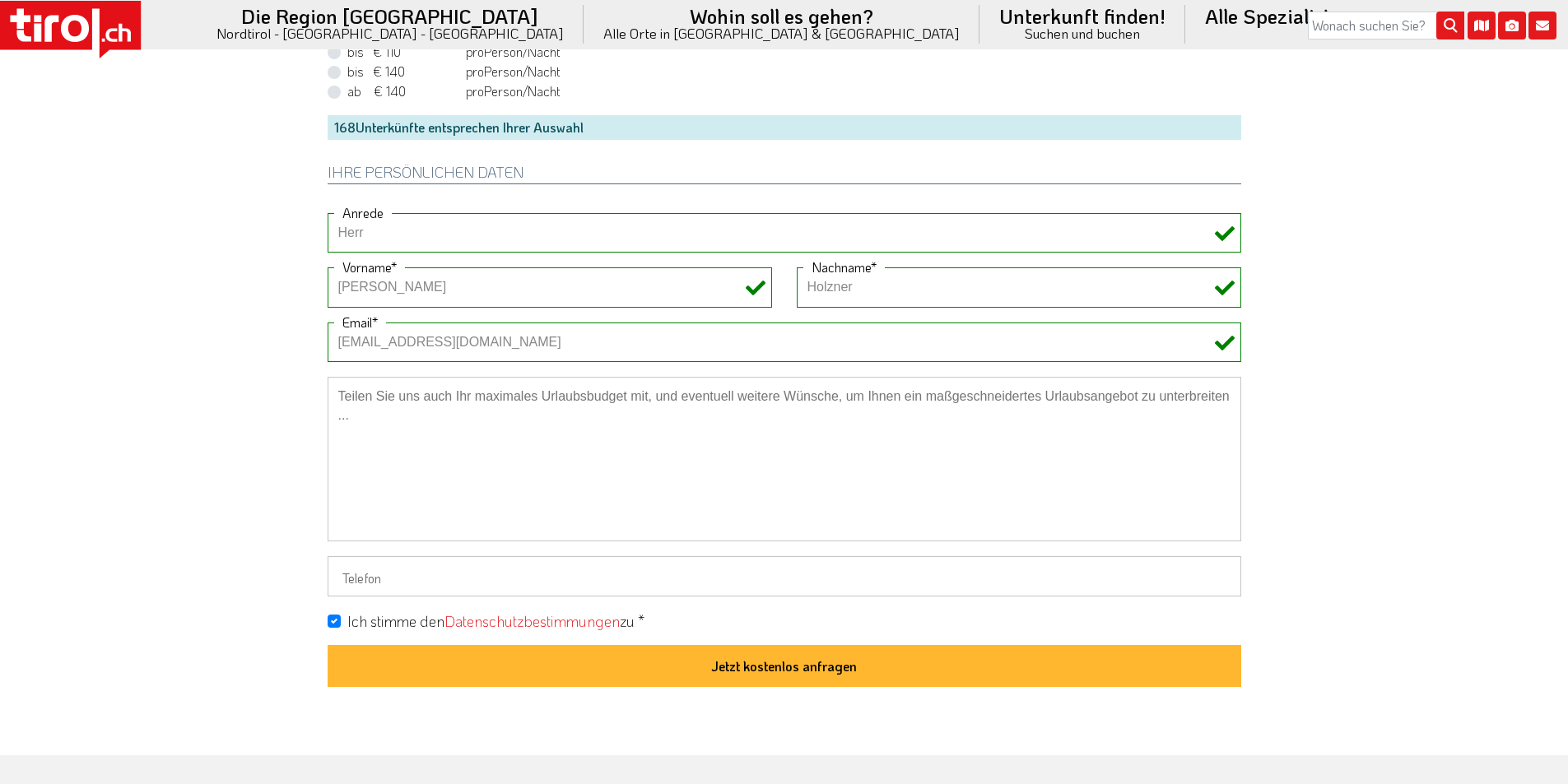
click at [92, 42] on icon at bounding box center [71, 30] width 141 height 58
